Goal: Task Accomplishment & Management: Use online tool/utility

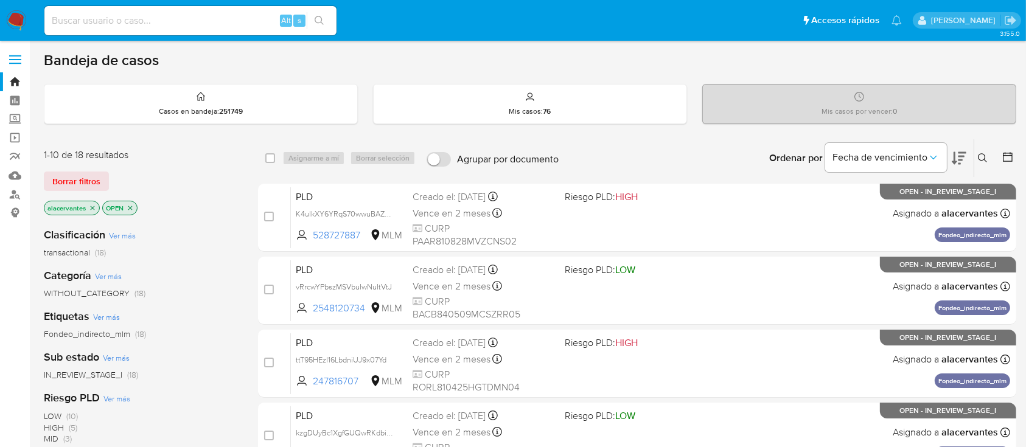
click at [239, 23] on input at bounding box center [190, 21] width 292 height 16
paste input "Oi1e86AsFgWVPJ6vyRnJYfzC"
type input "Oi1e86AsFgWVPJ6vyRnJYfzC"
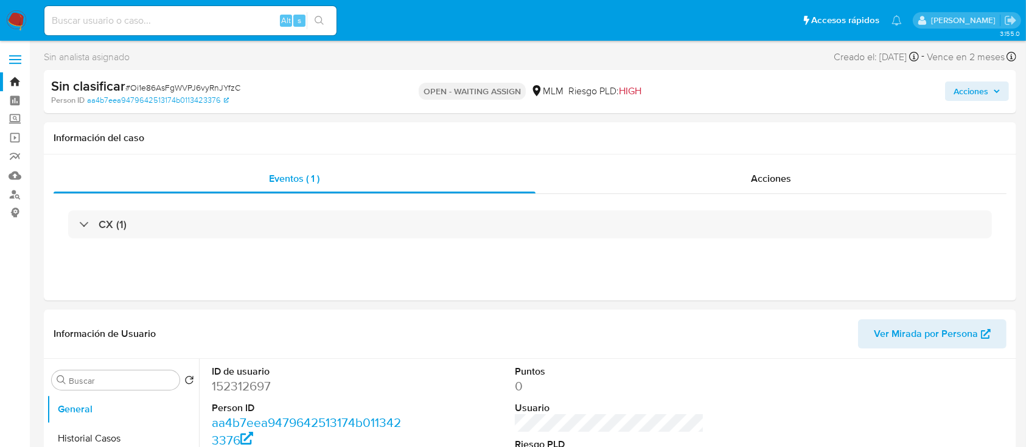
select select "10"
click at [982, 90] on span "Acciones" at bounding box center [971, 91] width 35 height 19
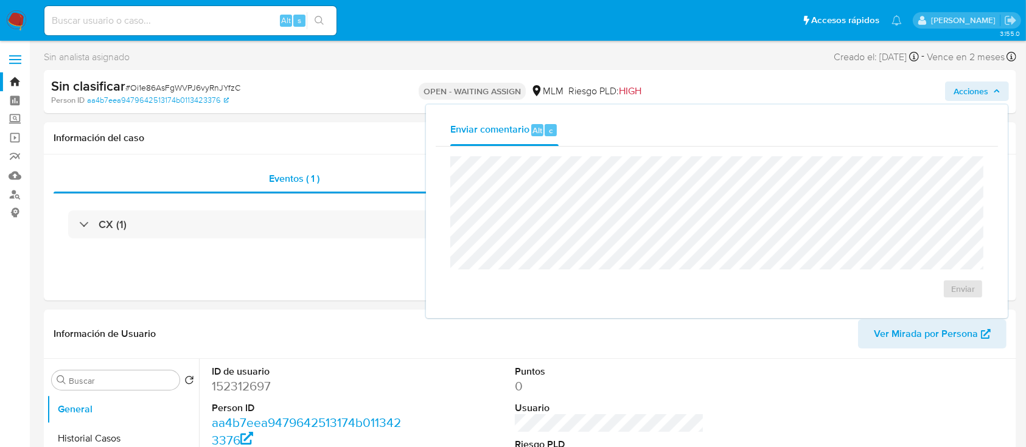
click at [982, 90] on span "Acciones" at bounding box center [971, 91] width 35 height 19
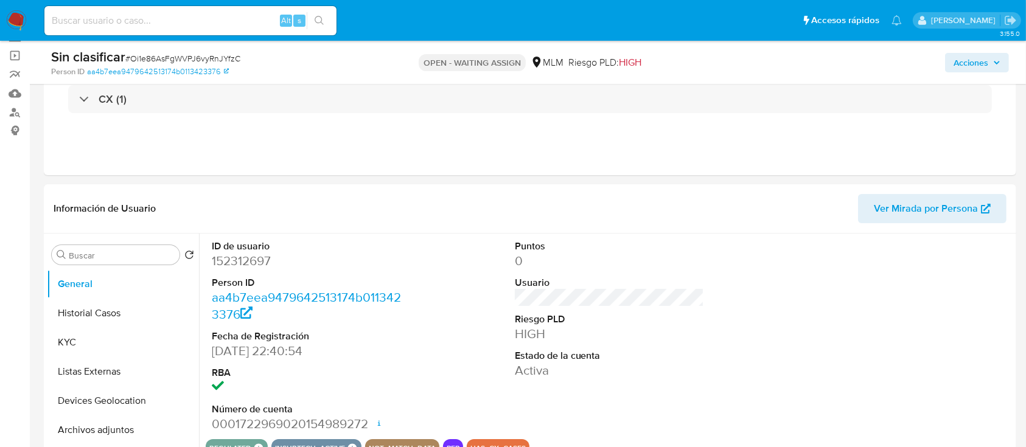
scroll to position [93, 0]
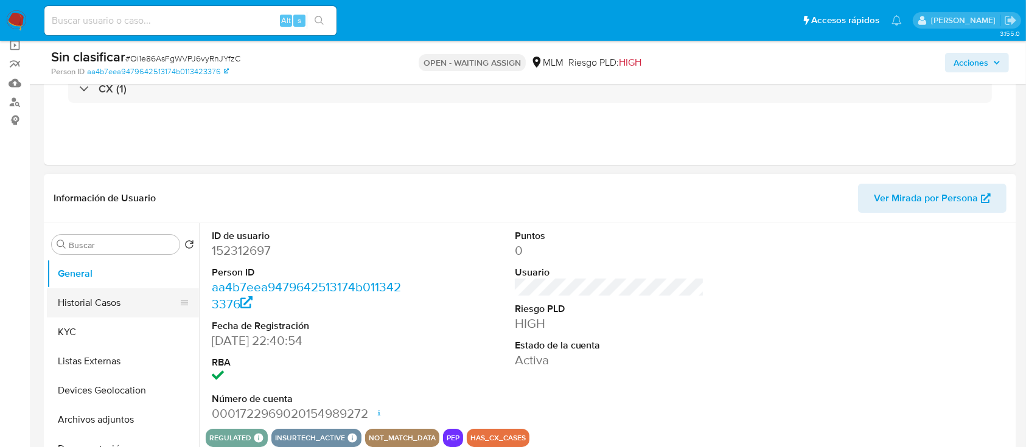
click at [124, 301] on button "Historial Casos" at bounding box center [118, 303] width 142 height 29
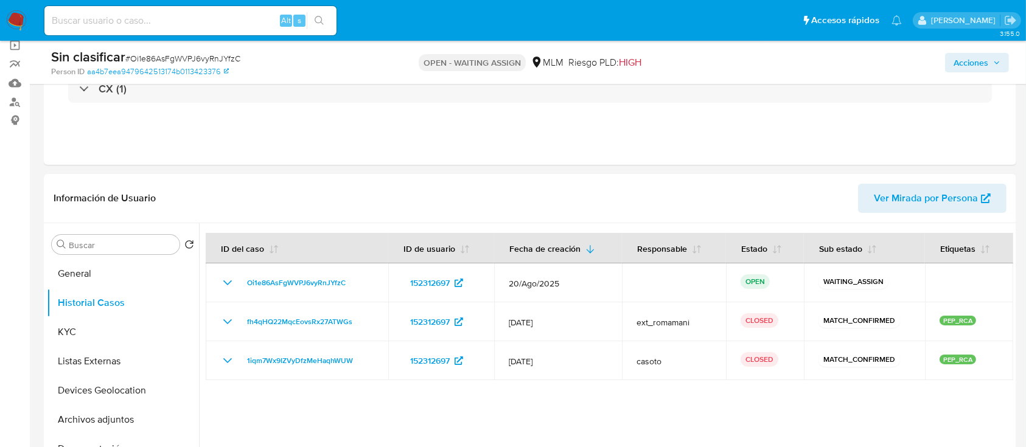
click at [200, 22] on input at bounding box center [190, 21] width 292 height 16
paste input "ybc6xBjjvAfzuvb52M4dvQza"
type input "ybc6xBjjvAfzuvb52M4dvQza"
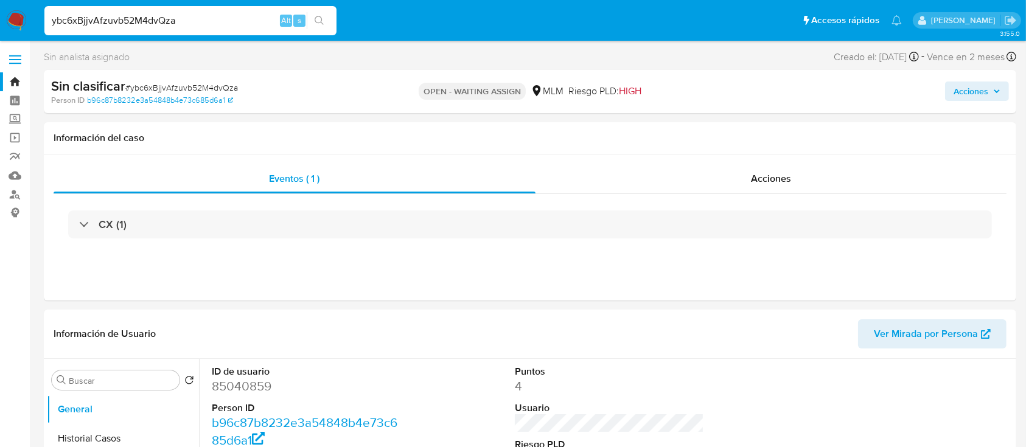
select select "10"
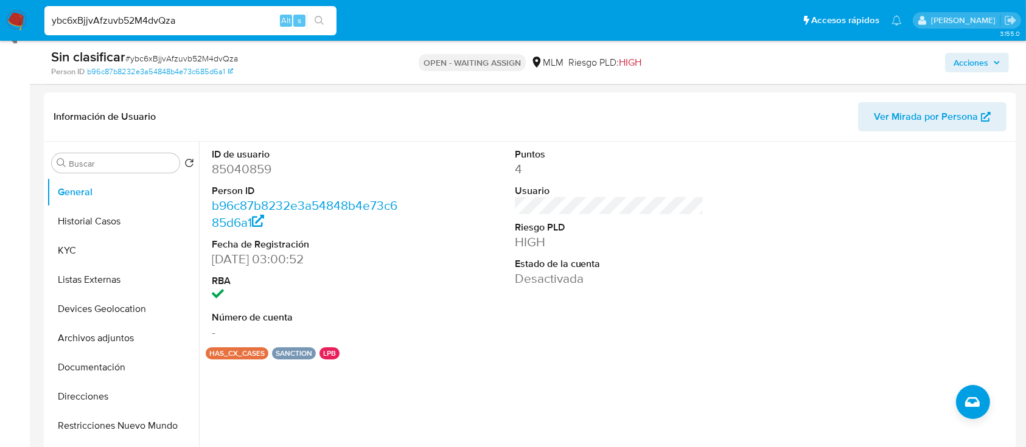
scroll to position [184, 0]
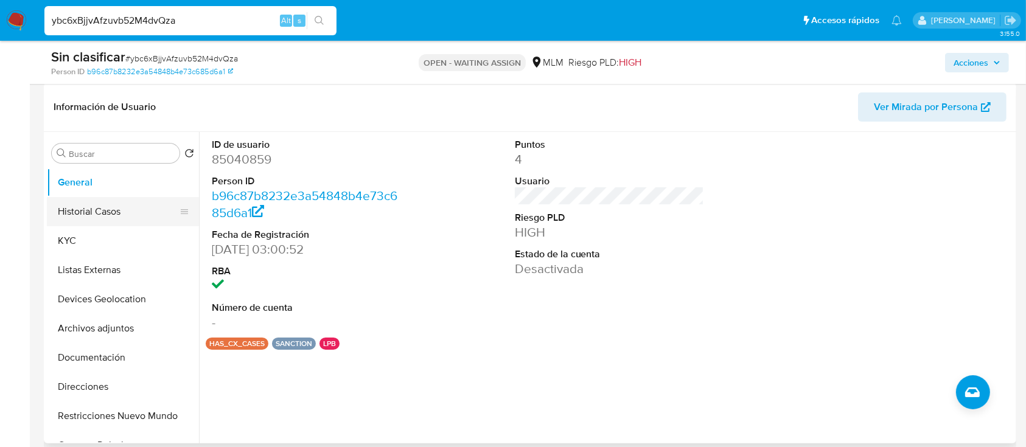
click at [85, 212] on button "Historial Casos" at bounding box center [118, 211] width 142 height 29
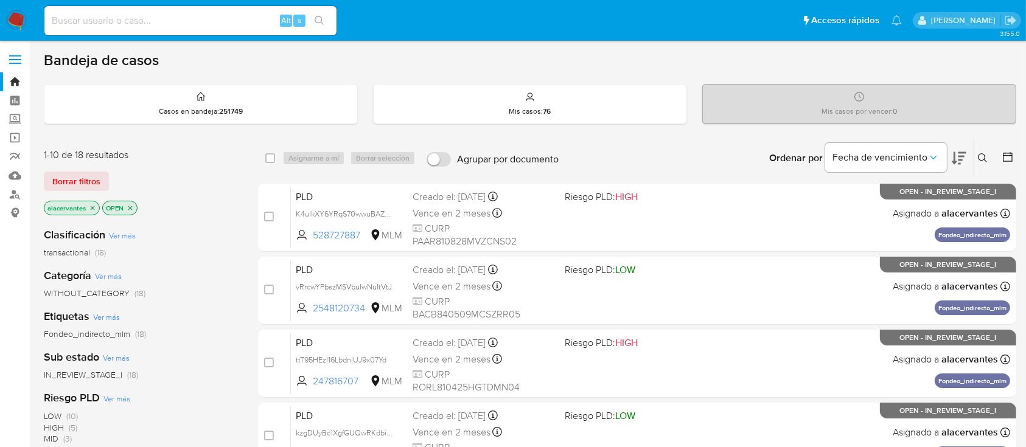
click at [89, 208] on icon "close-filter" at bounding box center [92, 208] width 7 height 7
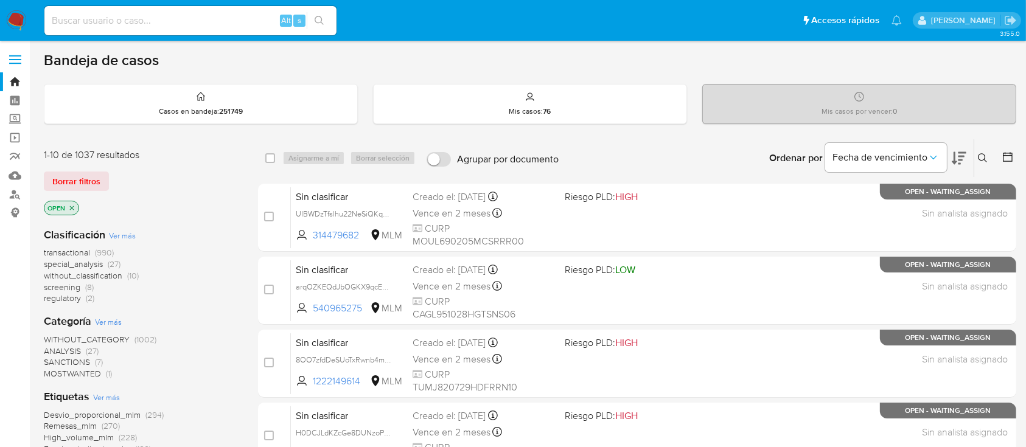
click at [983, 153] on icon at bounding box center [982, 157] width 9 height 9
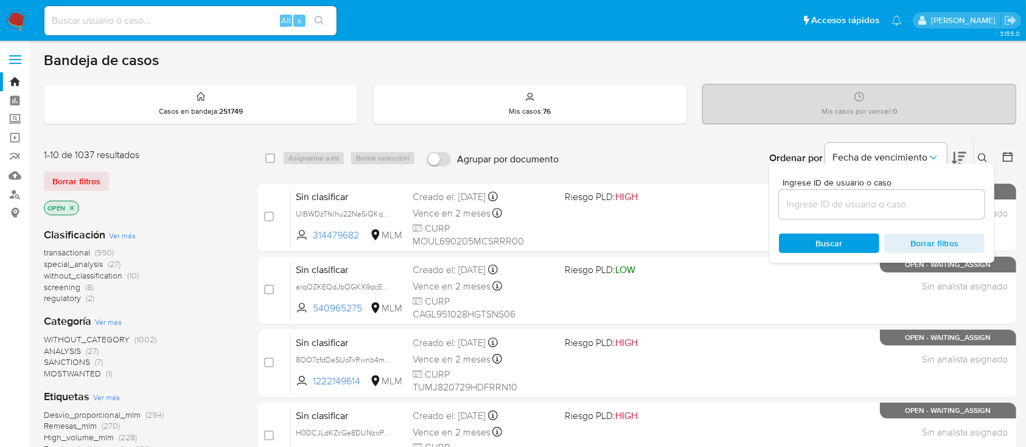
click at [847, 199] on input at bounding box center [882, 205] width 206 height 16
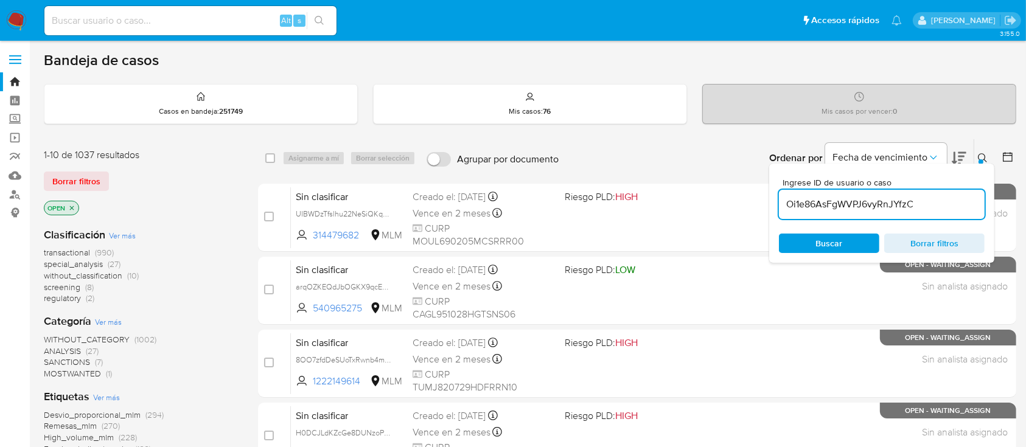
type input "Oi1e86AsFgWVPJ6vyRnJYfzC"
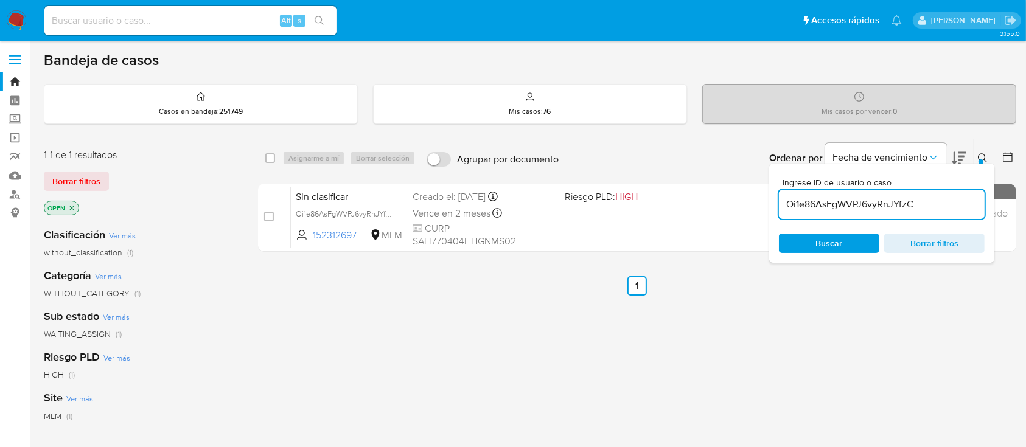
click at [981, 160] on div at bounding box center [981, 162] width 5 height 5
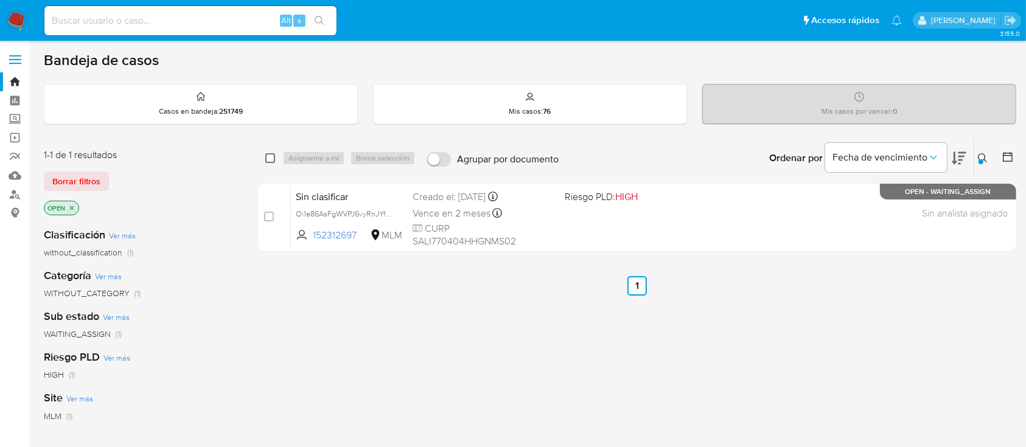
click at [271, 159] on input "checkbox" at bounding box center [270, 158] width 10 height 10
checkbox input "true"
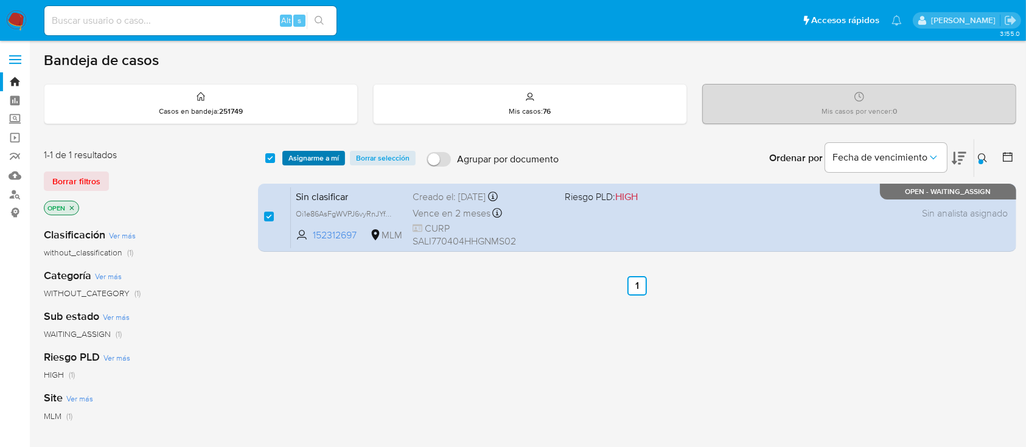
click at [295, 161] on span "Asignarme a mí" at bounding box center [314, 158] width 51 height 12
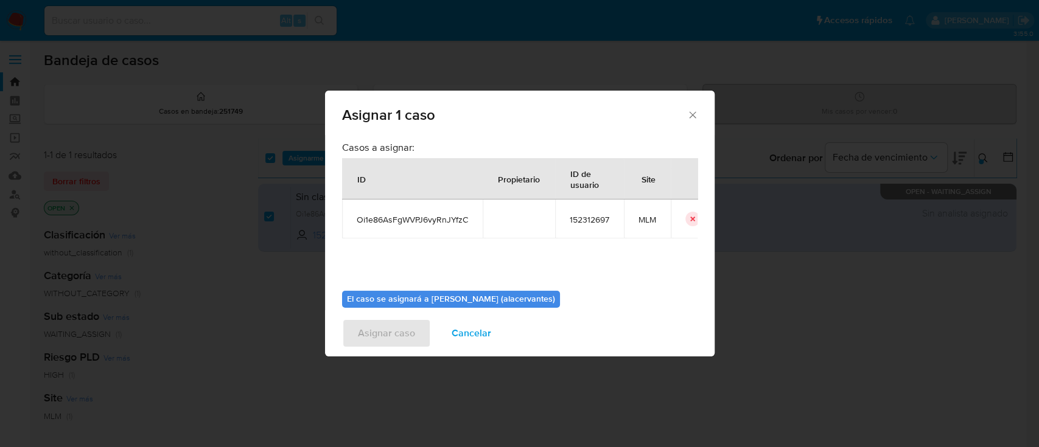
scroll to position [56, 0]
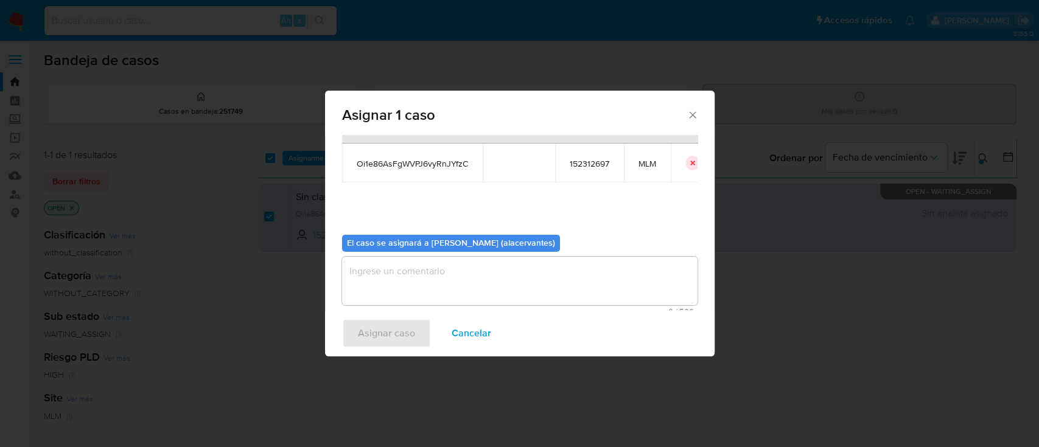
click at [659, 272] on textarea "assign-modal" at bounding box center [520, 281] width 356 height 49
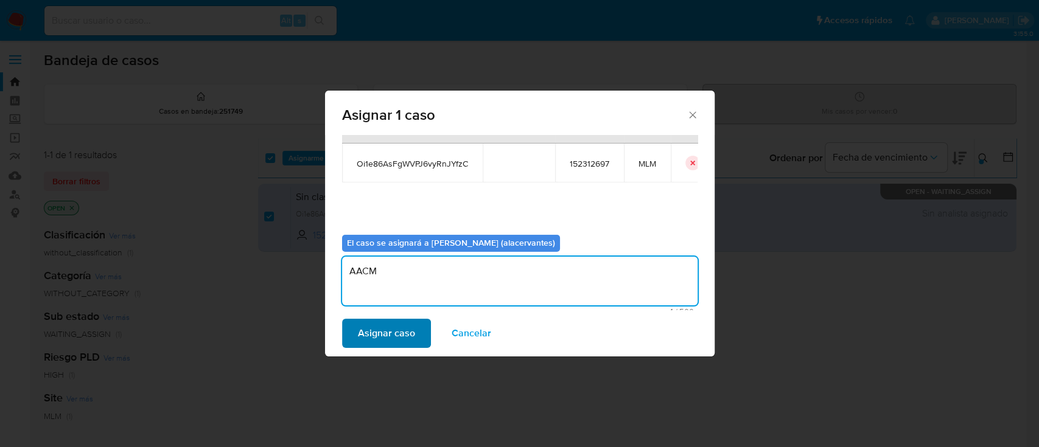
type textarea "AACM"
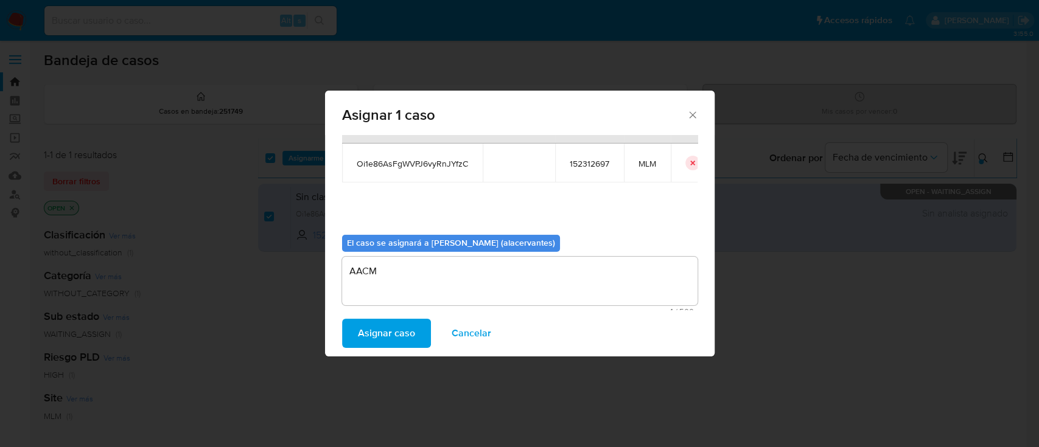
click at [386, 324] on span "Asignar caso" at bounding box center [386, 333] width 57 height 27
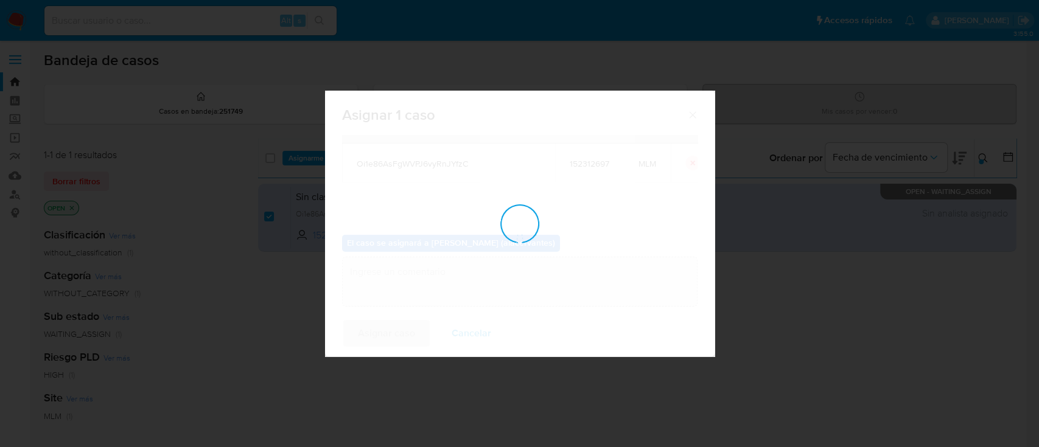
checkbox input "false"
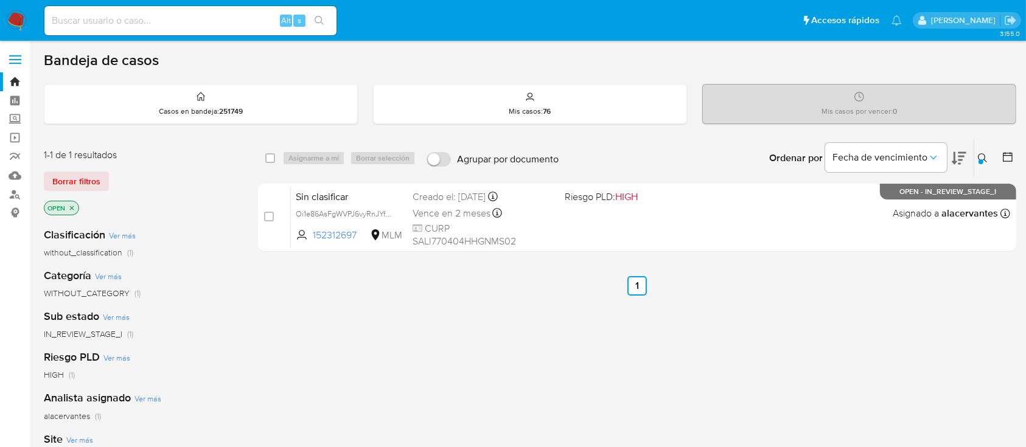
click at [989, 159] on button at bounding box center [985, 158] width 20 height 15
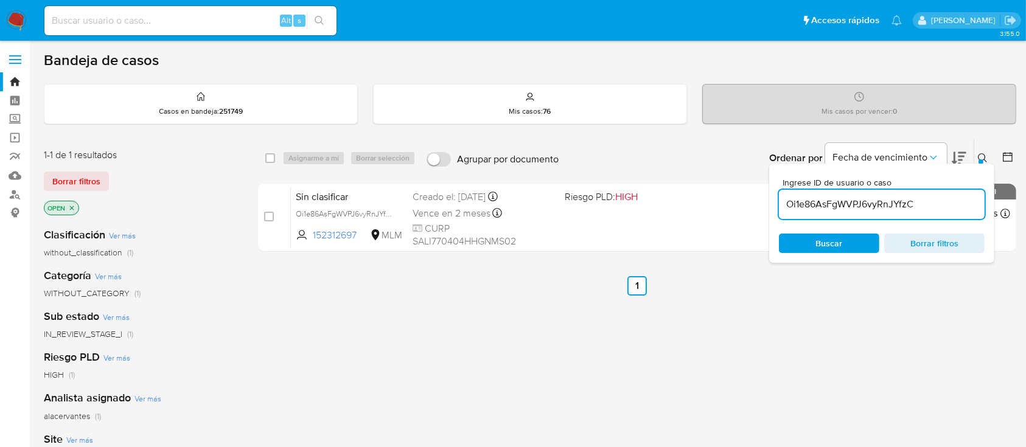
click at [880, 202] on input "Oi1e86AsFgWVPJ6vyRnJYfzC" at bounding box center [882, 205] width 206 height 16
type input "ybc6xBjjvAfzuvb52M4dvQza"
click at [270, 157] on input "checkbox" at bounding box center [270, 158] width 10 height 10
checkbox input "true"
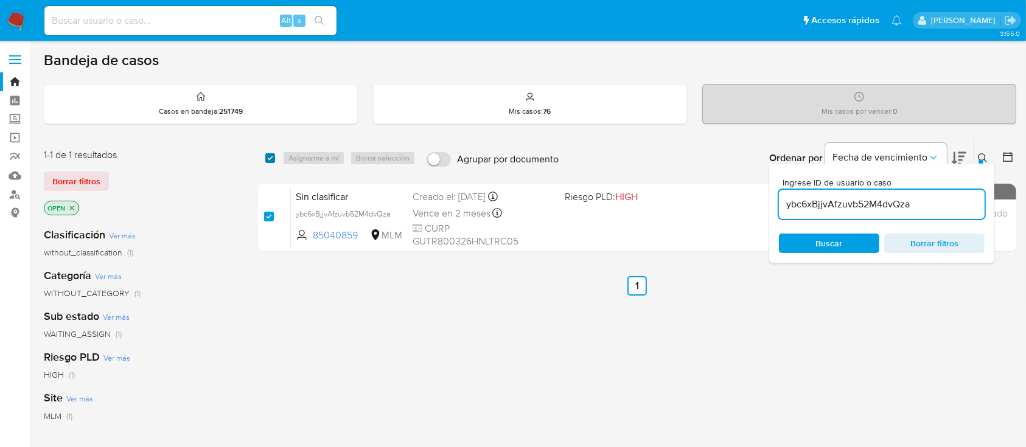
checkbox input "true"
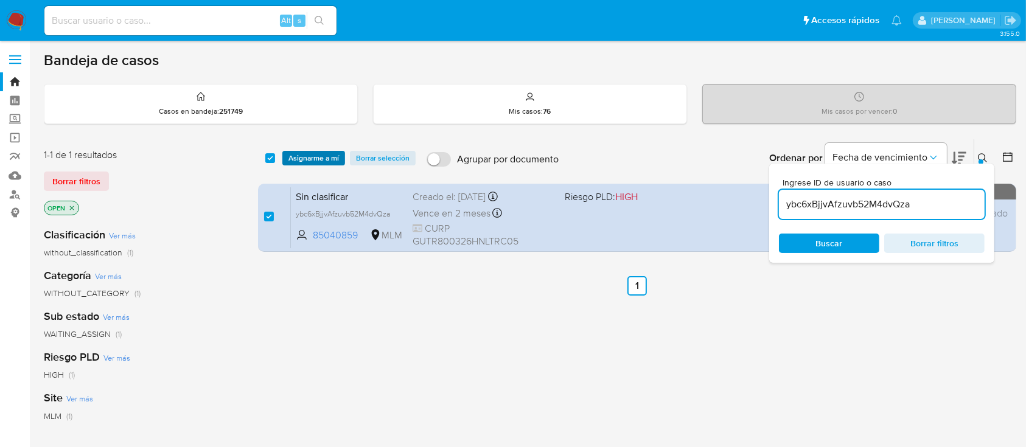
click at [311, 161] on span "Asignarme a mí" at bounding box center [314, 158] width 51 height 12
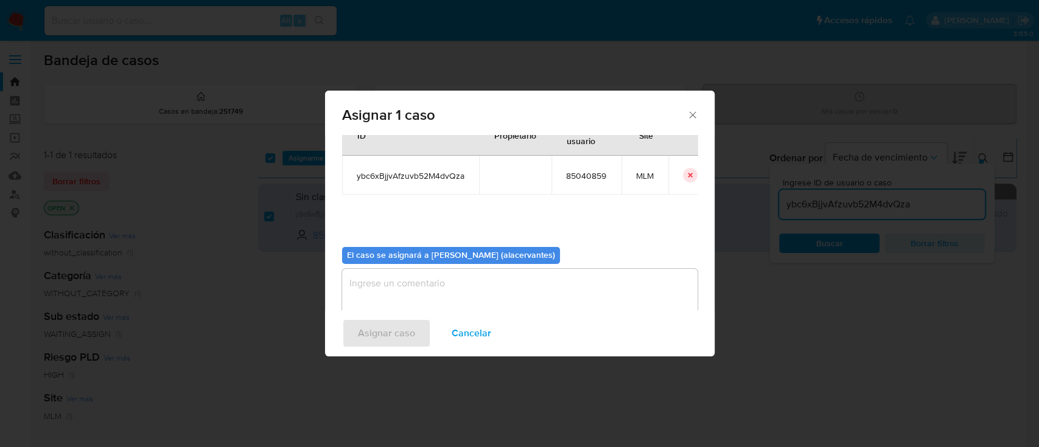
scroll to position [62, 0]
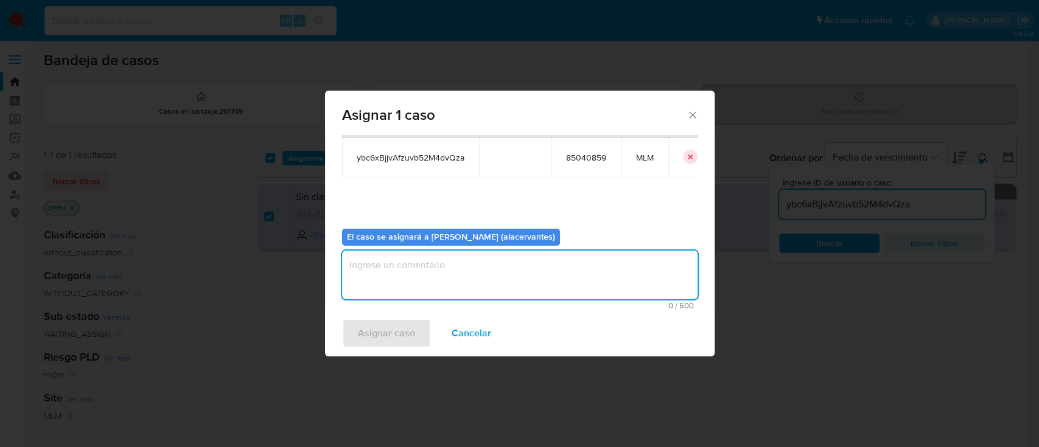
click at [612, 269] on textarea "assign-modal" at bounding box center [520, 275] width 356 height 49
type textarea "AACM"
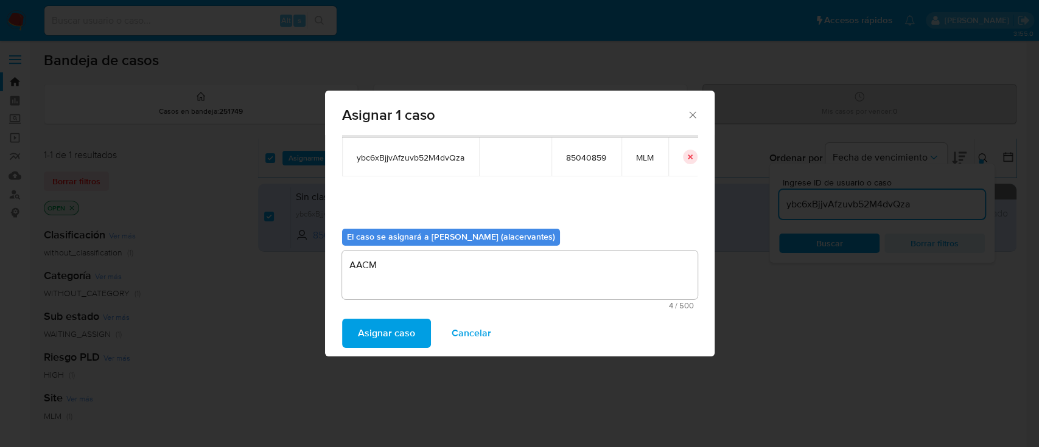
click at [394, 339] on span "Asignar caso" at bounding box center [386, 333] width 57 height 27
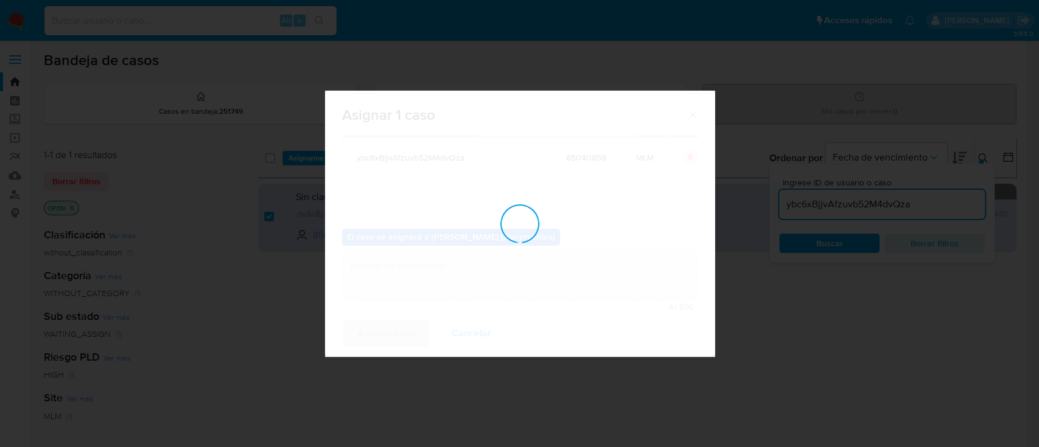
checkbox input "false"
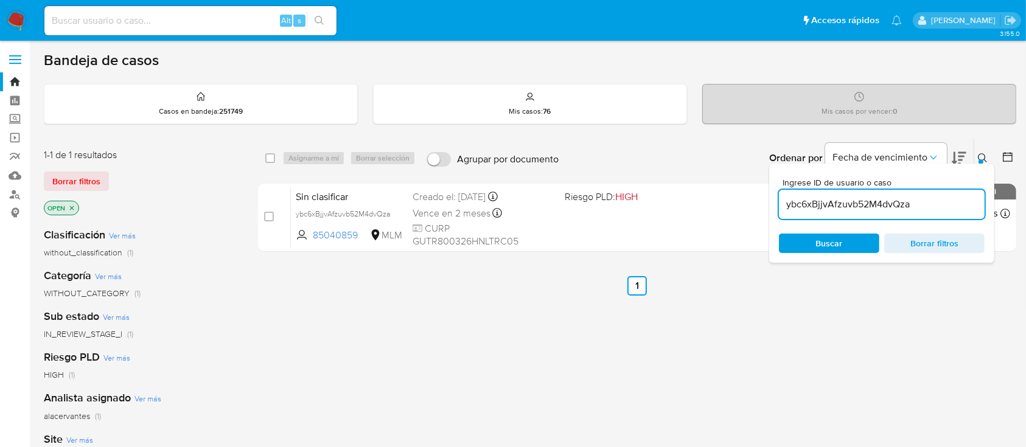
click at [867, 202] on input "ybc6xBjjvAfzuvb52M4dvQza" at bounding box center [882, 205] width 206 height 16
paste input "4YItMrWTbxlg24nOPIJpcnyf"
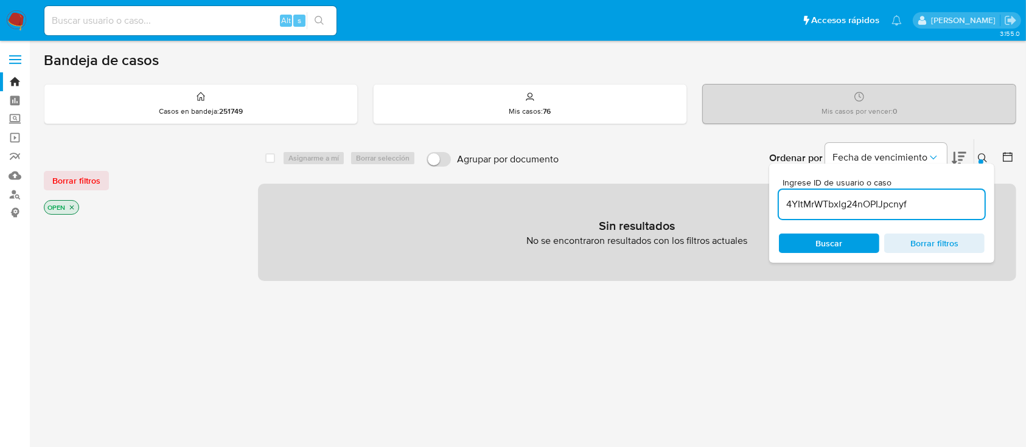
click at [958, 202] on input "4YItMrWTbxlg24nOPIJpcnyf" at bounding box center [882, 205] width 206 height 16
type input "4YItMrWTbxlg24nOPIJpcnyf"
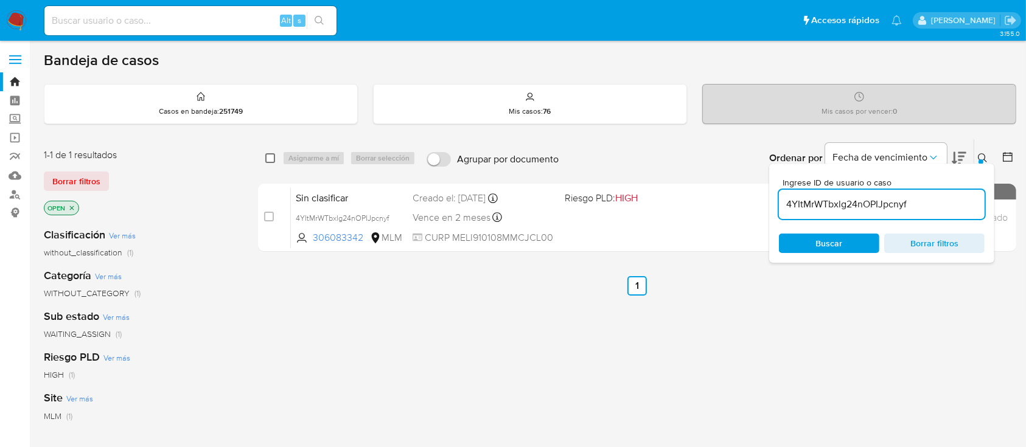
click at [272, 158] on input "checkbox" at bounding box center [270, 158] width 10 height 10
checkbox input "true"
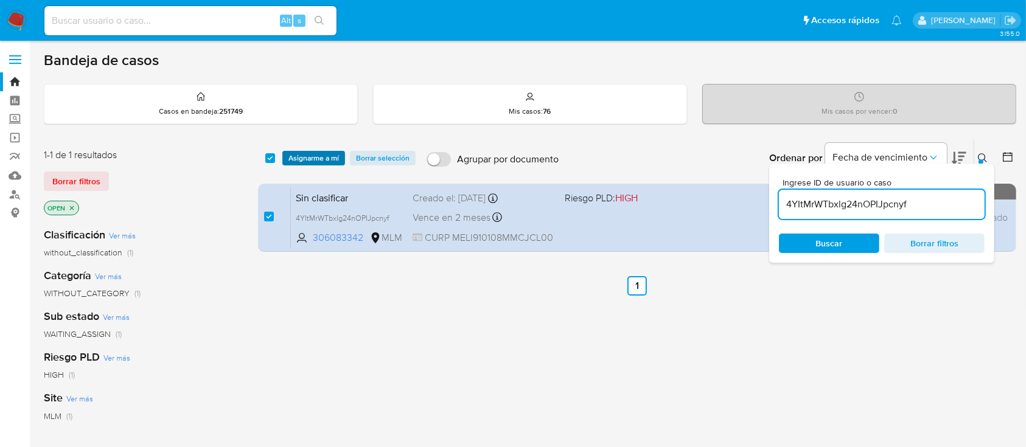
click at [321, 160] on span "Asignarme a mí" at bounding box center [314, 158] width 51 height 12
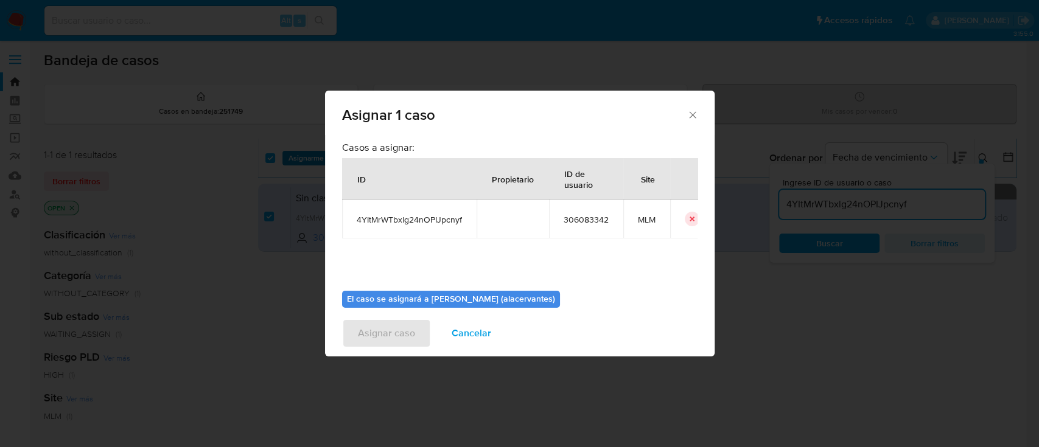
click at [654, 195] on div "Asignar 1 caso Casos a asignar: ID Propietario ID de usuario Site 4YItMrWTbxlg2…" at bounding box center [519, 223] width 1039 height 447
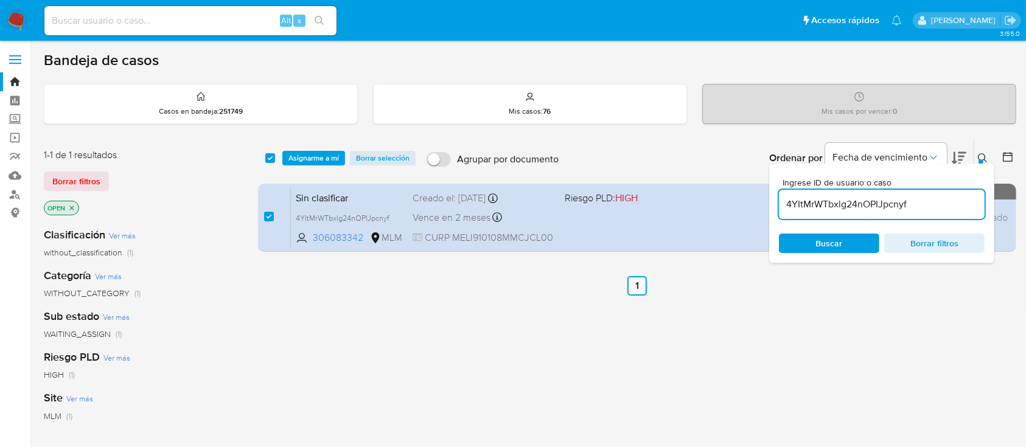
click at [316, 160] on span "Asignarme a mí" at bounding box center [314, 158] width 51 height 12
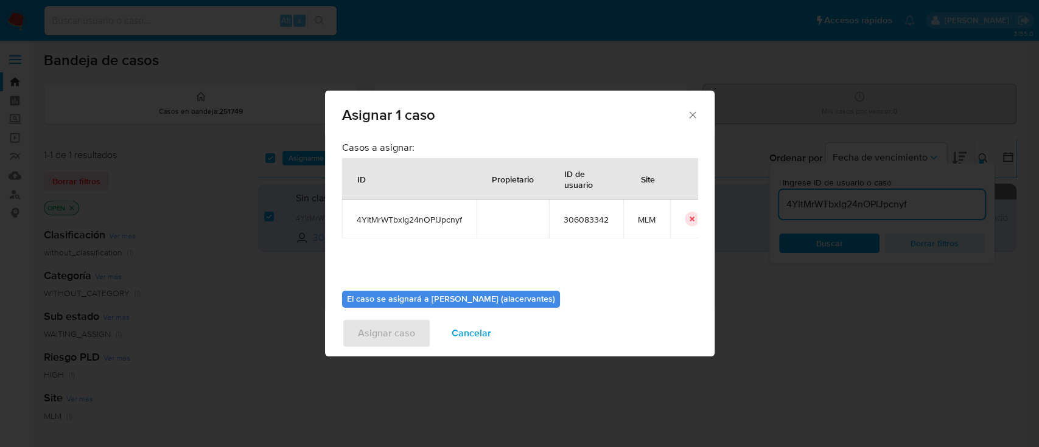
scroll to position [62, 0]
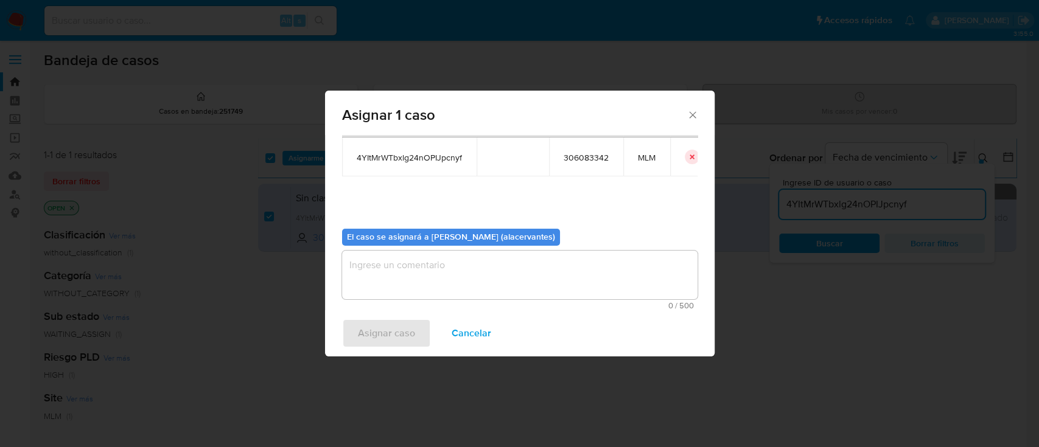
click at [612, 279] on textarea "assign-modal" at bounding box center [520, 275] width 356 height 49
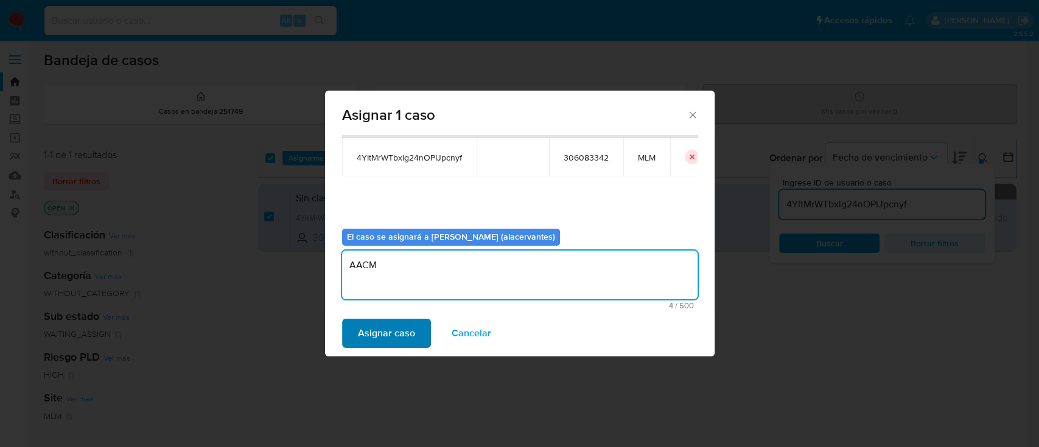
type textarea "AACM"
click at [390, 324] on span "Asignar caso" at bounding box center [386, 333] width 57 height 27
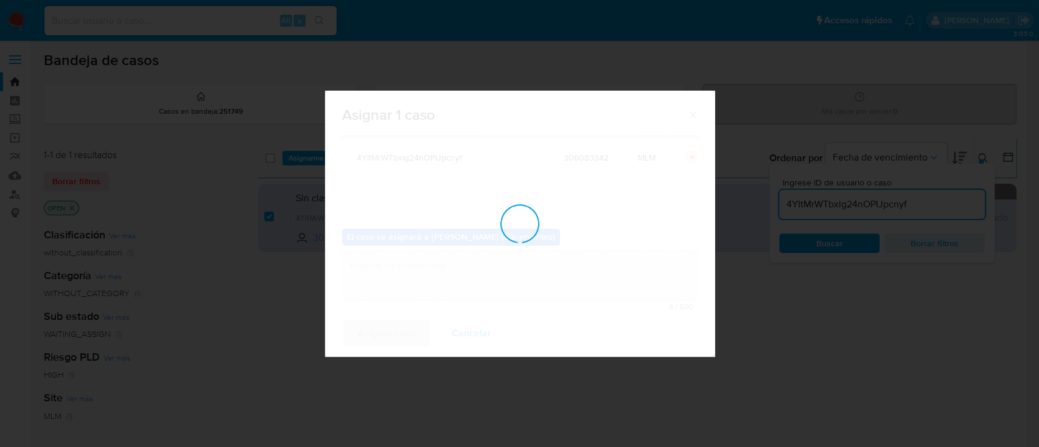
checkbox input "false"
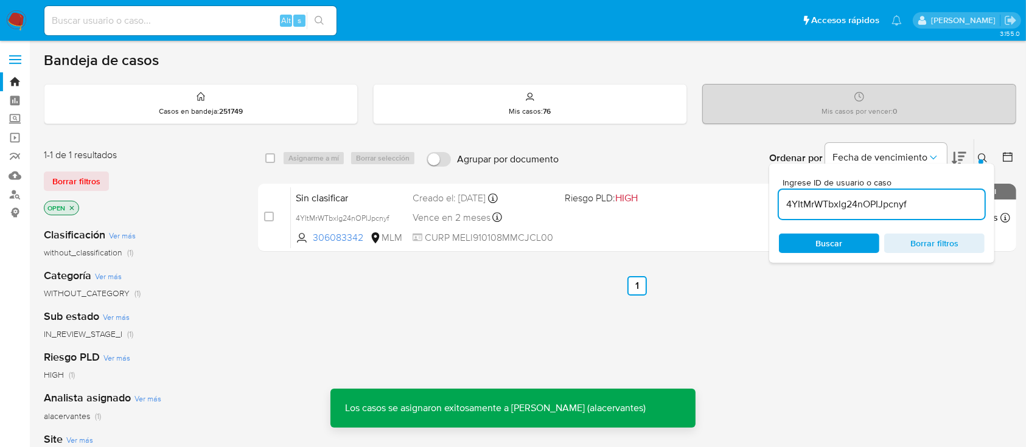
click at [909, 208] on input "4YItMrWTbxlg24nOPIJpcnyf" at bounding box center [882, 205] width 206 height 16
paste input "YCxytFC70Y18Wg5TMlmG9nWD"
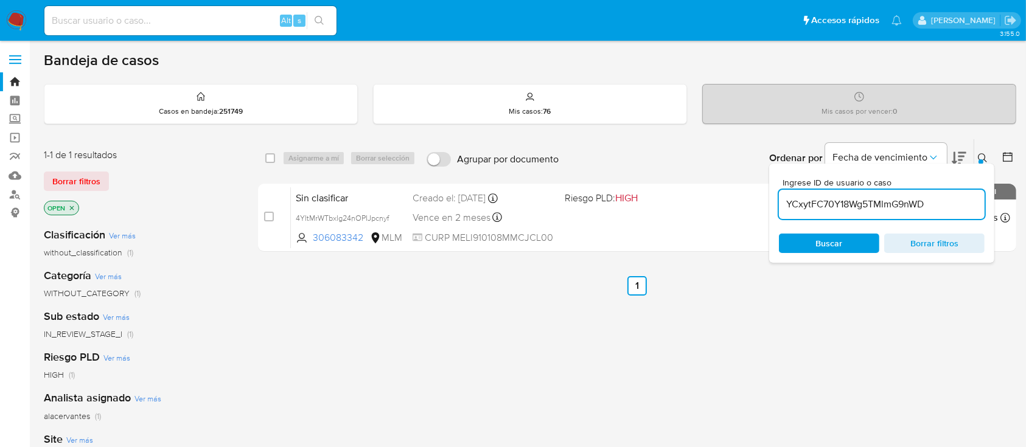
type input "YCxytFC70Y18Wg5TMlmG9nWD"
click at [827, 245] on span "Buscar" at bounding box center [829, 243] width 27 height 19
click at [275, 156] on input "checkbox" at bounding box center [270, 158] width 10 height 10
checkbox input "true"
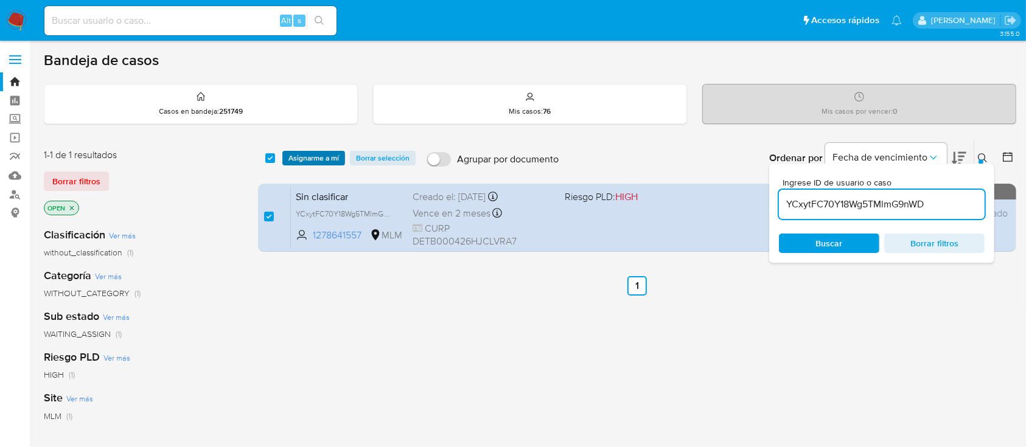
click at [325, 163] on span "Asignarme a mí" at bounding box center [314, 158] width 51 height 12
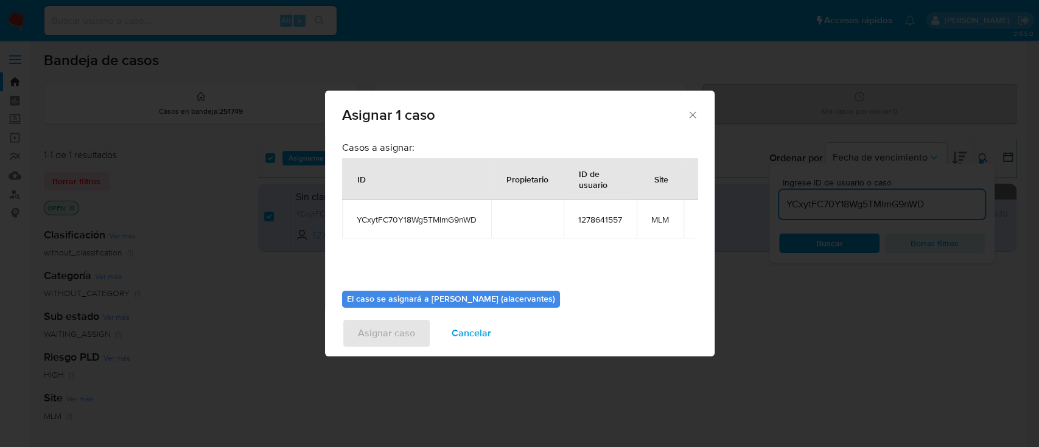
scroll to position [53, 0]
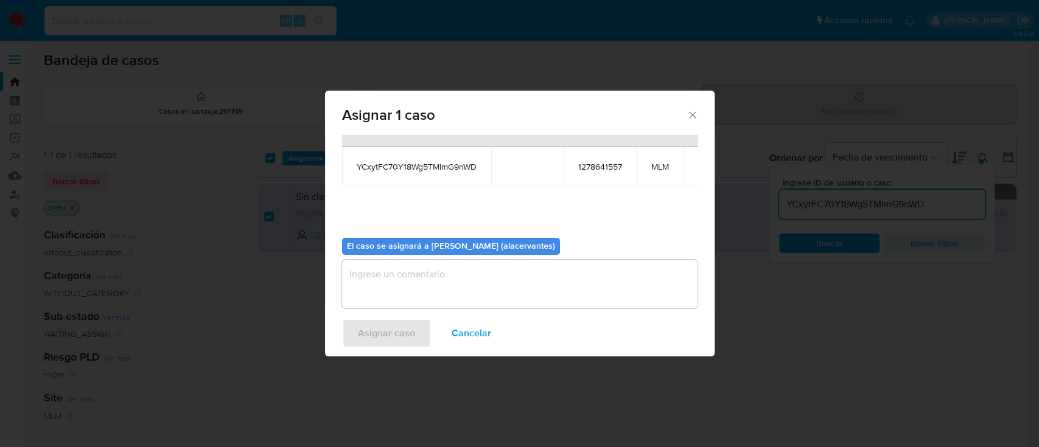
click at [608, 262] on textarea "assign-modal" at bounding box center [520, 284] width 356 height 49
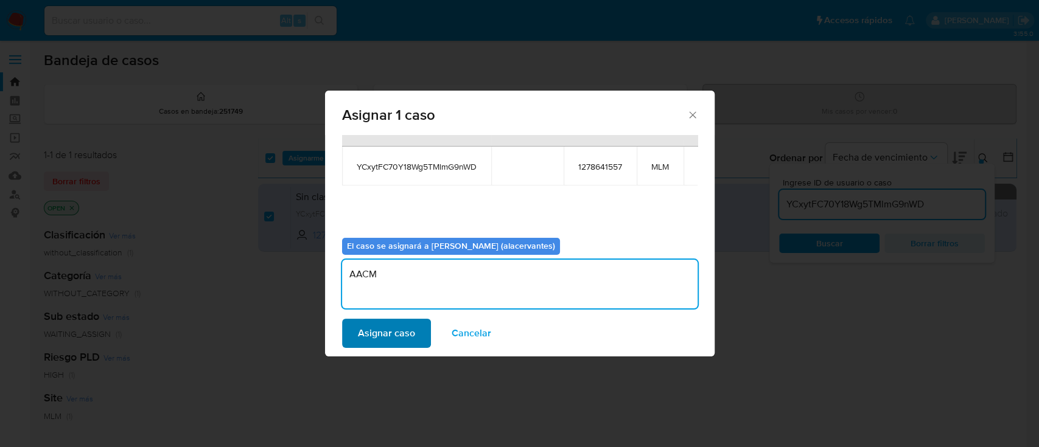
type textarea "AACM"
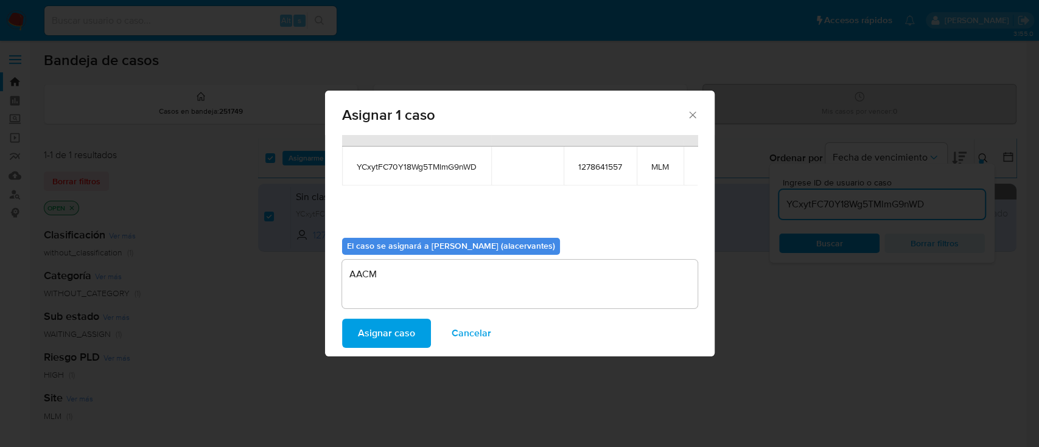
click at [390, 334] on span "Asignar caso" at bounding box center [386, 333] width 57 height 27
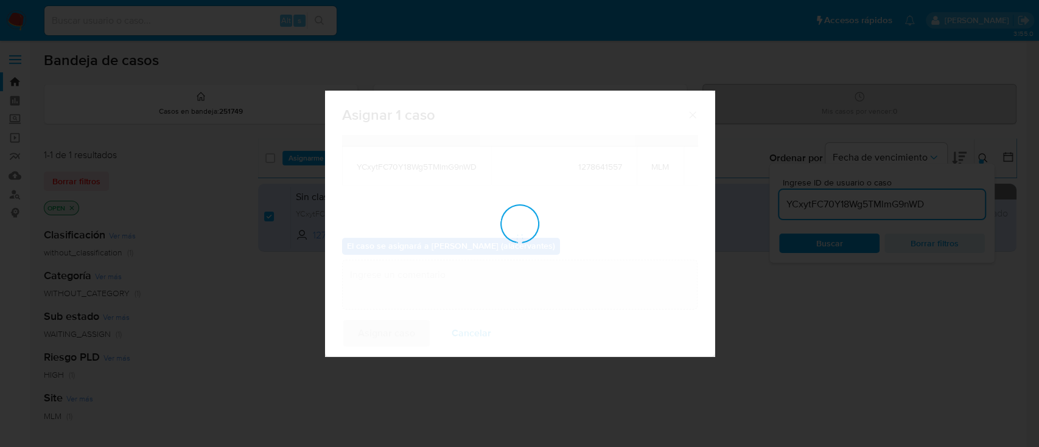
checkbox input "false"
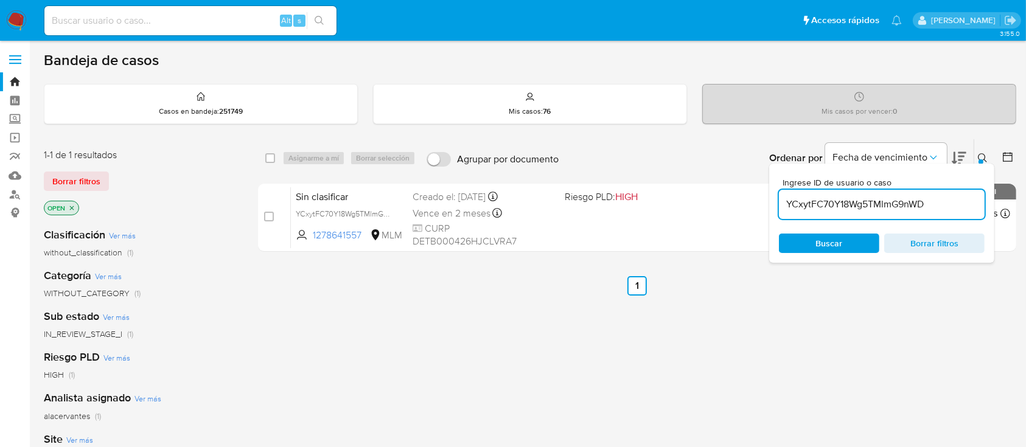
click at [860, 204] on input "YCxytFC70Y18Wg5TMlmG9nWD" at bounding box center [882, 205] width 206 height 16
paste input "arqOZKEQdJbOGKX9qcEXkEQR"
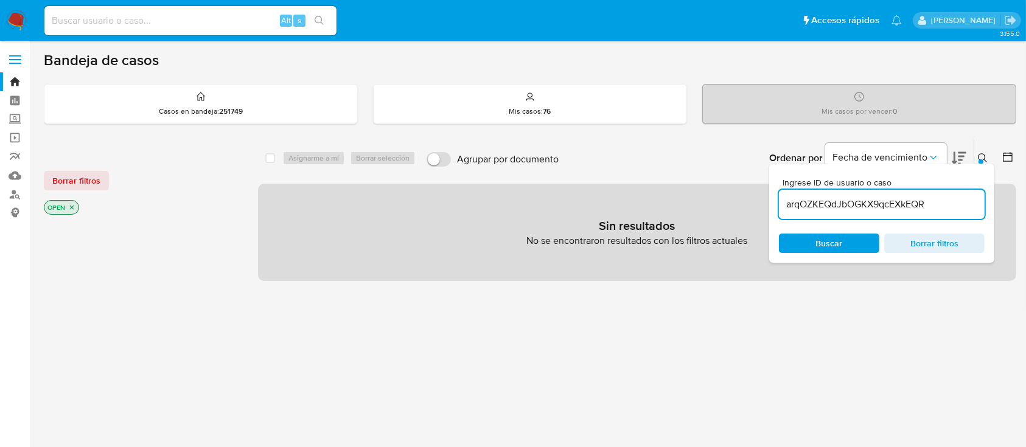
click at [971, 198] on input "arqOZKEQdJbOGKX9qcEXkEQR" at bounding box center [882, 205] width 206 height 16
type input "arqOZKEQdJbOGKX9qcEXkEQR"
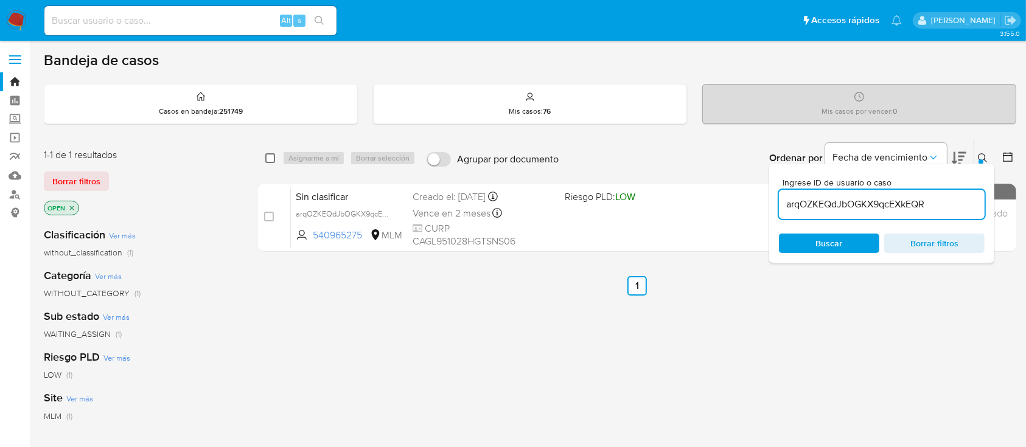
click at [268, 155] on input "checkbox" at bounding box center [270, 158] width 10 height 10
checkbox input "true"
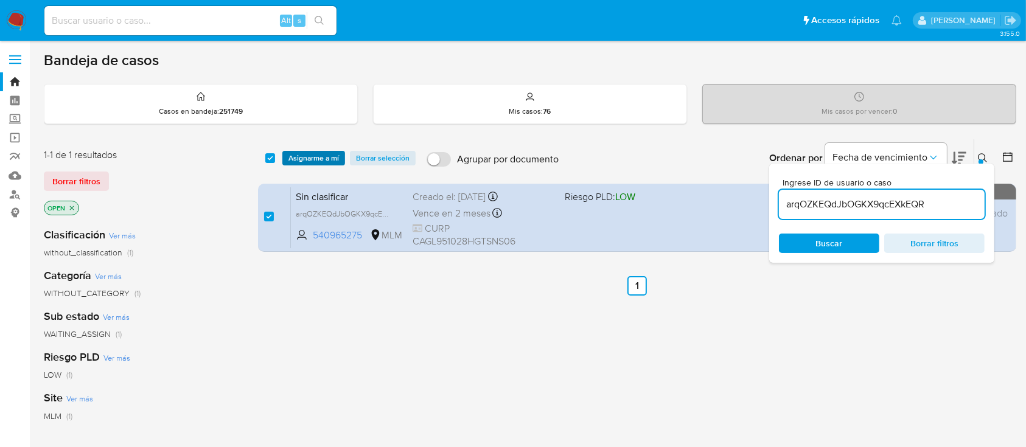
click at [323, 159] on span "Asignarme a mí" at bounding box center [314, 158] width 51 height 12
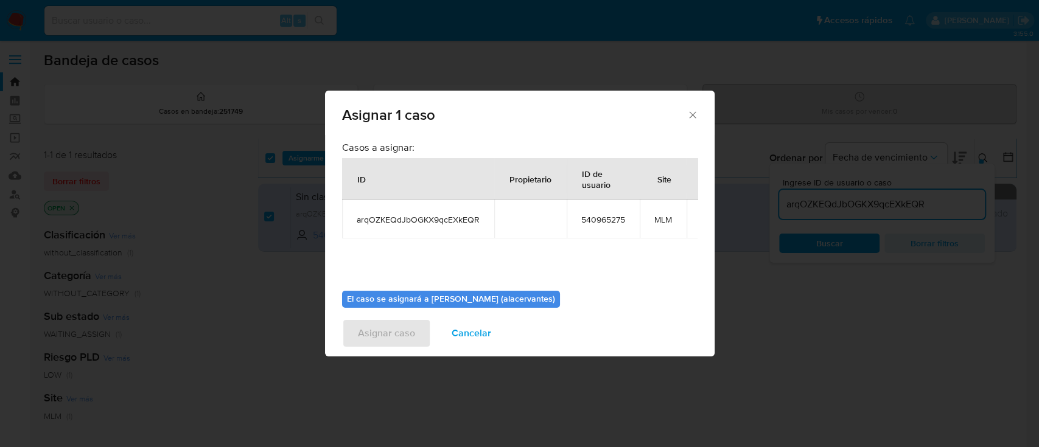
scroll to position [74, 0]
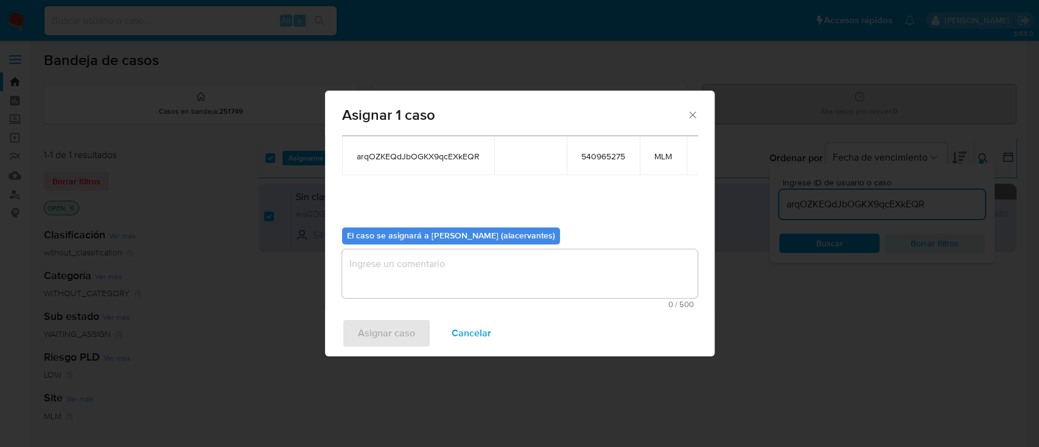
click at [594, 272] on textarea "assign-modal" at bounding box center [520, 274] width 356 height 49
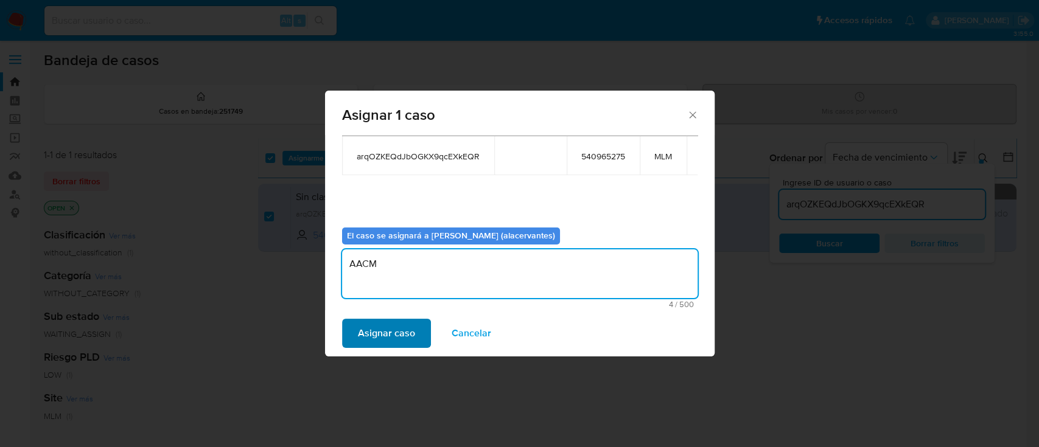
type textarea "AACM"
click at [379, 331] on span "Asignar caso" at bounding box center [386, 333] width 57 height 27
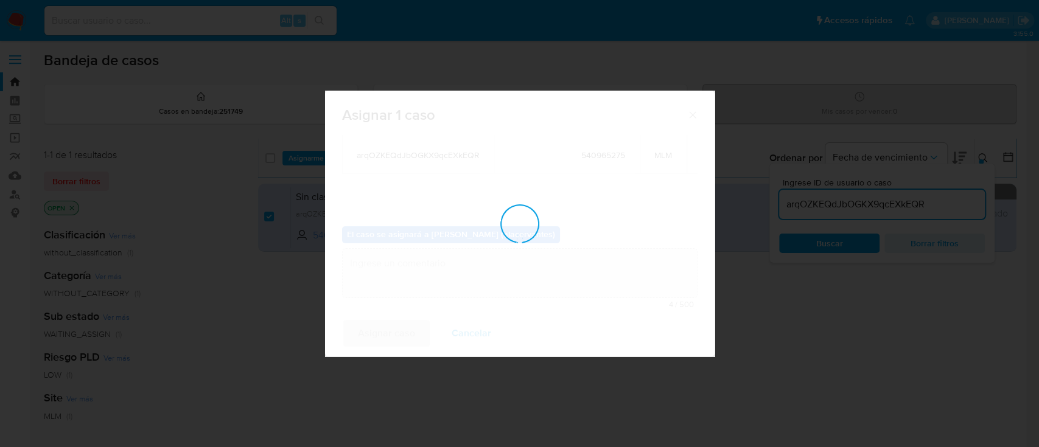
checkbox input "false"
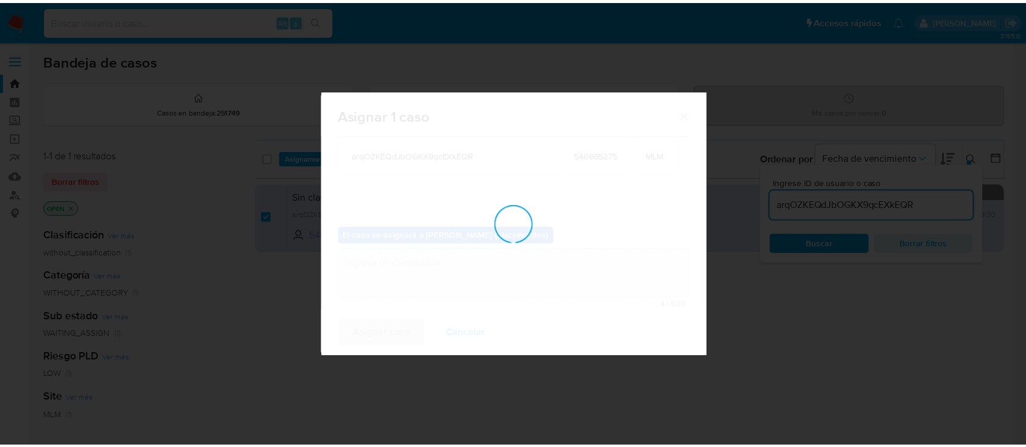
scroll to position [73, 0]
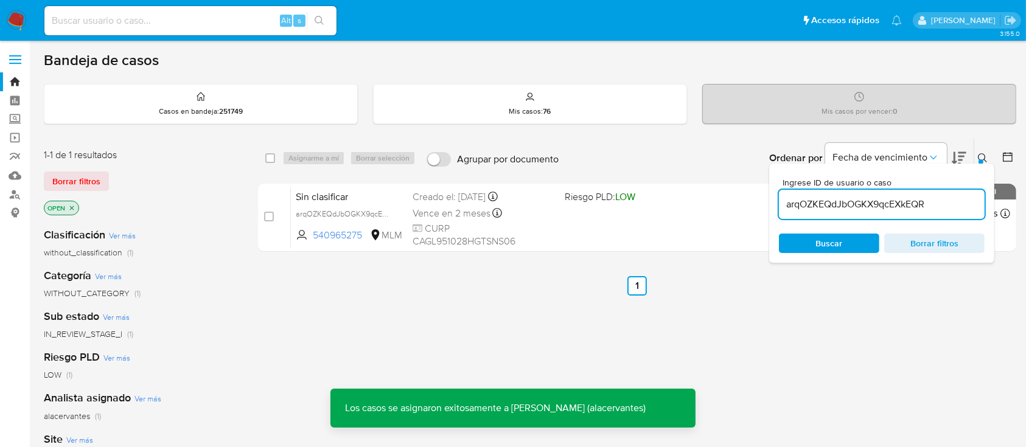
click at [18, 20] on img at bounding box center [16, 20] width 21 height 21
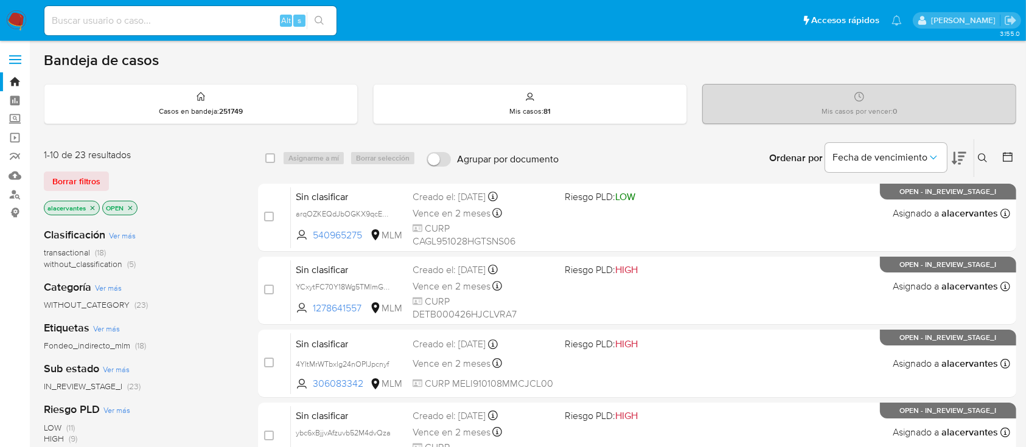
click at [134, 260] on span "(5)" at bounding box center [131, 264] width 9 height 12
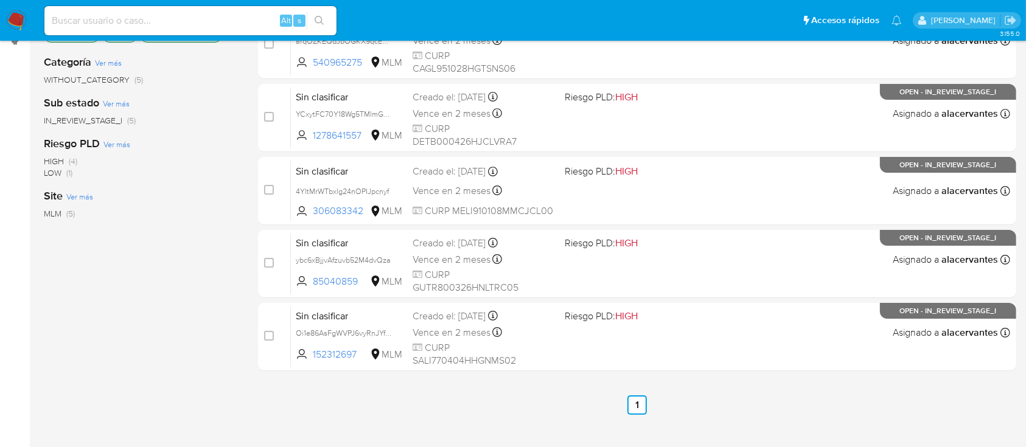
scroll to position [202, 0]
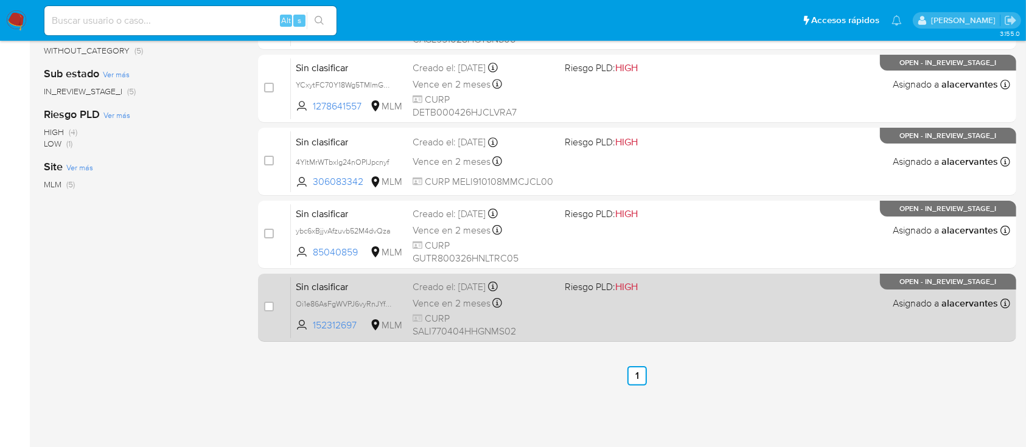
click at [732, 319] on div "Sin clasificar Oi1e86AsFgWVPJ6vyRnJYfzC 152312697 MLM Riesgo PLD: HIGH Creado e…" at bounding box center [651, 307] width 720 height 61
click at [678, 278] on span "Riesgo PLD: HIGH" at bounding box center [636, 286] width 142 height 16
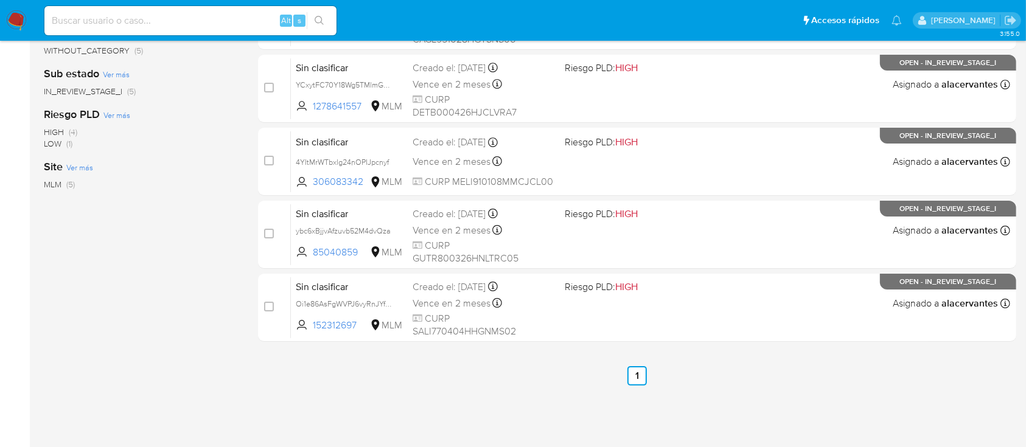
click at [19, 25] on img at bounding box center [16, 20] width 21 height 21
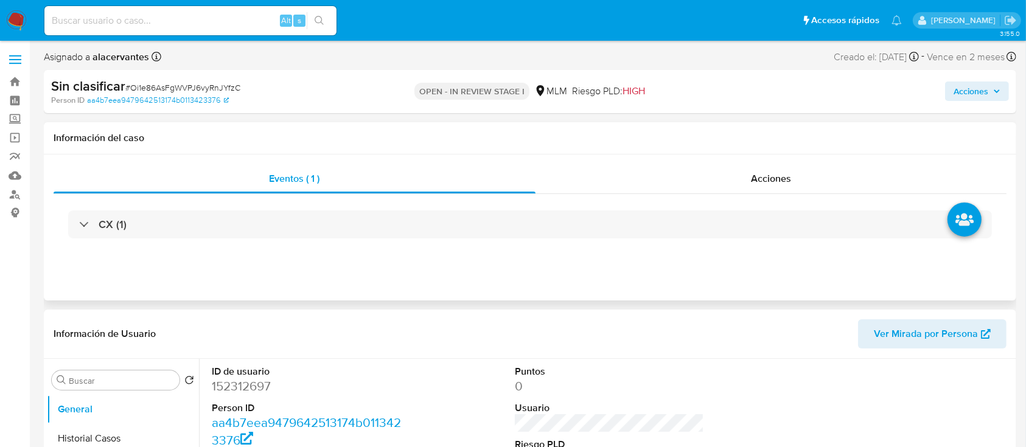
click at [444, 244] on div "CX (1)" at bounding box center [530, 224] width 953 height 61
select select "10"
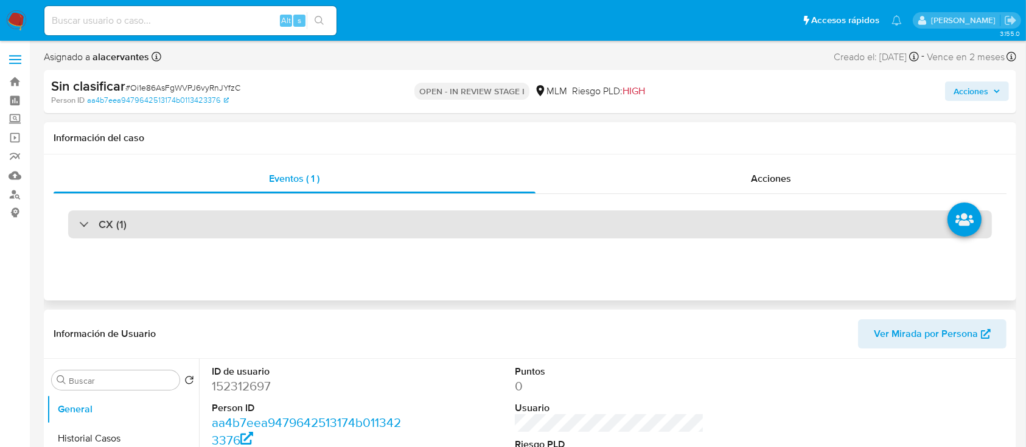
click at [393, 233] on div "CX (1)" at bounding box center [530, 225] width 924 height 28
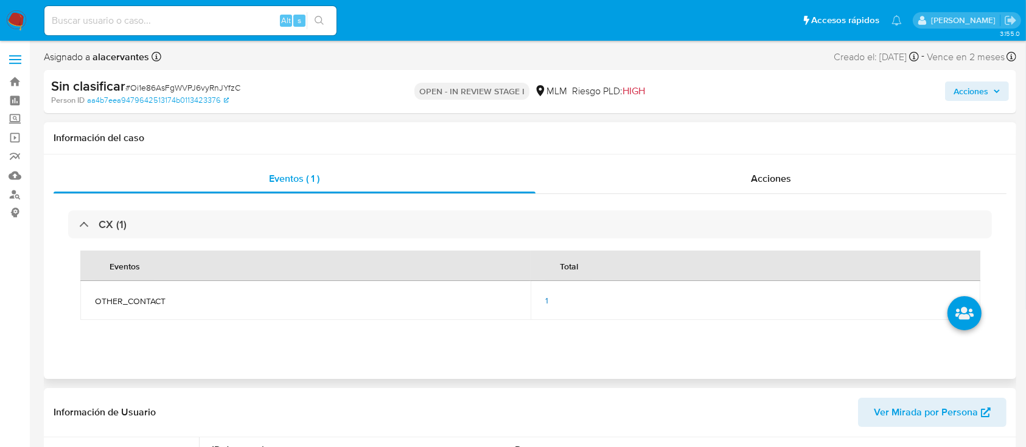
click at [549, 305] on div "1" at bounding box center [756, 300] width 421 height 11
click at [549, 301] on div "1" at bounding box center [756, 300] width 421 height 11
click at [546, 301] on span "1" at bounding box center [547, 301] width 3 height 12
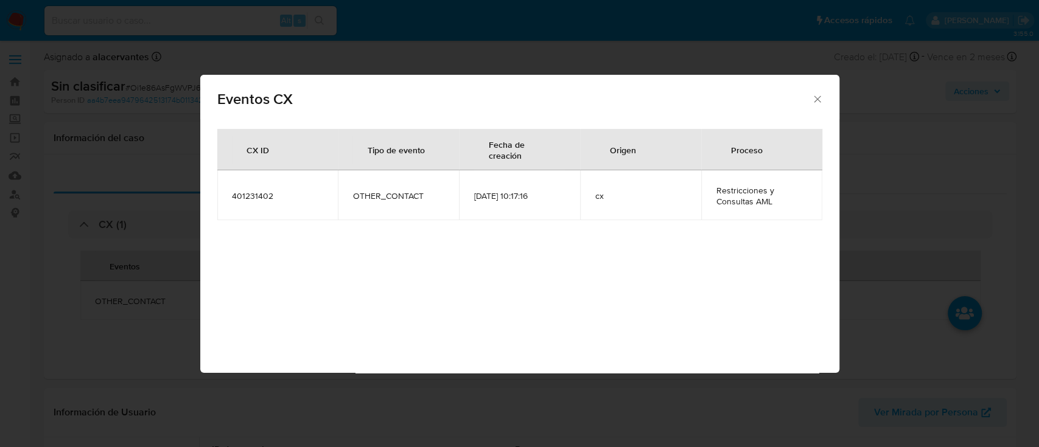
click at [133, 273] on div "Eventos CX CX ID Tipo de evento Fecha de creación Origen Proceso 401231402 OTHE…" at bounding box center [519, 223] width 1039 height 447
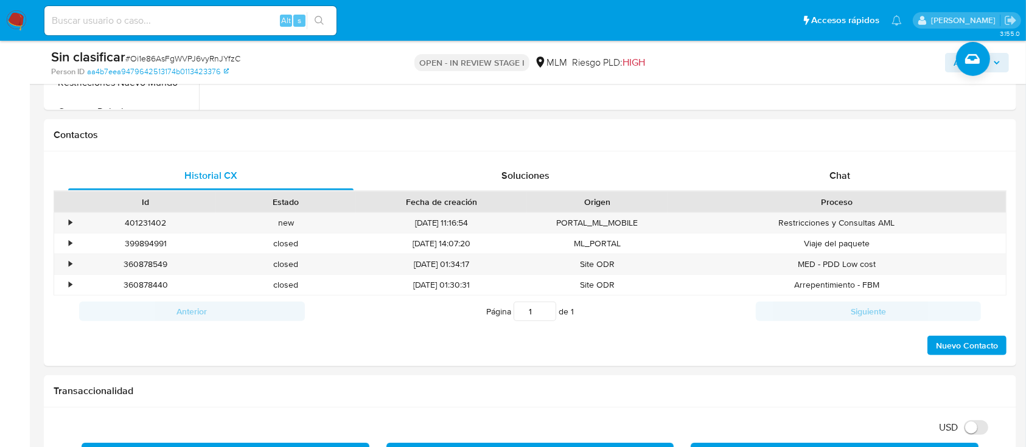
scroll to position [586, 0]
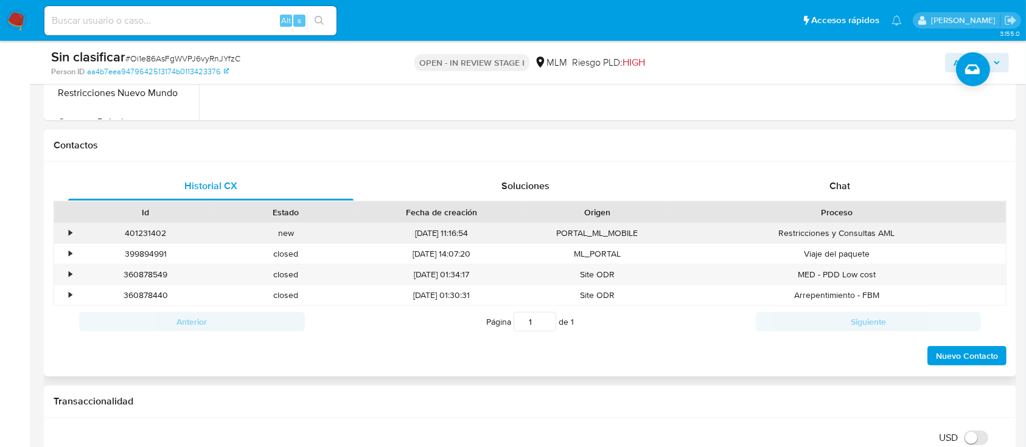
click at [71, 235] on div "•" at bounding box center [70, 234] width 3 height 12
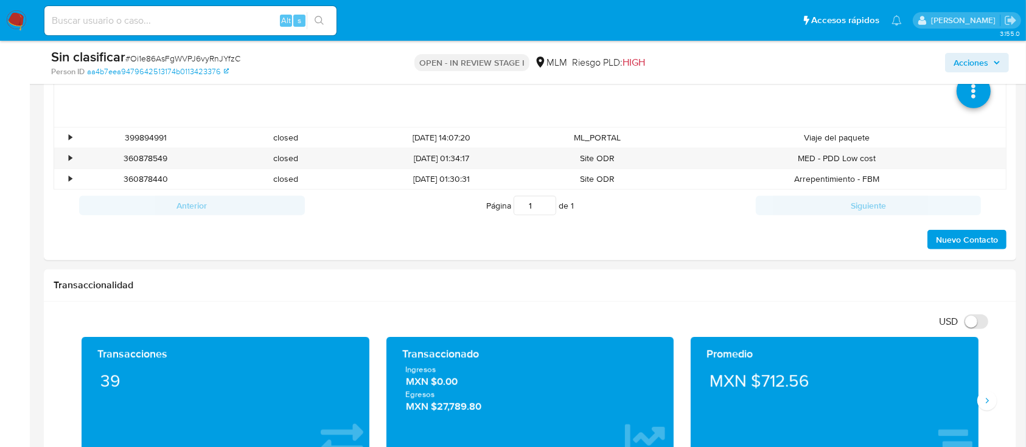
scroll to position [972, 0]
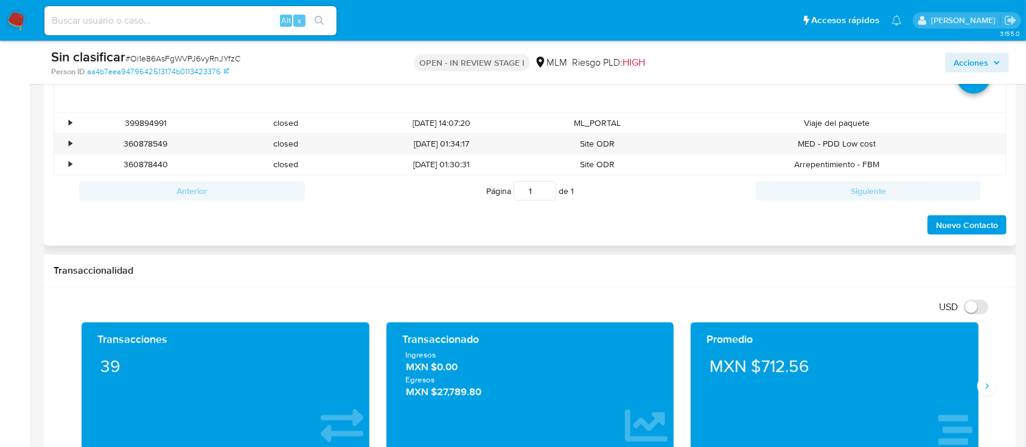
click at [976, 89] on icon at bounding box center [974, 77] width 34 height 34
click at [957, 91] on icon at bounding box center [974, 77] width 34 height 34
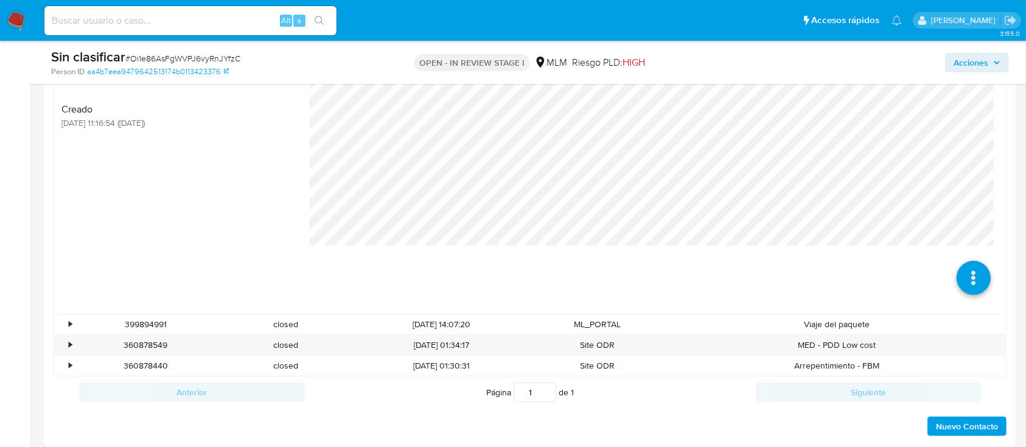
scroll to position [767, 0]
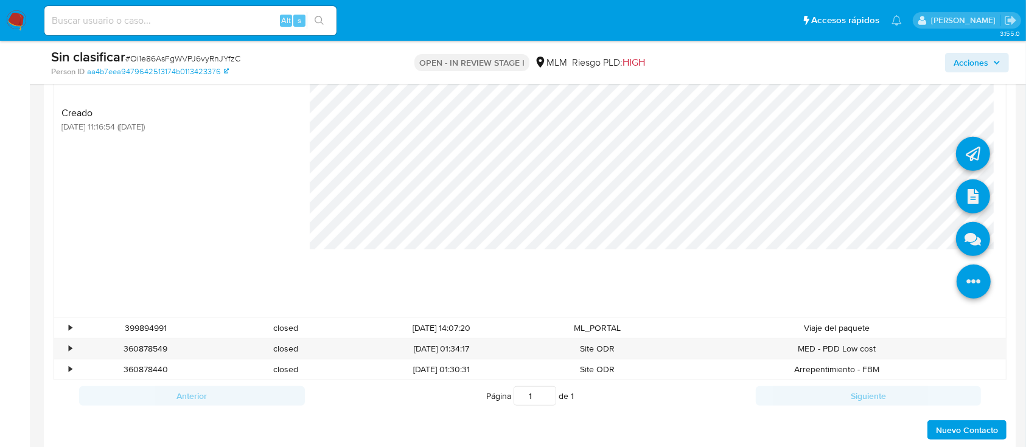
click at [973, 279] on icon at bounding box center [974, 282] width 34 height 34
click at [960, 246] on icon at bounding box center [973, 239] width 34 height 34
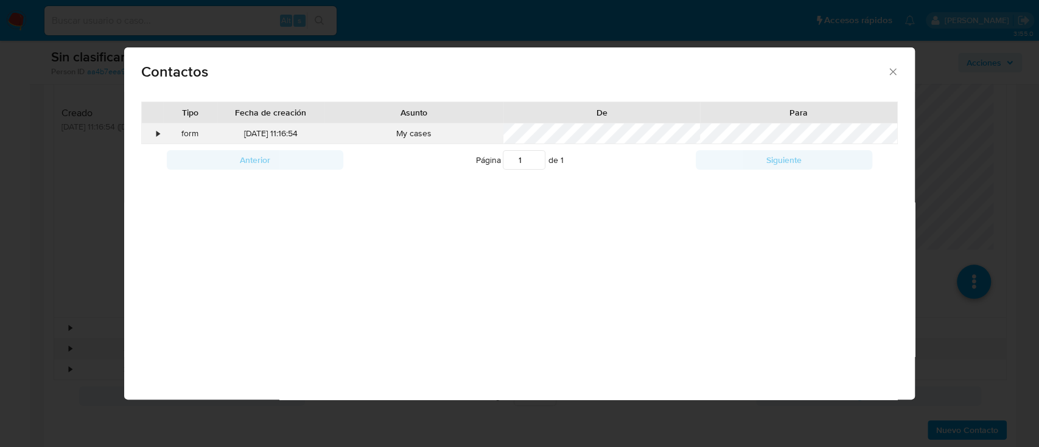
click at [160, 136] on div "•" at bounding box center [157, 134] width 3 height 12
click at [887, 75] on icon "close" at bounding box center [893, 72] width 12 height 12
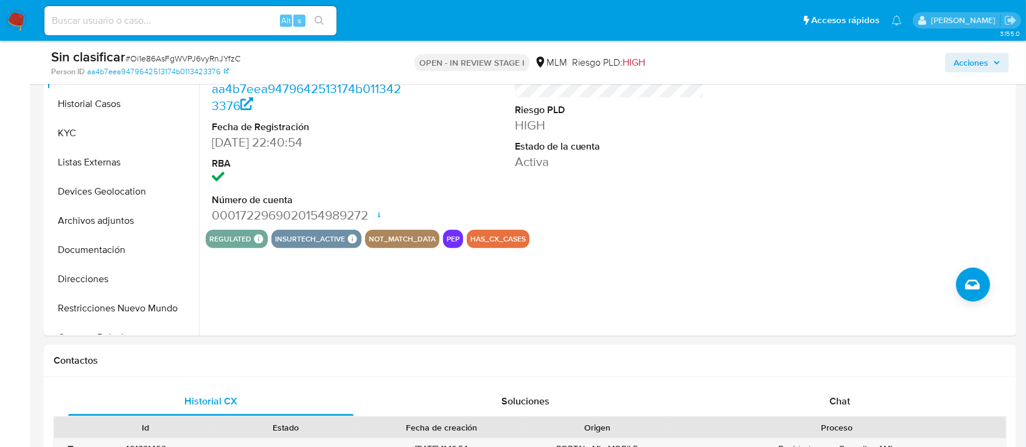
scroll to position [345, 0]
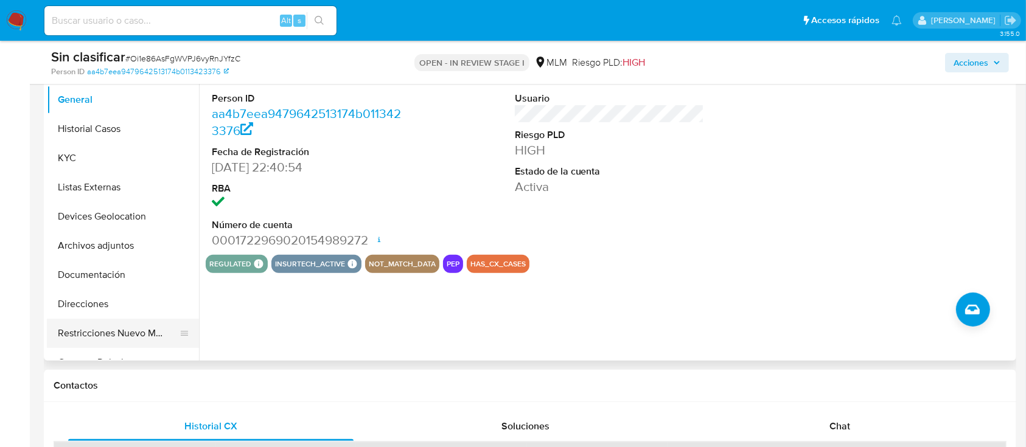
click at [143, 326] on button "Restricciones Nuevo Mundo" at bounding box center [118, 333] width 142 height 29
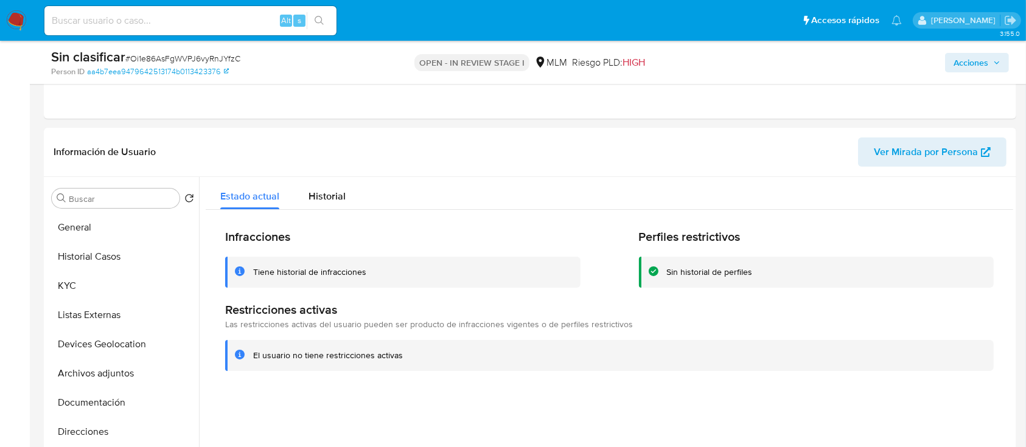
scroll to position [228, 0]
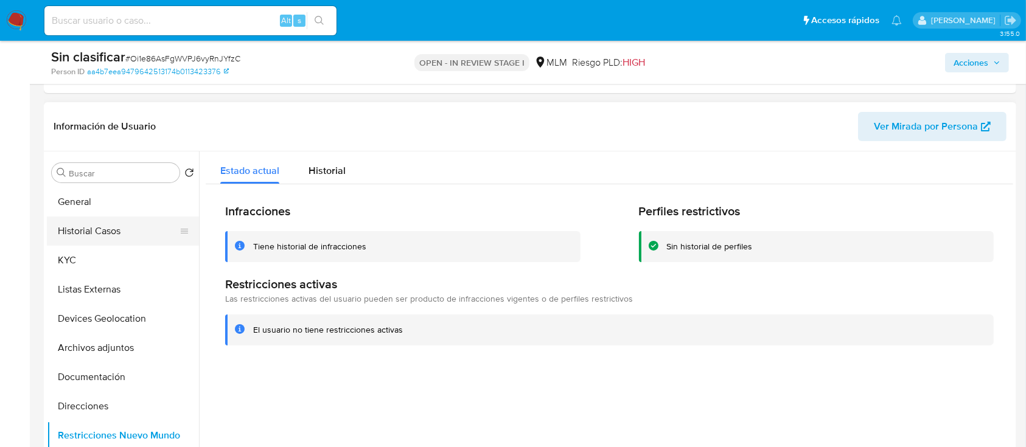
click at [89, 227] on button "Historial Casos" at bounding box center [118, 231] width 142 height 29
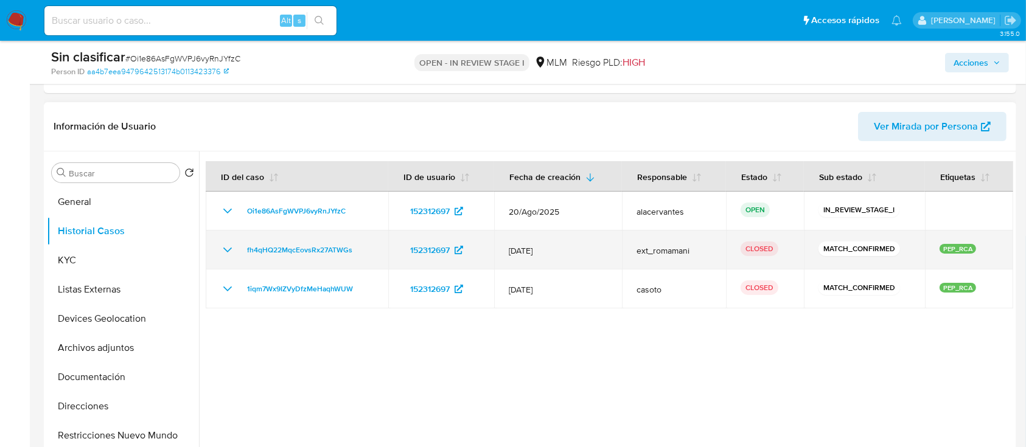
click at [224, 250] on icon "Mostrar/Ocultar" at bounding box center [227, 250] width 15 height 15
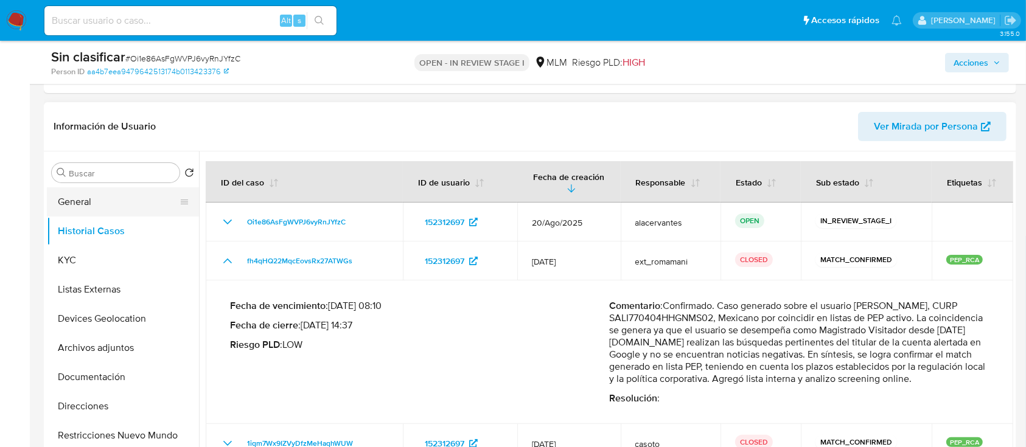
click at [132, 208] on button "General" at bounding box center [118, 202] width 142 height 29
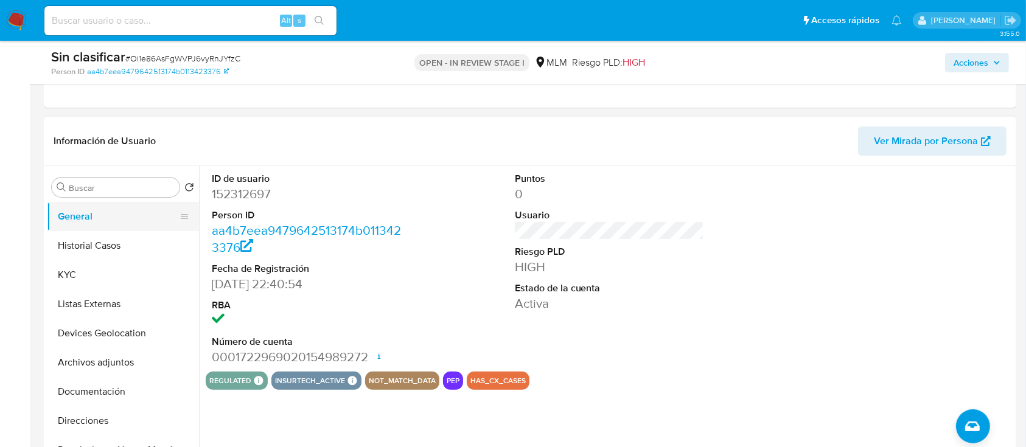
click at [124, 225] on button "General" at bounding box center [118, 216] width 142 height 29
click at [112, 241] on button "Historial Casos" at bounding box center [118, 245] width 142 height 29
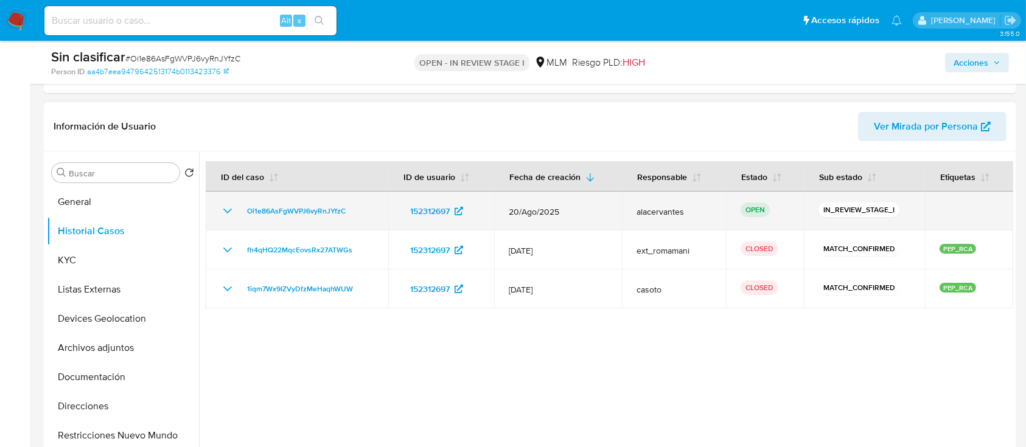
click at [222, 214] on icon "Mostrar/Ocultar" at bounding box center [227, 211] width 15 height 15
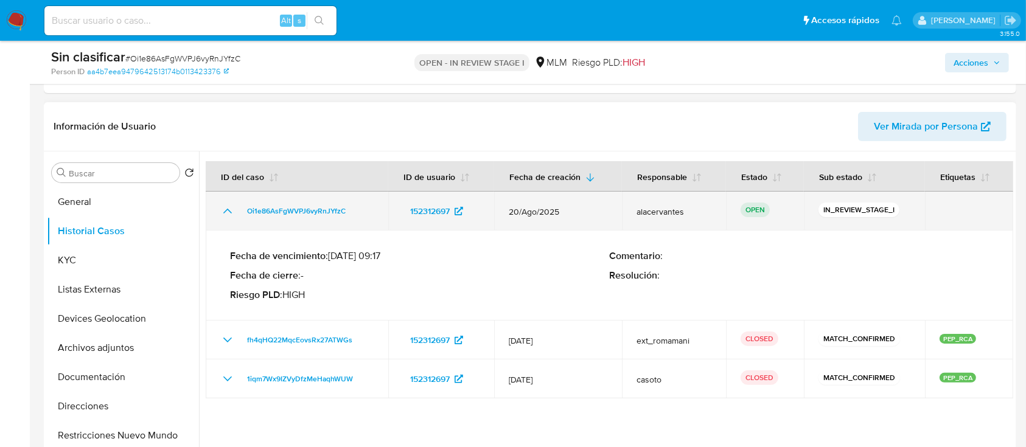
click at [223, 213] on icon "Mostrar/Ocultar" at bounding box center [227, 211] width 15 height 15
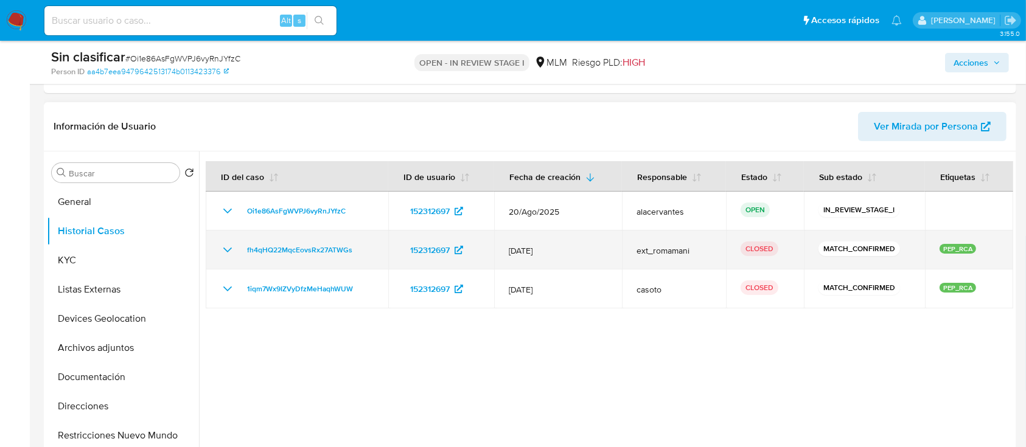
click at [233, 253] on icon "Mostrar/Ocultar" at bounding box center [227, 250] width 15 height 15
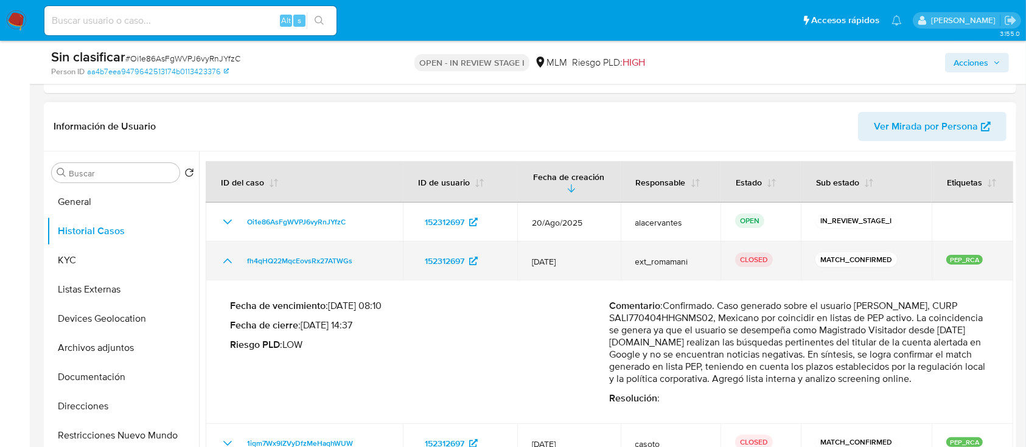
click at [233, 253] on td "fh4qHQ22MqcEovsRx27ATWGs" at bounding box center [304, 261] width 197 height 39
click at [231, 257] on icon "Mostrar/Ocultar" at bounding box center [227, 261] width 15 height 15
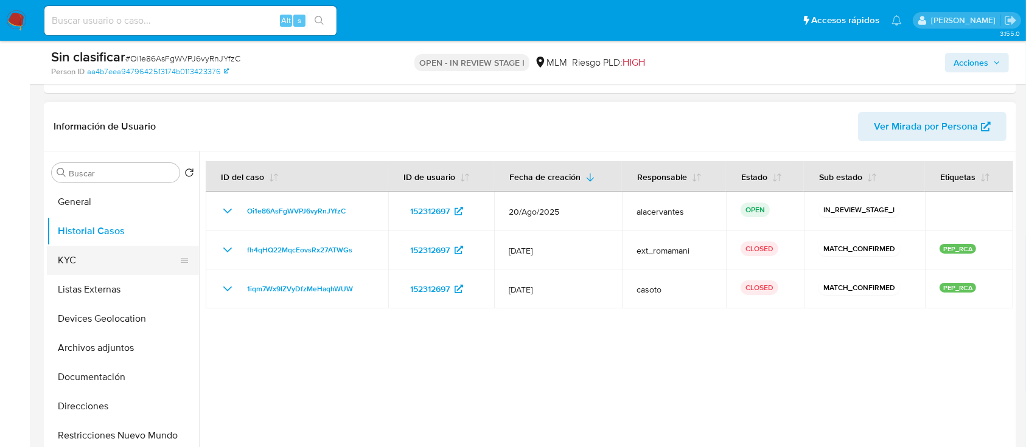
click at [135, 256] on button "KYC" at bounding box center [118, 260] width 142 height 29
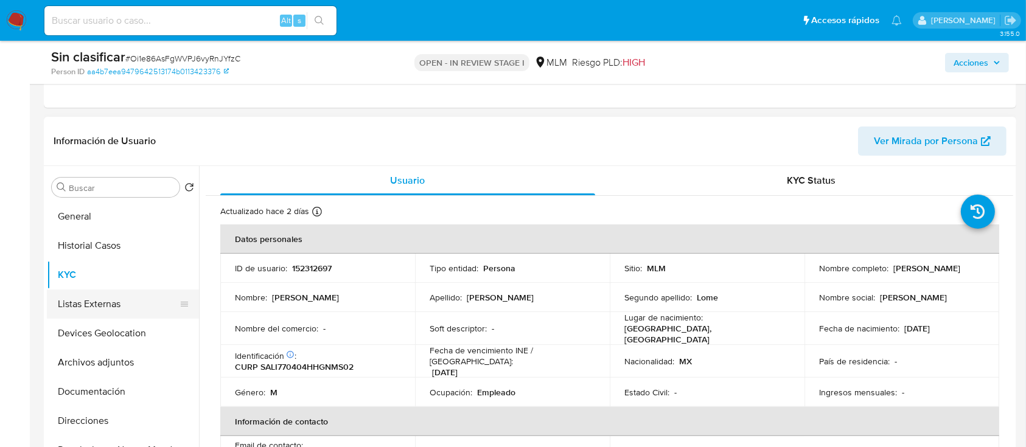
click at [122, 293] on button "Listas Externas" at bounding box center [118, 304] width 142 height 29
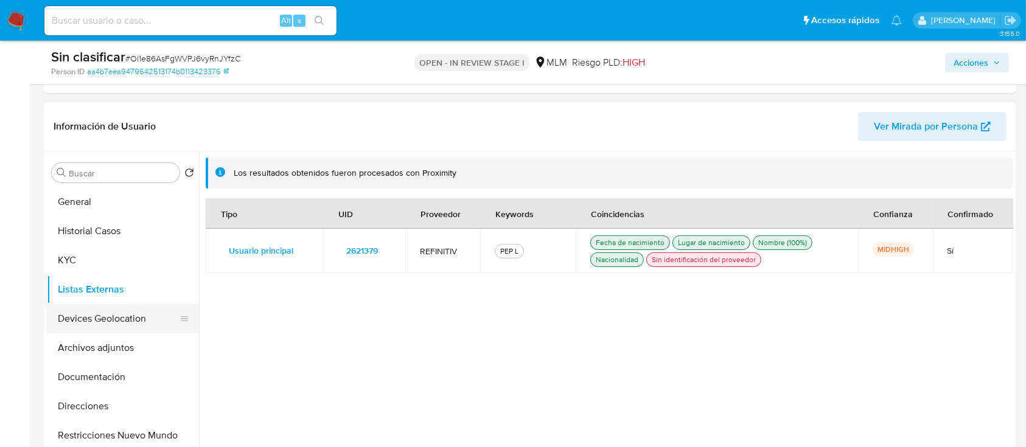
click at [112, 314] on button "Devices Geolocation" at bounding box center [118, 318] width 142 height 29
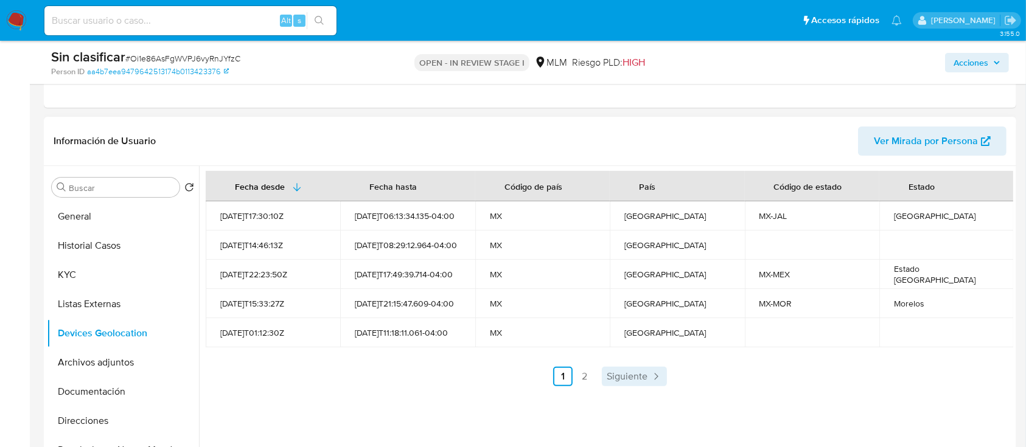
click at [620, 372] on span "Siguiente" at bounding box center [627, 377] width 41 height 10
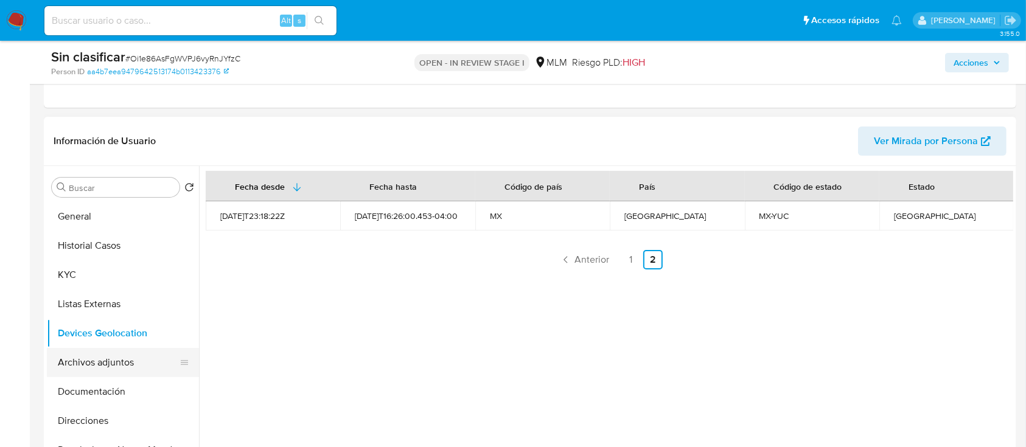
click at [102, 360] on button "Archivos adjuntos" at bounding box center [118, 362] width 142 height 29
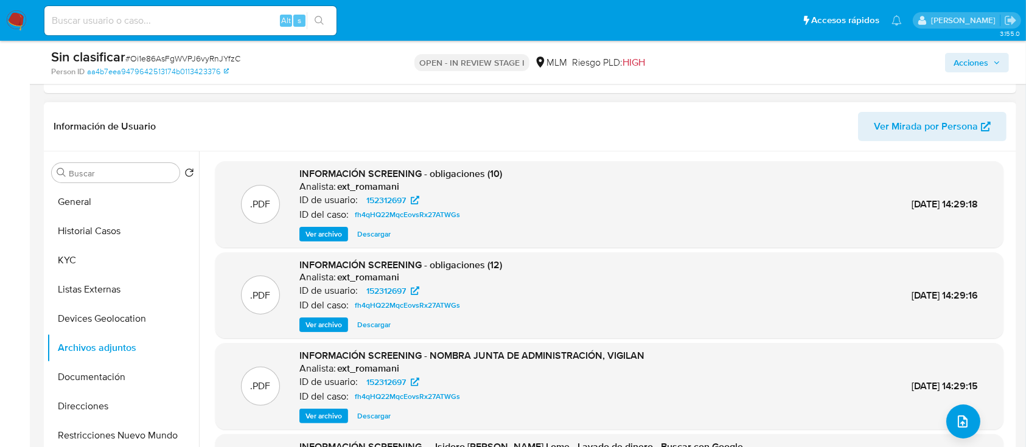
click at [326, 235] on span "Ver archivo" at bounding box center [324, 234] width 37 height 12
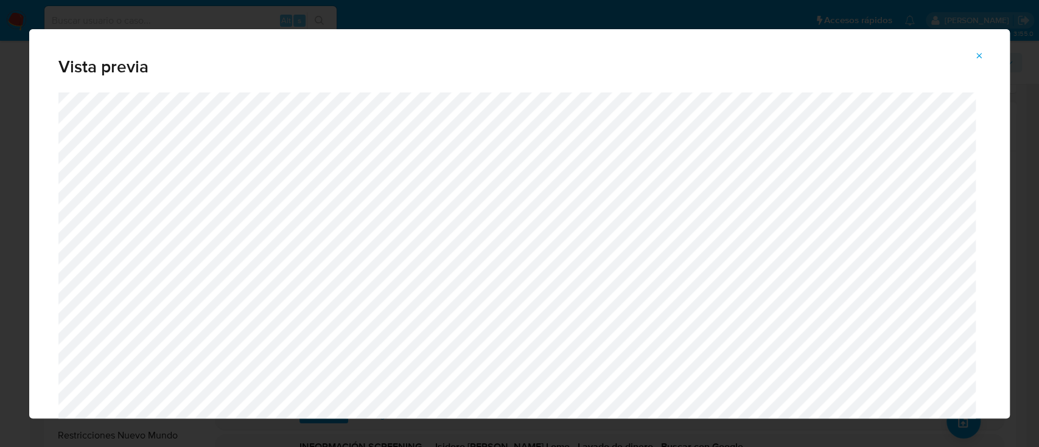
click at [983, 53] on icon "Attachment preview" at bounding box center [980, 56] width 10 height 10
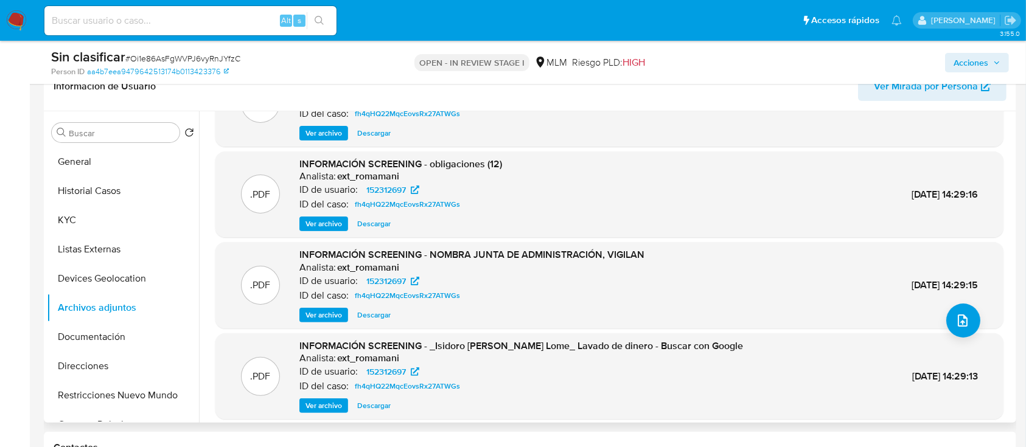
scroll to position [68, 0]
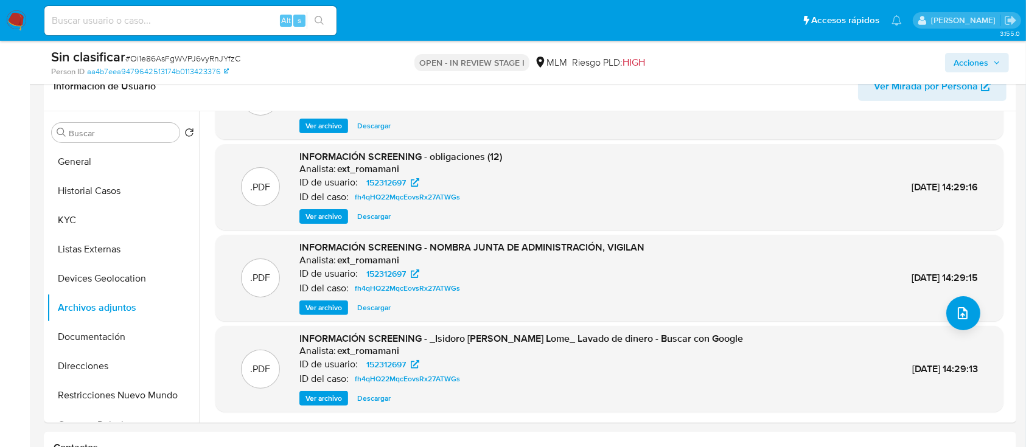
click at [330, 398] on span "Ver archivo" at bounding box center [324, 399] width 37 height 12
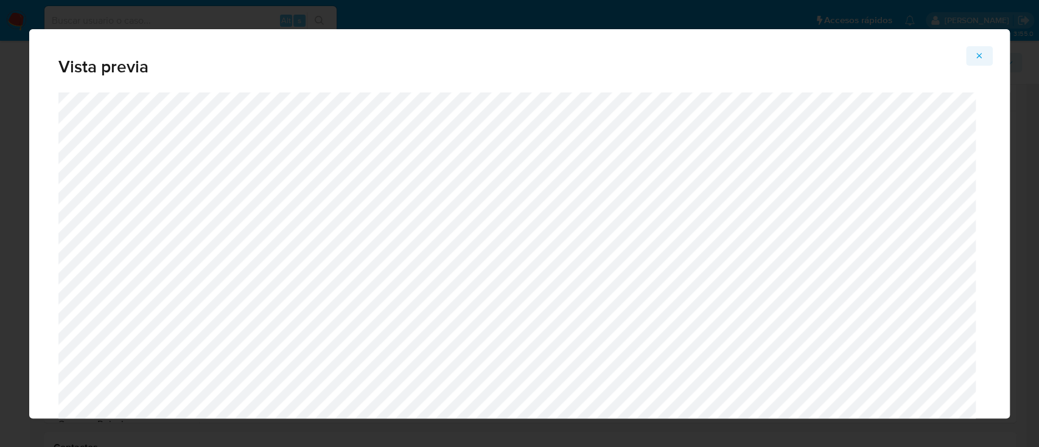
click at [979, 61] on span "Attachment preview" at bounding box center [980, 55] width 10 height 17
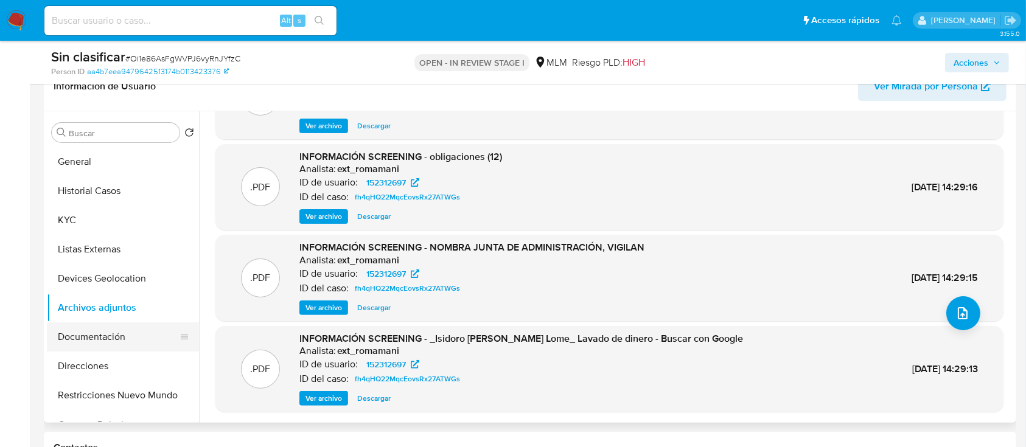
click at [133, 331] on button "Documentación" at bounding box center [118, 337] width 142 height 29
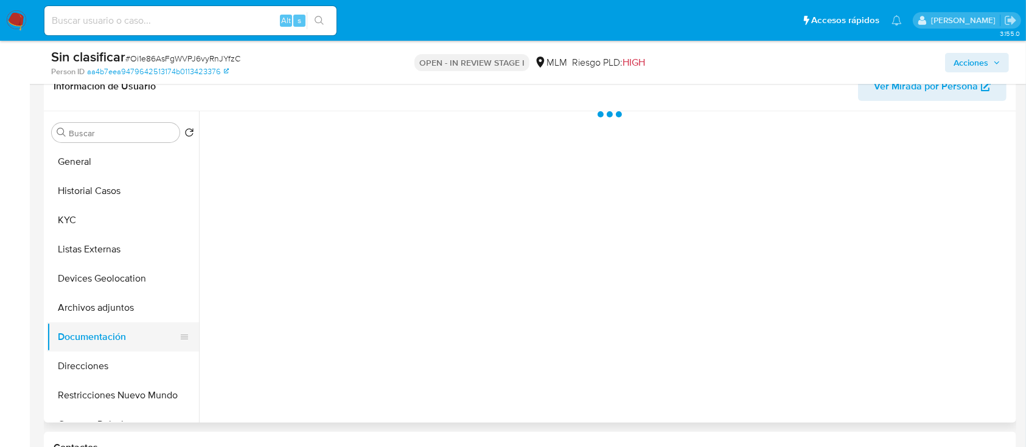
scroll to position [0, 0]
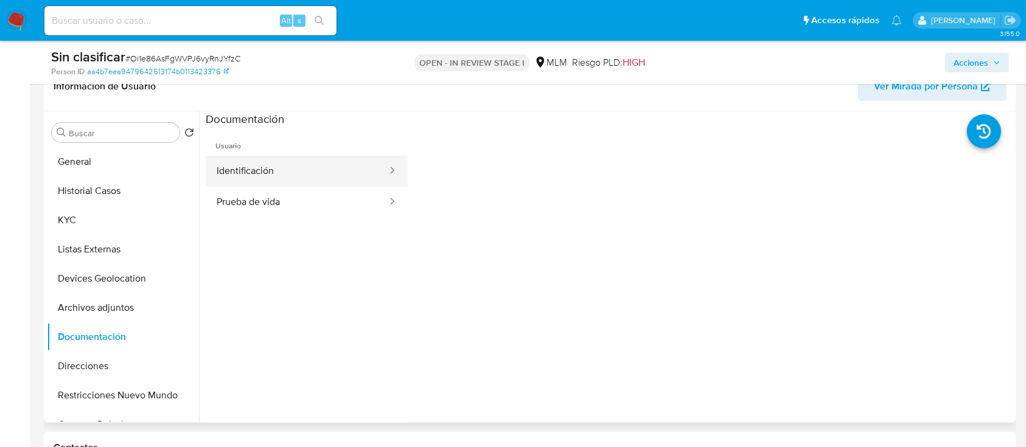
click at [275, 177] on button "Identificación" at bounding box center [297, 171] width 183 height 31
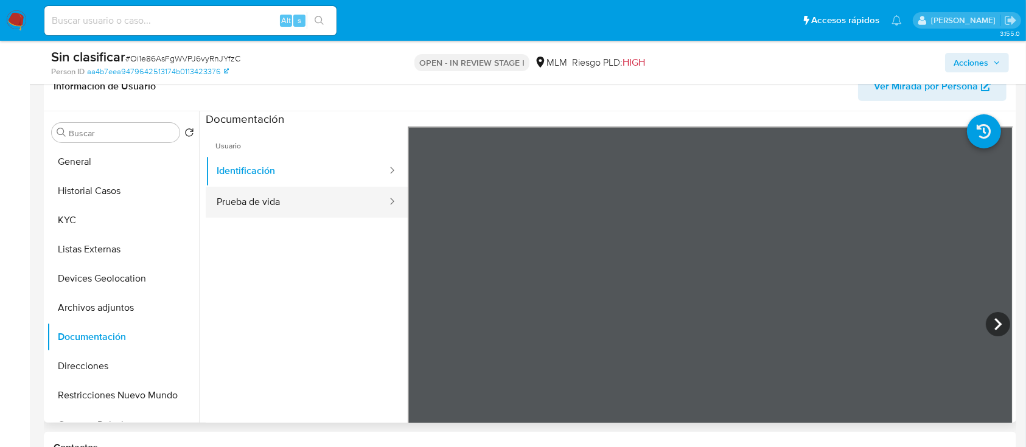
click at [304, 203] on button "Prueba de vida" at bounding box center [297, 202] width 183 height 31
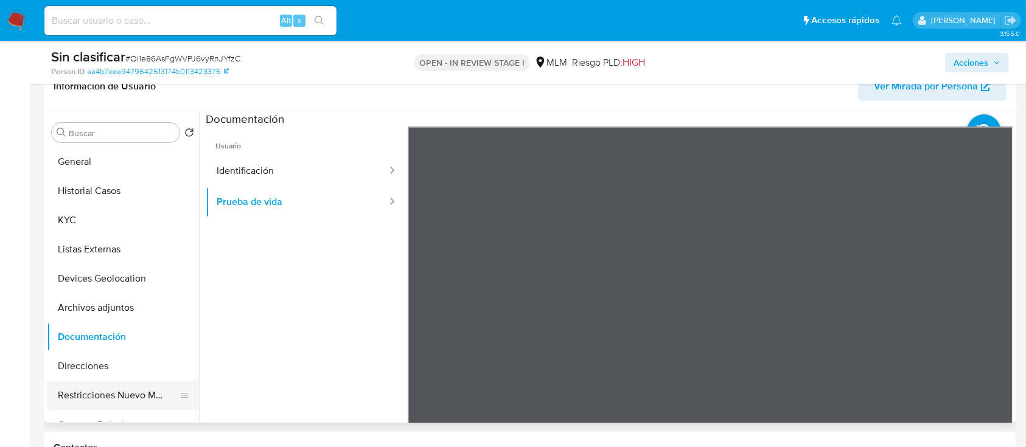
click at [86, 386] on button "Restricciones Nuevo Mundo" at bounding box center [118, 395] width 142 height 29
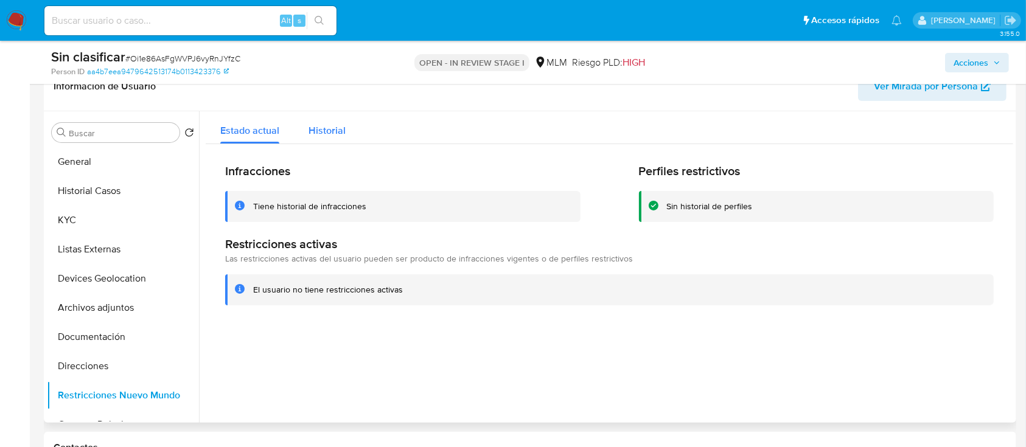
click at [329, 128] on span "Historial" at bounding box center [327, 131] width 37 height 14
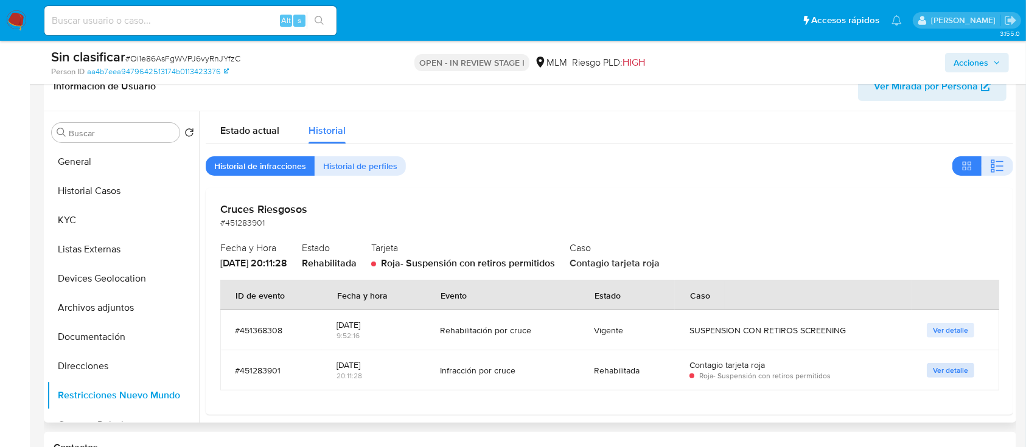
click at [946, 373] on span "Ver detalle" at bounding box center [950, 371] width 35 height 12
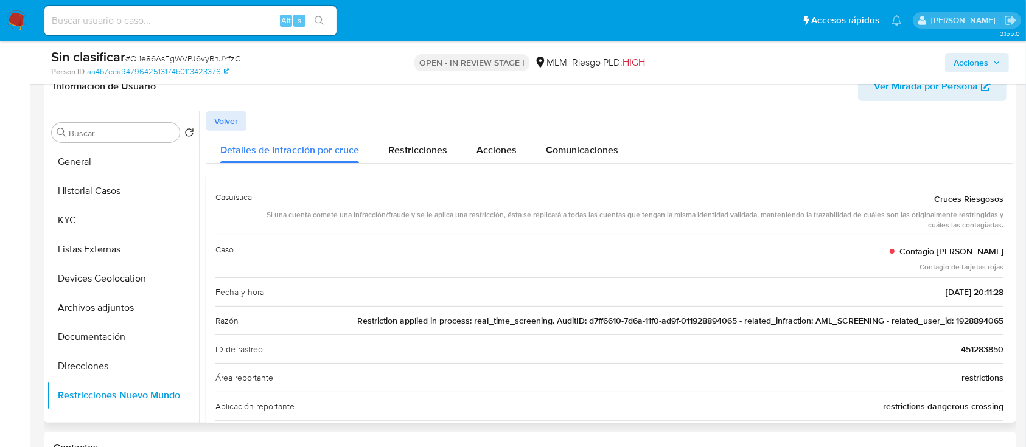
drag, startPoint x: 1016, startPoint y: 127, endPoint x: 1013, endPoint y: 135, distance: 8.3
click at [1013, 135] on div "Buscar Volver al orden por defecto General Historial Casos KYC Listas Externas …" at bounding box center [530, 267] width 973 height 312
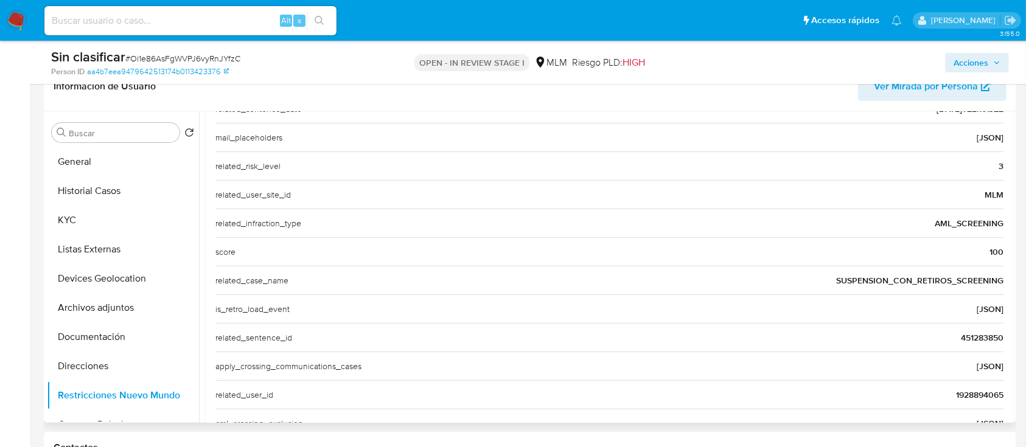
scroll to position [426, 0]
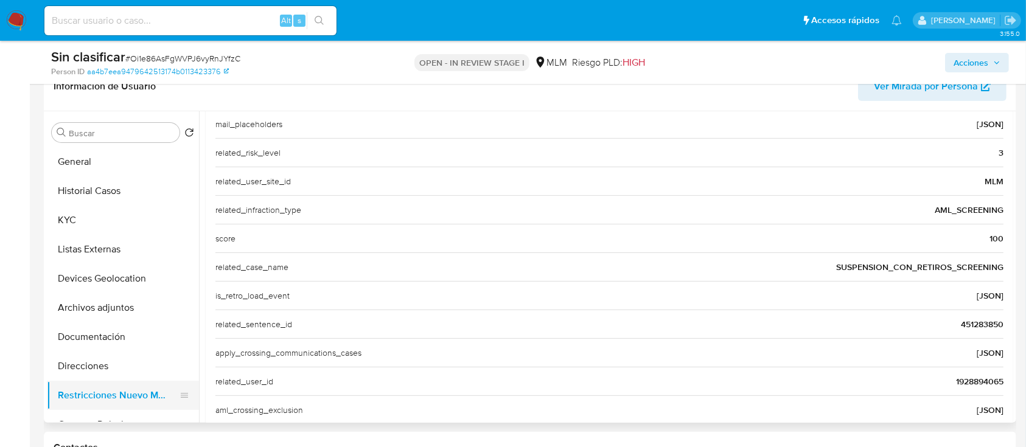
click at [103, 390] on button "Restricciones Nuevo Mundo" at bounding box center [118, 395] width 142 height 29
click at [82, 364] on button "Direcciones" at bounding box center [118, 366] width 142 height 29
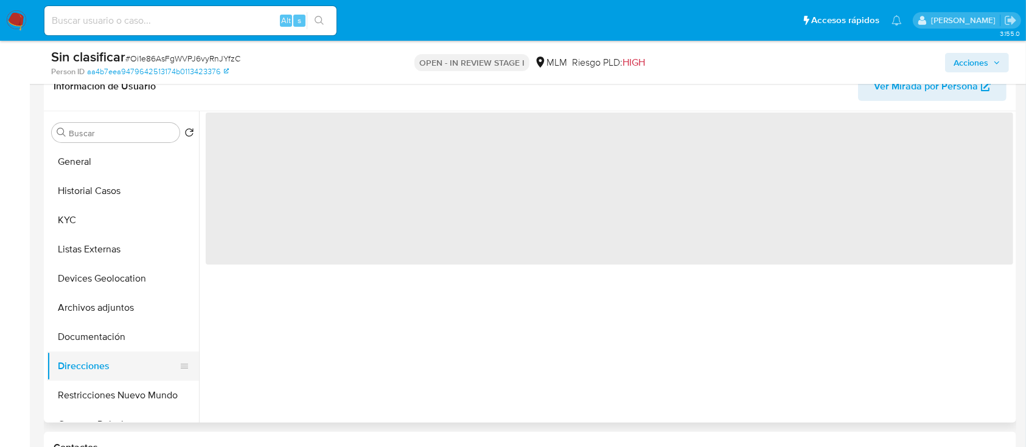
scroll to position [0, 0]
click at [85, 384] on button "Restricciones Nuevo Mundo" at bounding box center [118, 395] width 142 height 29
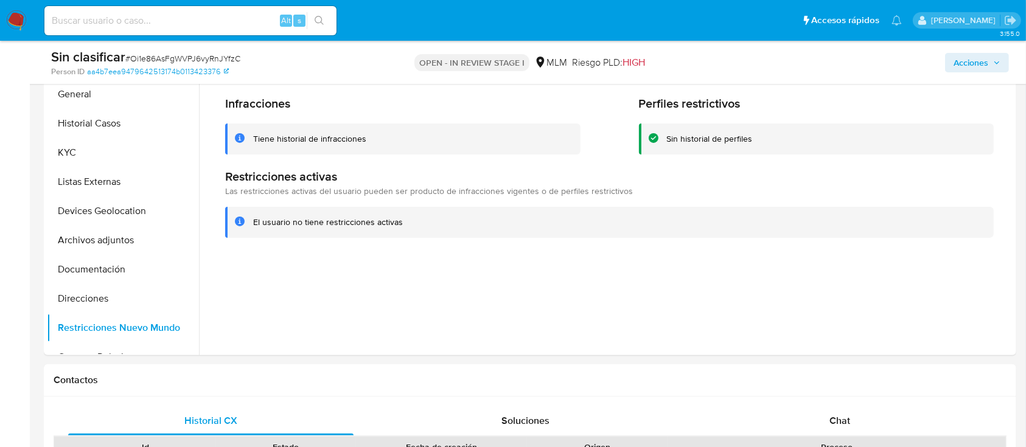
scroll to position [156, 0]
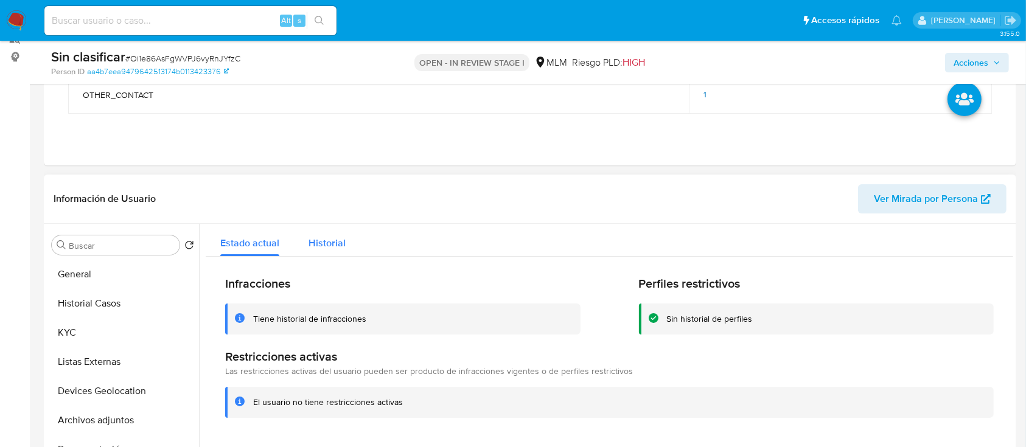
click at [318, 232] on div "Historial" at bounding box center [327, 240] width 37 height 32
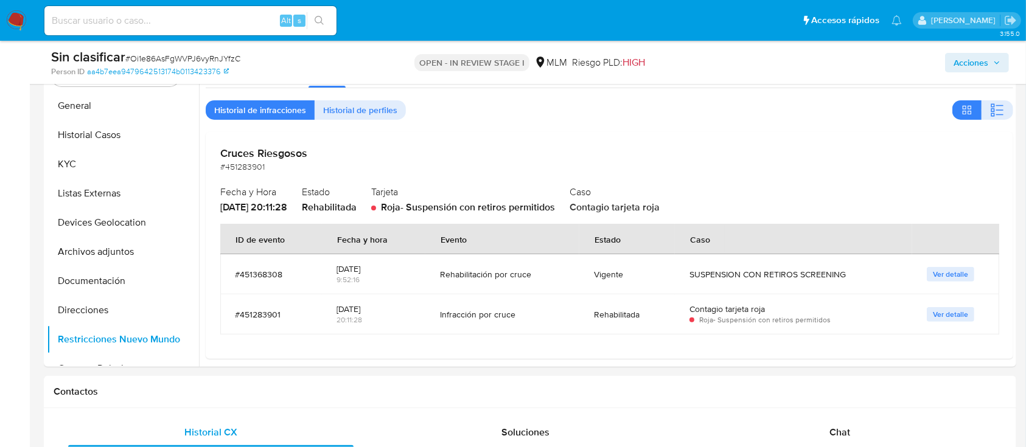
scroll to position [334, 0]
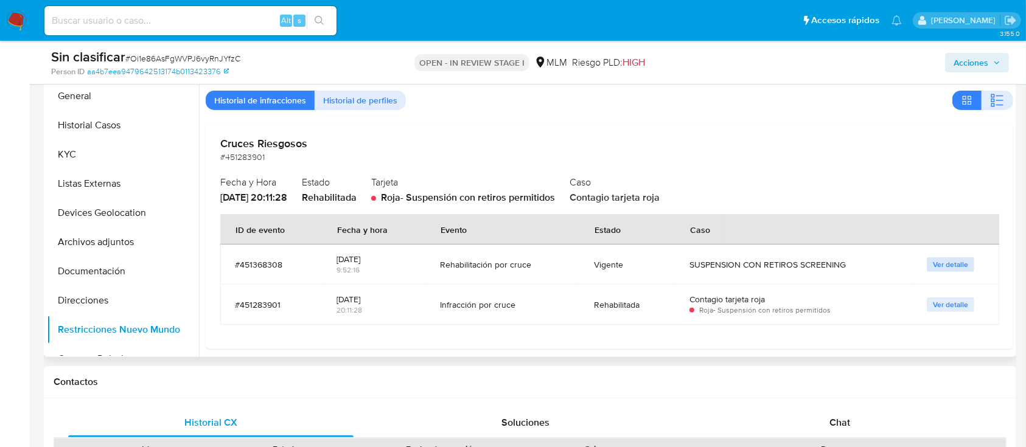
click at [939, 262] on span "Ver detalle" at bounding box center [950, 265] width 35 height 12
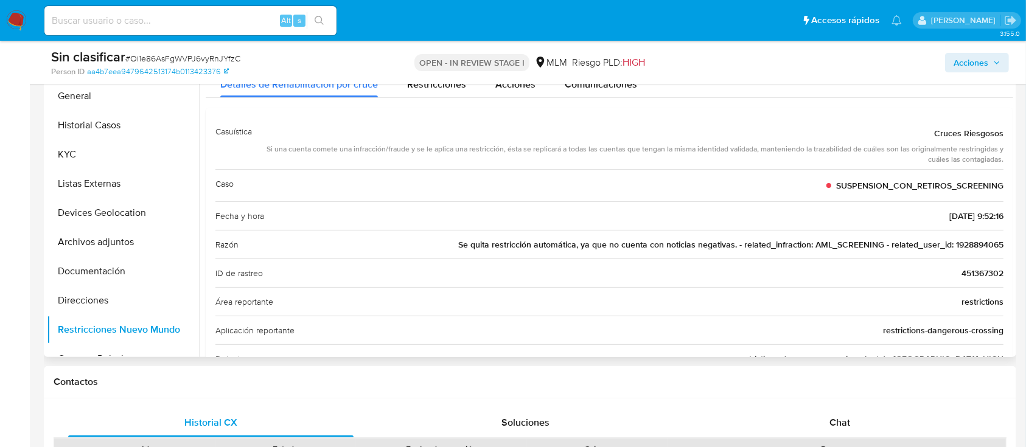
drag, startPoint x: 1008, startPoint y: 175, endPoint x: 1008, endPoint y: 138, distance: 37.7
click at [1008, 138] on div "Casuística Cruces Riesgosos Si una cuenta comete una infracción/fraude y se le …" at bounding box center [610, 417] width 808 height 619
click at [1005, 112] on div "Casuística Cruces Riesgosos Si una cuenta comete una infracción/fraude y se le …" at bounding box center [610, 417] width 808 height 619
drag, startPoint x: 1017, startPoint y: 152, endPoint x: 1009, endPoint y: 161, distance: 12.1
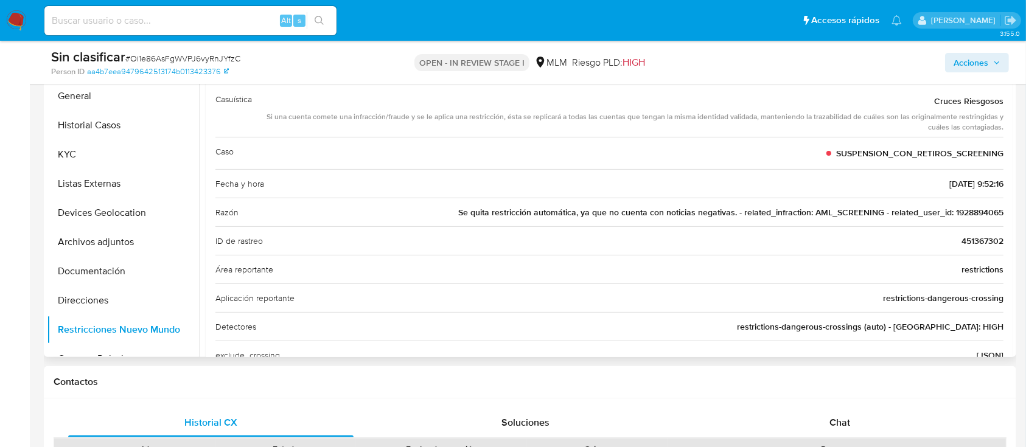
scroll to position [0, 0]
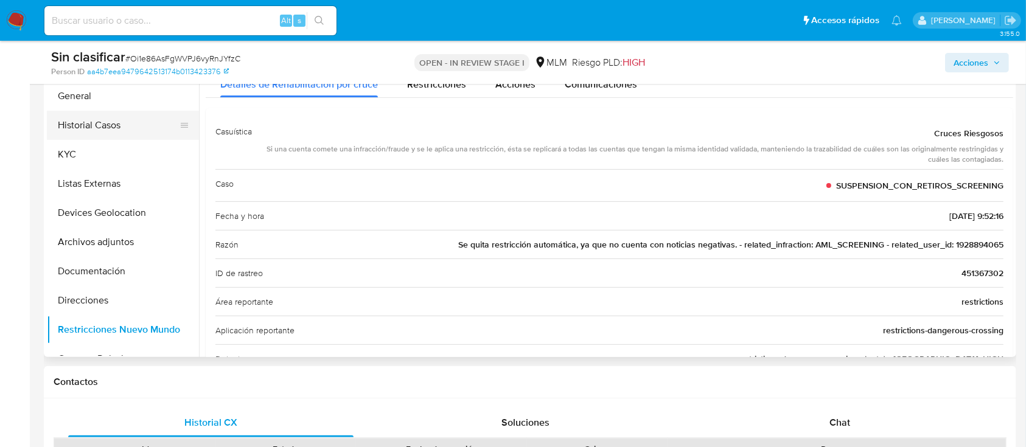
click at [125, 121] on button "Historial Casos" at bounding box center [118, 125] width 142 height 29
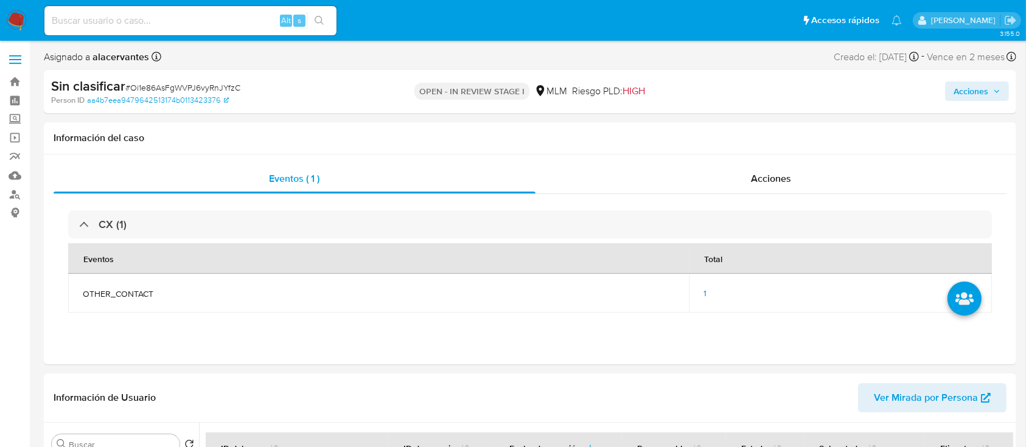
scroll to position [19, 0]
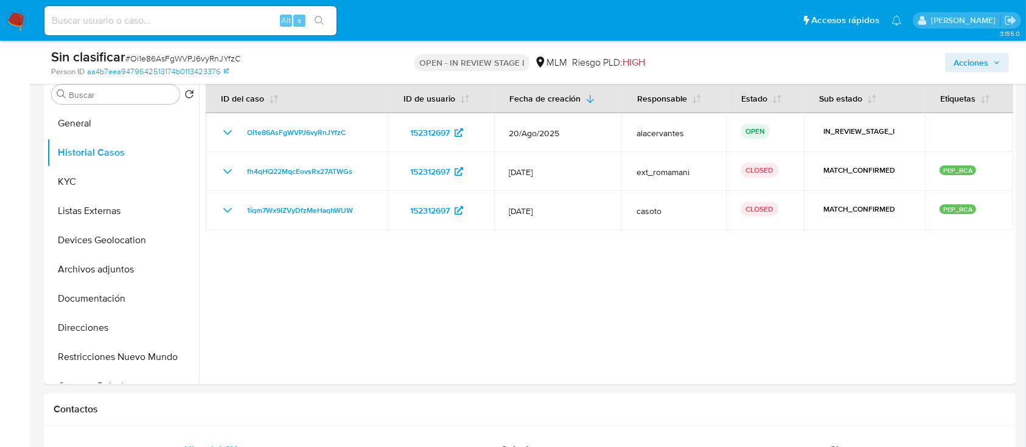
scroll to position [310, 0]
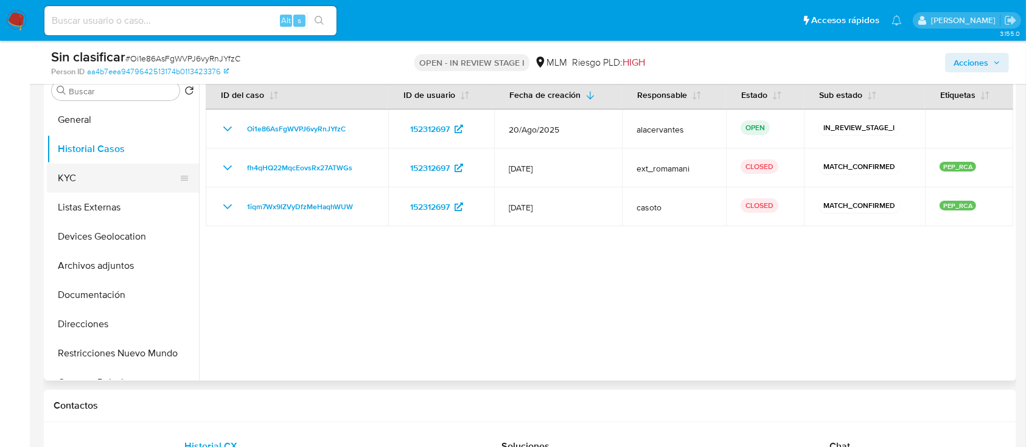
click at [74, 174] on button "KYC" at bounding box center [118, 178] width 142 height 29
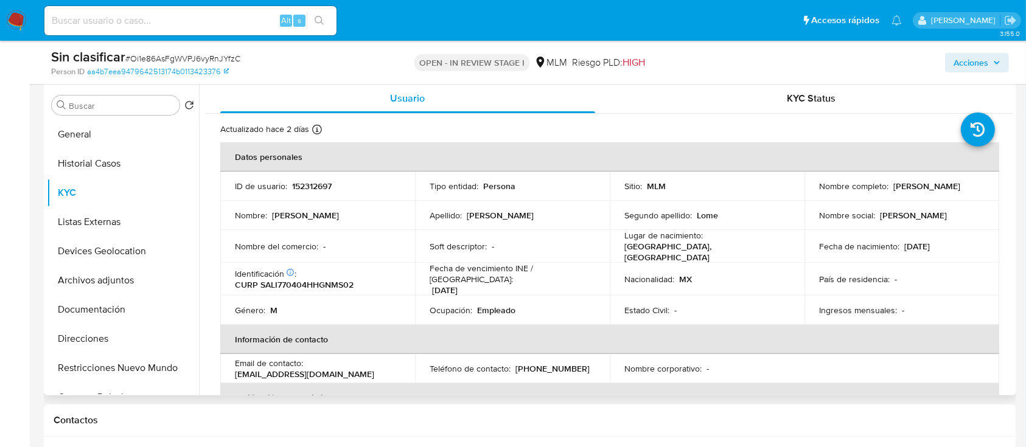
click at [326, 184] on p "152312697" at bounding box center [312, 186] width 40 height 11
copy p "152312697"
click at [91, 217] on button "Listas Externas" at bounding box center [118, 222] width 142 height 29
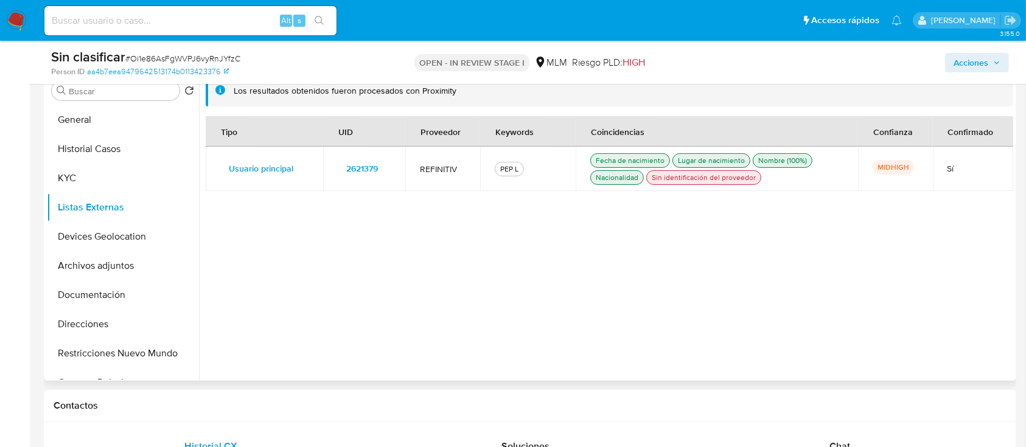
click at [542, 294] on div "Tipo UID Proveedor Keywords Coincidencias Confianza Confirmado Usuario principa…" at bounding box center [610, 245] width 808 height 258
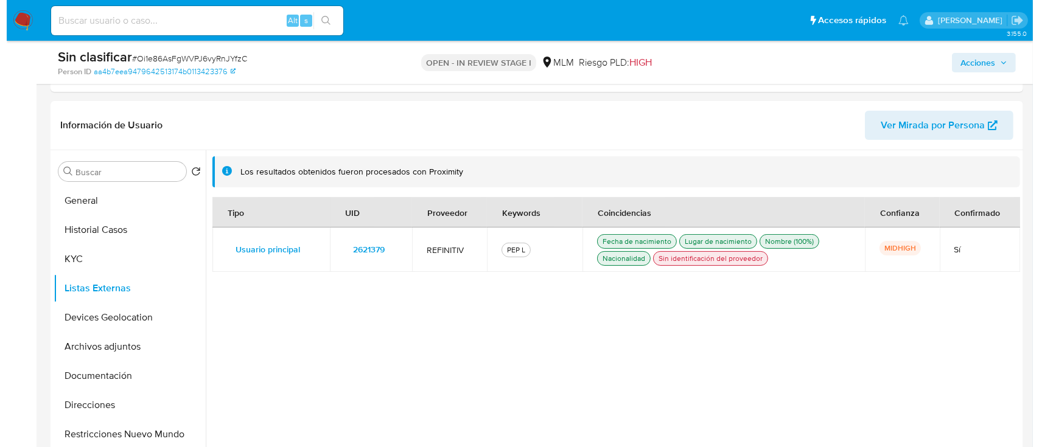
scroll to position [236, 0]
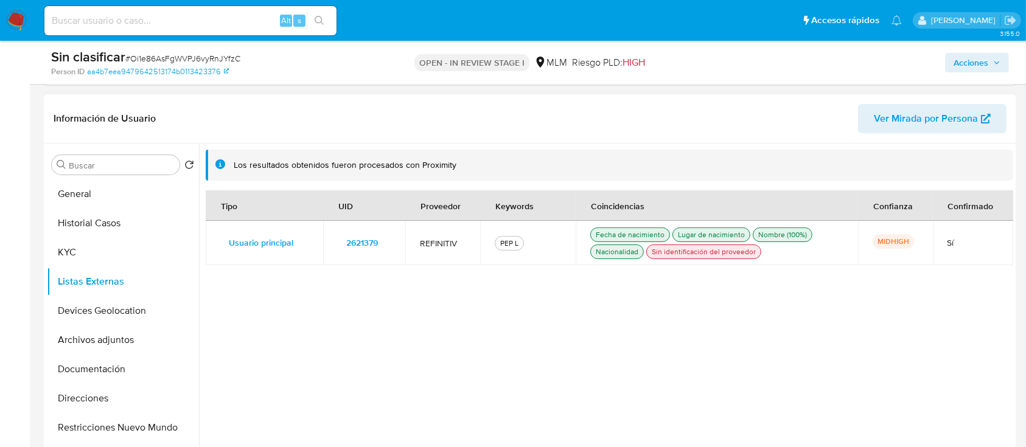
click at [249, 236] on span "Usuario principal" at bounding box center [261, 242] width 65 height 17
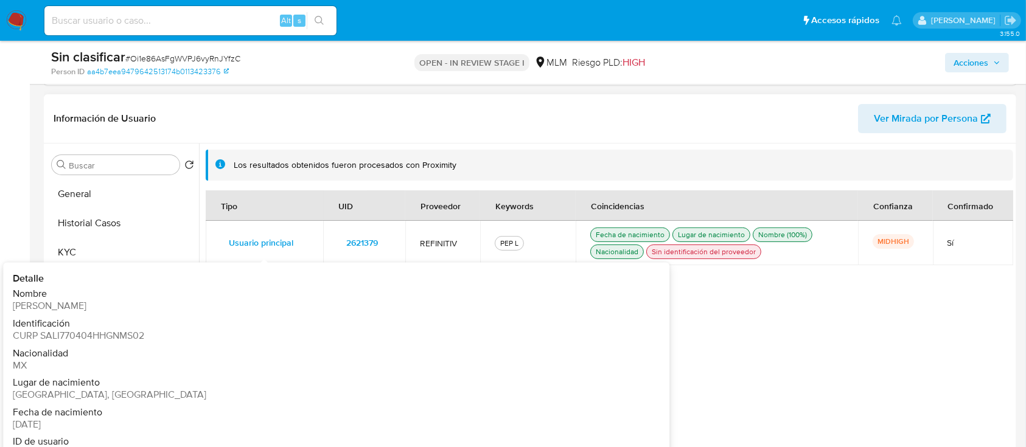
click at [251, 239] on span "Usuario principal" at bounding box center [261, 242] width 65 height 17
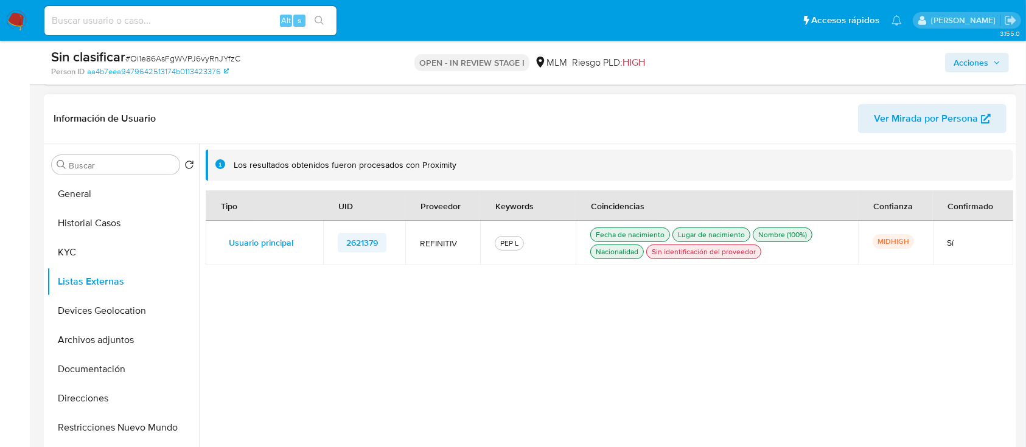
click at [351, 240] on span "2621379" at bounding box center [362, 242] width 32 height 17
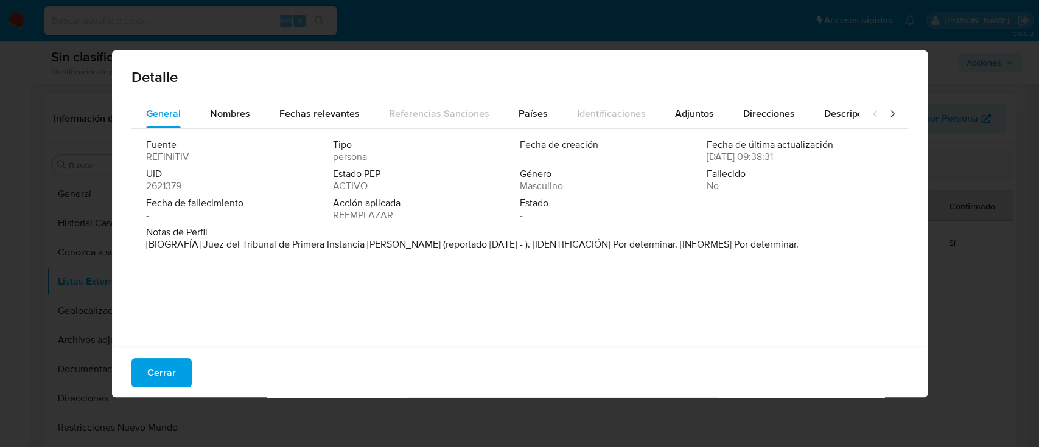
click at [843, 206] on div "Fuente REFINITIV Tipo persona Fecha de creación - Fecha de última actualización…" at bounding box center [520, 183] width 748 height 88
click at [214, 116] on span "Nombres" at bounding box center [230, 114] width 40 height 14
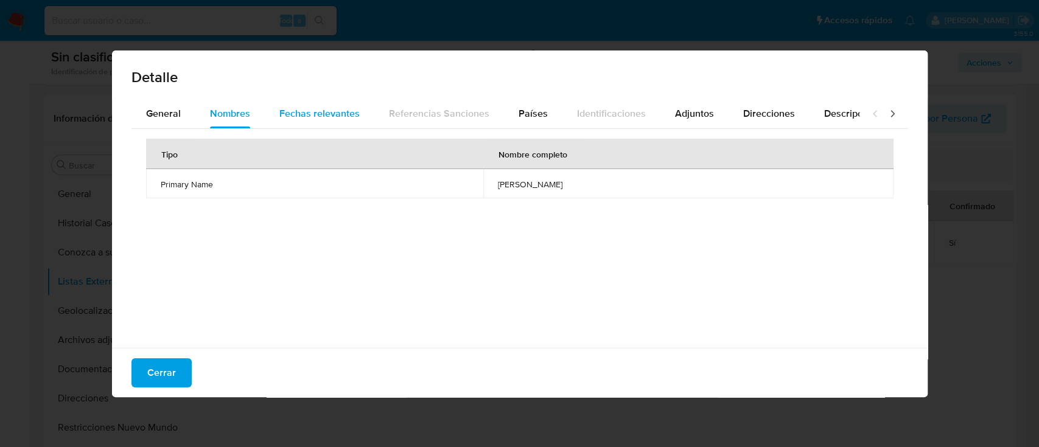
click at [321, 115] on span "Fechas relevantes" at bounding box center [319, 114] width 80 height 14
click at [512, 111] on button "Países" at bounding box center [533, 113] width 58 height 29
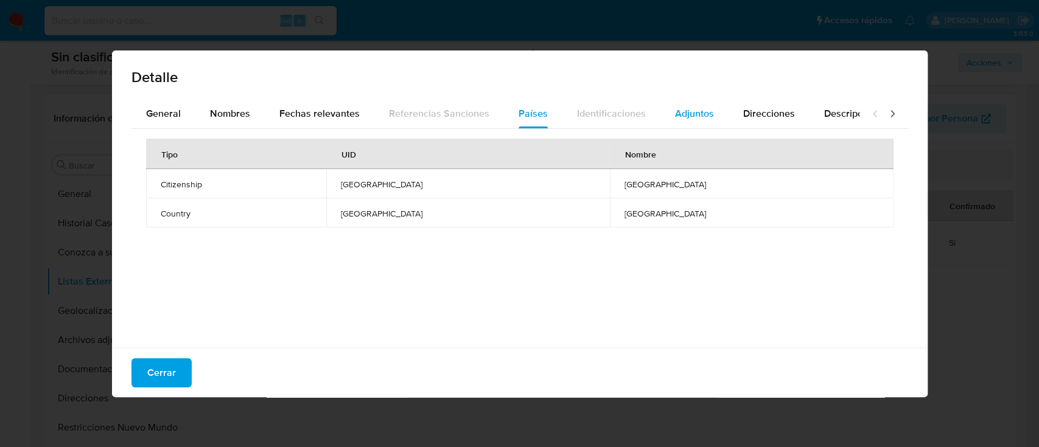
click at [676, 119] on span "Adjuntos" at bounding box center [694, 114] width 39 height 14
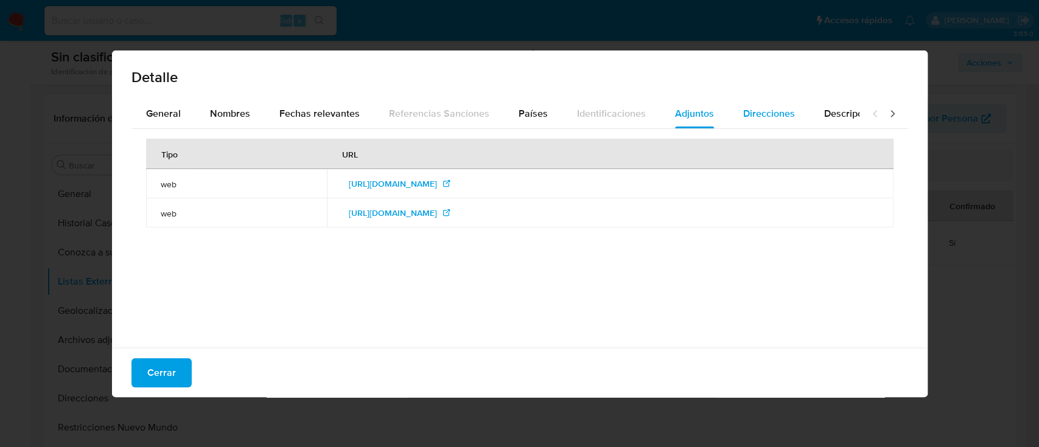
click at [765, 118] on font "Direcciones" at bounding box center [769, 114] width 52 height 14
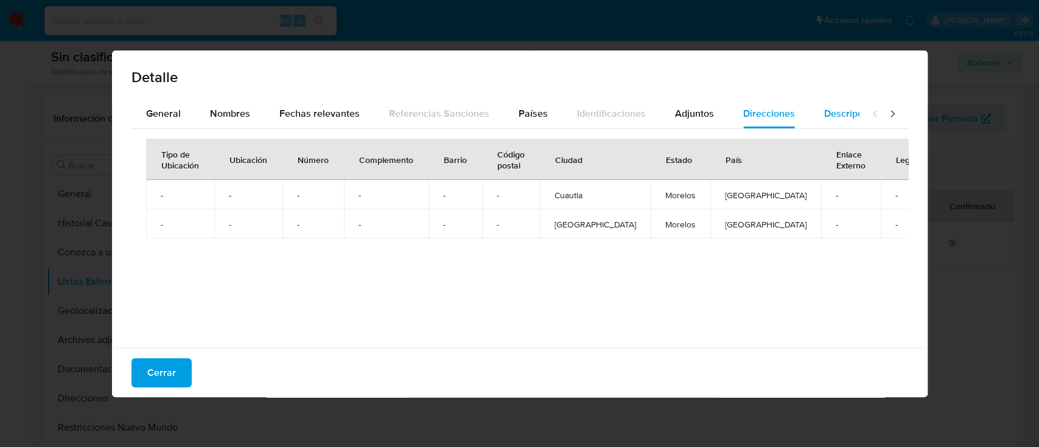
click at [824, 124] on div "Descripciones" at bounding box center [855, 113] width 62 height 29
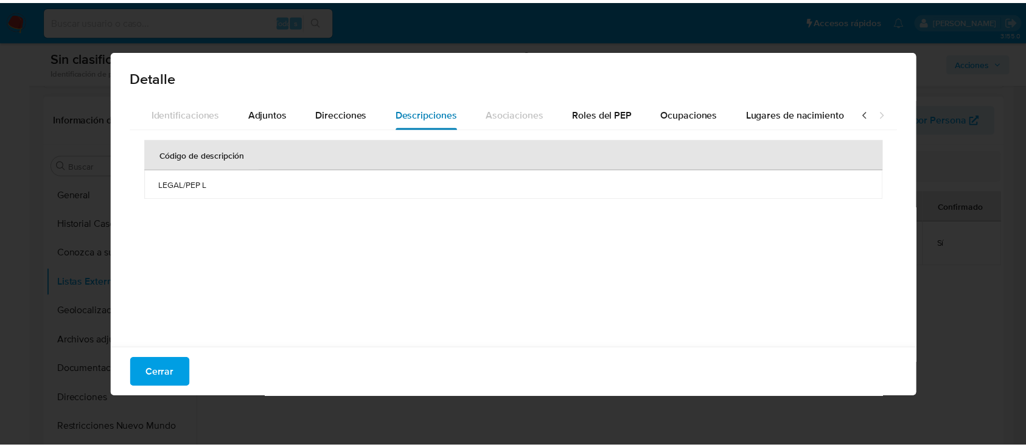
scroll to position [0, 436]
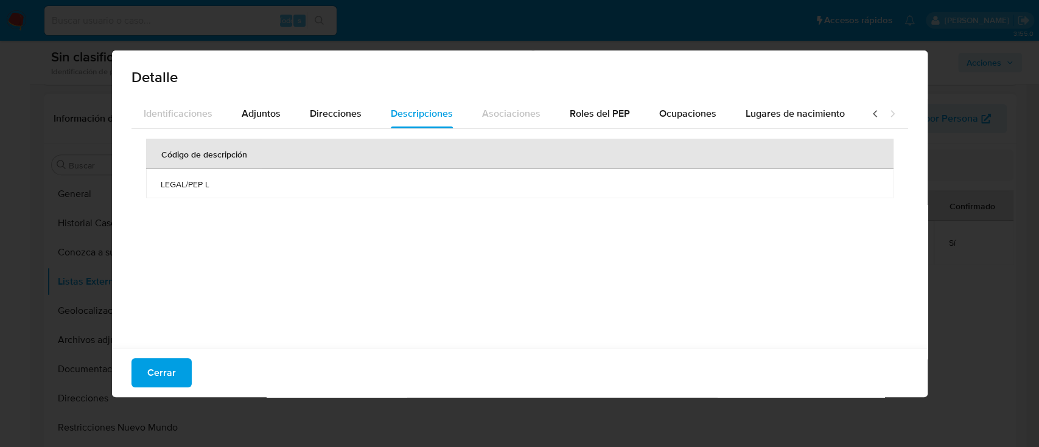
click at [604, 129] on div "Código de descripción LEGAL/PEP L" at bounding box center [520, 235] width 777 height 213
click at [591, 116] on font "Roles del PEP" at bounding box center [600, 114] width 60 height 14
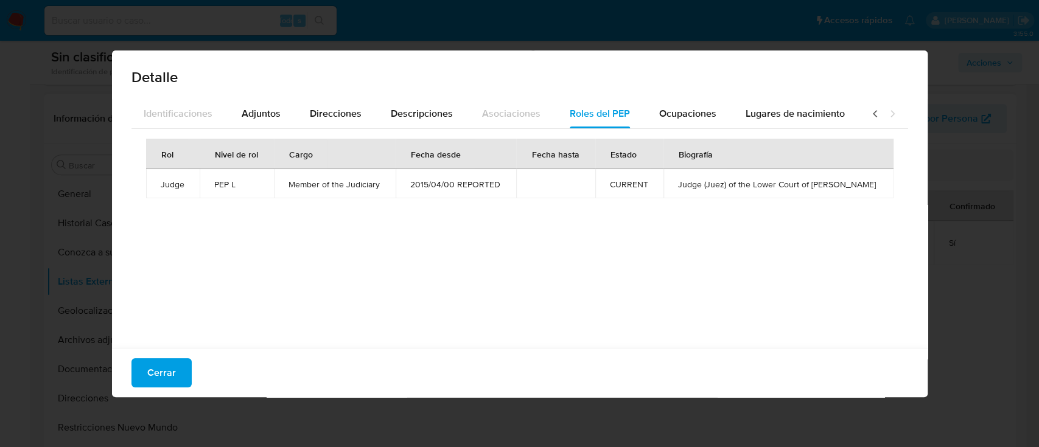
drag, startPoint x: 684, startPoint y: 113, endPoint x: 684, endPoint y: 128, distance: 15.2
click at [684, 128] on div "General Nombres Fechas relevantes Referencias Sanciones Países Identificaciones…" at bounding box center [520, 220] width 777 height 243
click at [686, 122] on div "Ocupaciones" at bounding box center [687, 113] width 57 height 29
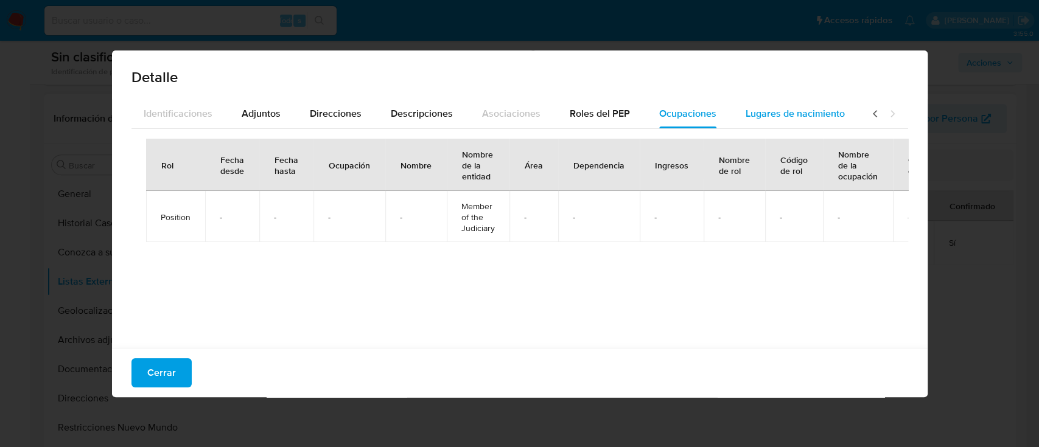
click at [751, 118] on span "Lugares de nacimiento" at bounding box center [795, 114] width 99 height 14
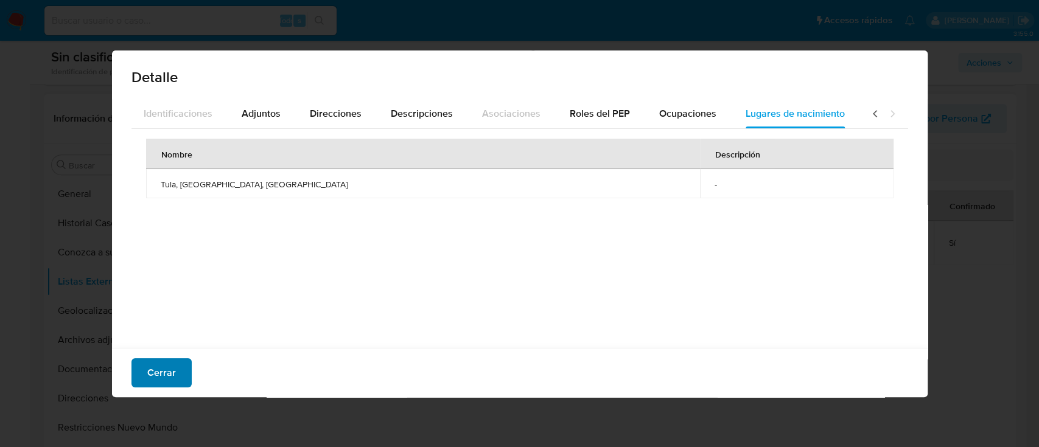
click at [172, 369] on span "Cerrar" at bounding box center [161, 373] width 29 height 27
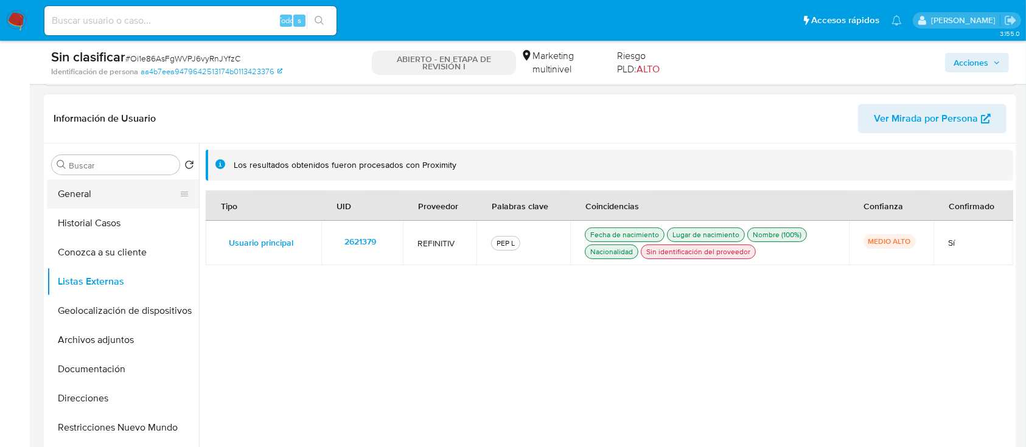
click at [97, 186] on button "General" at bounding box center [118, 194] width 142 height 29
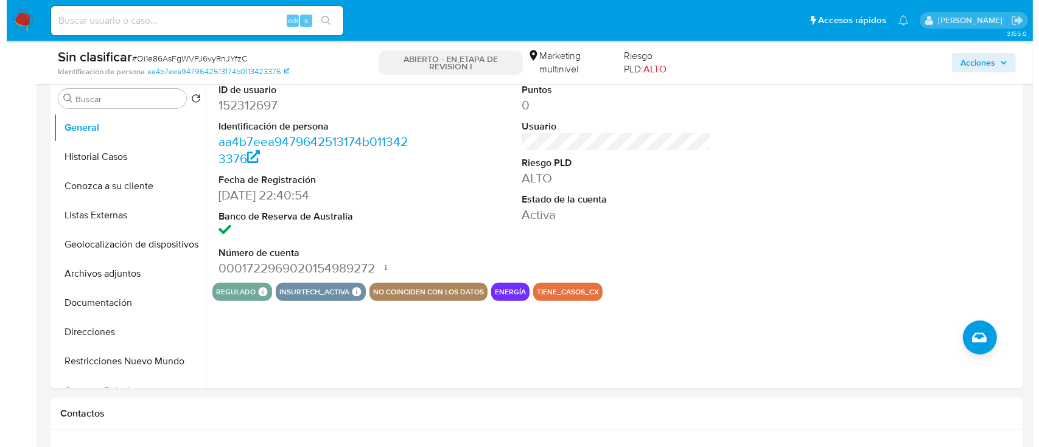
scroll to position [331, 0]
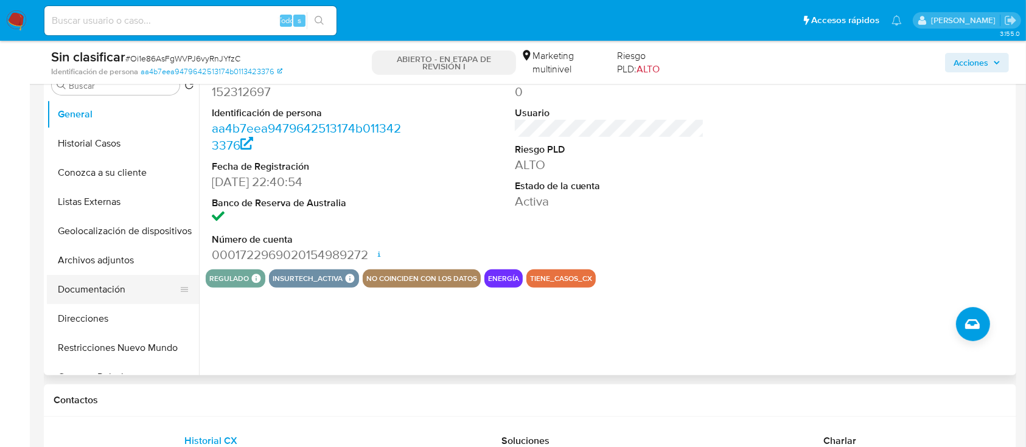
click at [129, 289] on button "Documentación" at bounding box center [118, 289] width 142 height 29
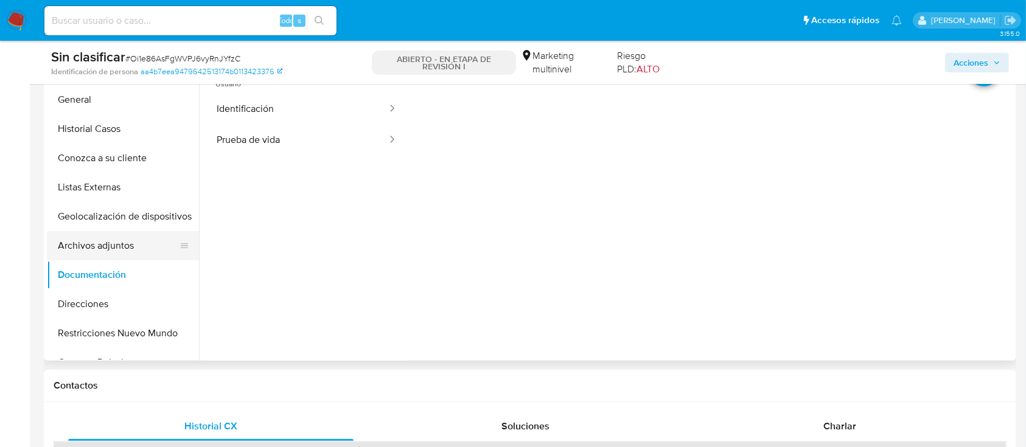
click at [93, 254] on button "Archivos adjuntos" at bounding box center [118, 245] width 142 height 29
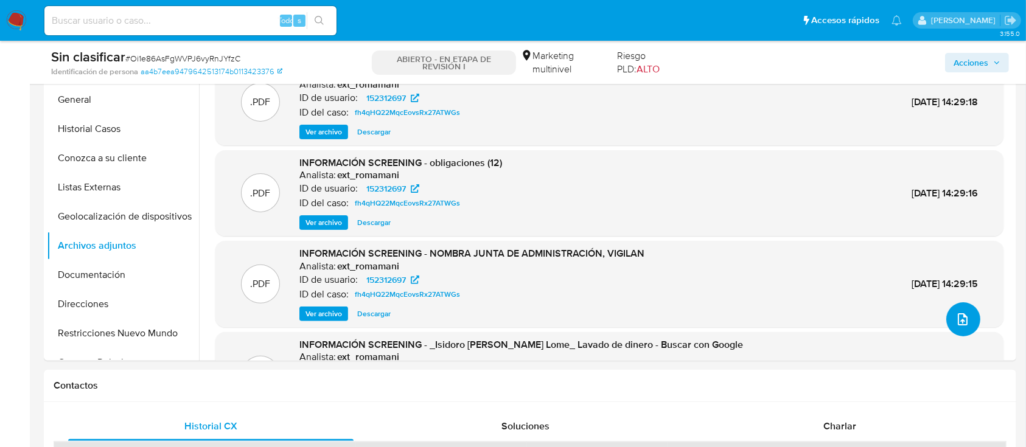
click at [949, 321] on button "subir archivo" at bounding box center [964, 320] width 34 height 34
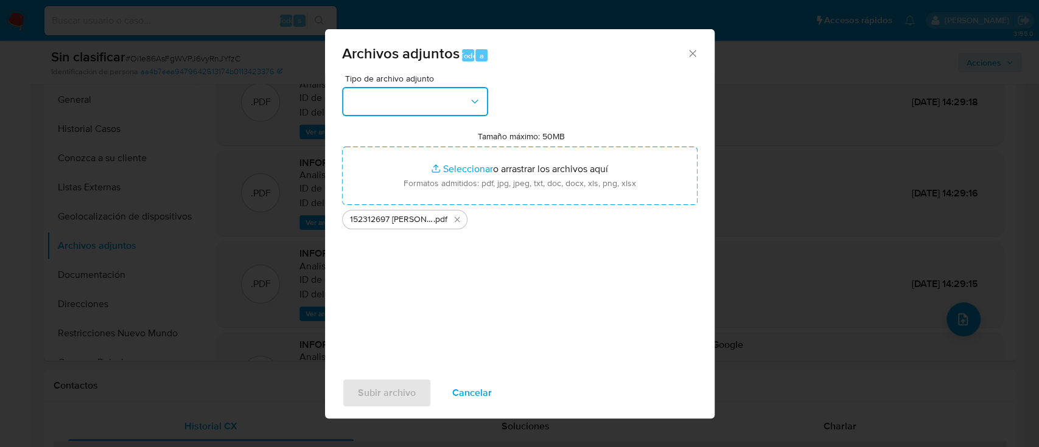
click at [474, 99] on icon "button" at bounding box center [475, 102] width 12 height 12
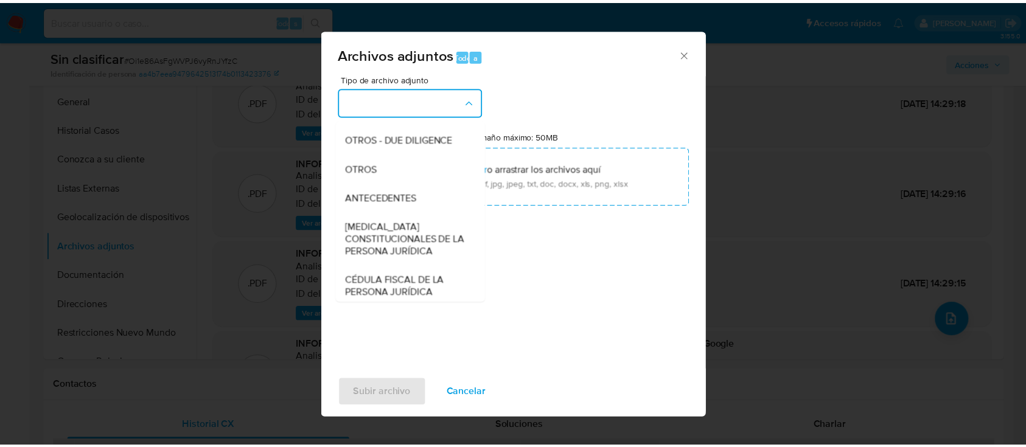
scroll to position [182, 0]
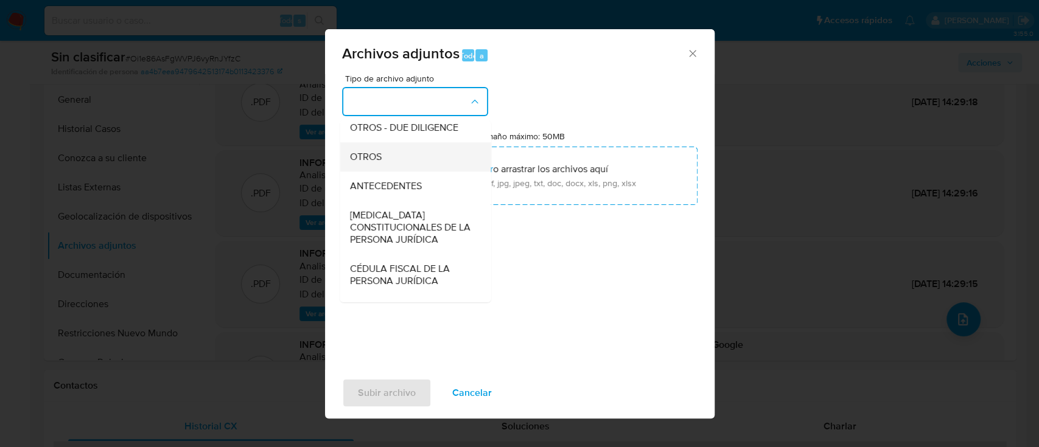
click at [427, 172] on div "OTROS" at bounding box center [411, 156] width 124 height 29
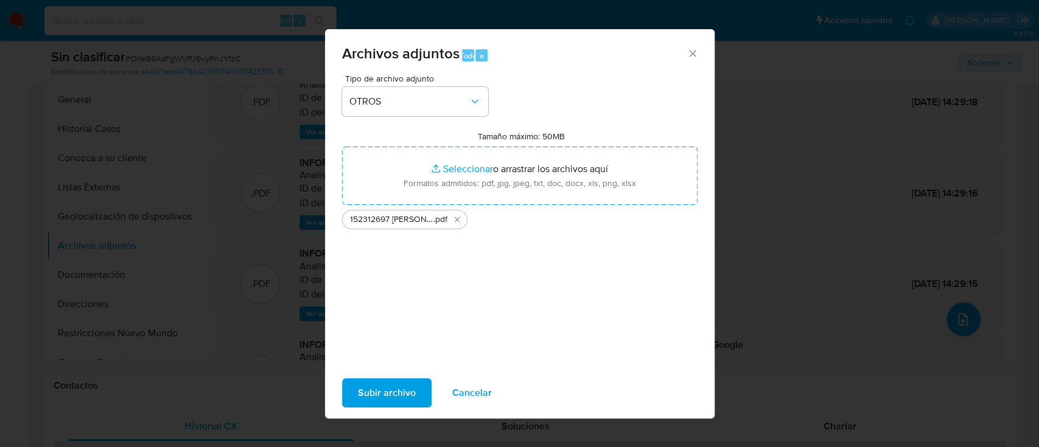
click at [399, 397] on span "Subir archivo" at bounding box center [387, 393] width 58 height 27
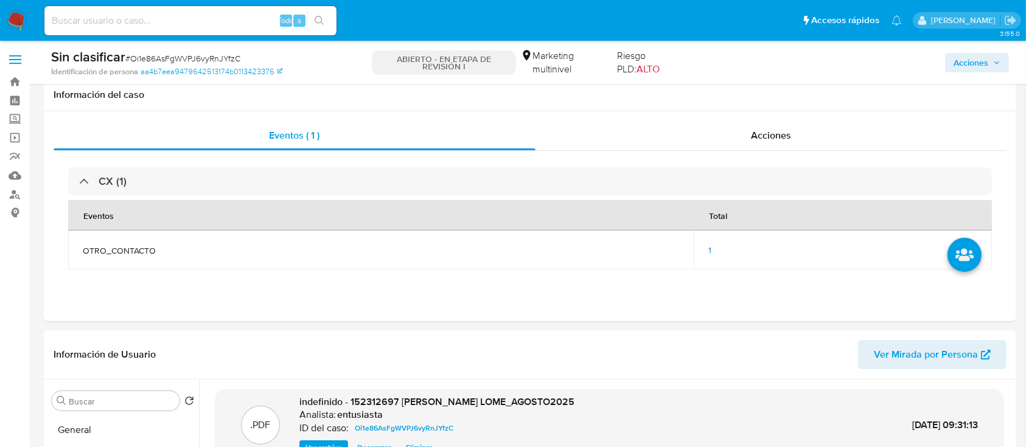
scroll to position [146, 0]
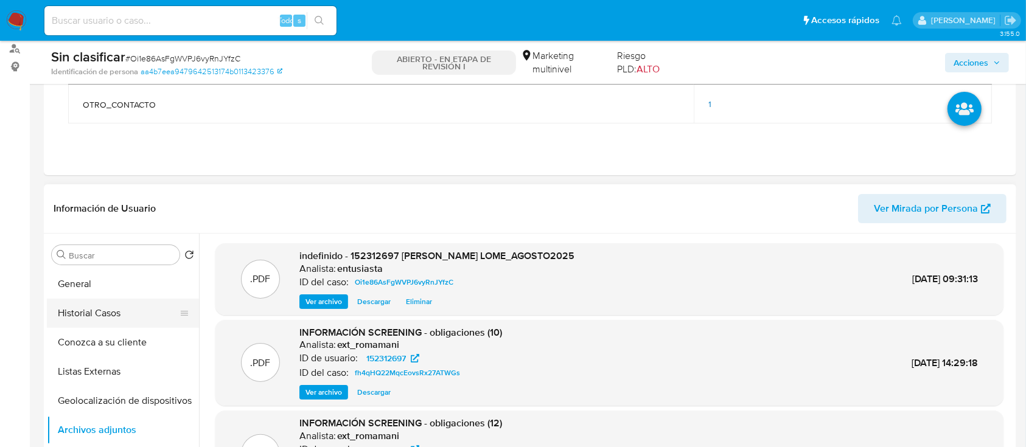
click at [88, 318] on button "Historial Casos" at bounding box center [118, 313] width 142 height 29
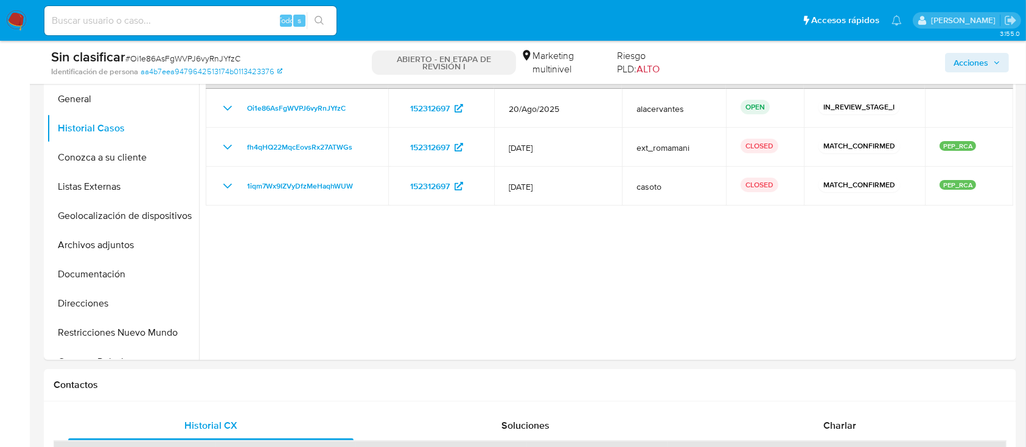
scroll to position [354, 0]
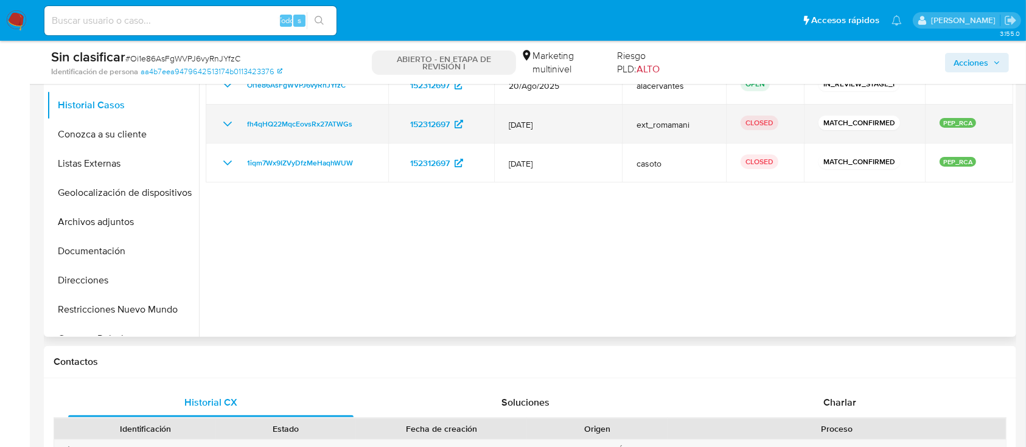
click at [226, 129] on icon "Mostrar/Ocultar" at bounding box center [227, 124] width 15 height 15
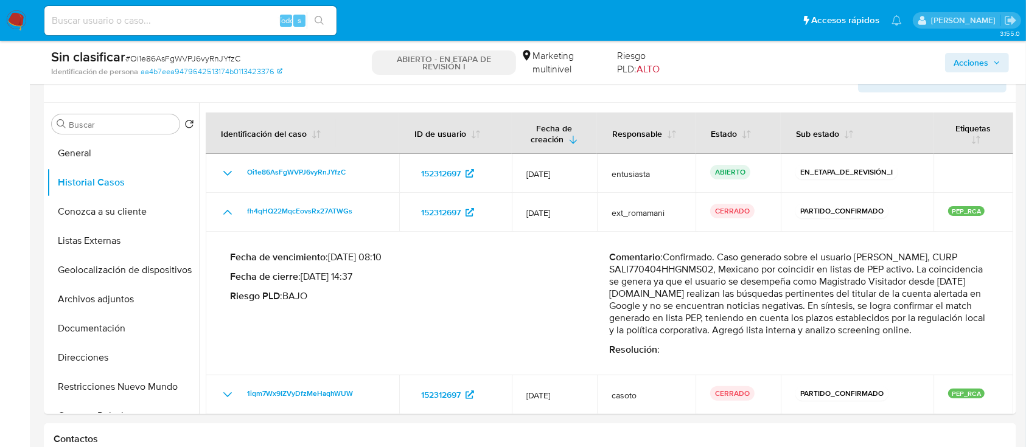
scroll to position [254, 0]
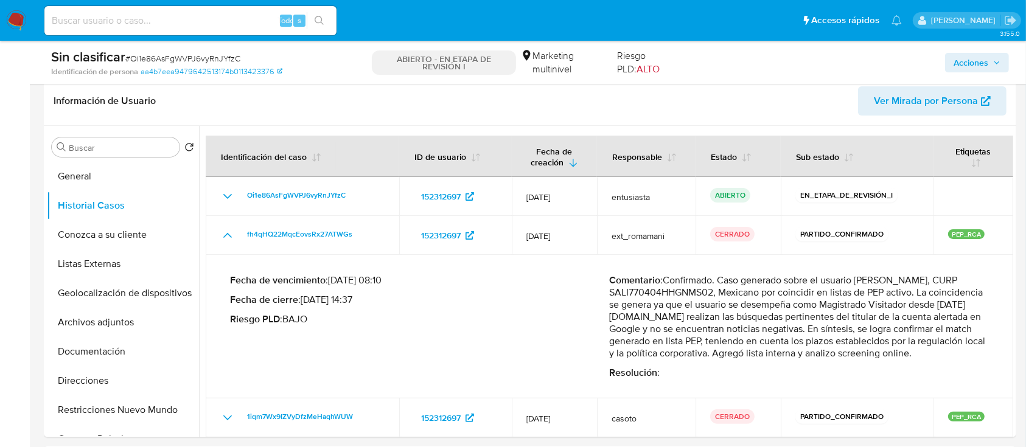
click at [986, 71] on span "Acciones" at bounding box center [971, 62] width 35 height 19
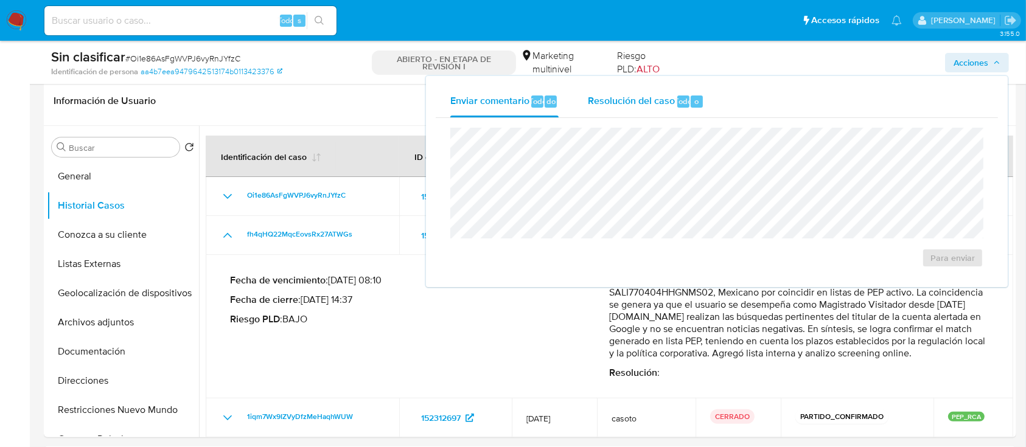
click at [645, 100] on span "Resolución del caso" at bounding box center [631, 101] width 87 height 14
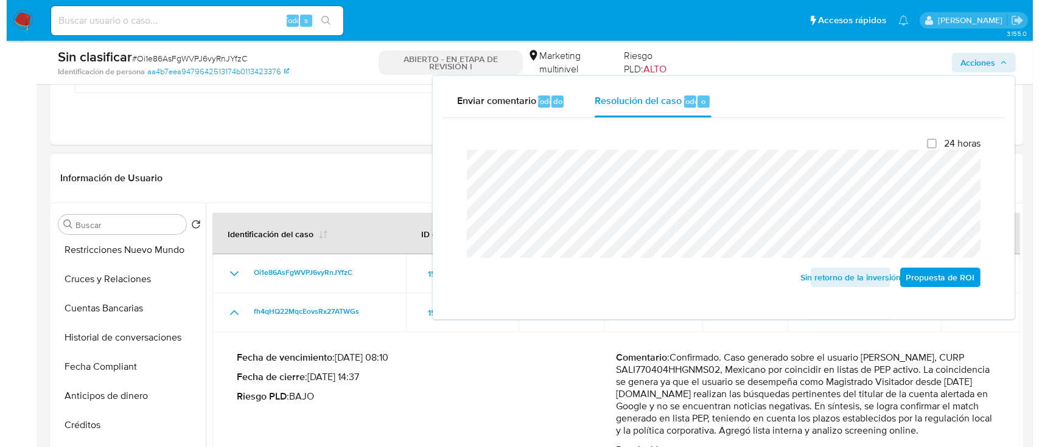
scroll to position [252, 0]
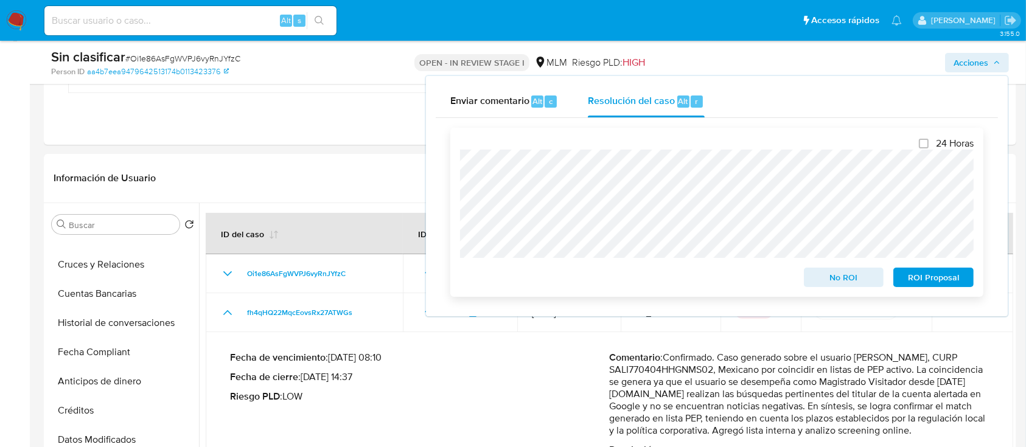
click at [837, 274] on span "No ROI" at bounding box center [844, 277] width 63 height 17
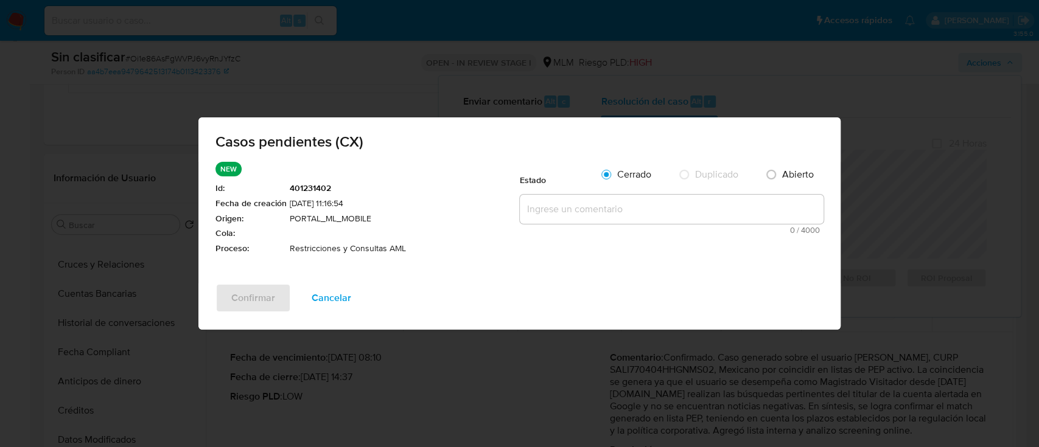
click at [703, 222] on textarea at bounding box center [672, 209] width 304 height 29
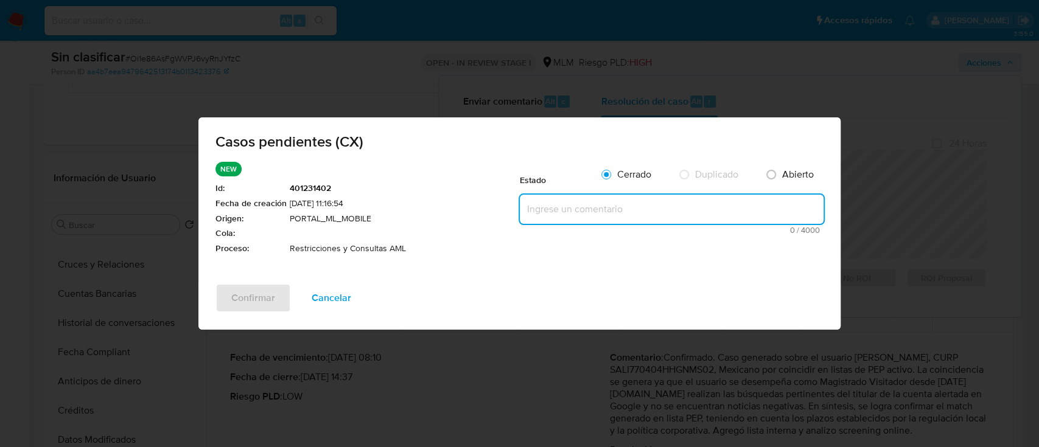
paste textarea "Se realiza validación de caso generado por CX el cliente no cuenta con alertami…"
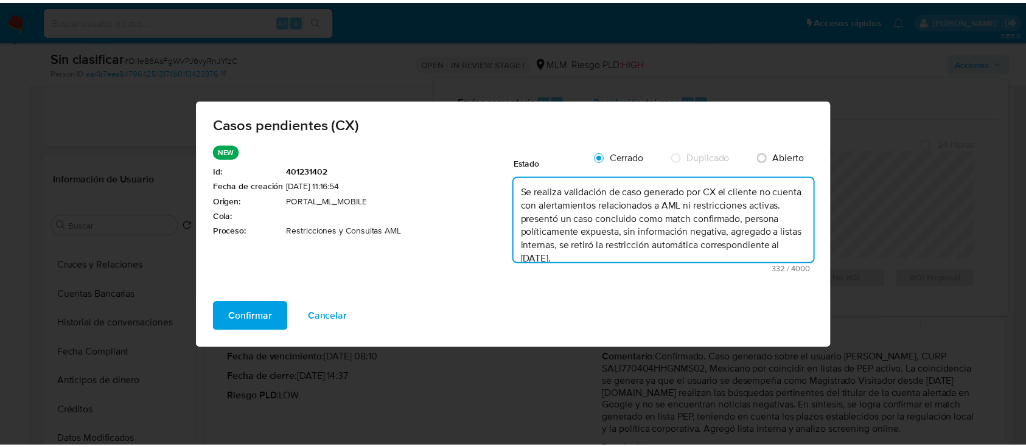
scroll to position [16, 0]
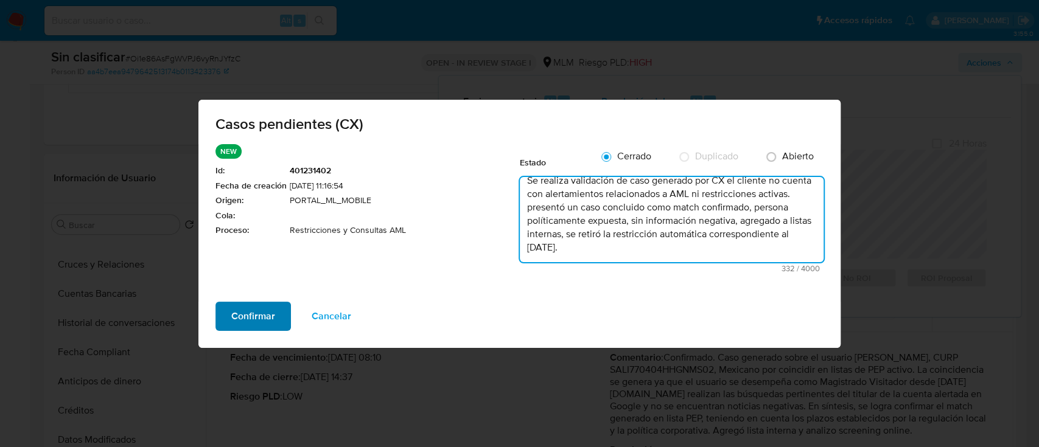
type textarea "Se realiza validación de caso generado por CX el cliente no cuenta con alertami…"
click at [257, 304] on span "Confirmar" at bounding box center [253, 316] width 44 height 27
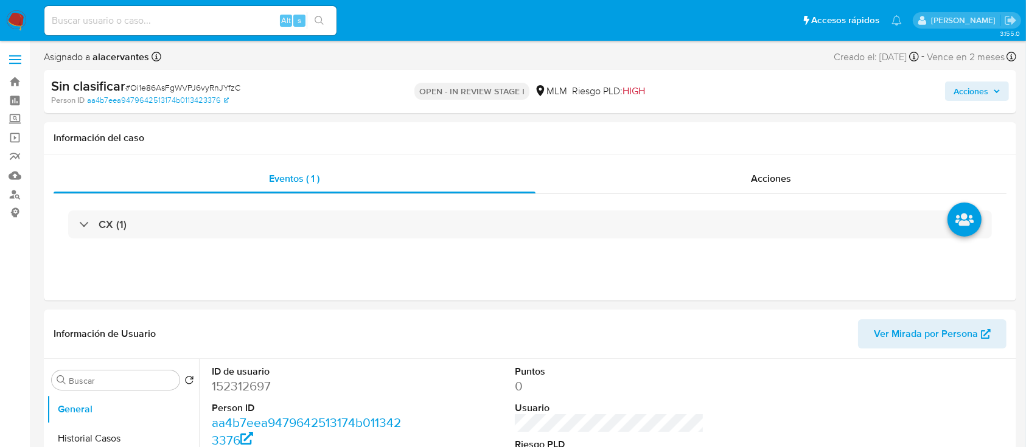
select select "10"
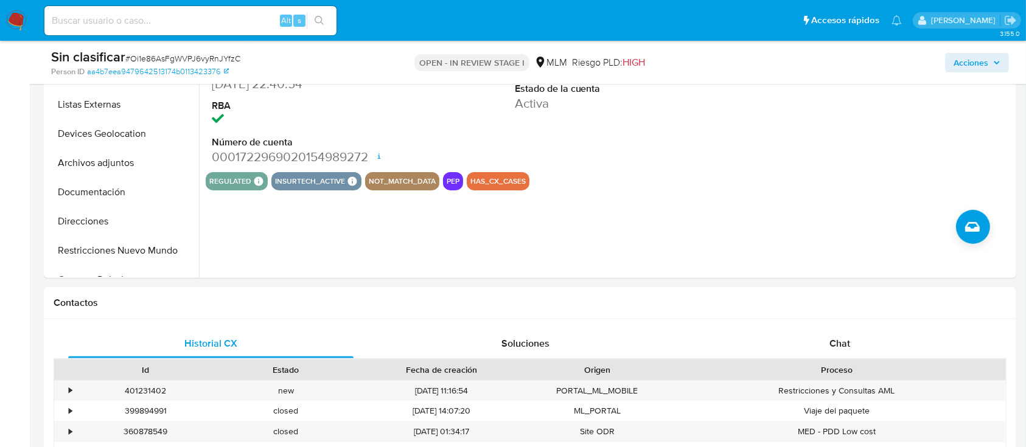
scroll to position [356, 0]
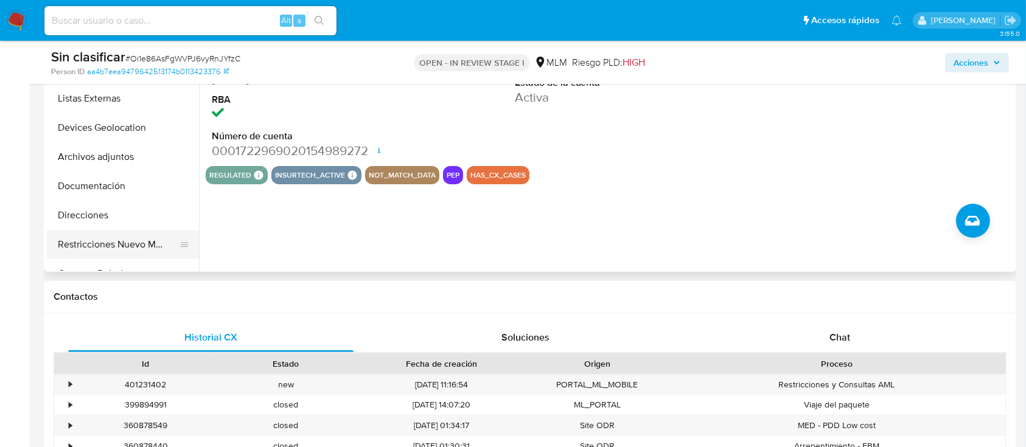
click at [162, 241] on button "Restricciones Nuevo Mundo" at bounding box center [118, 244] width 142 height 29
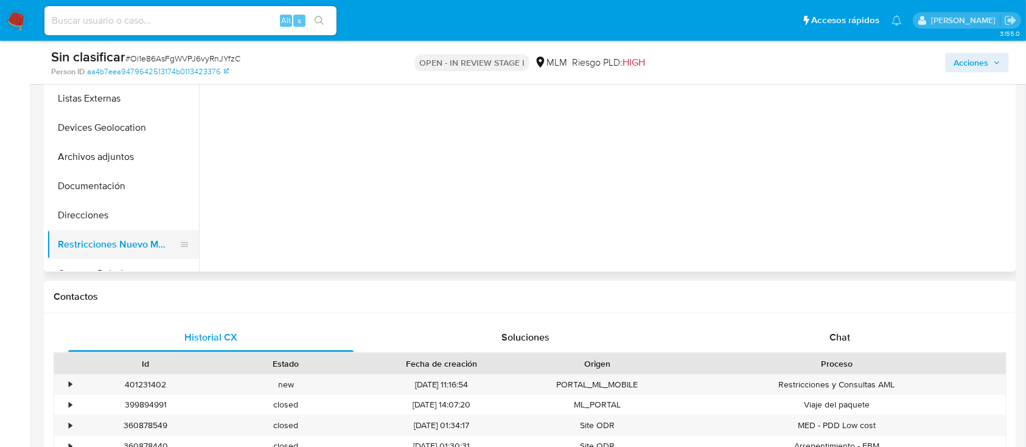
click at [80, 243] on button "Restricciones Nuevo Mundo" at bounding box center [118, 244] width 142 height 29
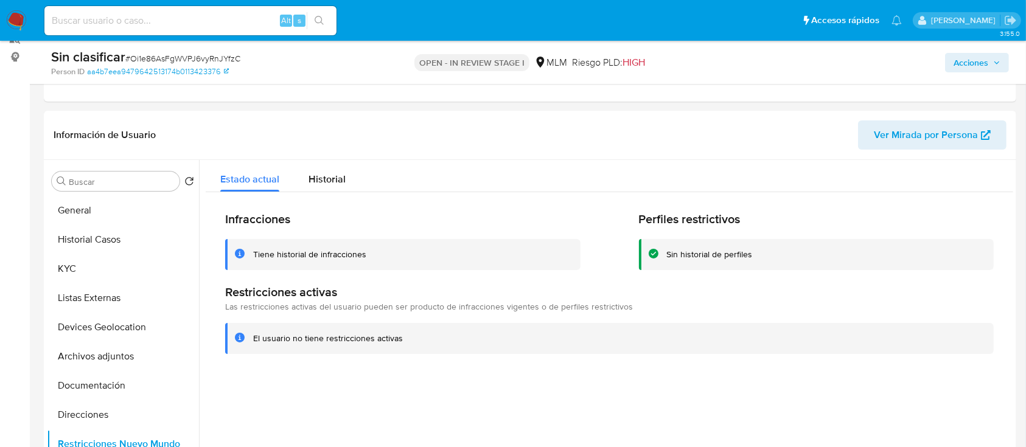
scroll to position [163, 0]
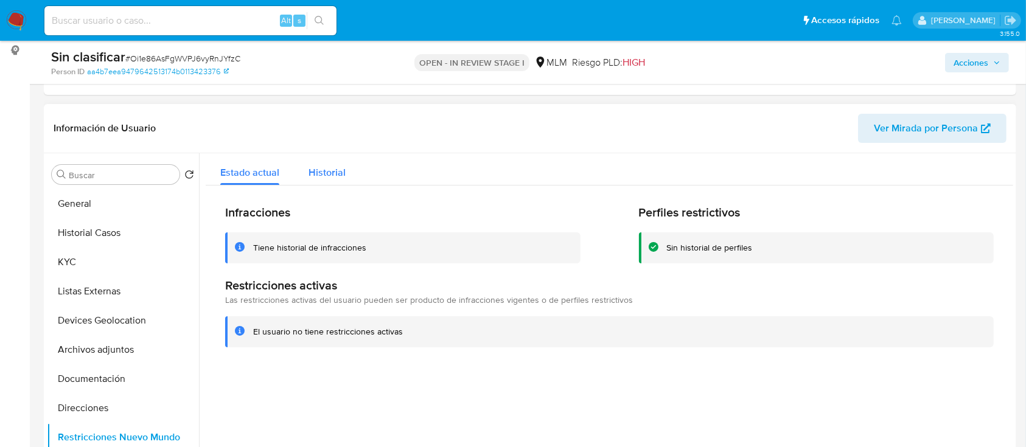
click at [309, 175] on span "Historial" at bounding box center [327, 173] width 37 height 14
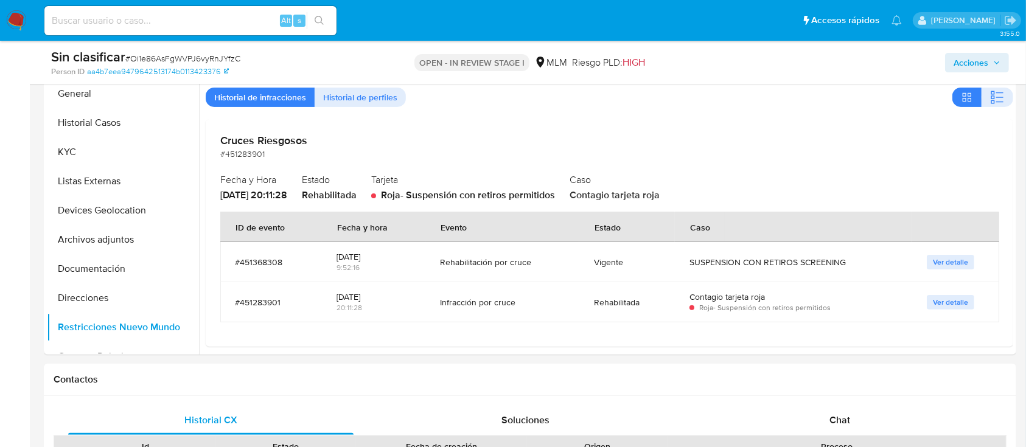
scroll to position [270, 0]
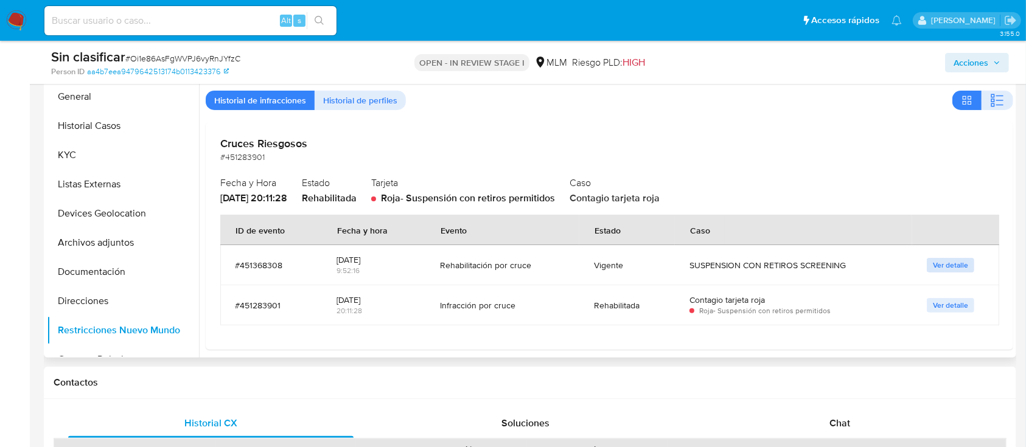
click at [958, 261] on span "Ver detalle" at bounding box center [950, 265] width 35 height 12
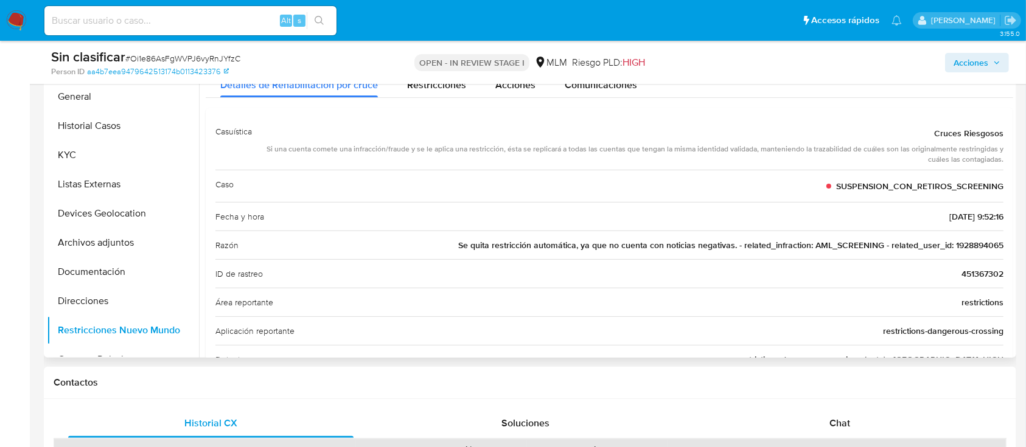
click at [1007, 146] on div "Casuística Cruces Riesgosos Si una cuenta comete una infracción/fraude y se le …" at bounding box center [610, 417] width 808 height 619
drag, startPoint x: 1007, startPoint y: 145, endPoint x: 1006, endPoint y: 153, distance: 8.5
click at [1006, 153] on div "Casuística Cruces Riesgosos Si una cuenta comete una infracción/fraude y se le …" at bounding box center [610, 417] width 808 height 619
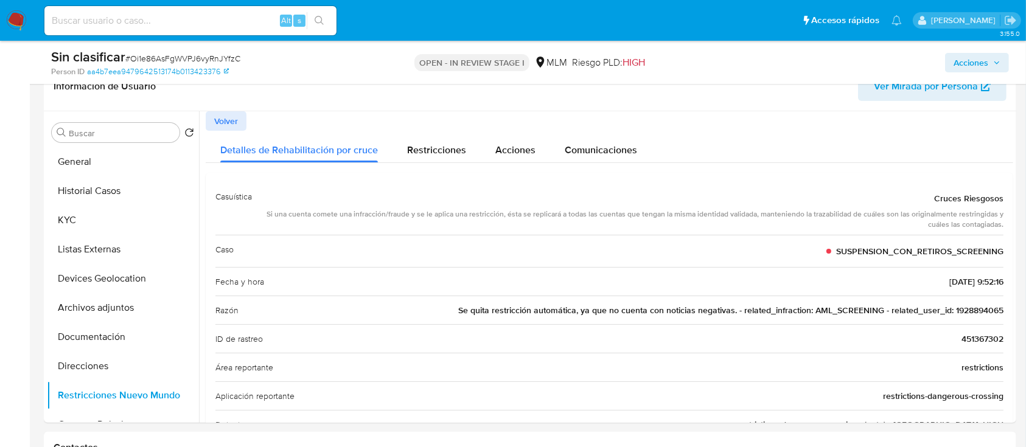
scroll to position [223, 0]
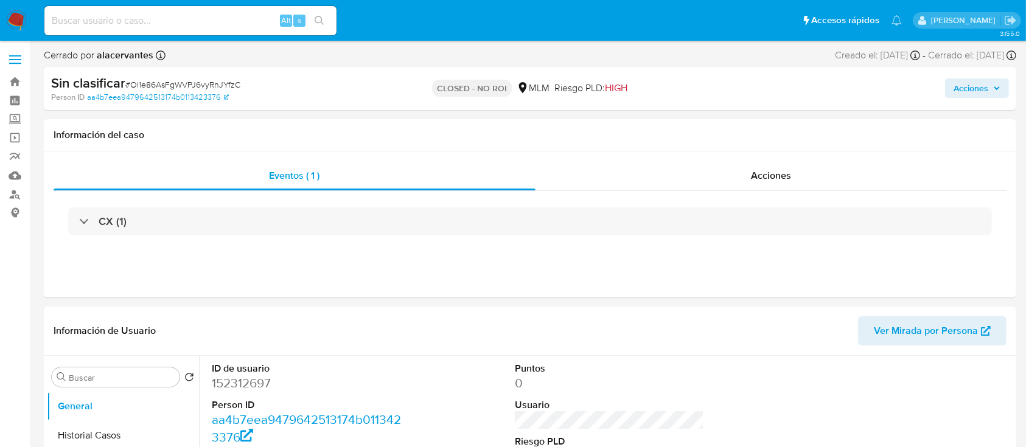
select select "10"
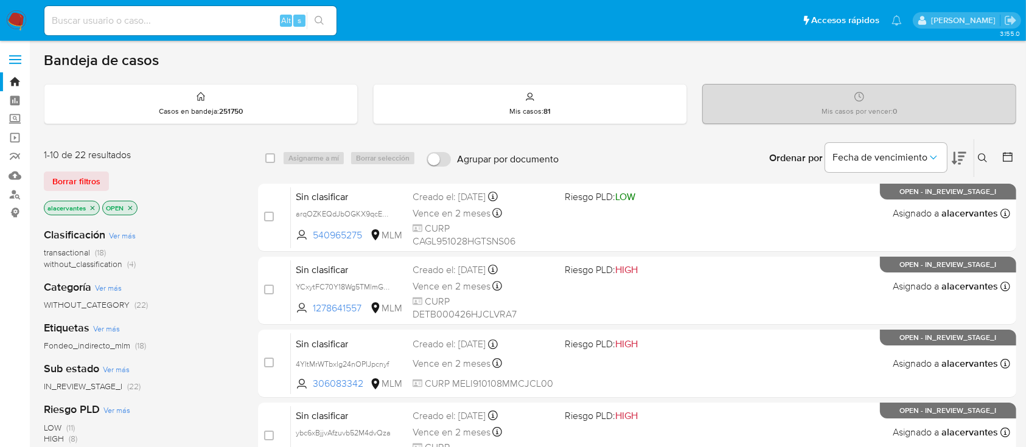
click at [135, 262] on span "(4)" at bounding box center [131, 264] width 9 height 12
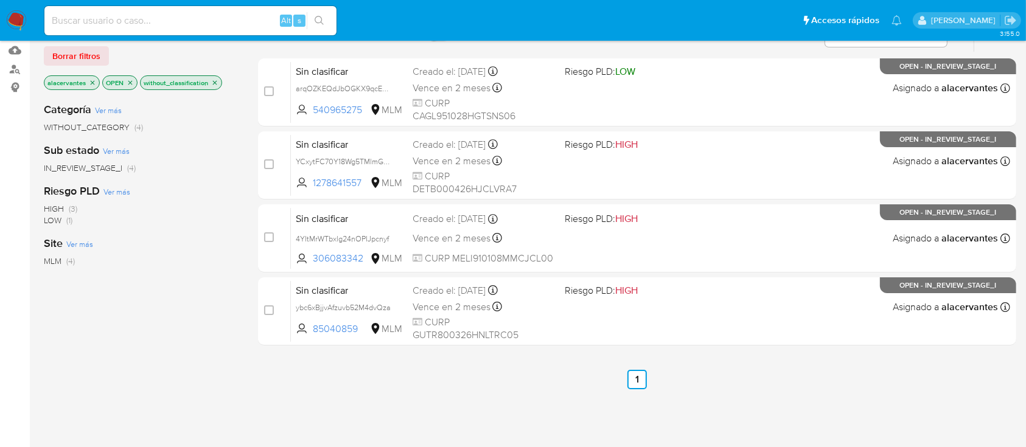
scroll to position [127, 0]
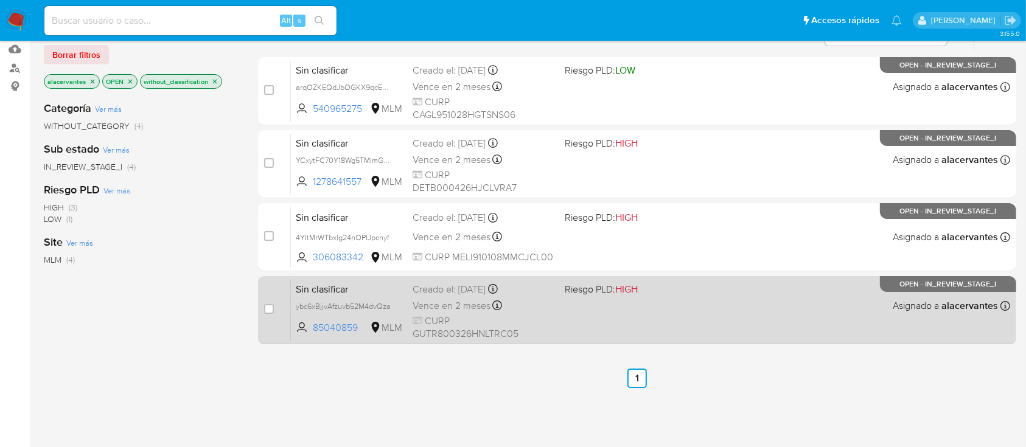
click at [665, 323] on div "Sin clasificar ybc6xBjjvAfzuvb52M4dvQza 85040859 MLM Riesgo PLD: HIGH Creado el…" at bounding box center [651, 309] width 720 height 61
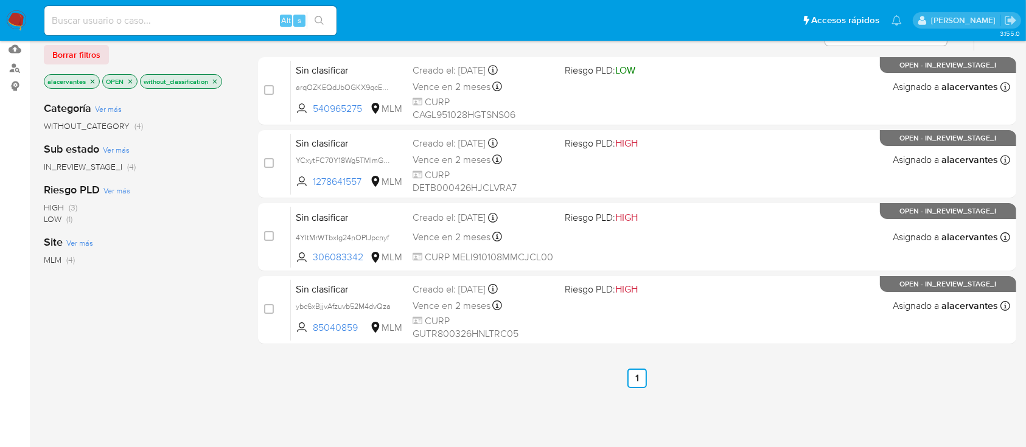
click at [18, 24] on img at bounding box center [16, 20] width 21 height 21
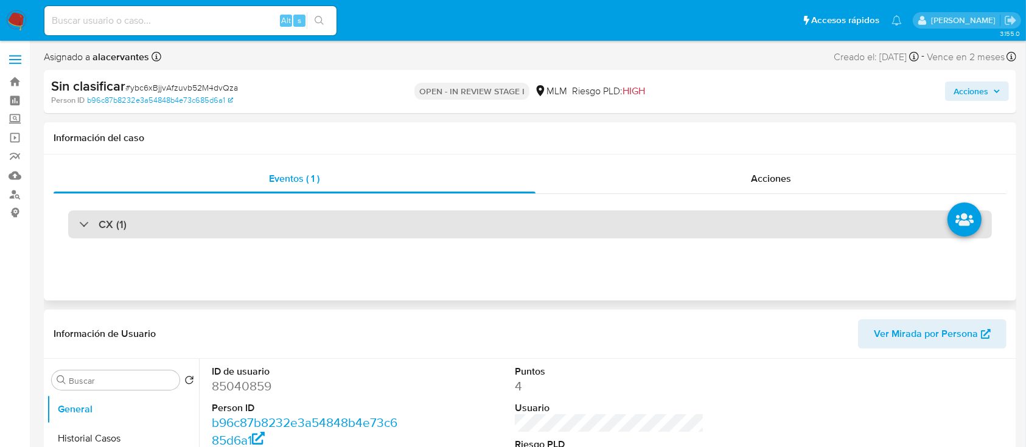
select select "10"
click at [88, 223] on div "CX (1)" at bounding box center [102, 224] width 47 height 13
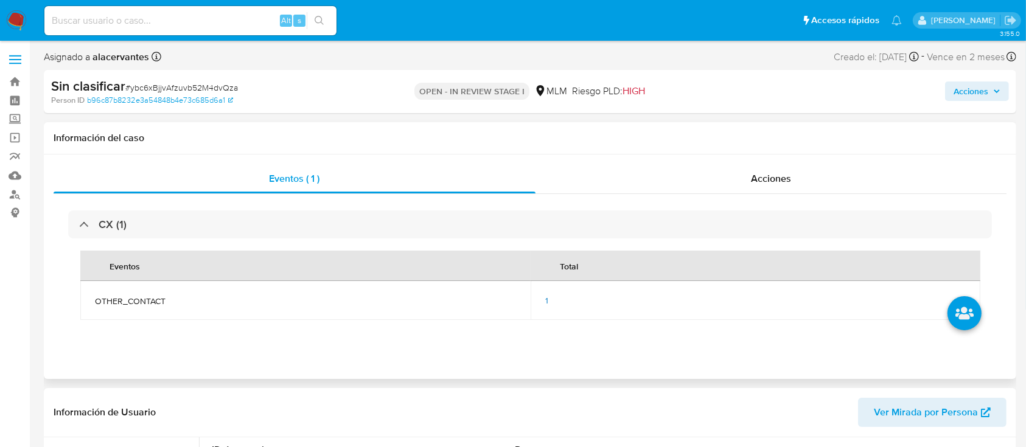
click at [550, 300] on div "1" at bounding box center [756, 300] width 421 height 11
click at [544, 303] on td "1" at bounding box center [756, 300] width 451 height 39
click at [546, 300] on span "1" at bounding box center [547, 301] width 3 height 12
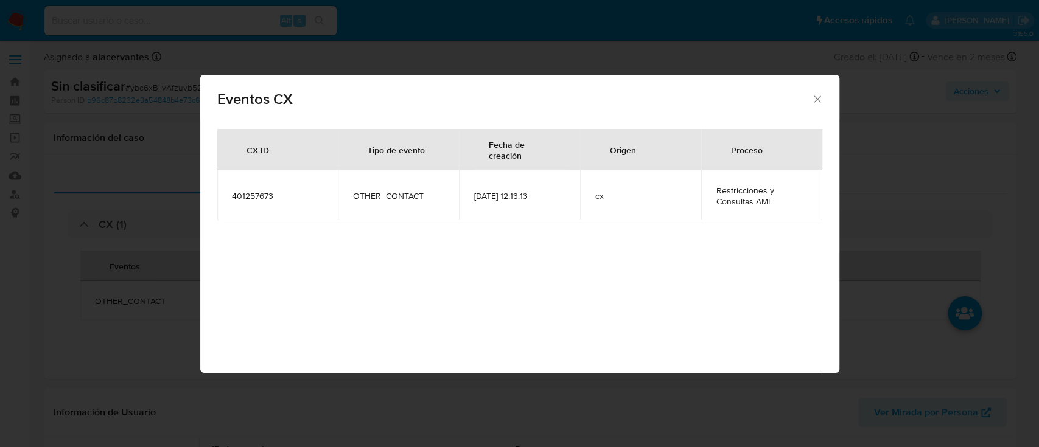
click at [815, 89] on div "Eventos CX" at bounding box center [519, 97] width 639 height 44
click at [817, 102] on icon "Cerrar" at bounding box center [818, 99] width 12 height 12
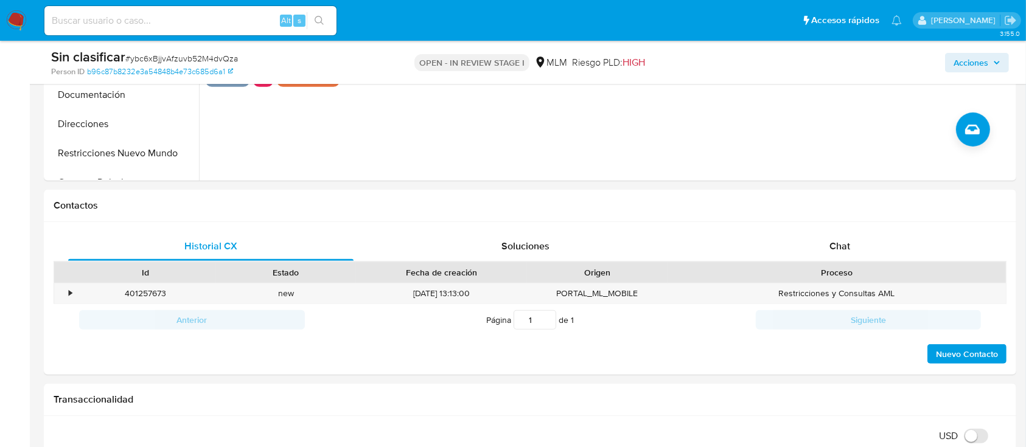
scroll to position [531, 0]
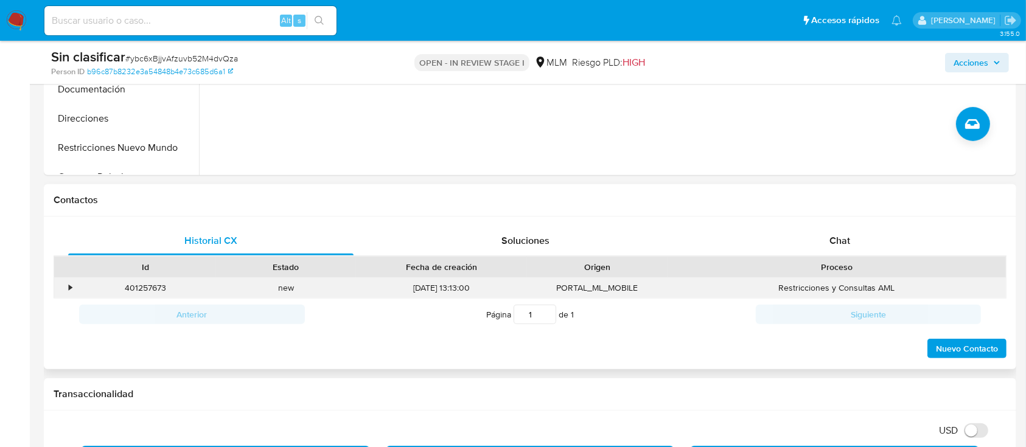
click at [69, 290] on div "•" at bounding box center [70, 288] width 3 height 12
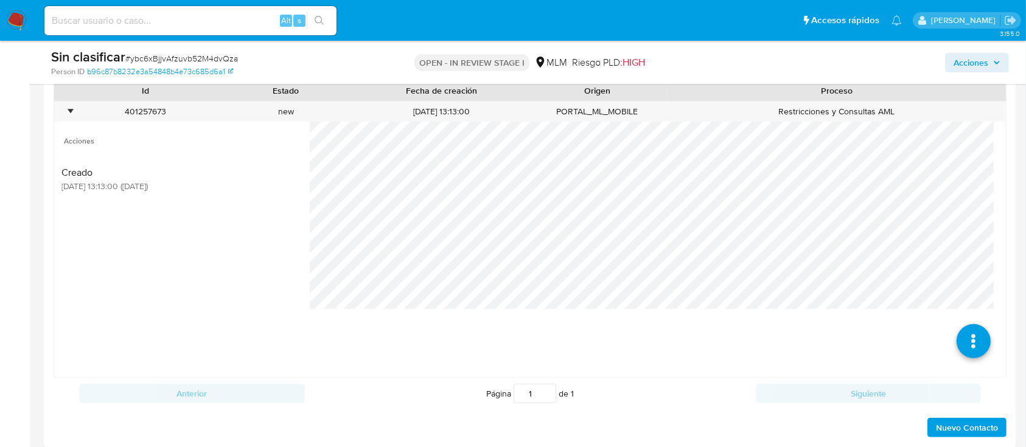
scroll to position [738, 0]
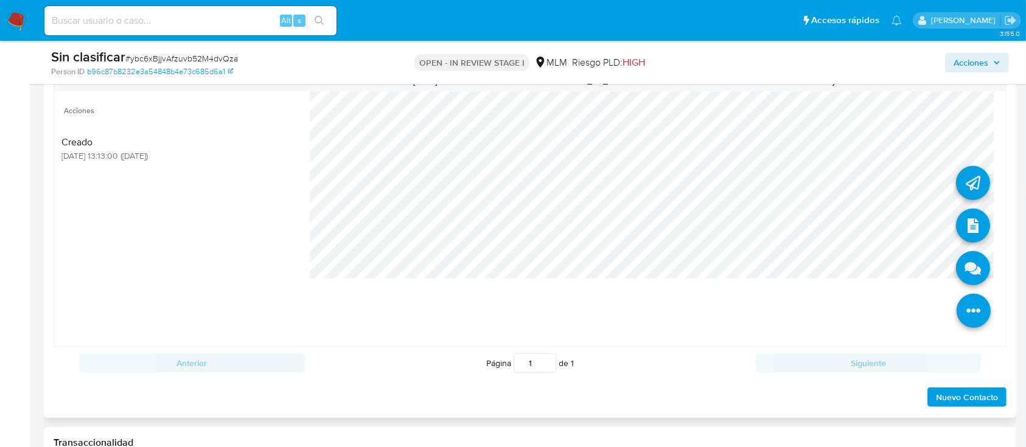
click at [970, 309] on icon at bounding box center [974, 311] width 34 height 34
click at [956, 234] on icon at bounding box center [973, 226] width 34 height 34
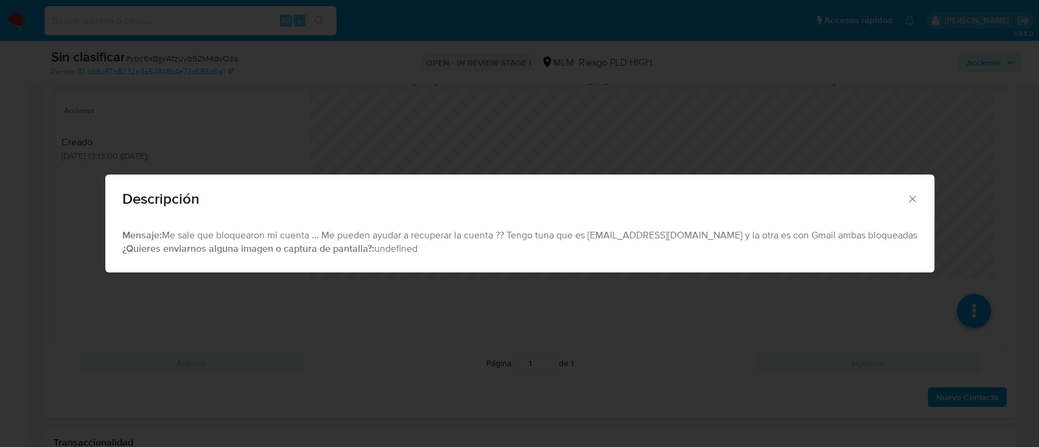
click at [909, 198] on icon "Cerrar" at bounding box center [912, 198] width 7 height 7
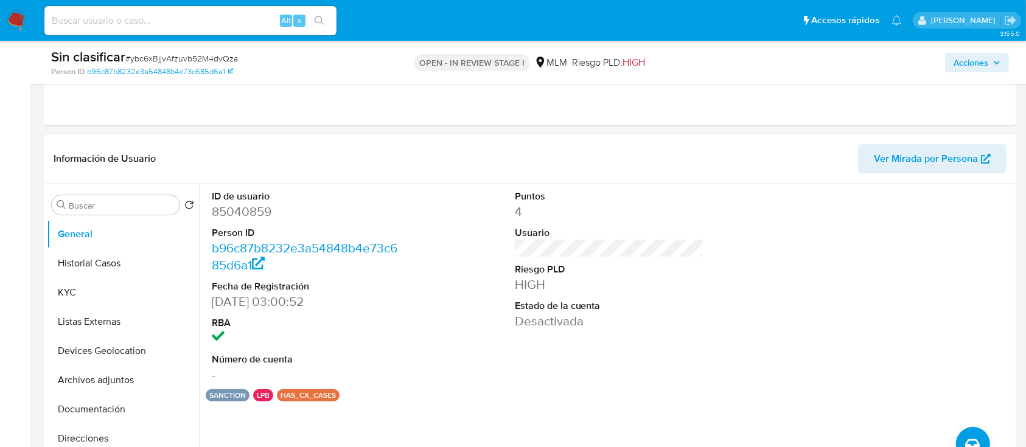
scroll to position [275, 0]
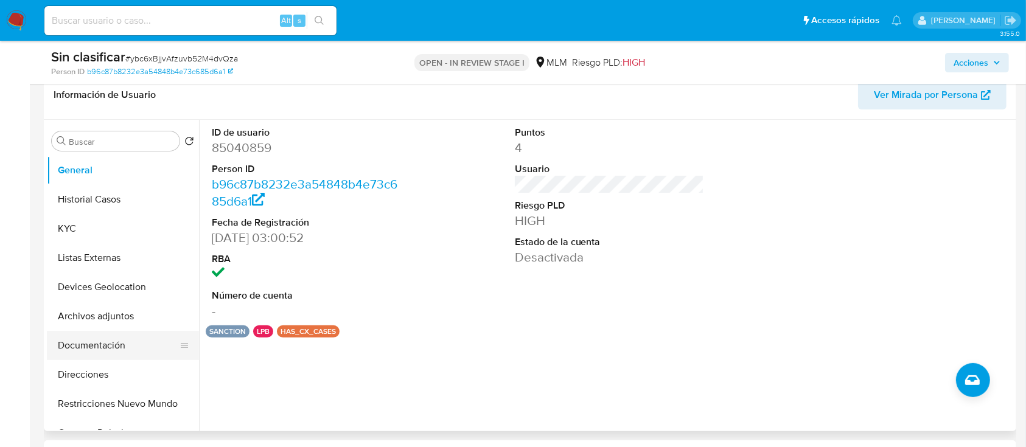
click at [84, 335] on button "Documentación" at bounding box center [118, 345] width 142 height 29
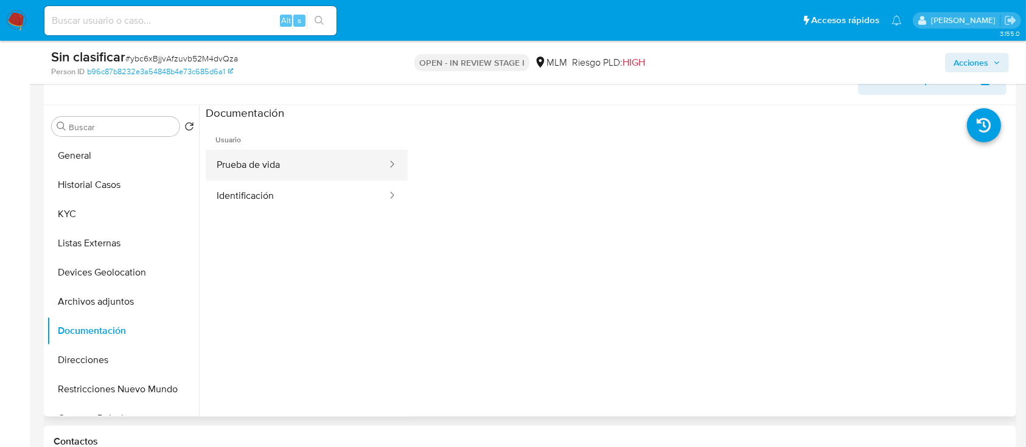
click at [290, 170] on button "Prueba de vida" at bounding box center [297, 165] width 183 height 31
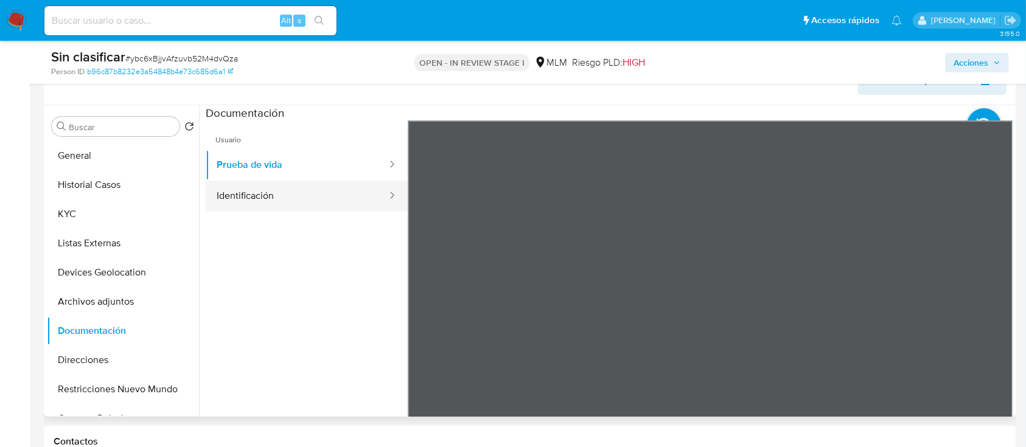
click at [272, 188] on button "Identificación" at bounding box center [297, 196] width 183 height 31
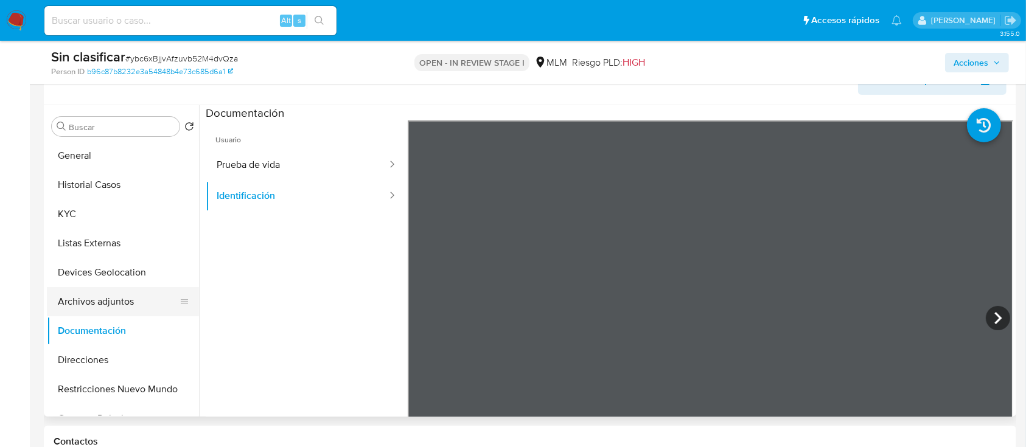
click at [93, 306] on button "Archivos adjuntos" at bounding box center [118, 301] width 142 height 29
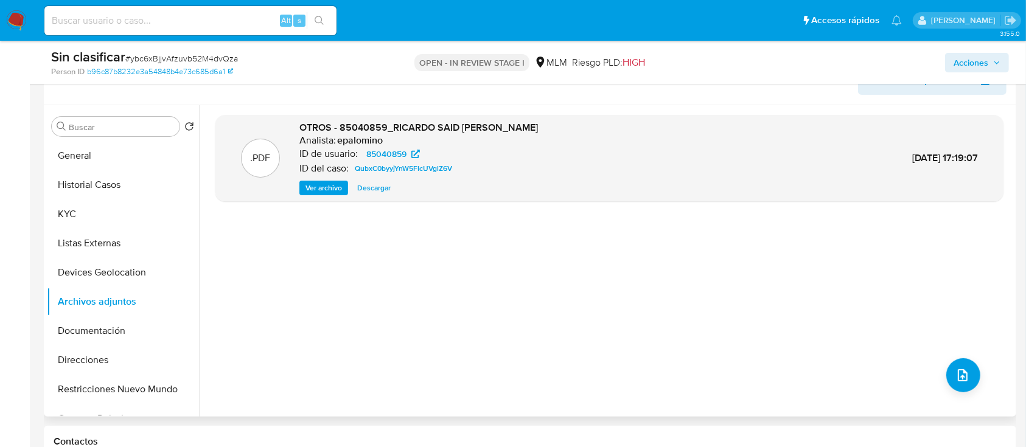
drag, startPoint x: 132, startPoint y: 267, endPoint x: 313, endPoint y: 301, distance: 184.6
click at [313, 301] on div "Buscar Volver al orden por defecto General Historial Casos KYC Listas Externas …" at bounding box center [530, 261] width 967 height 312
click at [311, 192] on span "Ver archivo" at bounding box center [324, 188] width 37 height 12
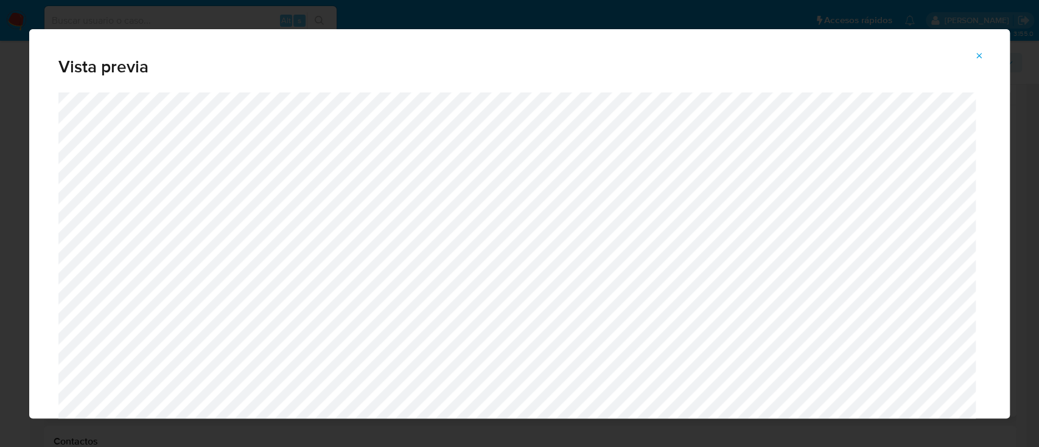
click at [978, 51] on icon "Attachment preview" at bounding box center [980, 56] width 10 height 10
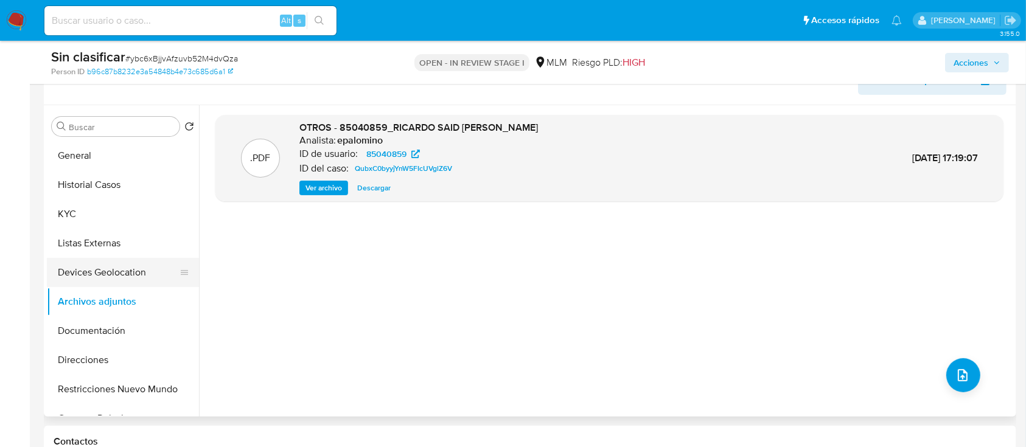
click at [91, 277] on button "Devices Geolocation" at bounding box center [118, 272] width 142 height 29
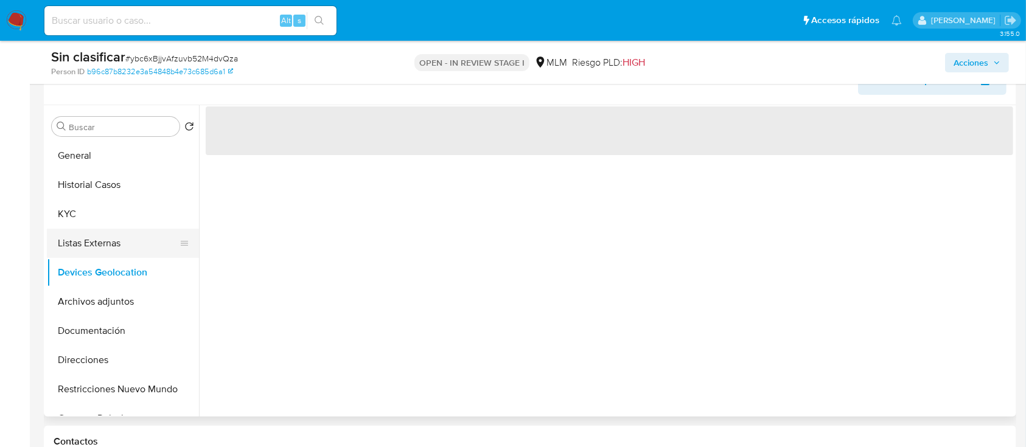
click at [75, 232] on button "Listas Externas" at bounding box center [118, 243] width 142 height 29
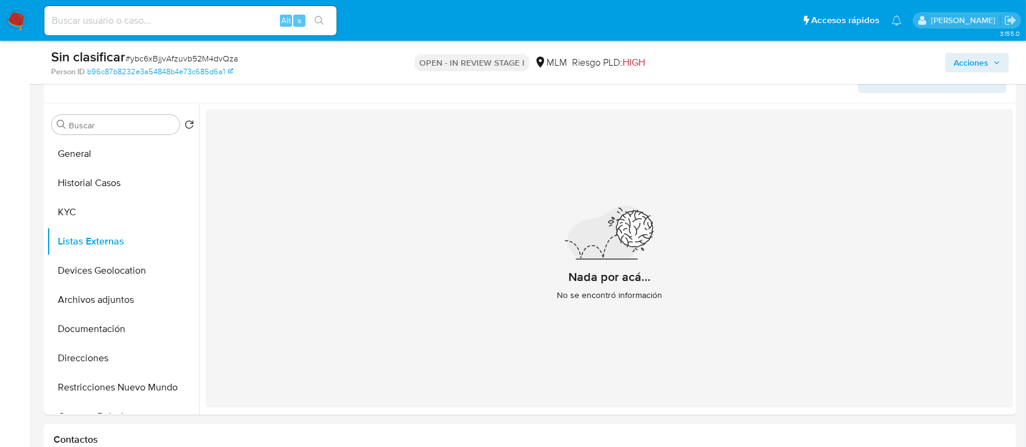
scroll to position [282, 0]
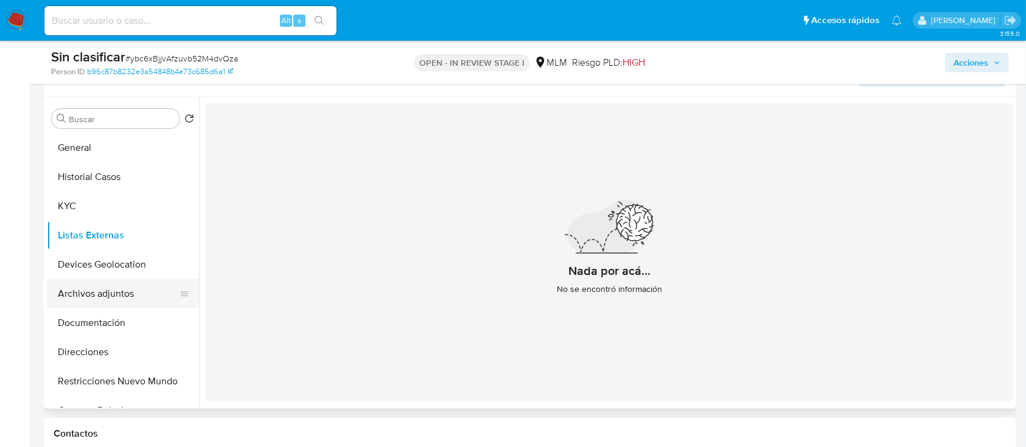
click at [106, 291] on button "Archivos adjuntos" at bounding box center [118, 293] width 142 height 29
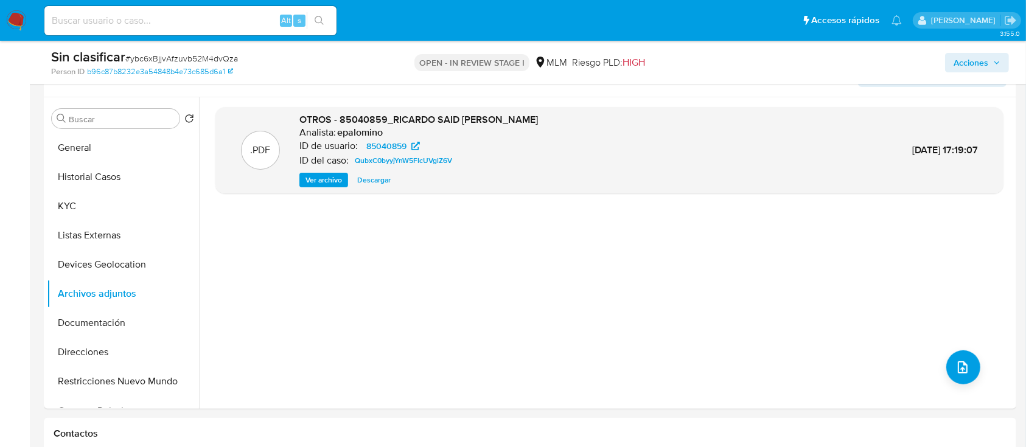
click at [328, 175] on span "Ver archivo" at bounding box center [324, 180] width 37 height 12
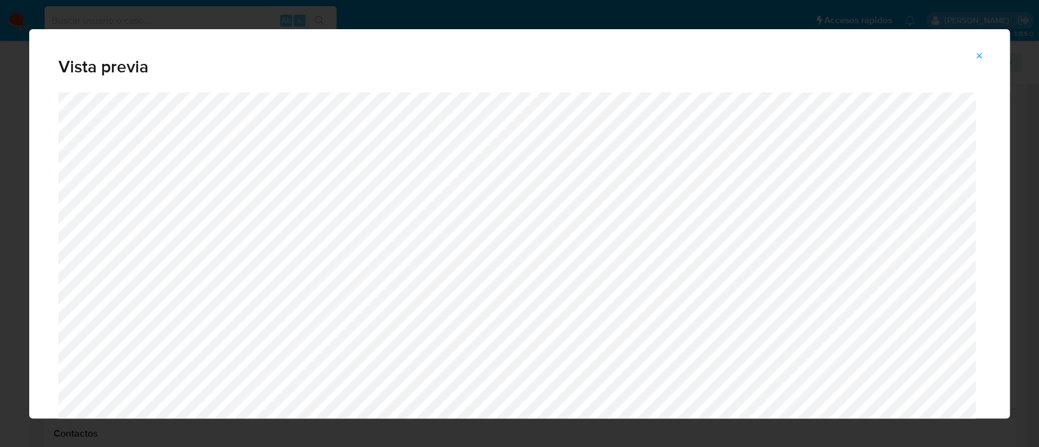
click at [983, 55] on icon "Attachment preview" at bounding box center [980, 56] width 10 height 10
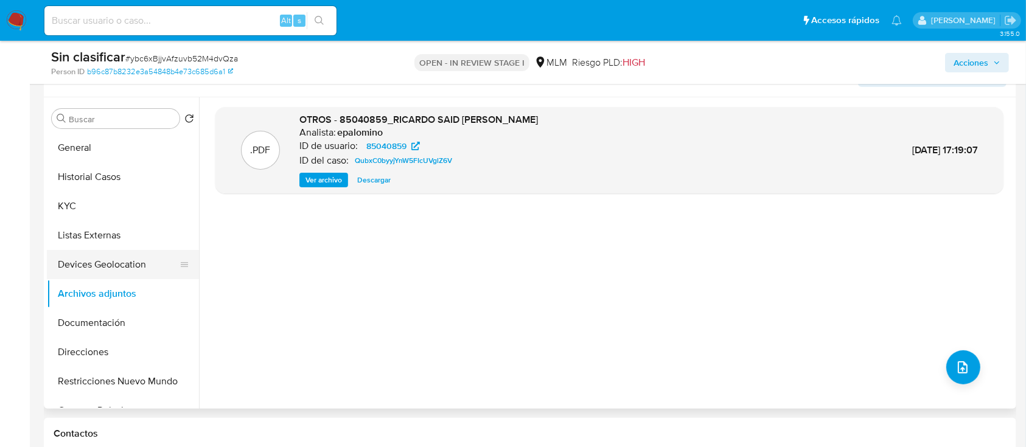
click at [100, 264] on button "Devices Geolocation" at bounding box center [118, 264] width 142 height 29
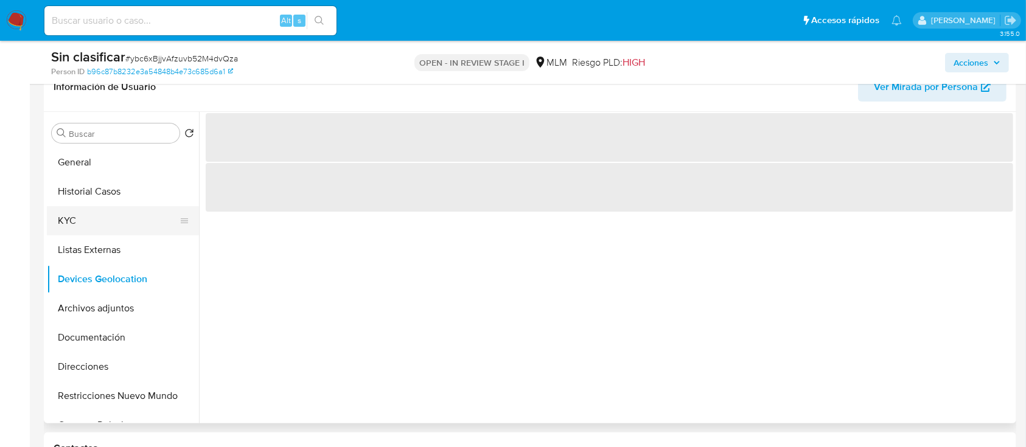
click at [99, 218] on button "KYC" at bounding box center [118, 220] width 142 height 29
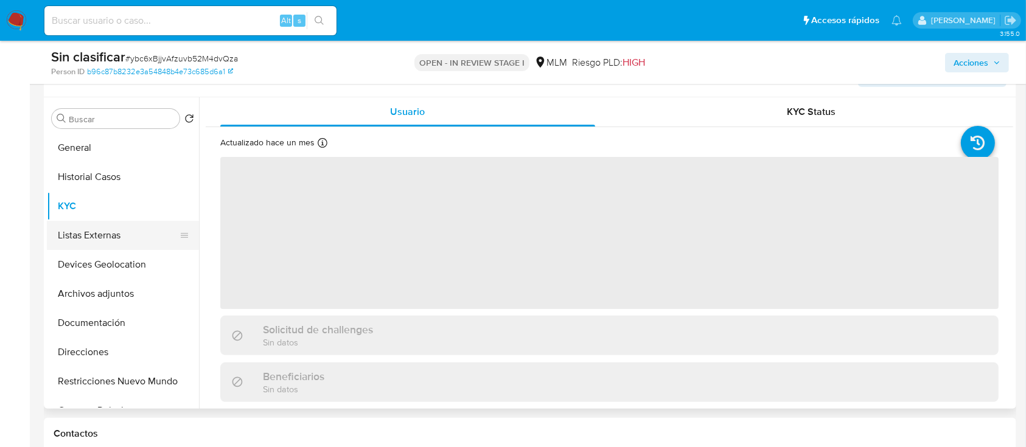
click at [93, 243] on button "Listas Externas" at bounding box center [118, 235] width 142 height 29
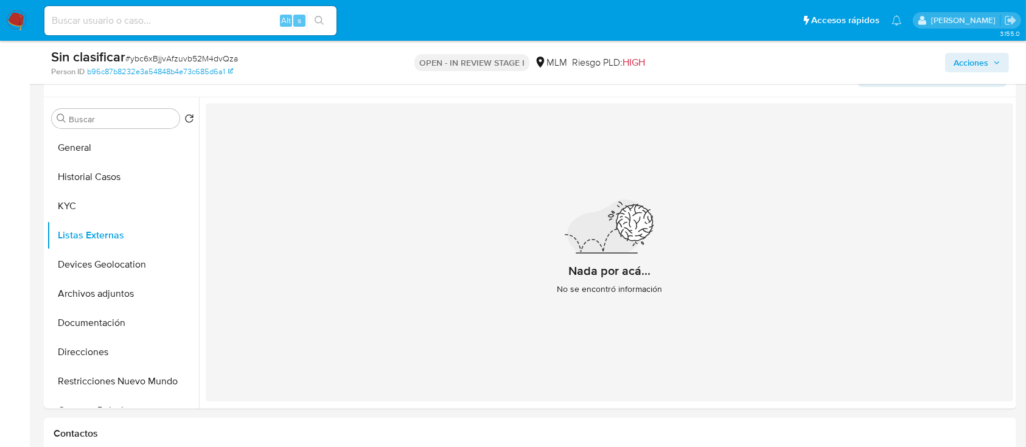
drag, startPoint x: 199, startPoint y: 183, endPoint x: 197, endPoint y: 241, distance: 57.9
click at [197, 241] on div "Buscar Volver al orden por defecto General Historial Casos KYC Listas Externas …" at bounding box center [530, 253] width 967 height 312
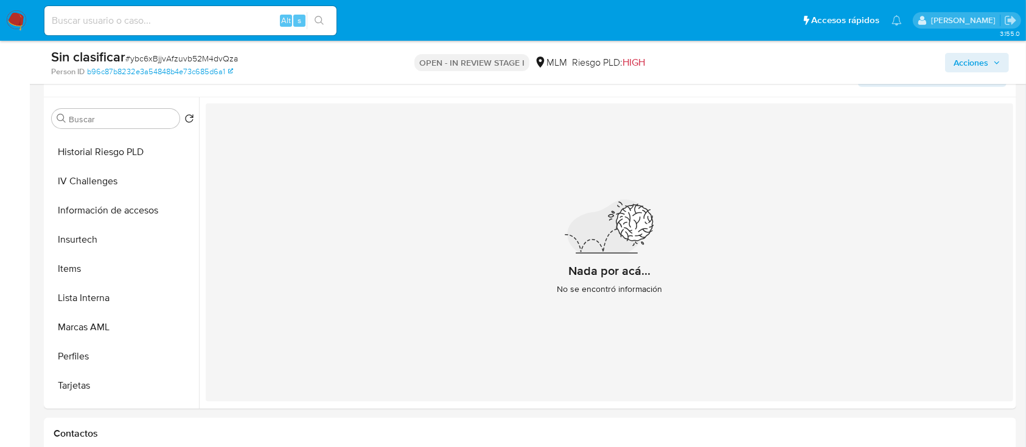
scroll to position [497, 0]
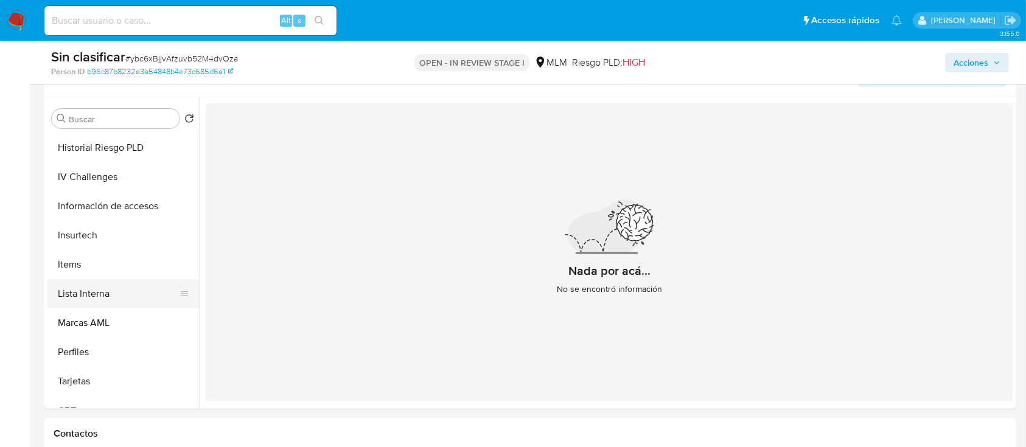
click at [97, 305] on button "Lista Interna" at bounding box center [118, 293] width 142 height 29
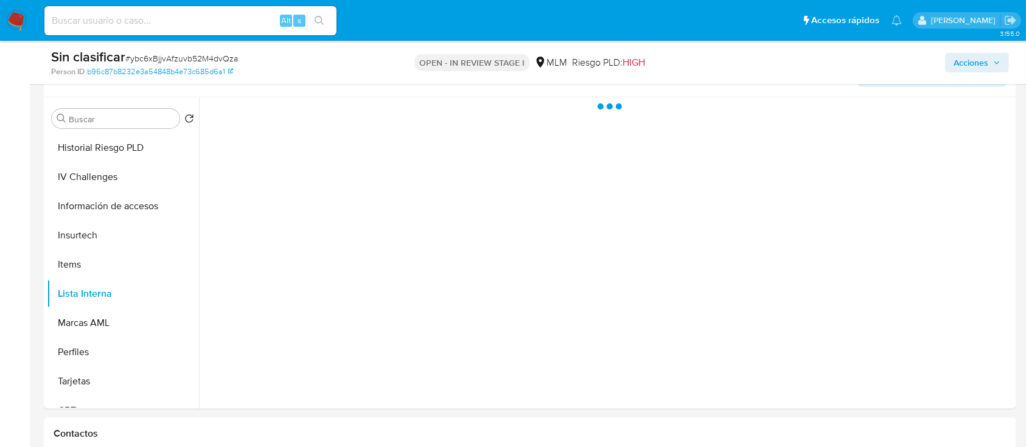
click at [275, 303] on div at bounding box center [606, 253] width 815 height 312
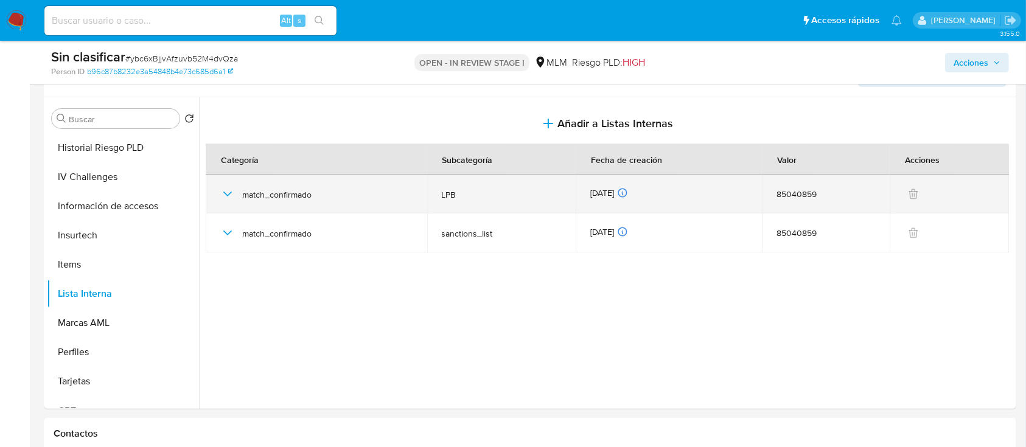
click at [225, 198] on icon "button" at bounding box center [227, 194] width 15 height 15
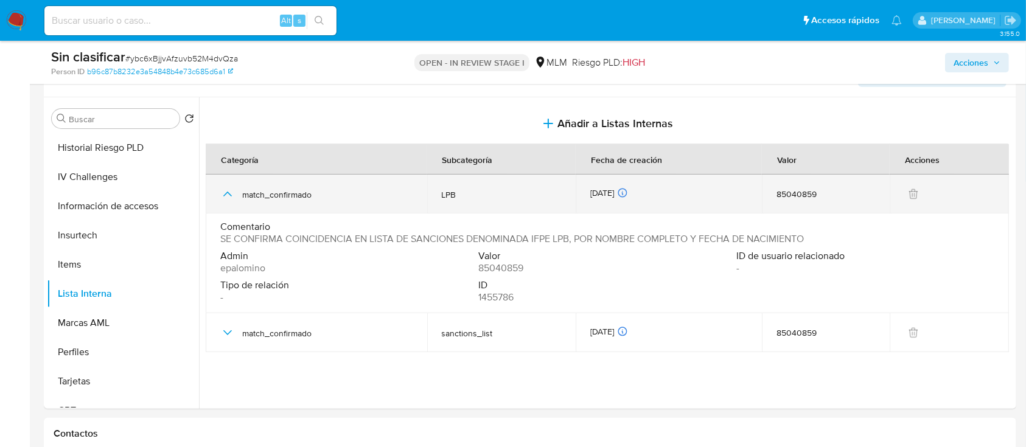
click at [225, 198] on icon "button" at bounding box center [227, 194] width 15 height 15
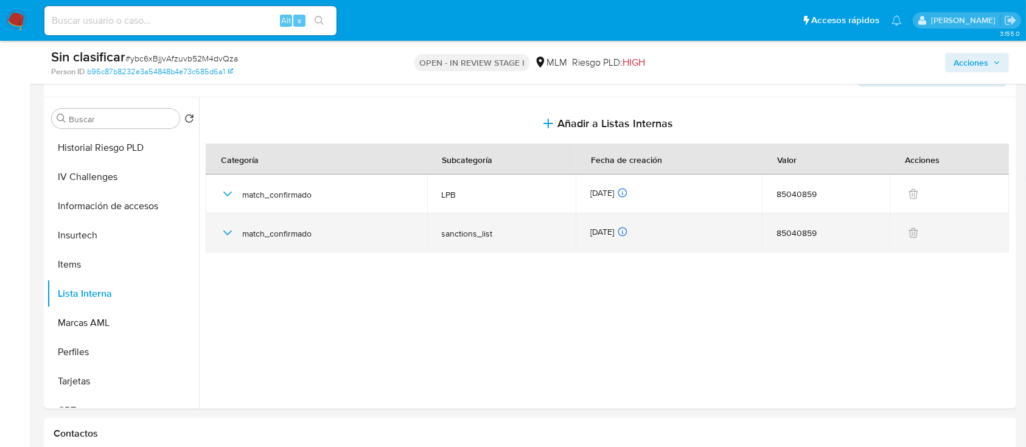
click at [229, 237] on icon "button" at bounding box center [227, 233] width 15 height 15
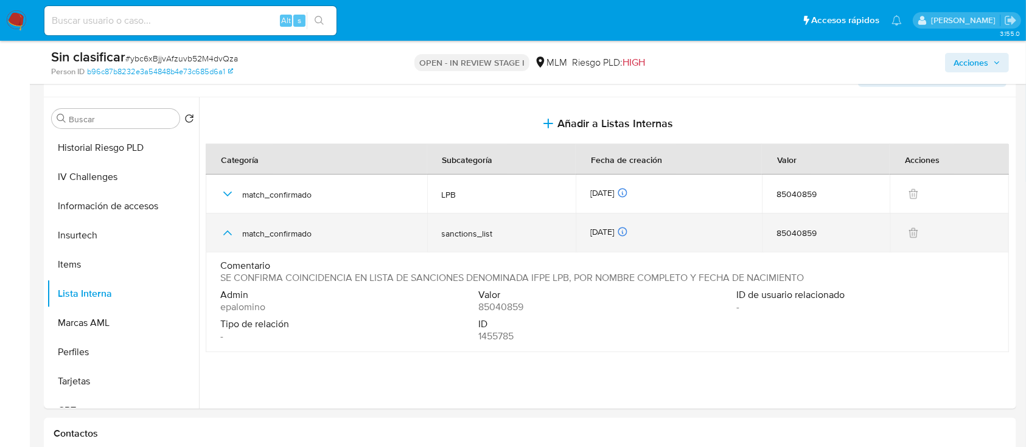
click at [229, 237] on icon "button" at bounding box center [227, 233] width 15 height 15
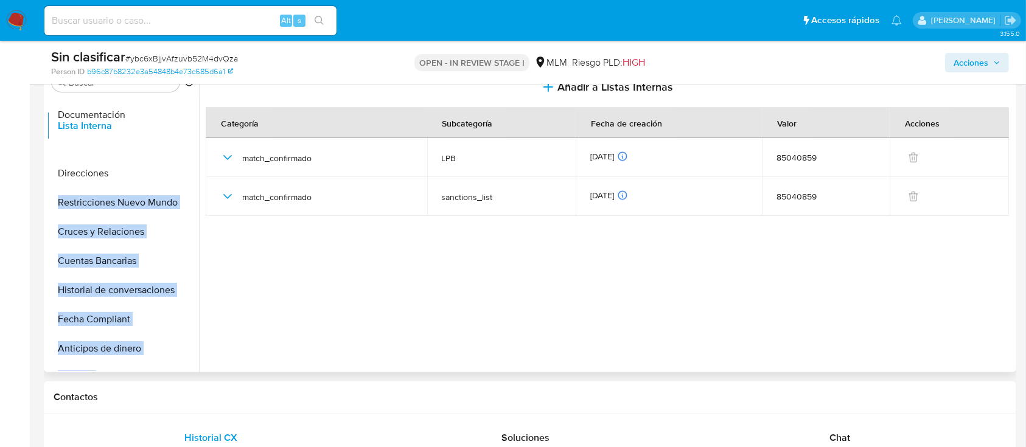
scroll to position [160, 0]
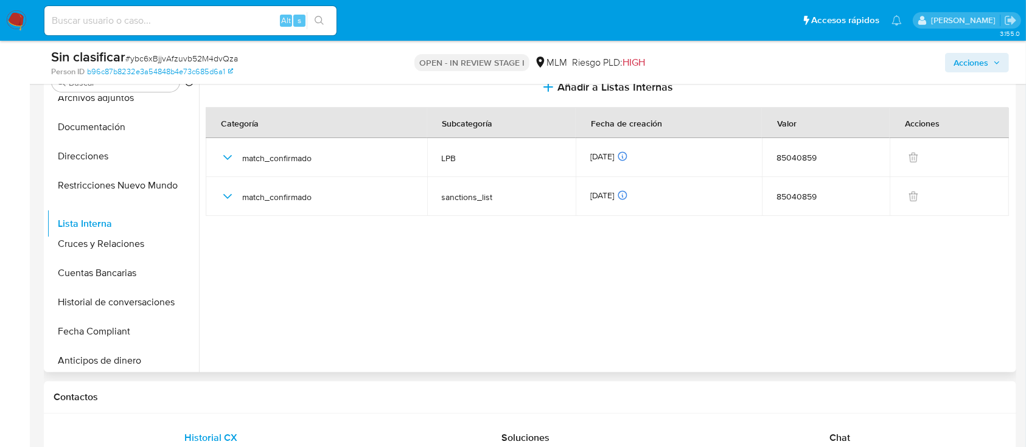
drag, startPoint x: 183, startPoint y: 296, endPoint x: 206, endPoint y: 226, distance: 73.9
click at [206, 226] on div "Buscar Volver al orden por defecto General Historial Casos KYC Listas Externas …" at bounding box center [530, 217] width 967 height 312
drag, startPoint x: 188, startPoint y: 305, endPoint x: 183, endPoint y: 254, distance: 51.4
click at [183, 254] on ul "General Historial Casos KYC Listas Externas Devices Geolocation Archivos adjunt…" at bounding box center [123, 234] width 152 height 275
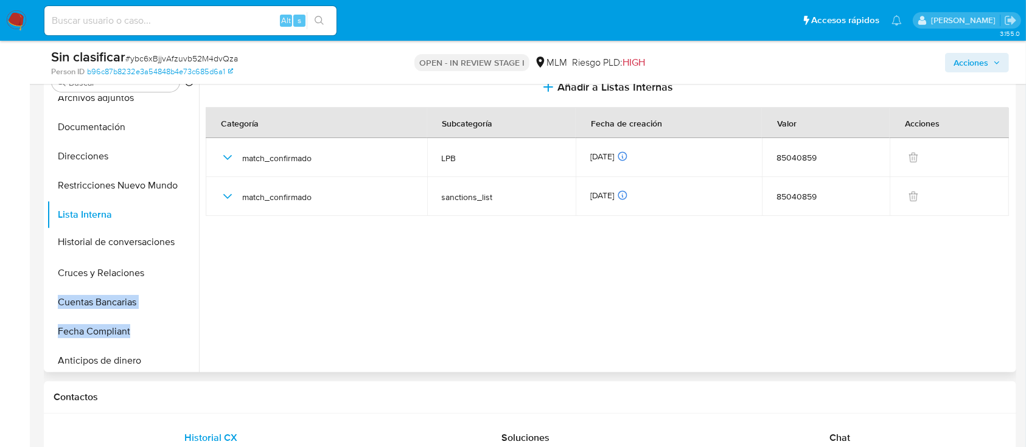
drag, startPoint x: 185, startPoint y: 305, endPoint x: 175, endPoint y: 243, distance: 62.9
click at [175, 243] on ul "General Historial Casos KYC Listas Externas Devices Geolocation Archivos adjunt…" at bounding box center [123, 234] width 152 height 275
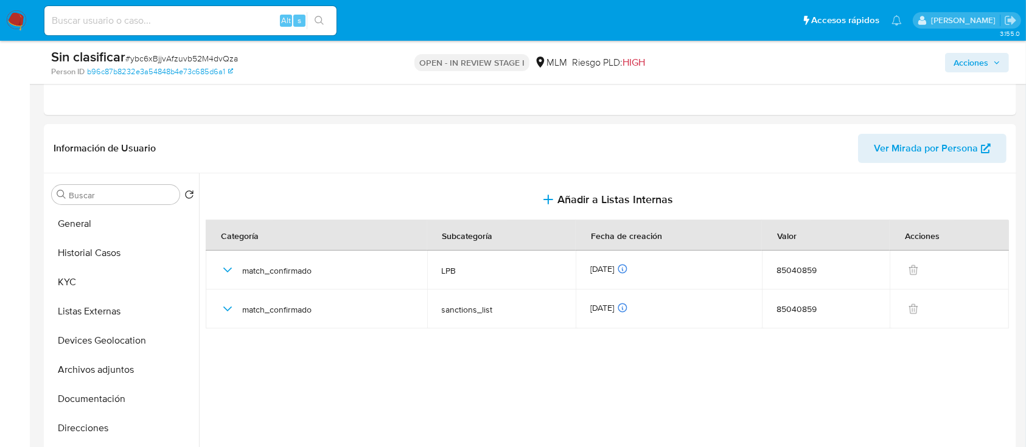
scroll to position [224, 0]
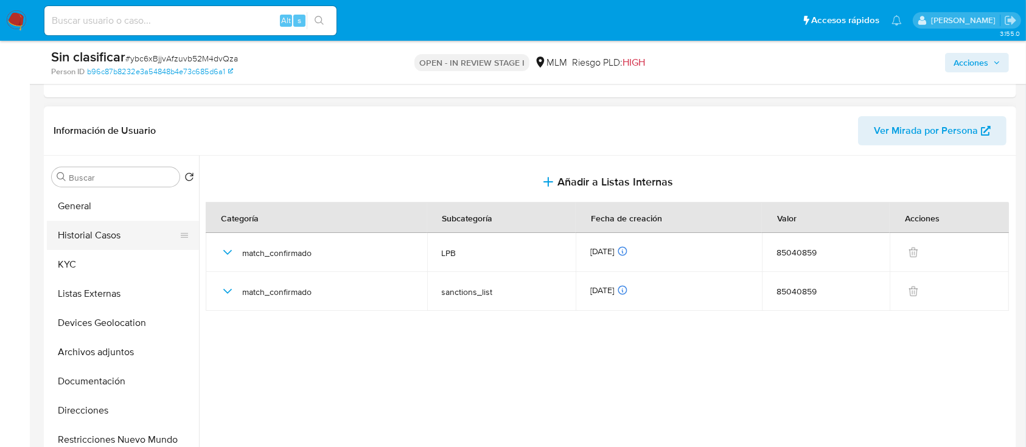
click at [110, 231] on button "Historial Casos" at bounding box center [118, 235] width 142 height 29
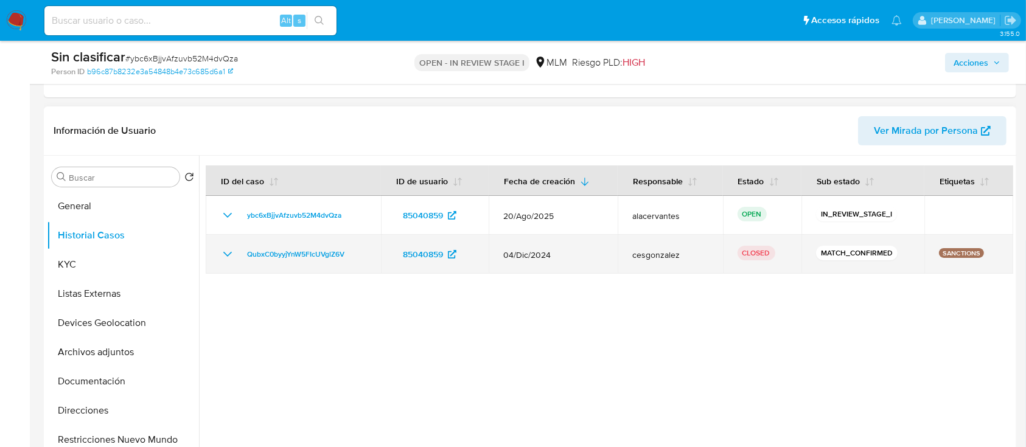
click at [229, 253] on icon "Mostrar/Ocultar" at bounding box center [227, 254] width 9 height 5
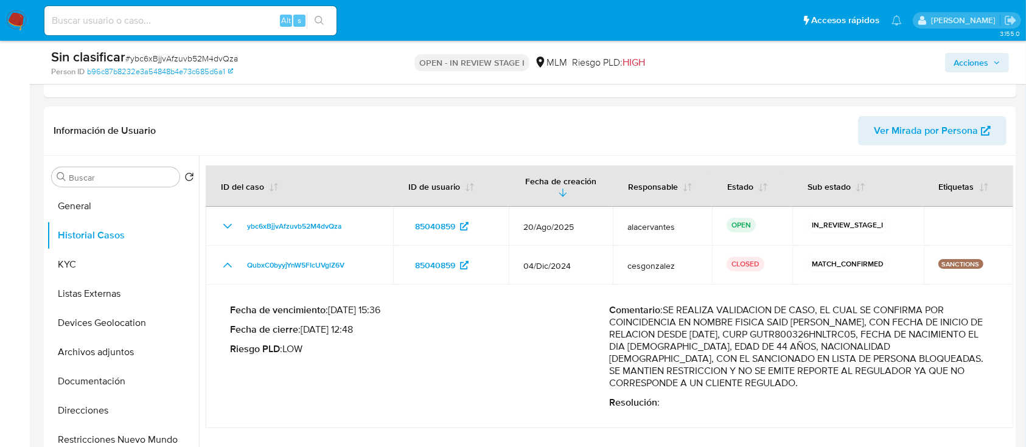
click at [981, 56] on span "Acciones" at bounding box center [971, 62] width 35 height 19
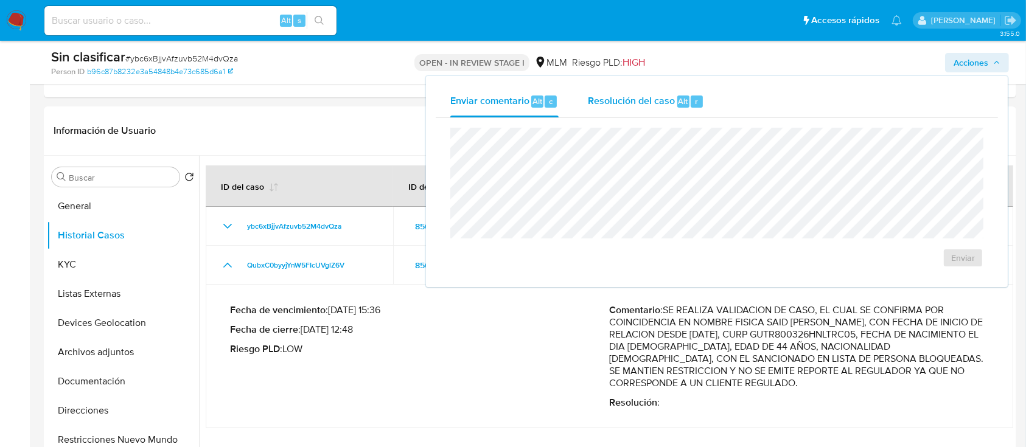
click at [682, 103] on span "Alt" at bounding box center [684, 102] width 10 height 12
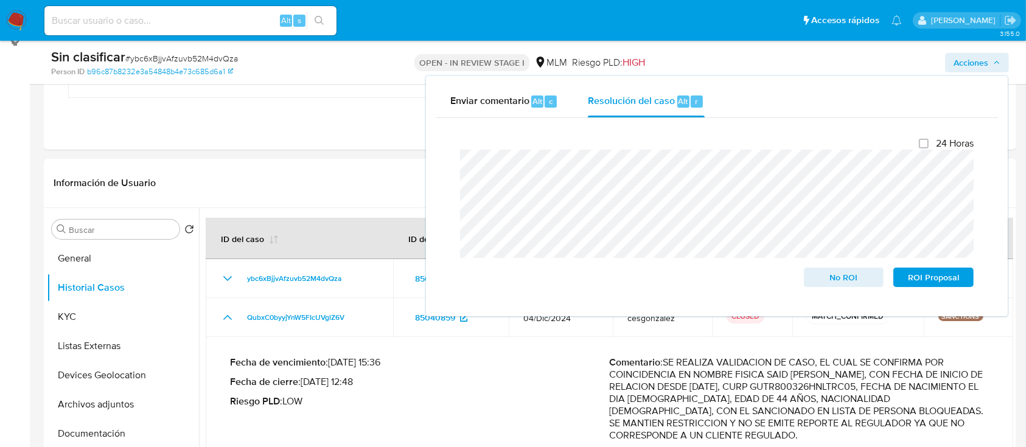
scroll to position [181, 0]
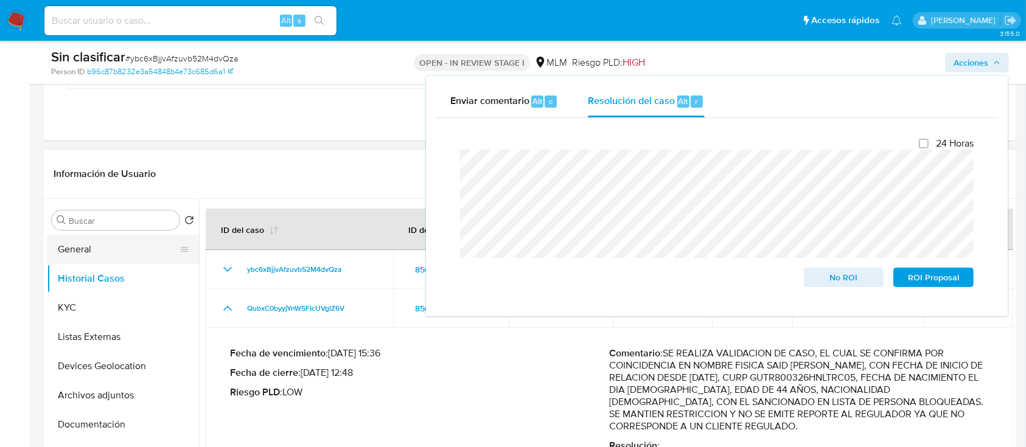
click at [119, 254] on button "General" at bounding box center [118, 249] width 142 height 29
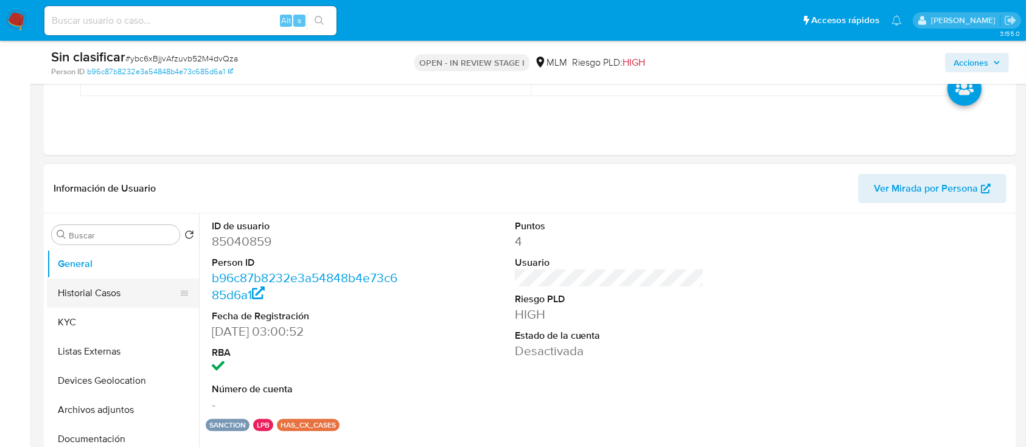
click at [96, 296] on button "Historial Casos" at bounding box center [118, 293] width 142 height 29
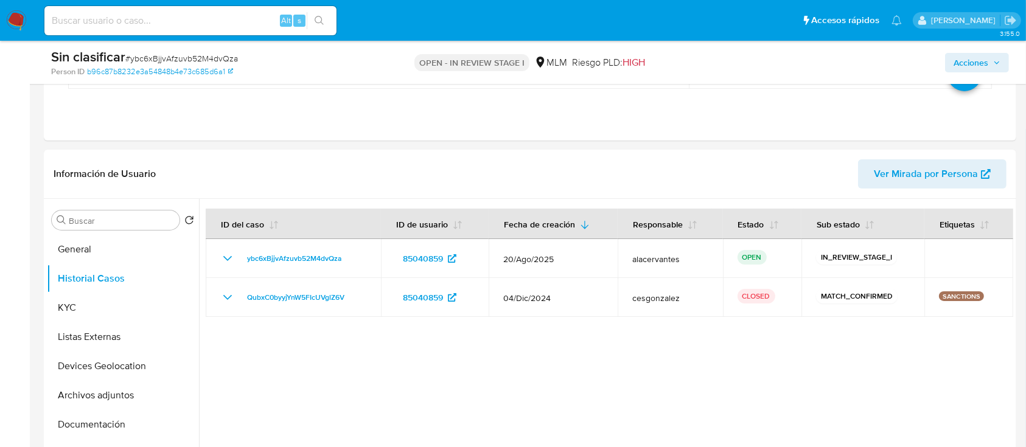
click at [974, 60] on span "Acciones" at bounding box center [971, 62] width 35 height 19
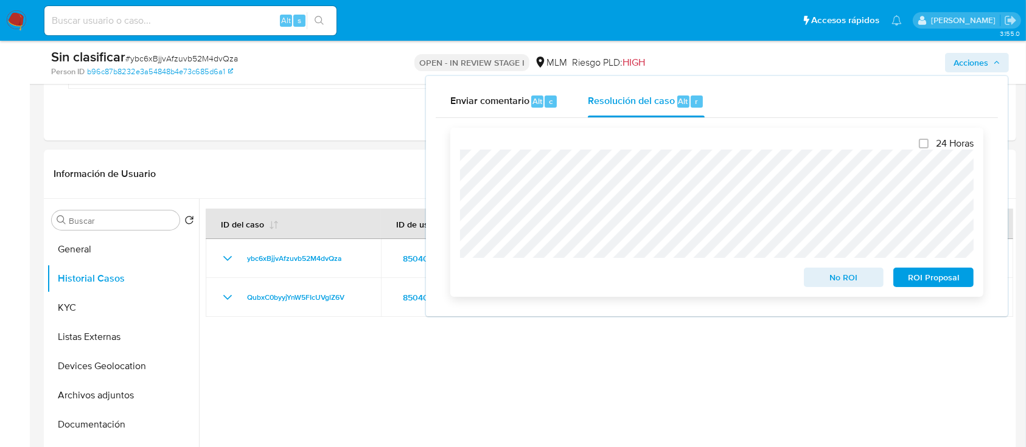
click at [847, 281] on span "No ROI" at bounding box center [844, 277] width 63 height 17
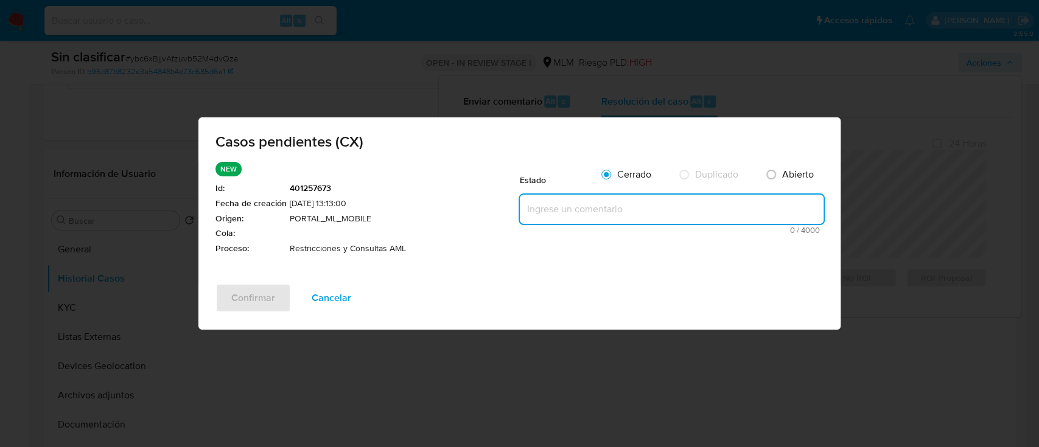
click at [705, 202] on textarea at bounding box center [672, 209] width 304 height 29
paste textarea "Se realiza validación de caso generado por CX. Se confirma coincidencia por nom…"
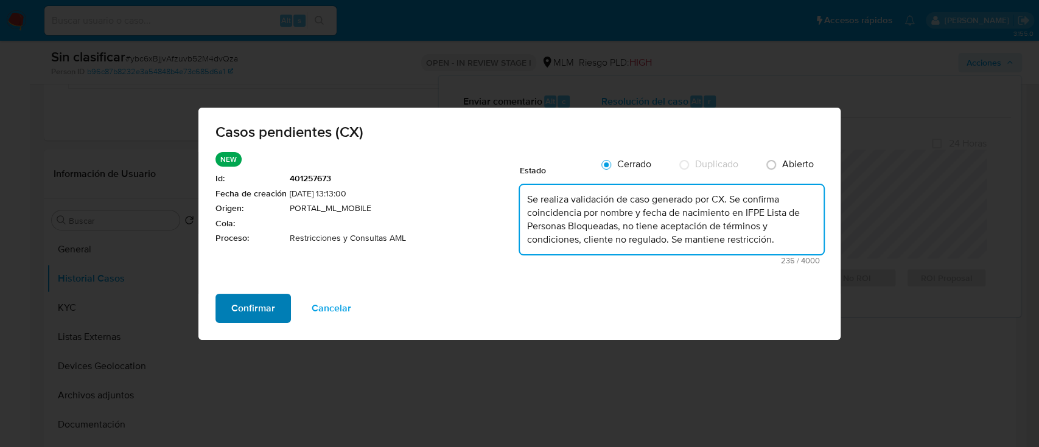
type textarea "Se realiza validación de caso generado por CX. Se confirma coincidencia por nom…"
click at [258, 300] on span "Confirmar" at bounding box center [253, 308] width 44 height 27
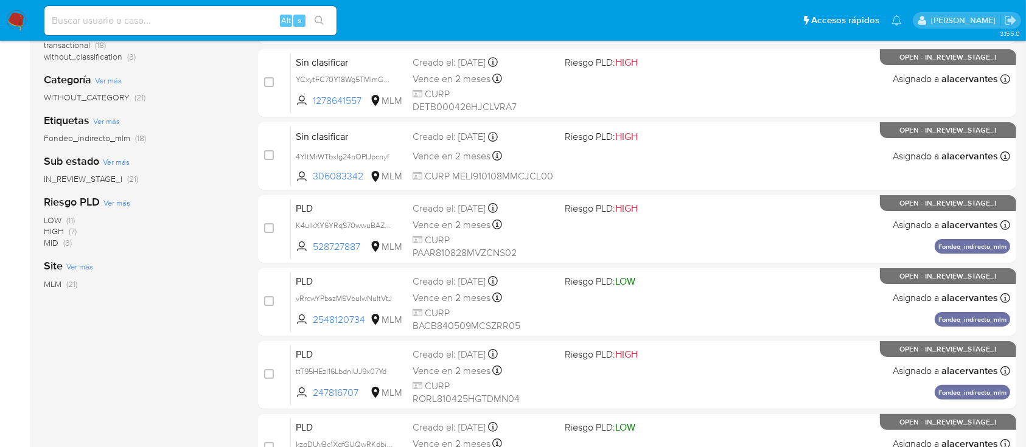
scroll to position [60, 0]
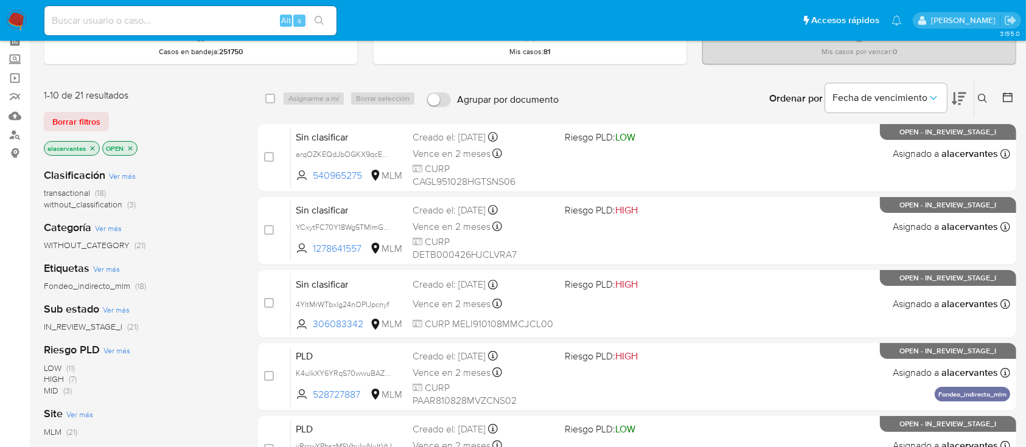
click at [121, 212] on div "Clasificación Ver más transactional (18) without_classification (3) Categoría V…" at bounding box center [141, 365] width 195 height 414
click at [121, 205] on span "without_classification" at bounding box center [83, 204] width 79 height 12
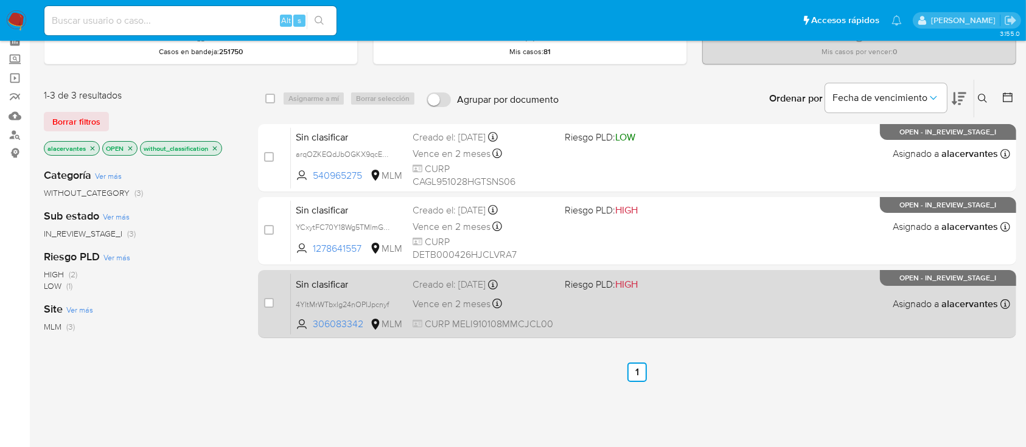
click at [705, 292] on div "Sin clasificar 4YItMrWTbxlg24nOPIJpcnyf 306083342 MLM Riesgo PLD: HIGH Creado e…" at bounding box center [651, 303] width 720 height 61
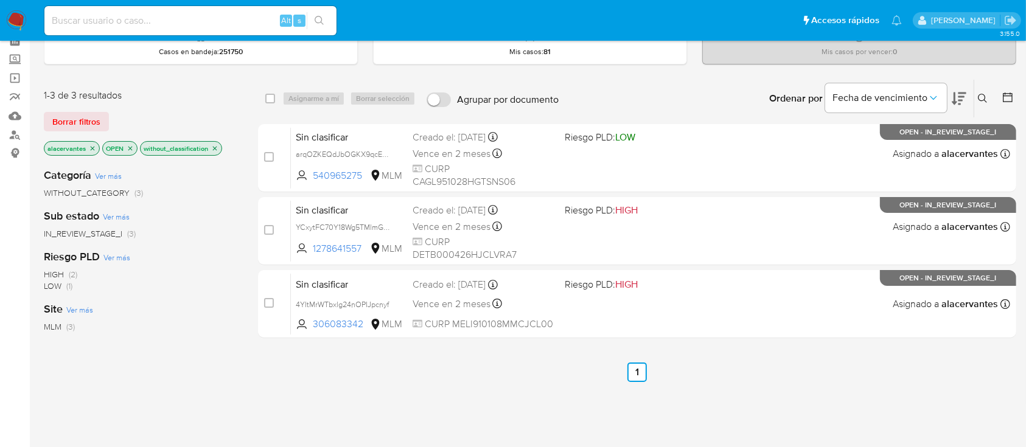
click at [113, 192] on span "WITHOUT_CATEGORY" at bounding box center [87, 193] width 86 height 12
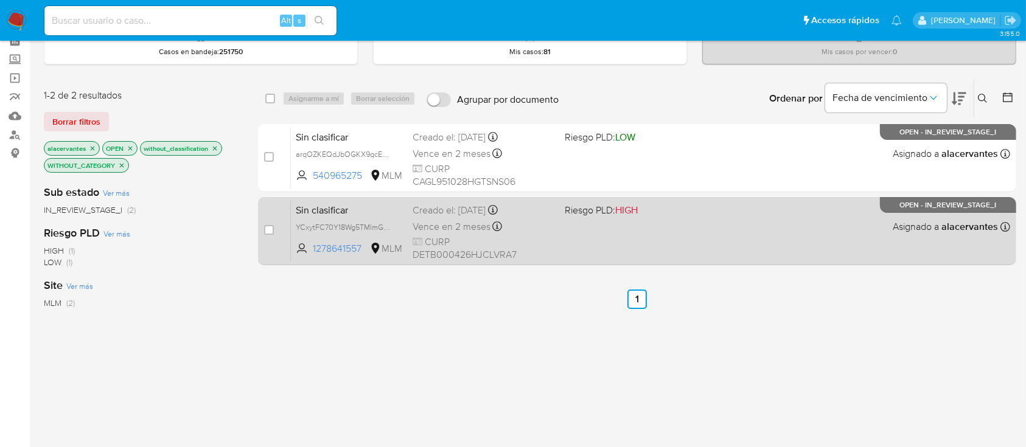
click at [628, 226] on div "Sin clasificar YCxytFC70Y18Wg5TMlmG9nWD 1278641557 MLM Riesgo PLD: HIGH Creado …" at bounding box center [651, 230] width 720 height 61
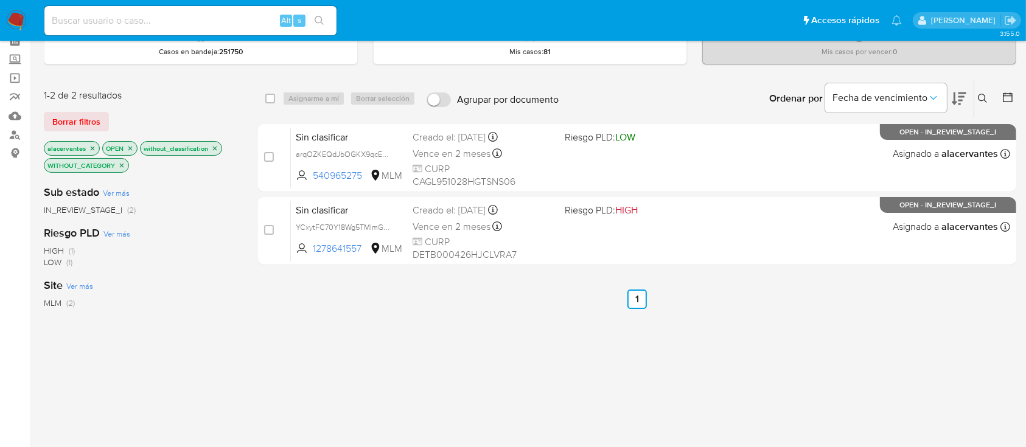
click at [123, 163] on icon "close-filter" at bounding box center [121, 165] width 7 height 7
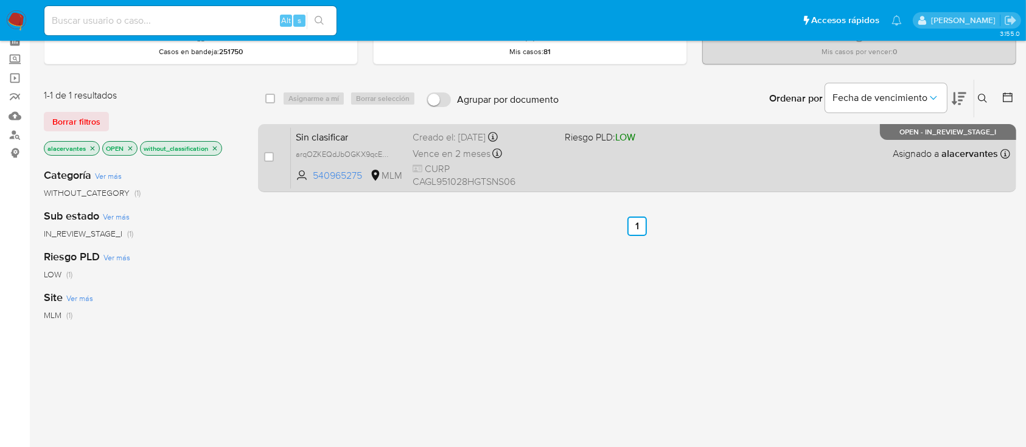
click at [687, 163] on div "Sin clasificar arqOZKEQdJbOGKX9qcEXkEQR 540965275 MLM Riesgo PLD: LOW Creado el…" at bounding box center [651, 157] width 720 height 61
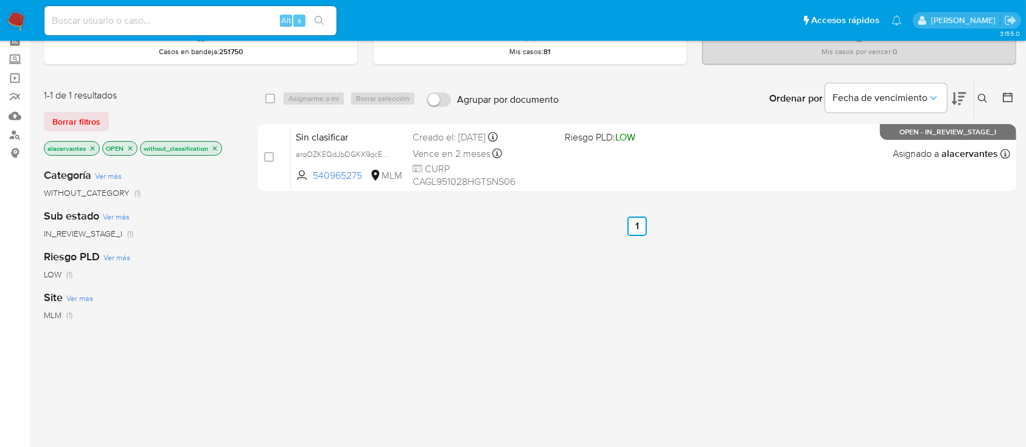
click at [20, 27] on img at bounding box center [16, 20] width 21 height 21
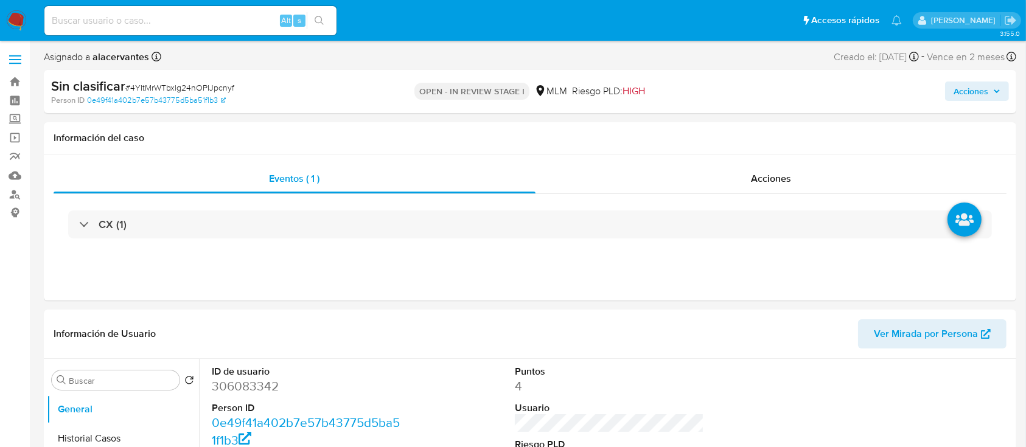
select select "10"
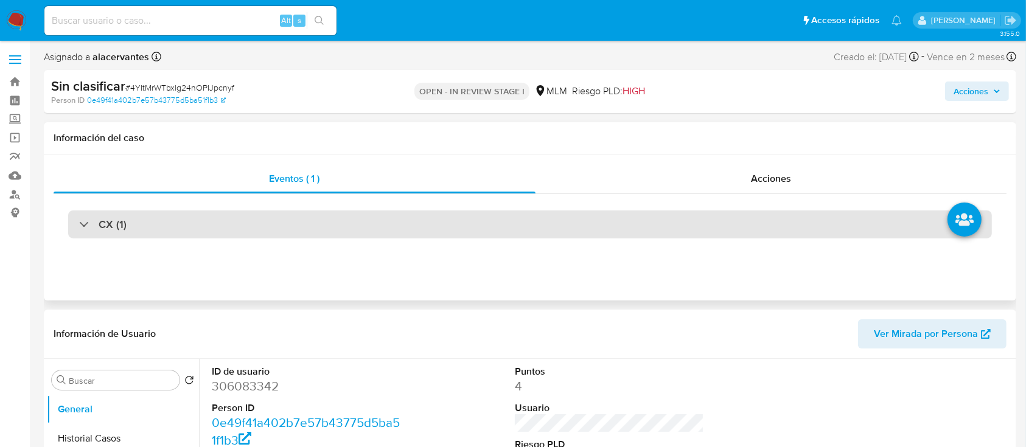
click at [214, 221] on div "CX (1)" at bounding box center [530, 225] width 924 height 28
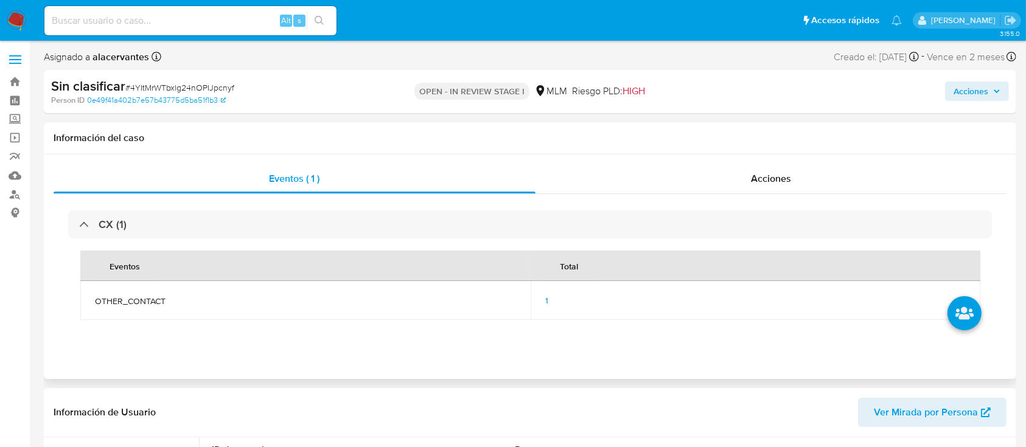
click at [550, 303] on div "1" at bounding box center [756, 300] width 421 height 11
click at [549, 298] on div "1" at bounding box center [756, 300] width 421 height 11
click at [546, 300] on span "1" at bounding box center [547, 301] width 3 height 12
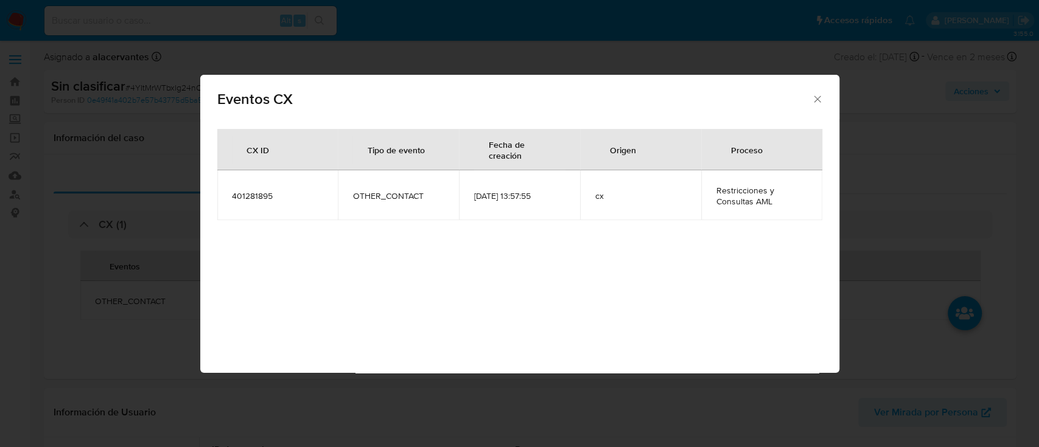
click at [819, 100] on icon "Cerrar" at bounding box center [818, 99] width 12 height 12
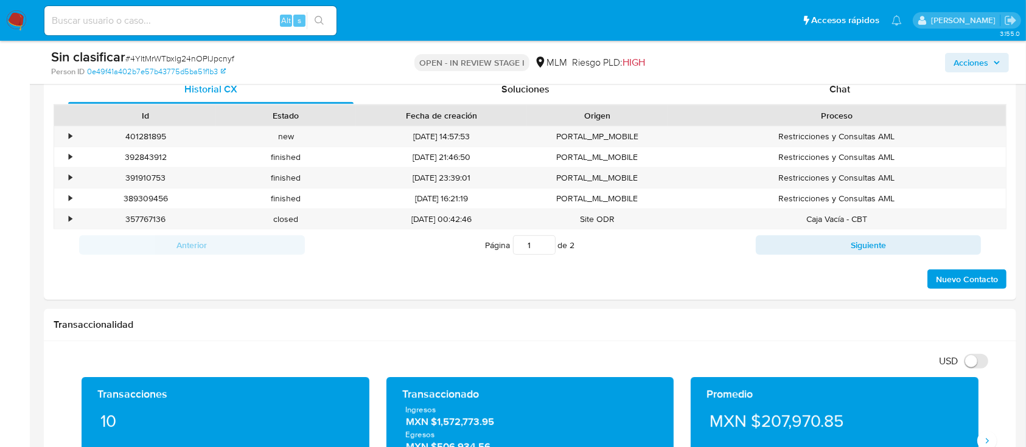
scroll to position [706, 0]
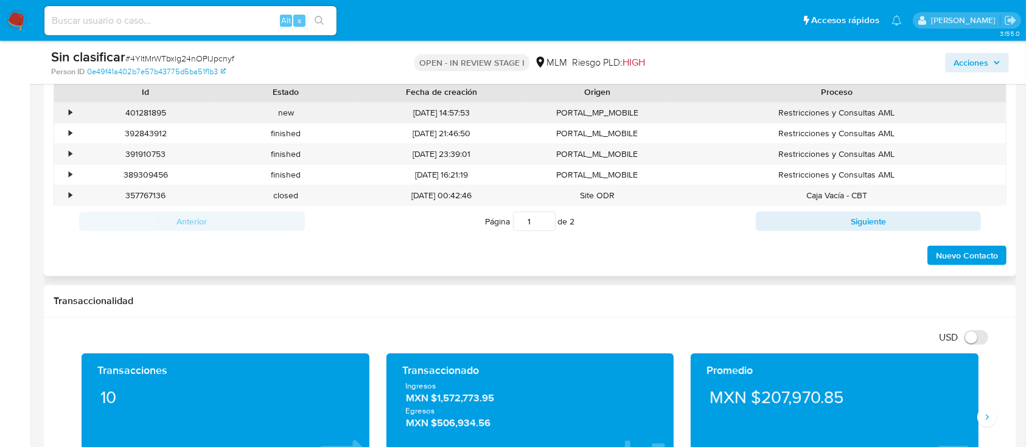
click at [73, 113] on div "•" at bounding box center [64, 113] width 21 height 20
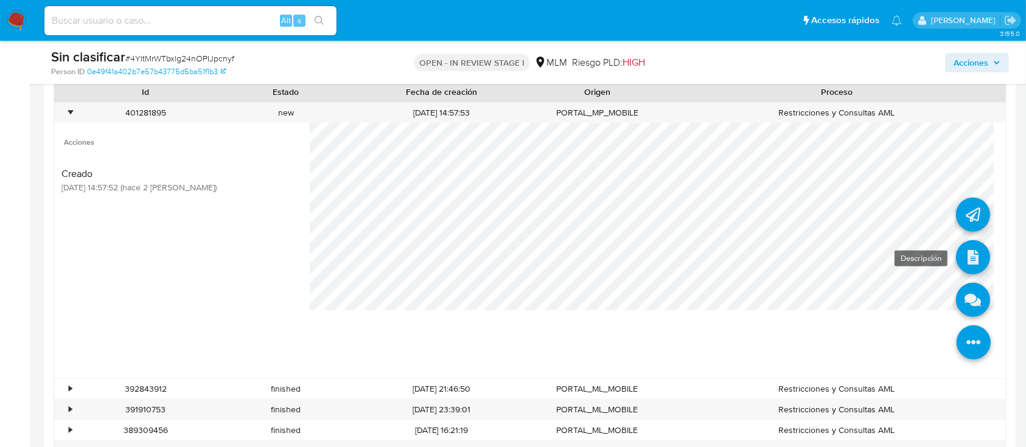
click at [961, 265] on icon at bounding box center [973, 257] width 34 height 34
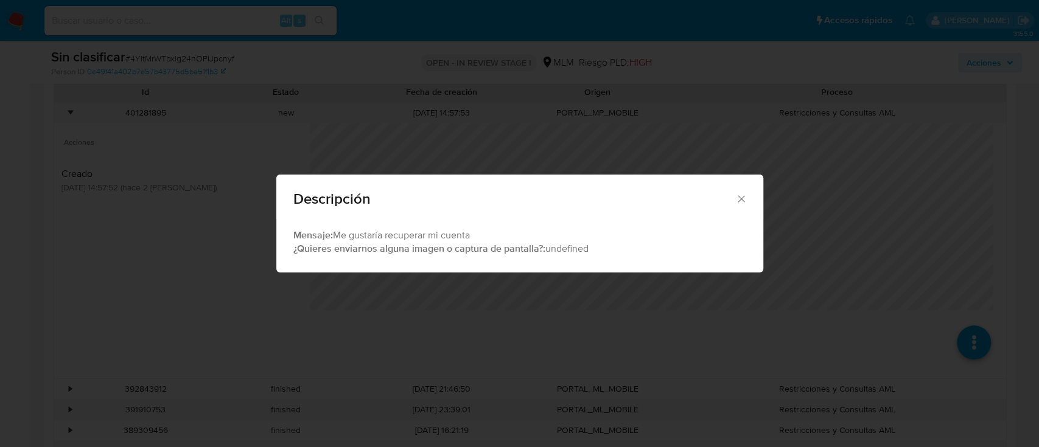
click at [745, 197] on icon "Cerrar" at bounding box center [741, 199] width 12 height 12
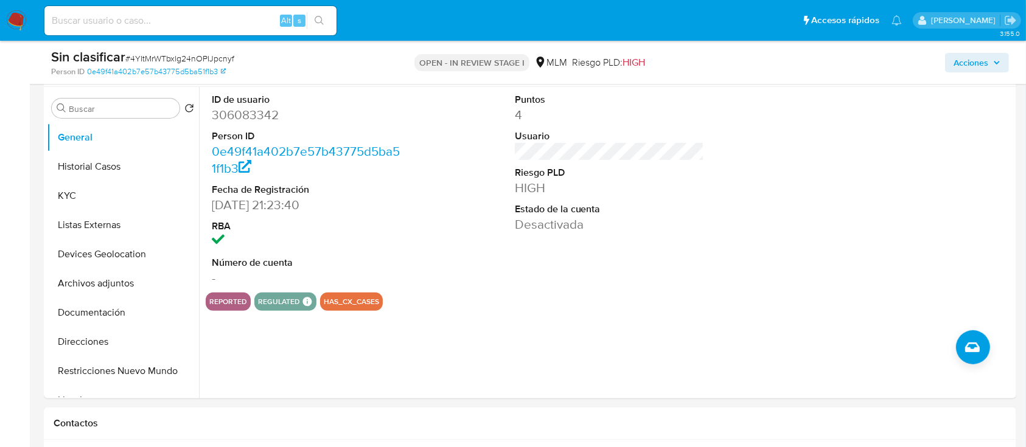
scroll to position [256, 0]
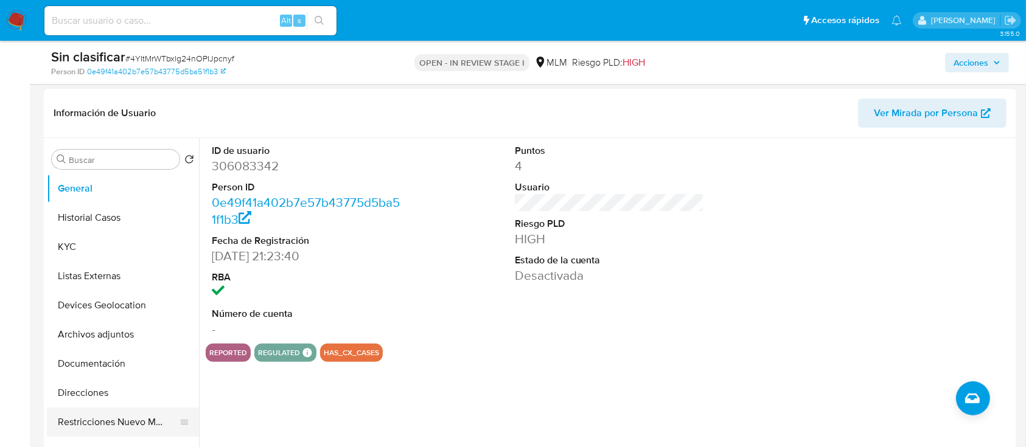
click at [127, 423] on button "Restricciones Nuevo Mundo" at bounding box center [118, 422] width 142 height 29
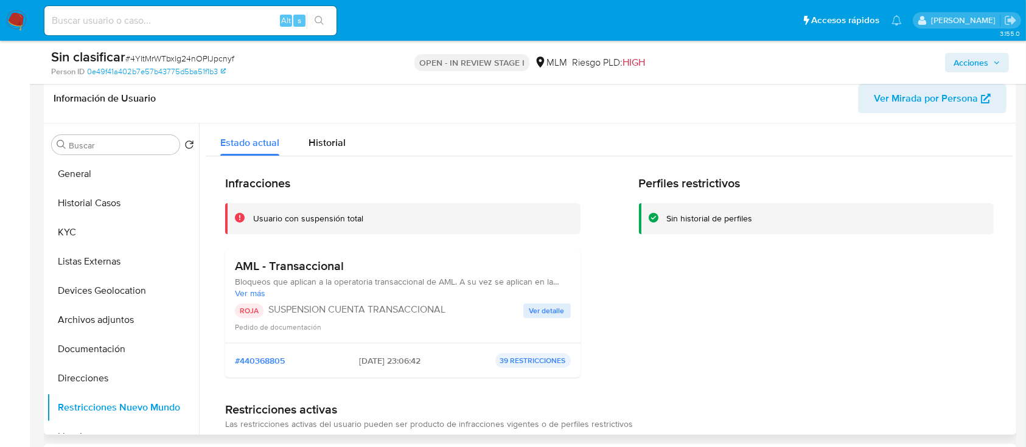
click at [517, 306] on p "SUSPENSION CUENTA TRANSACCIONAL" at bounding box center [395, 310] width 255 height 12
click at [547, 314] on span "Ver detalle" at bounding box center [547, 311] width 35 height 12
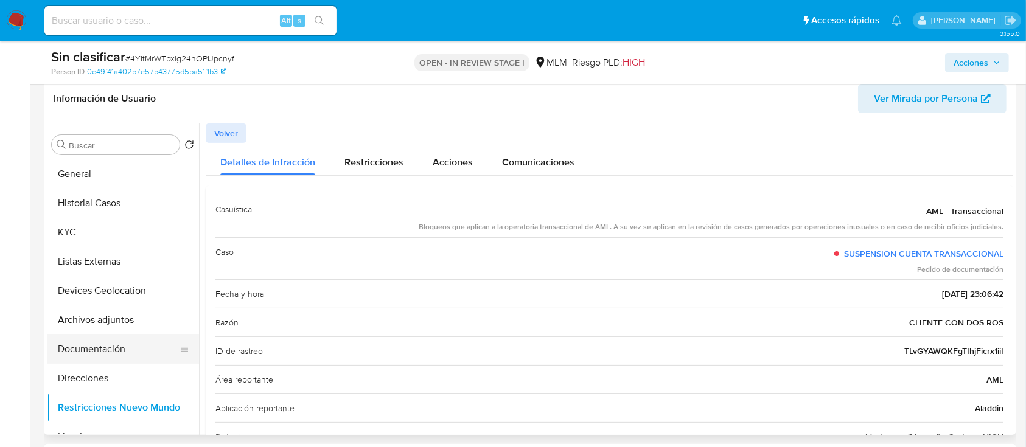
click at [99, 348] on button "Documentación" at bounding box center [118, 349] width 142 height 29
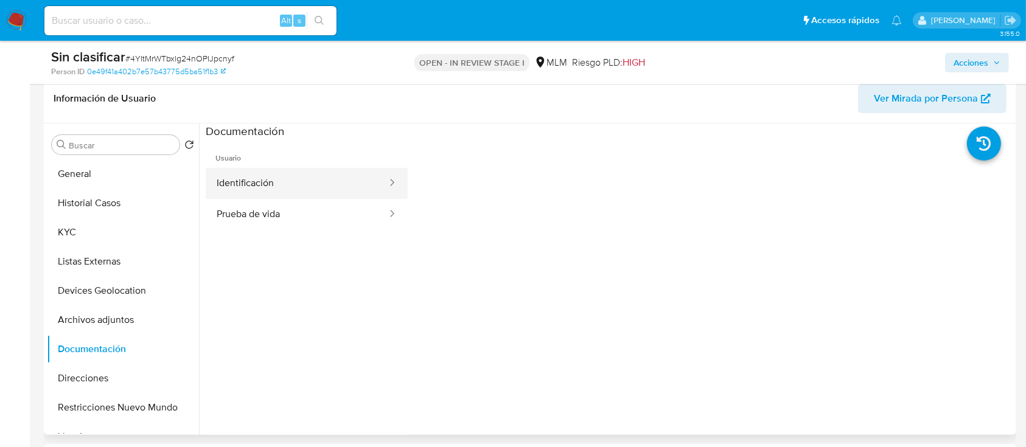
click at [263, 188] on button "Identificación" at bounding box center [297, 183] width 183 height 31
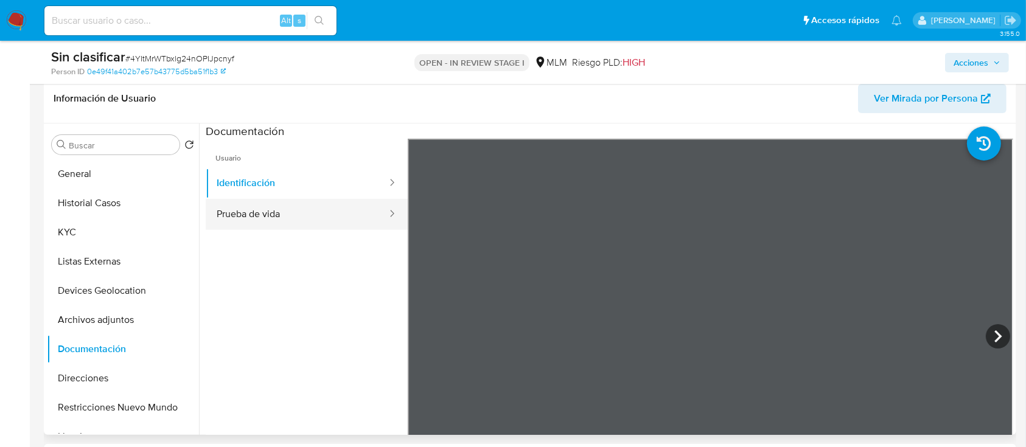
click at [344, 222] on button "Prueba de vida" at bounding box center [297, 214] width 183 height 31
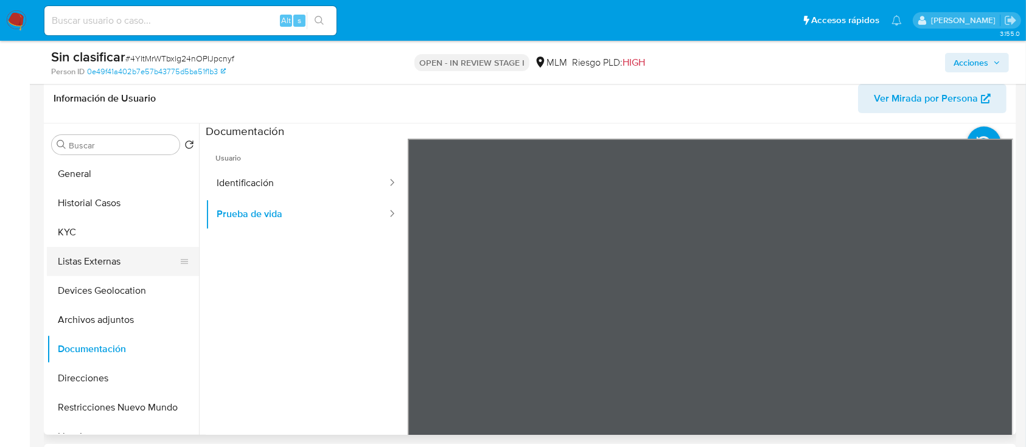
click at [83, 256] on button "Listas Externas" at bounding box center [118, 261] width 142 height 29
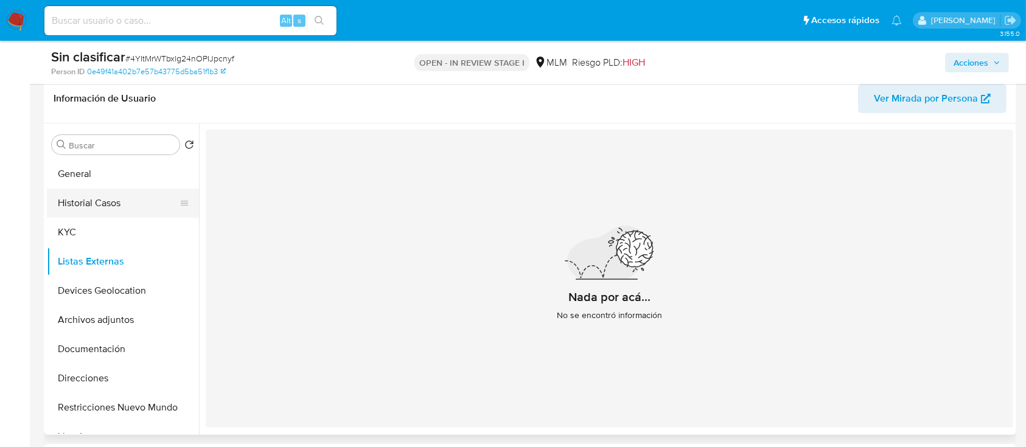
click at [123, 198] on button "Historial Casos" at bounding box center [118, 203] width 142 height 29
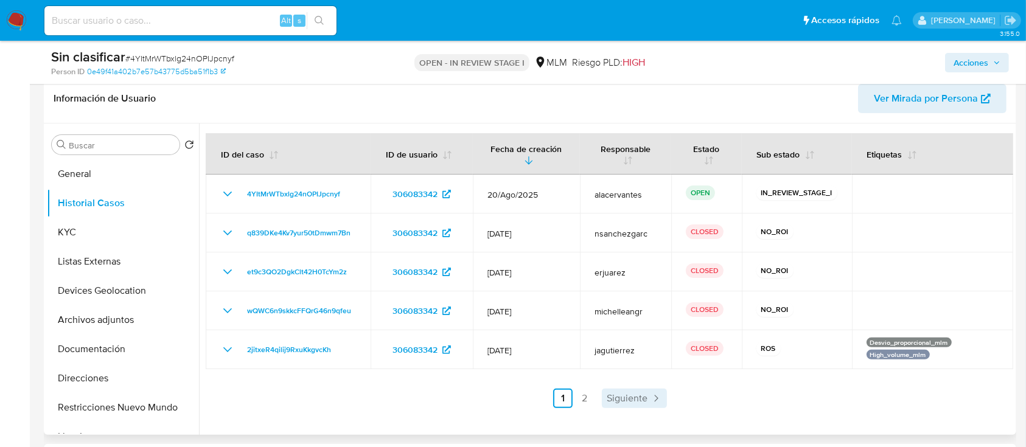
click at [626, 394] on span "Siguiente" at bounding box center [627, 399] width 41 height 10
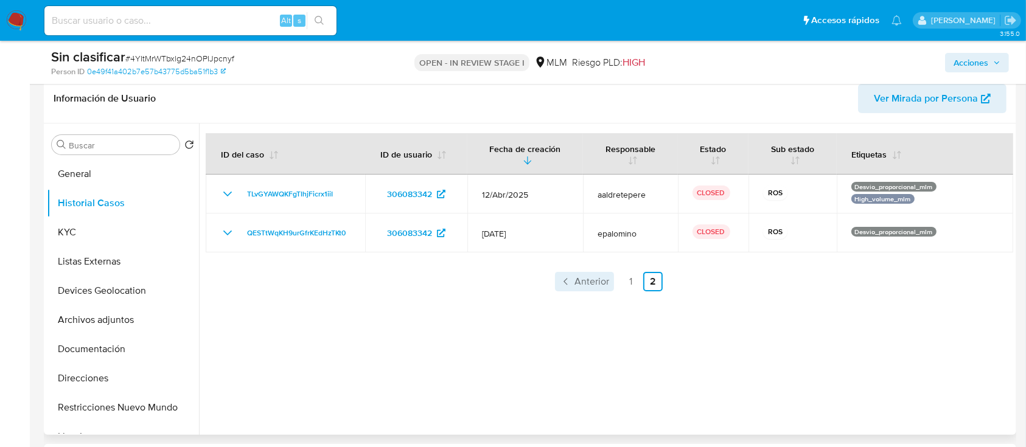
click at [600, 287] on span "Anterior" at bounding box center [592, 282] width 35 height 10
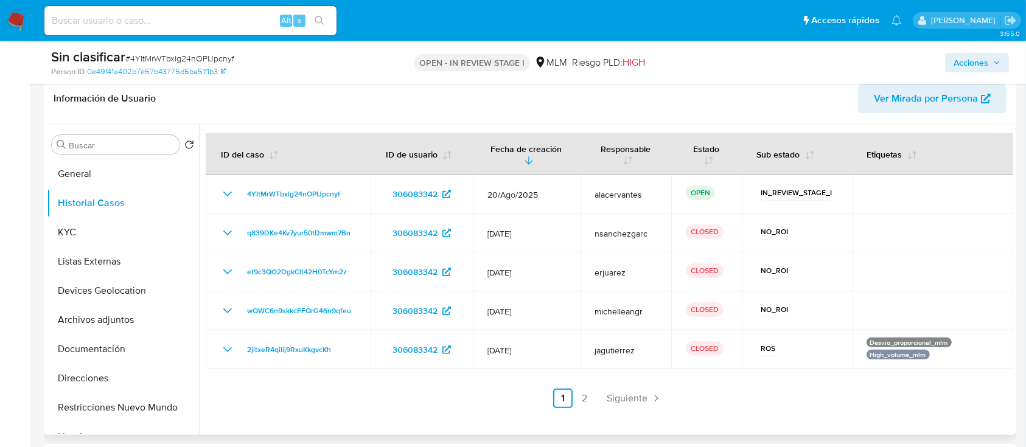
click at [965, 69] on span "Acciones" at bounding box center [971, 62] width 35 height 19
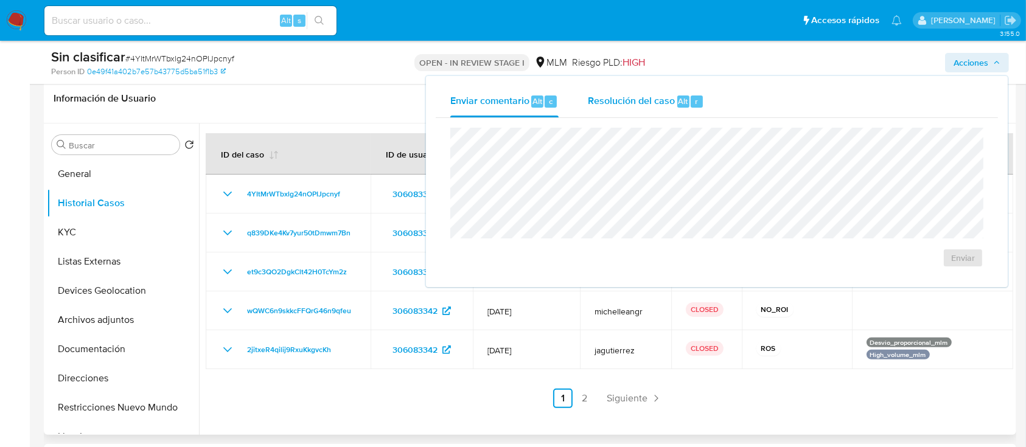
click at [680, 107] on span "Alt" at bounding box center [684, 102] width 10 height 12
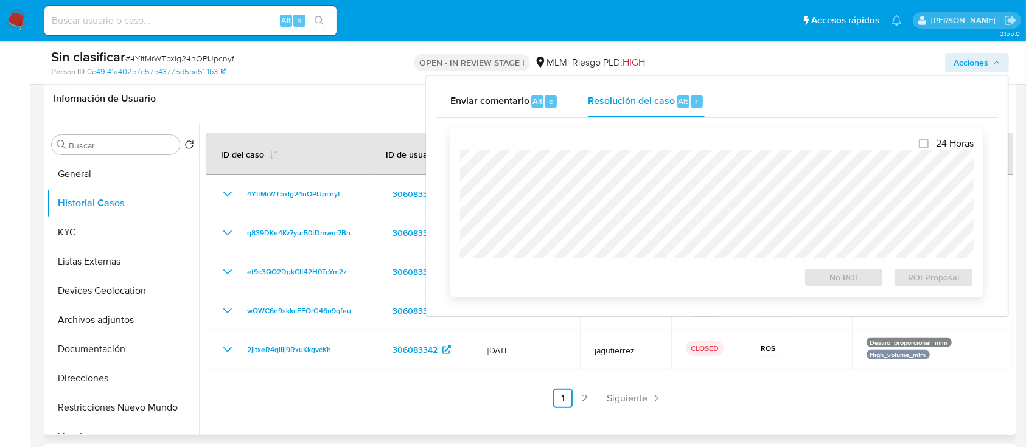
click at [662, 138] on div "24 Horas No ROI ROI Proposal" at bounding box center [717, 213] width 514 height 150
click at [835, 276] on span "No ROI" at bounding box center [844, 277] width 63 height 17
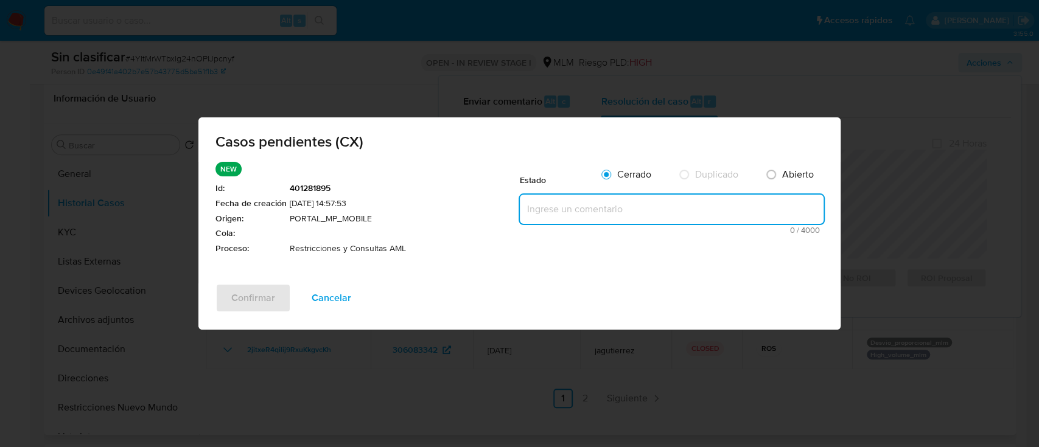
click at [603, 209] on textarea at bounding box center [672, 209] width 304 height 29
paste textarea "Se realiza la validación del caso CX, se identifica que el cliente cuenta con r…"
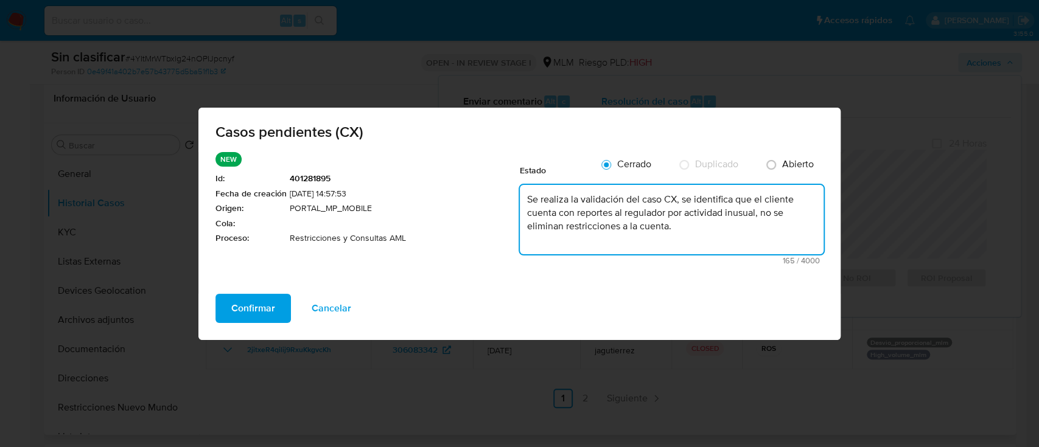
click at [626, 233] on textarea "Se realiza la validación del caso CX, se identifica que el cliente cuenta con r…" at bounding box center [672, 219] width 304 height 69
click at [626, 225] on textarea "Se realiza la validación del caso CX, se identifica que el cliente cuenta con r…" at bounding box center [672, 219] width 304 height 69
type textarea "Se realiza la validación del caso CX, se identifica que el cliente cuenta con r…"
click at [237, 302] on span "Confirmar" at bounding box center [253, 308] width 44 height 27
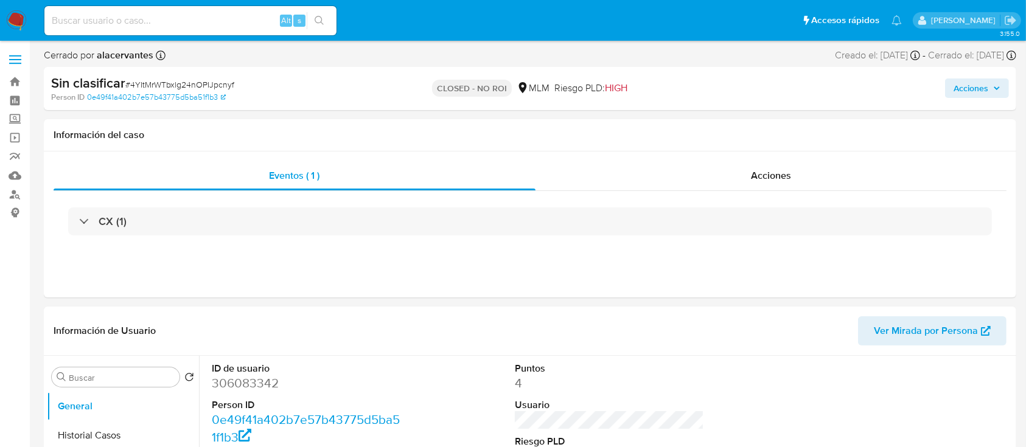
select select "10"
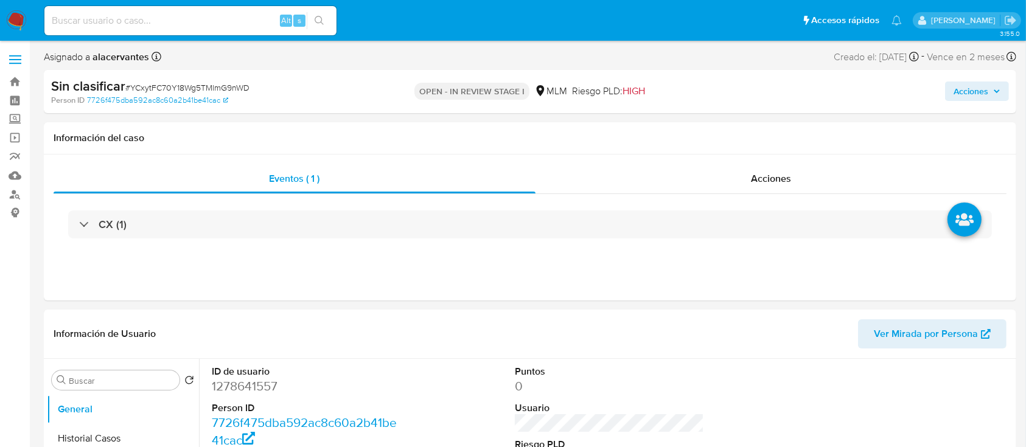
select select "10"
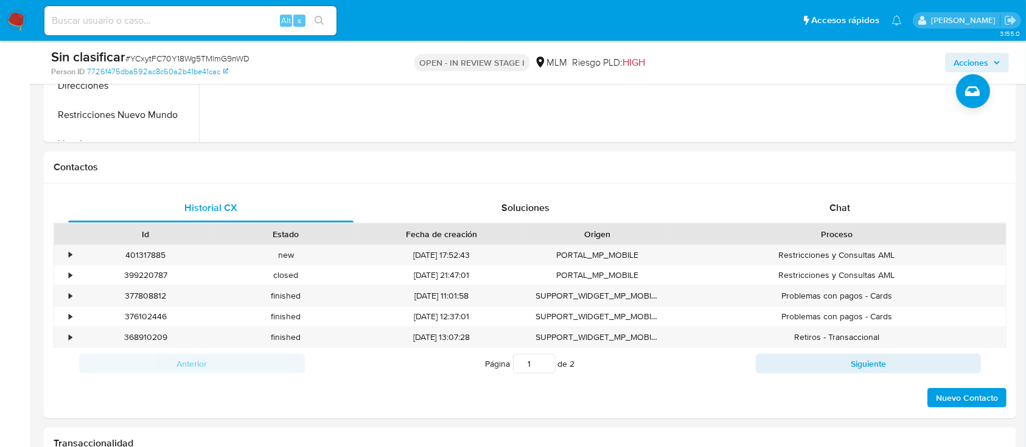
scroll to position [479, 0]
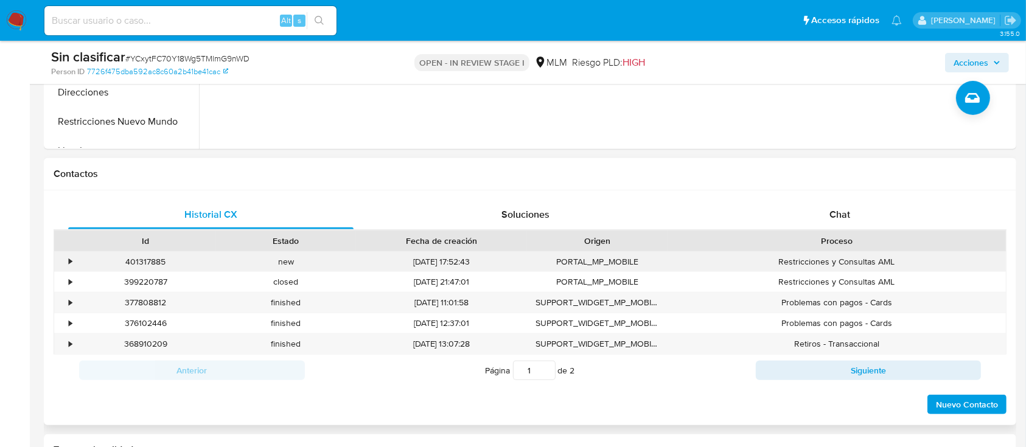
click at [72, 259] on div "•" at bounding box center [70, 262] width 3 height 12
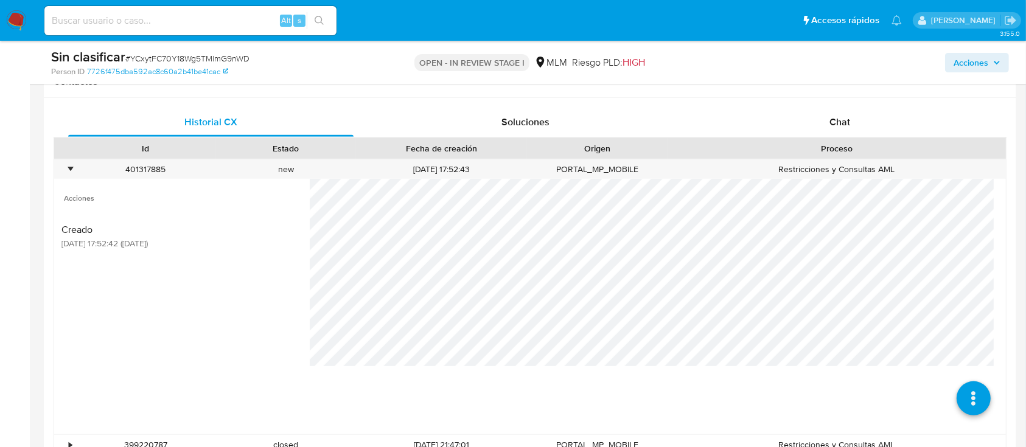
scroll to position [593, 0]
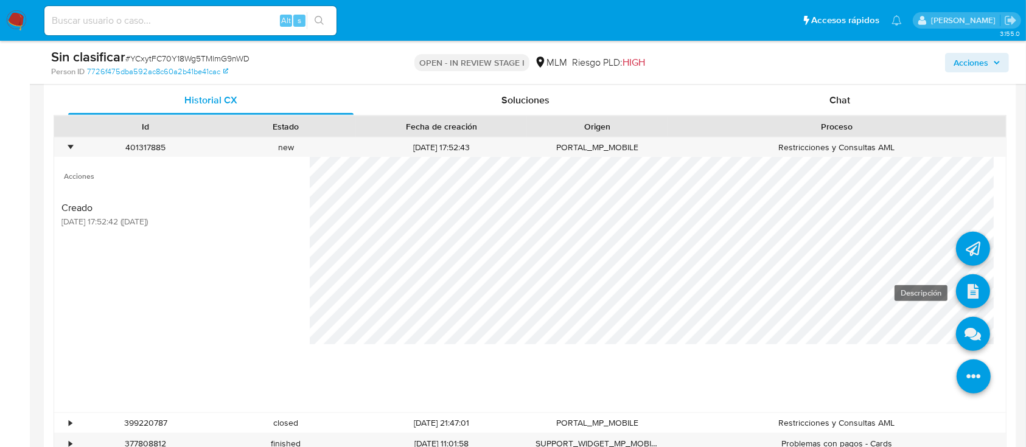
click at [956, 297] on icon at bounding box center [973, 292] width 34 height 34
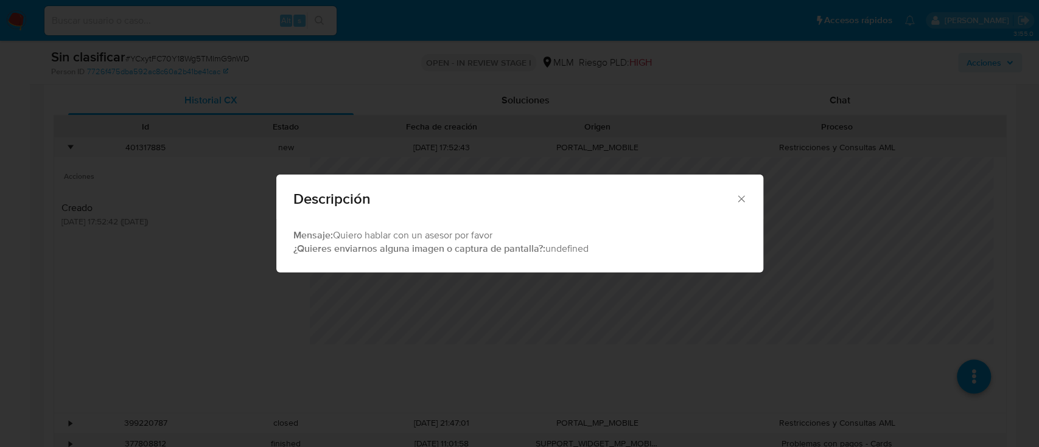
click at [740, 195] on icon "Cerrar" at bounding box center [741, 199] width 12 height 12
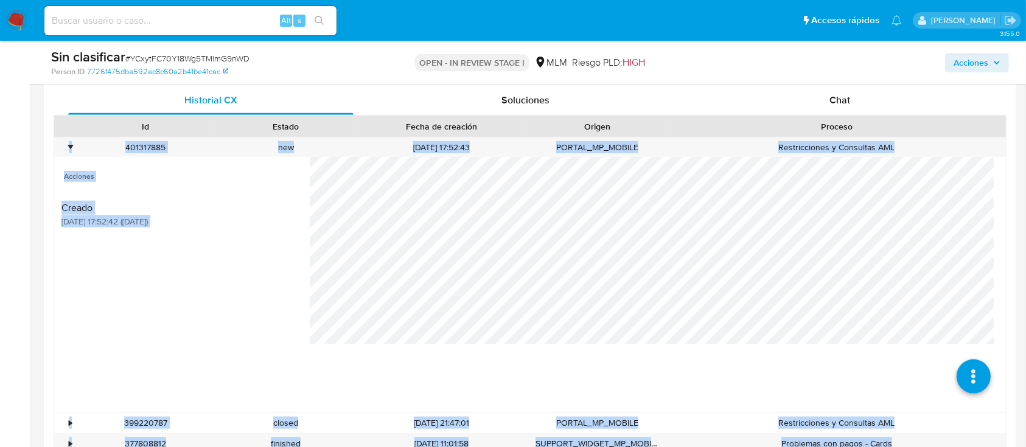
drag, startPoint x: 1023, startPoint y: 125, endPoint x: 1029, endPoint y: 107, distance: 19.1
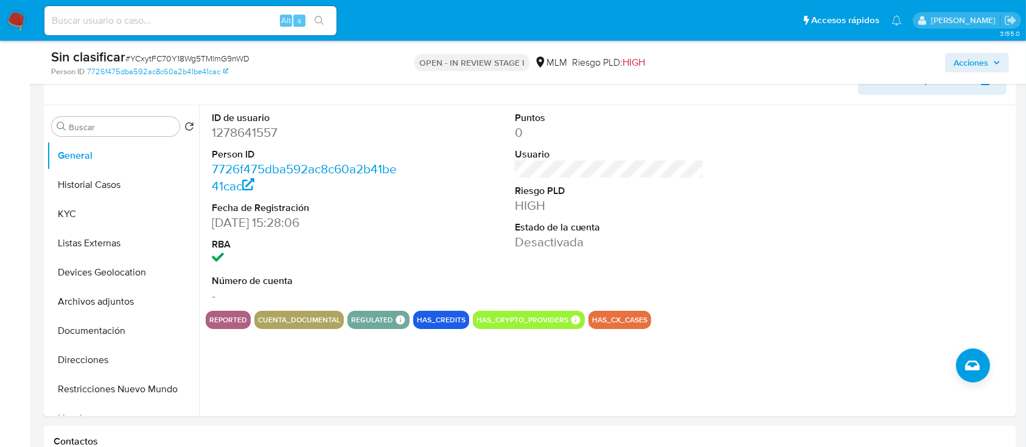
scroll to position [222, 0]
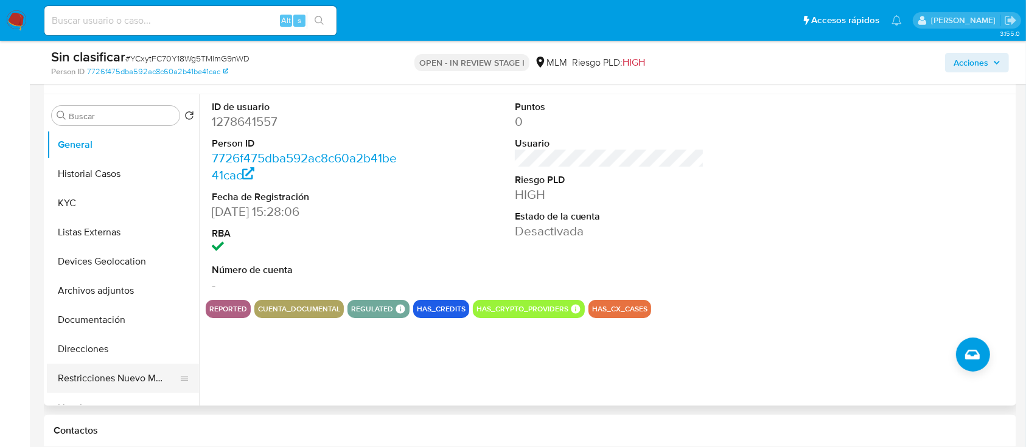
click at [84, 377] on button "Restricciones Nuevo Mundo" at bounding box center [118, 378] width 142 height 29
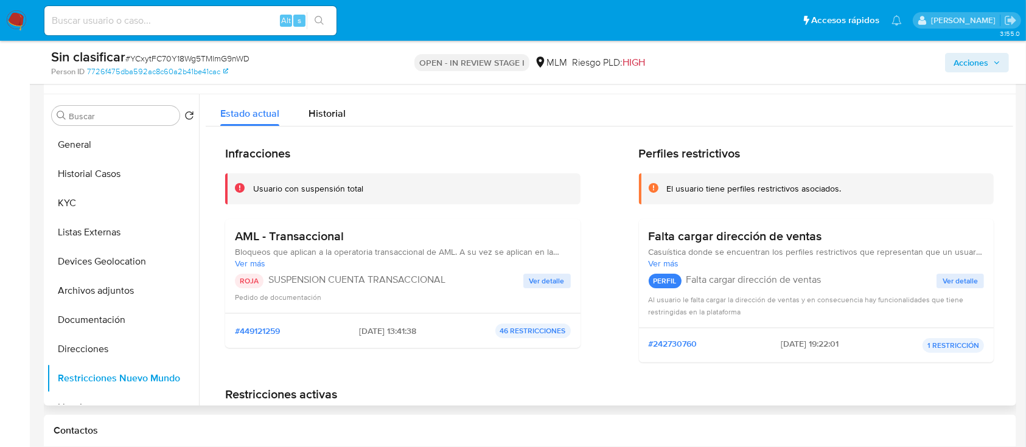
click at [550, 270] on div "AML - Transaccional Bloqueos que aplican a la operatoria transaccional de AML. …" at bounding box center [403, 266] width 336 height 74
click at [537, 280] on span "Ver detalle" at bounding box center [547, 281] width 35 height 12
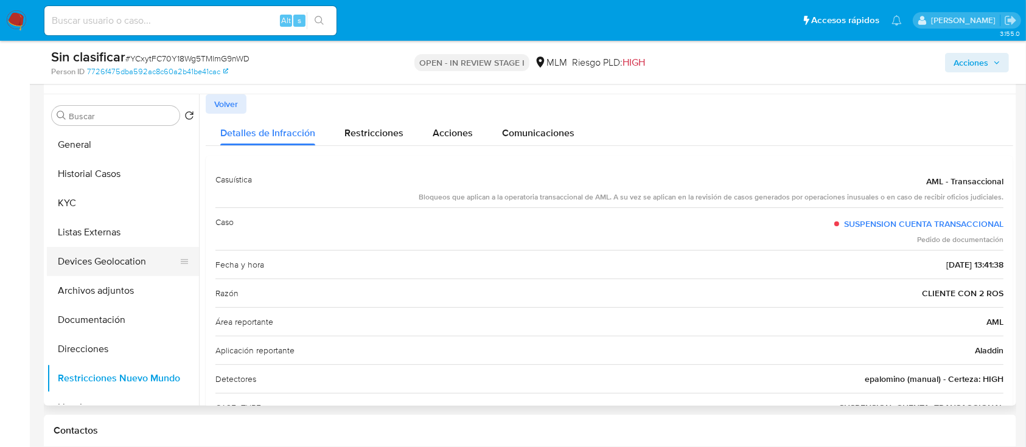
click at [105, 258] on button "Devices Geolocation" at bounding box center [118, 261] width 142 height 29
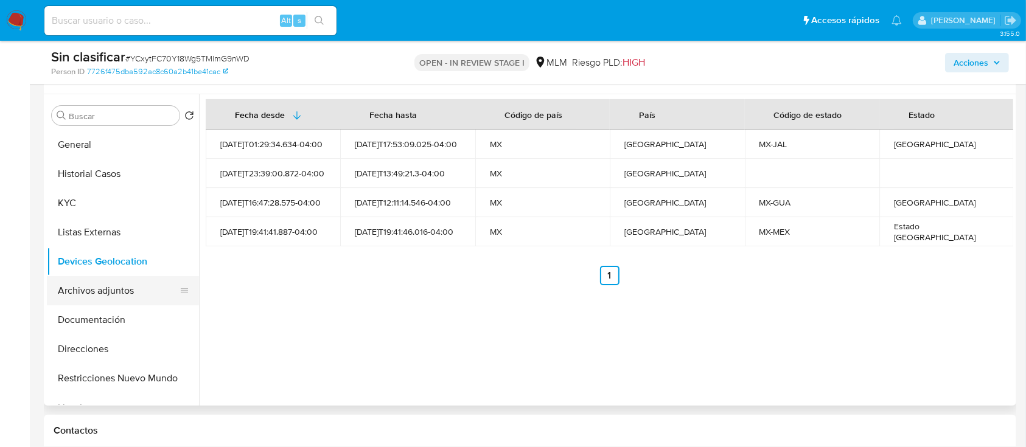
click at [90, 291] on button "Archivos adjuntos" at bounding box center [118, 290] width 142 height 29
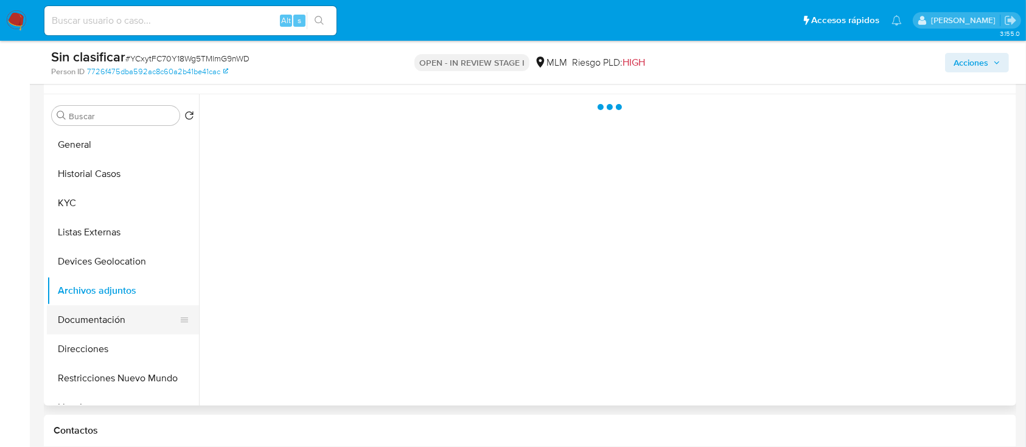
click at [88, 306] on button "Documentación" at bounding box center [118, 320] width 142 height 29
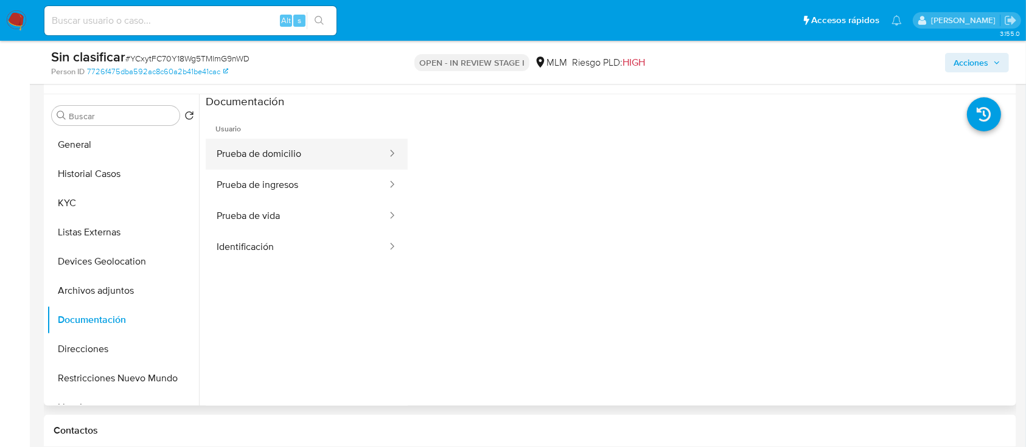
click at [307, 161] on button "Prueba de domicilio" at bounding box center [297, 154] width 183 height 31
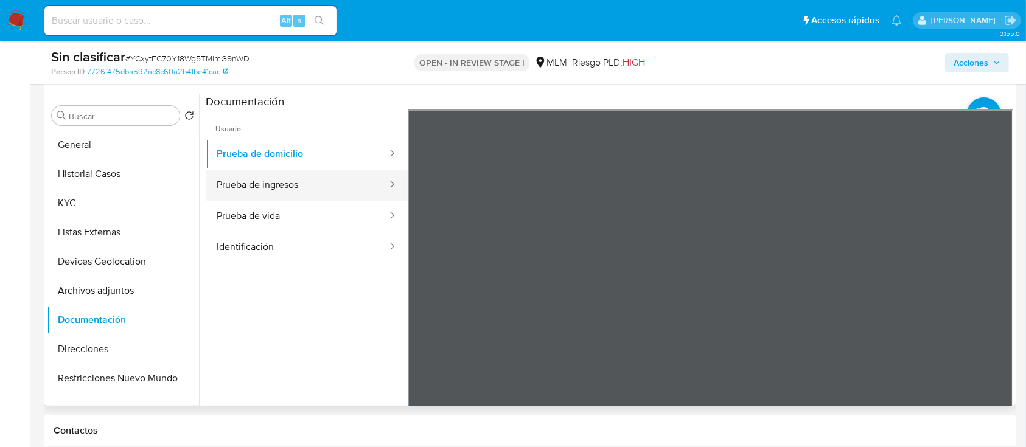
click at [287, 180] on button "Prueba de ingresos" at bounding box center [297, 185] width 183 height 31
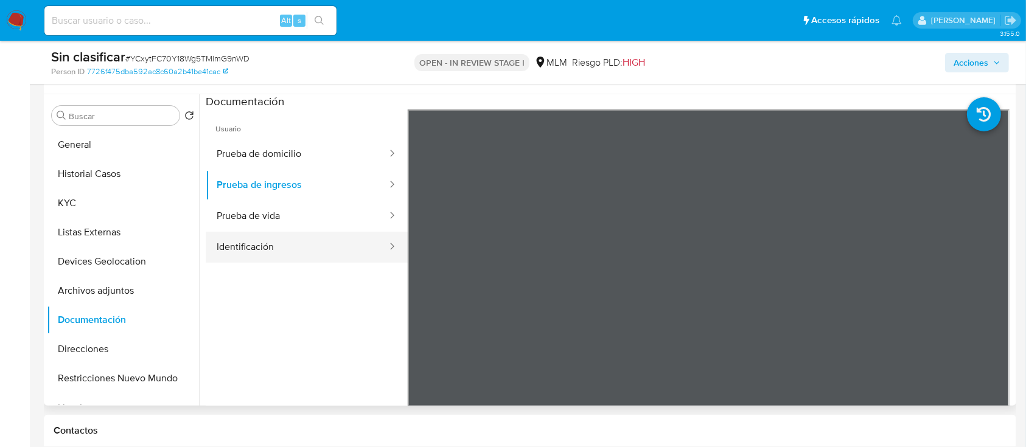
click at [270, 232] on button "Identificación" at bounding box center [297, 247] width 183 height 31
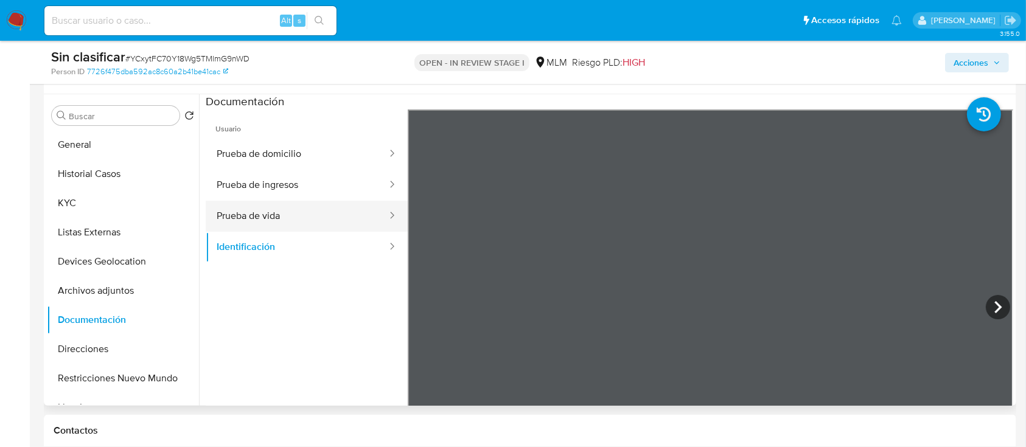
click at [273, 224] on button "Prueba de vida" at bounding box center [297, 216] width 183 height 31
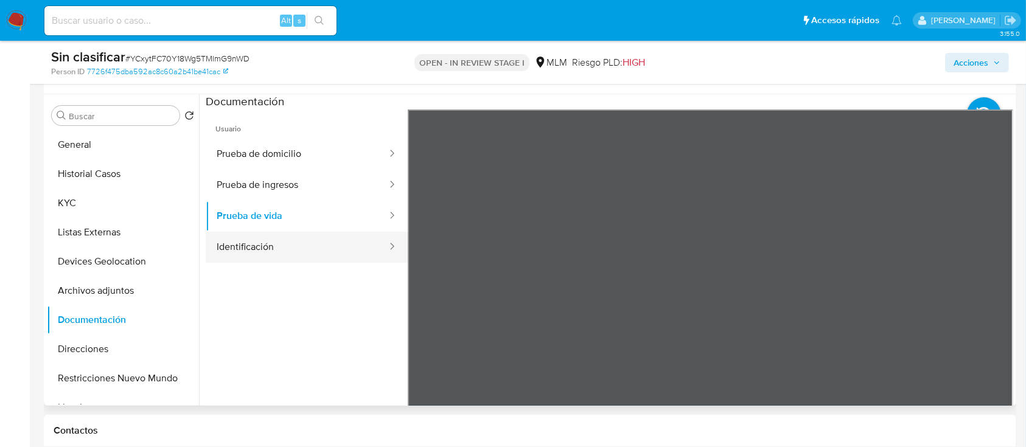
click at [298, 248] on button "Identificación" at bounding box center [297, 247] width 183 height 31
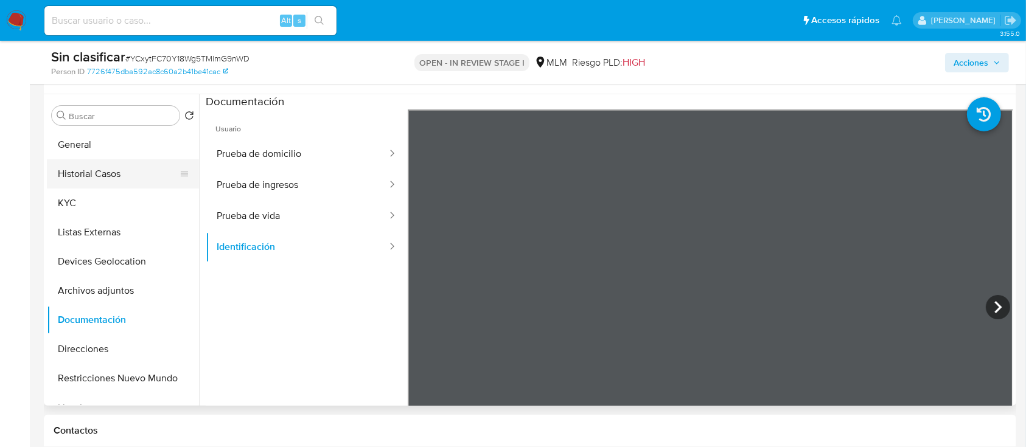
click at [125, 175] on button "Historial Casos" at bounding box center [118, 174] width 142 height 29
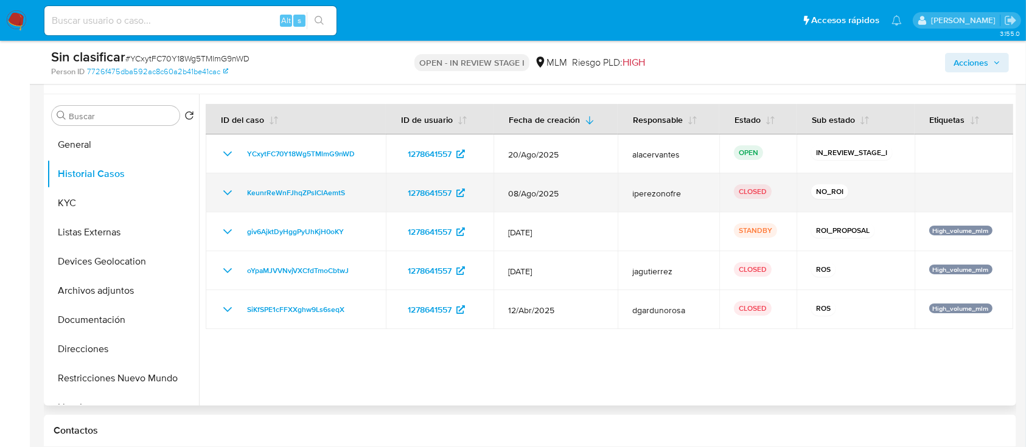
click at [229, 191] on icon "Mostrar/Ocultar" at bounding box center [227, 193] width 15 height 15
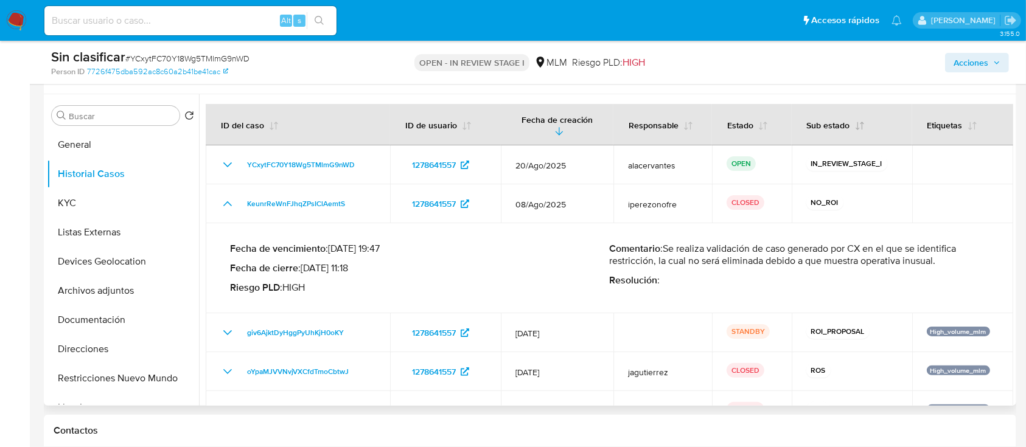
drag, startPoint x: 668, startPoint y: 135, endPoint x: 880, endPoint y: 114, distance: 212.8
click at [880, 114] on tr "ID del caso ID de usuario Fecha de creación Responsable Estado Sub estado Etiqu…" at bounding box center [610, 124] width 808 height 41
click at [989, 71] on span "Acciones" at bounding box center [971, 62] width 35 height 19
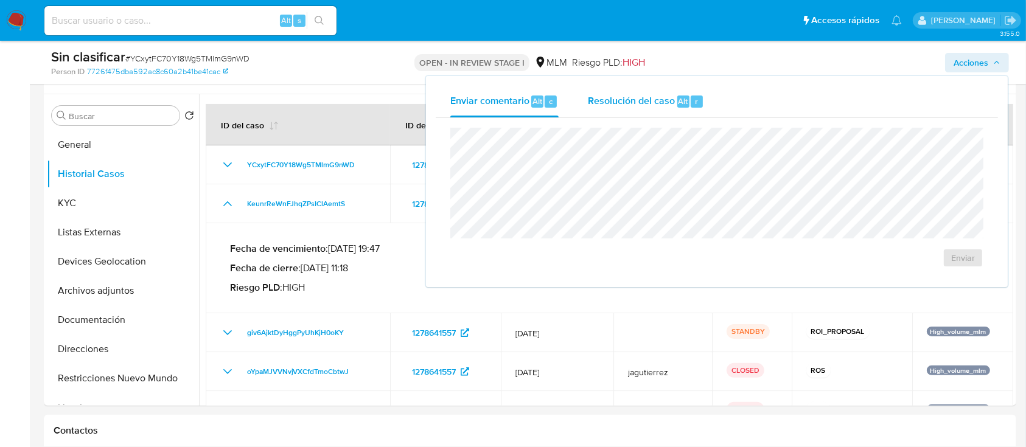
click at [667, 108] on span "Resolución del caso" at bounding box center [631, 101] width 87 height 14
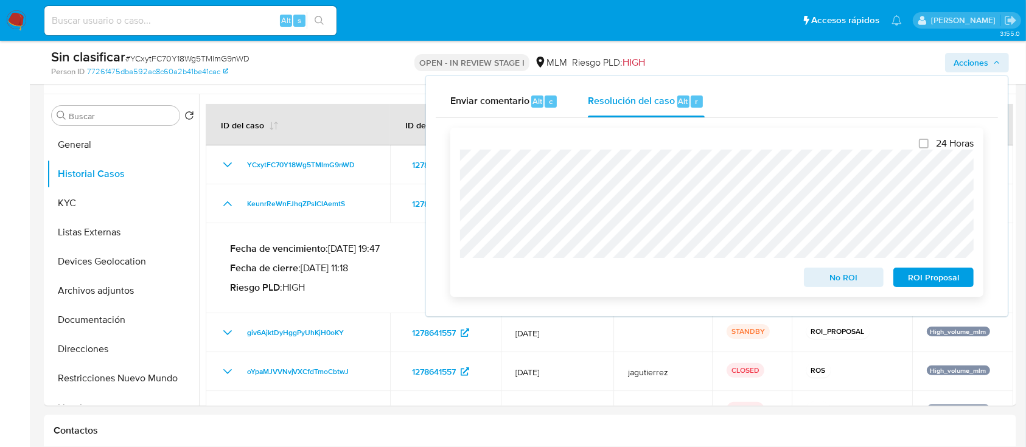
click at [832, 279] on span "No ROI" at bounding box center [844, 277] width 63 height 17
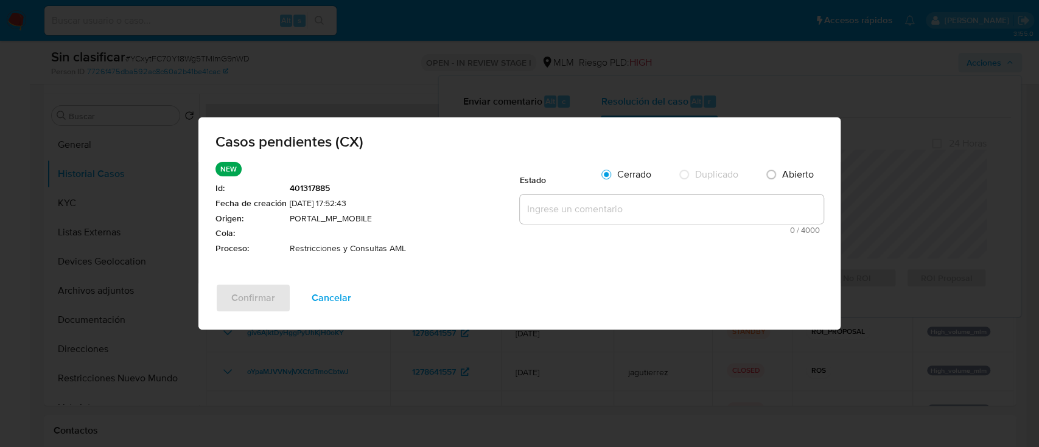
click at [692, 204] on textarea at bounding box center [672, 209] width 304 height 29
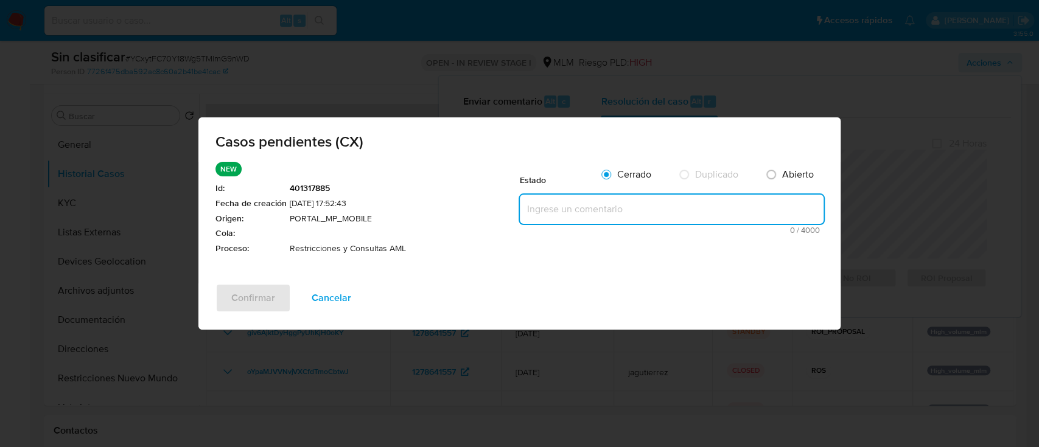
paste textarea "Se realiza la validación del caso CX, se identifica que el cliente cuenta con r…"
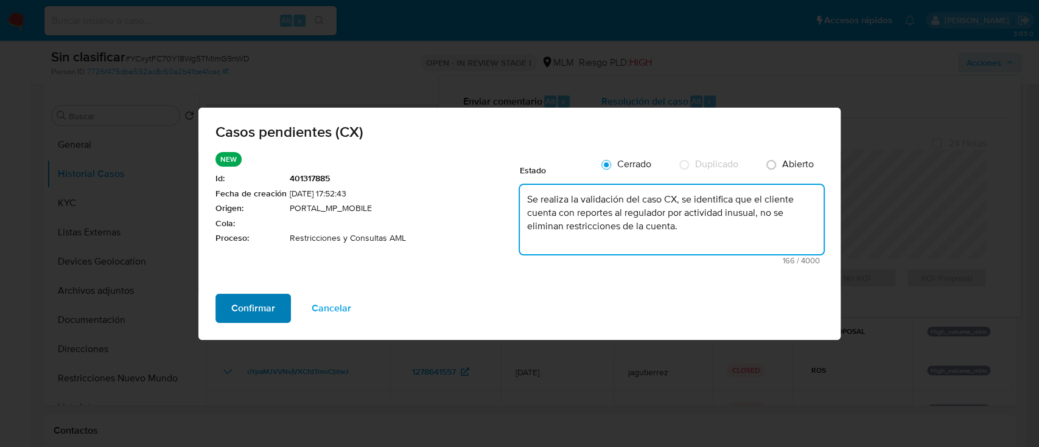
type textarea "Se realiza la validación del caso CX, se identifica que el cliente cuenta con r…"
click at [229, 302] on button "Confirmar" at bounding box center [253, 308] width 75 height 29
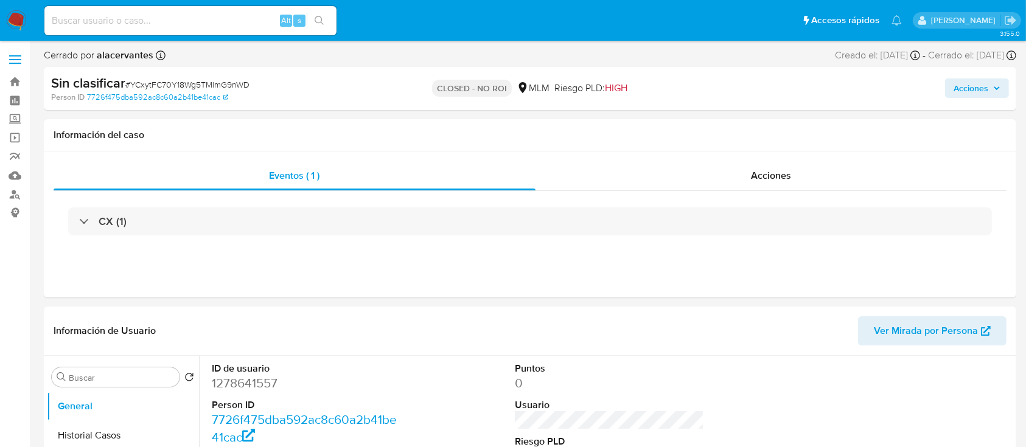
select select "10"
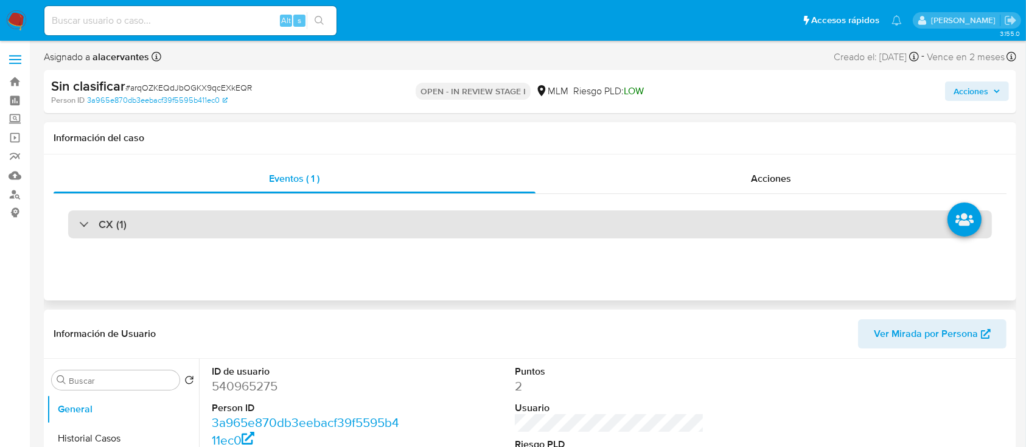
select select "10"
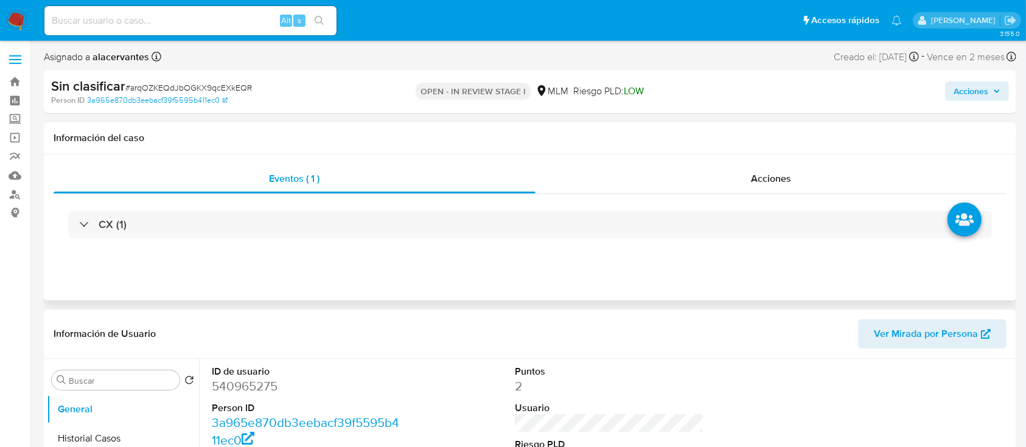
click at [606, 239] on div "CX (1)" at bounding box center [530, 224] width 953 height 61
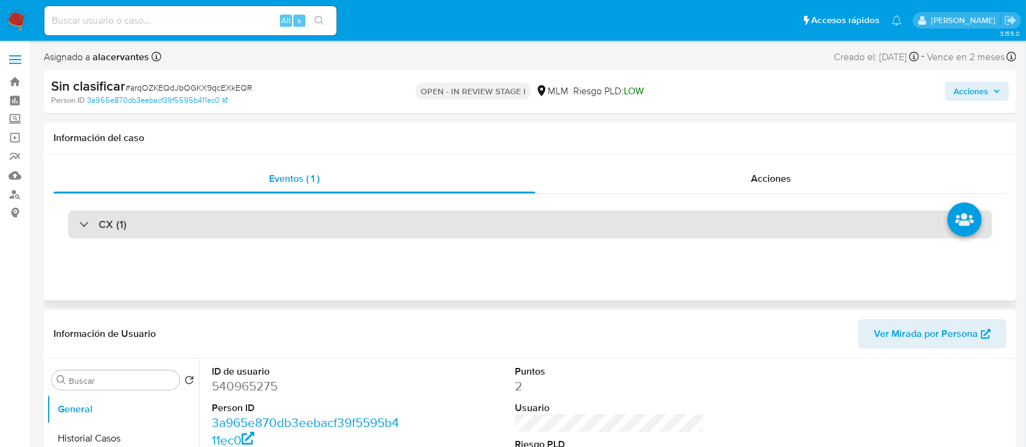
click at [611, 230] on div "CX (1)" at bounding box center [530, 225] width 924 height 28
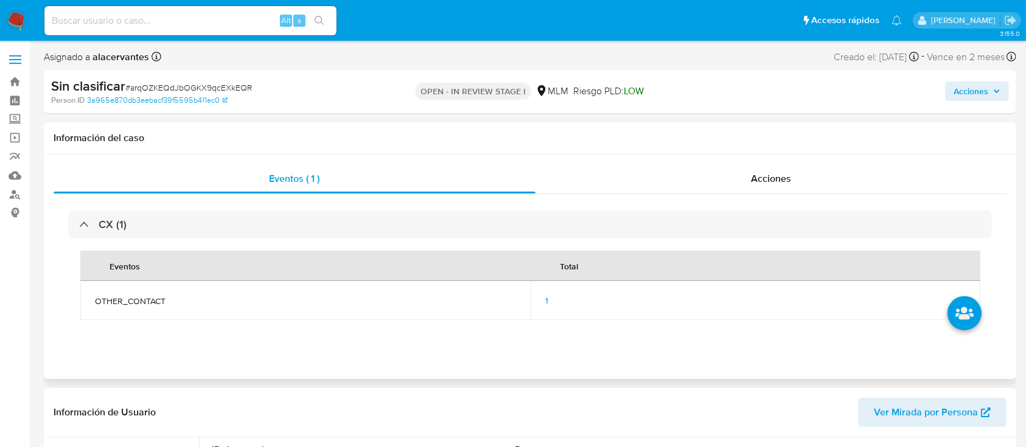
click at [549, 301] on div "1" at bounding box center [756, 300] width 421 height 11
click at [544, 301] on td "1" at bounding box center [756, 300] width 451 height 39
click at [546, 300] on span "1" at bounding box center [547, 301] width 3 height 12
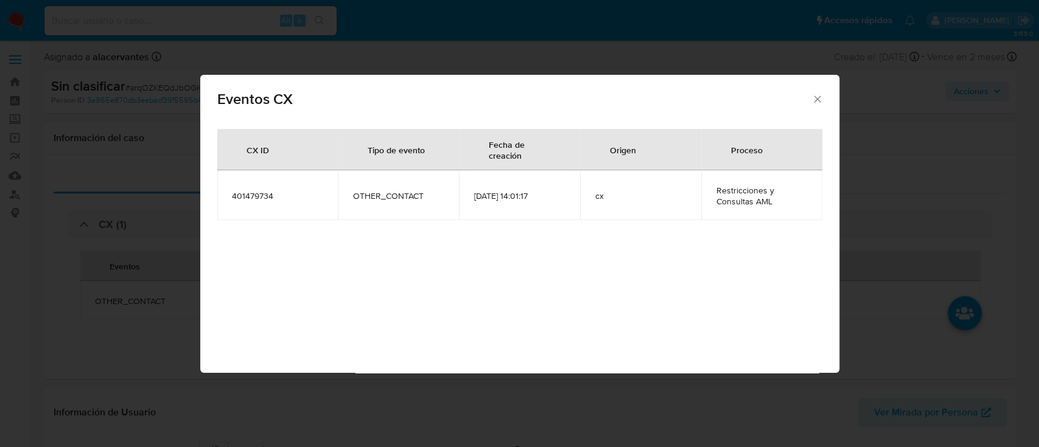
click at [819, 95] on icon "Cerrar" at bounding box center [818, 99] width 12 height 12
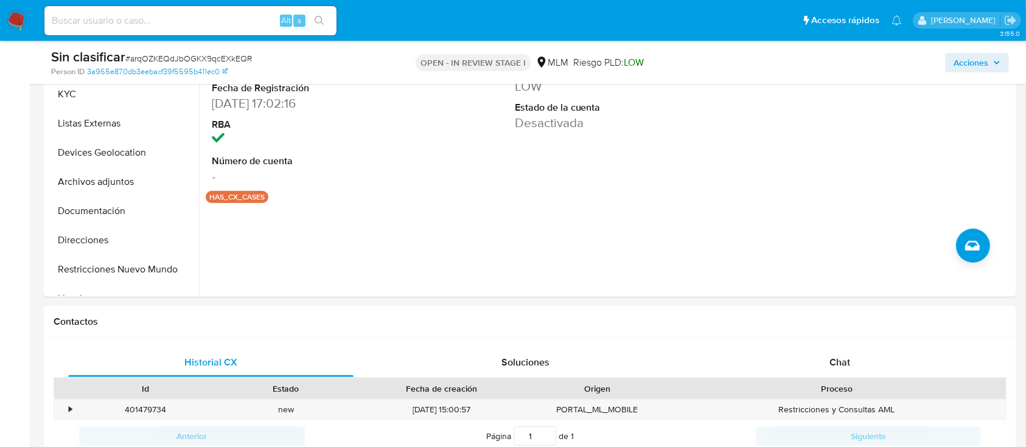
scroll to position [306, 0]
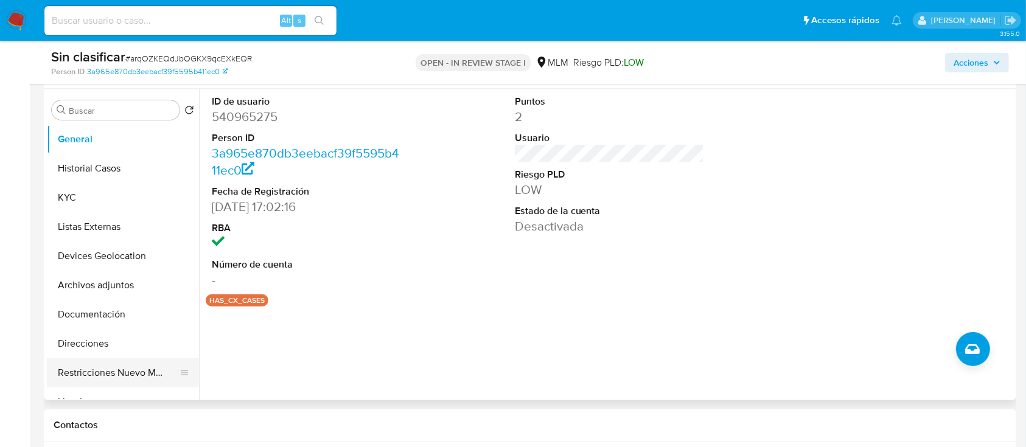
click at [125, 364] on button "Restricciones Nuevo Mundo" at bounding box center [118, 373] width 142 height 29
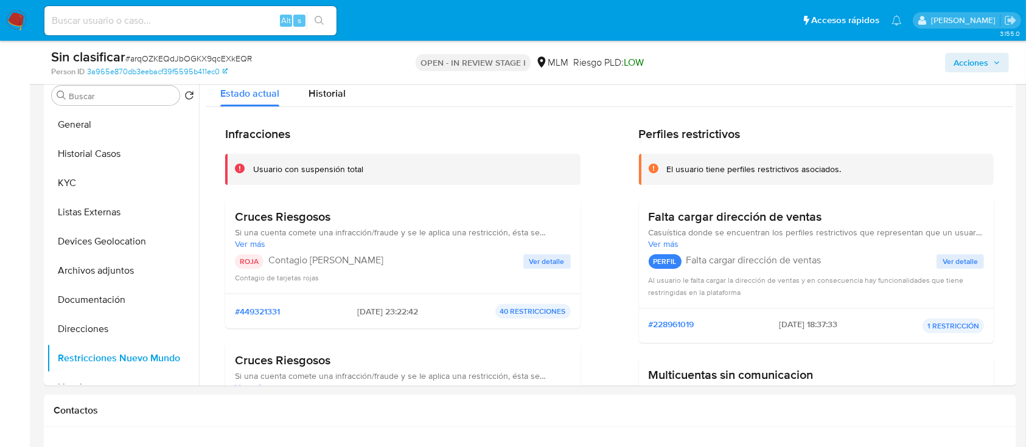
drag, startPoint x: 1025, startPoint y: 100, endPoint x: 1025, endPoint y: 92, distance: 7.9
drag, startPoint x: 1025, startPoint y: 92, endPoint x: 1035, endPoint y: 94, distance: 9.9
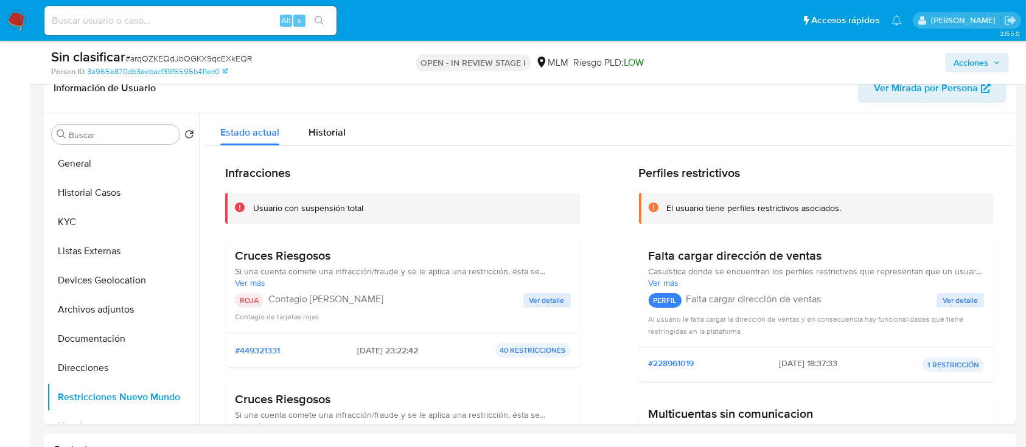
scroll to position [263, 0]
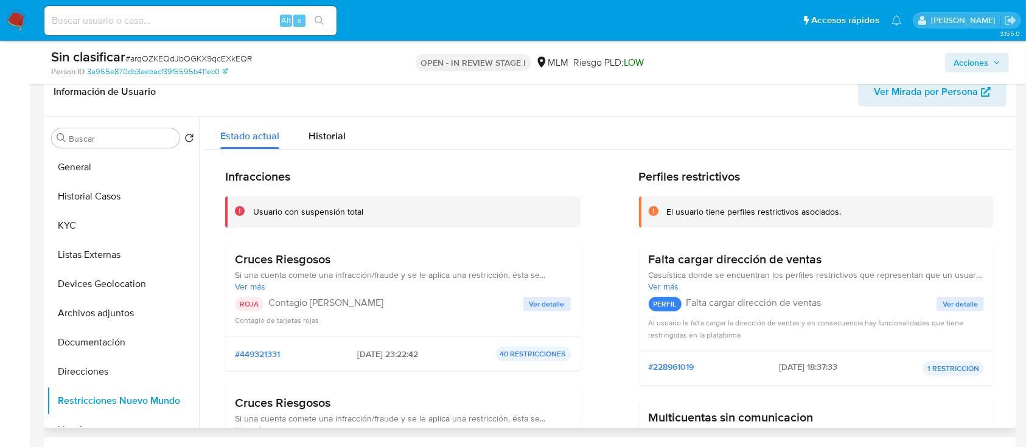
click at [536, 294] on div "Cruces Riesgosos Si una cuenta comete una infracción/fraude y se le aplica una …" at bounding box center [403, 289] width 336 height 74
click at [537, 298] on span "Ver detalle" at bounding box center [547, 304] width 35 height 12
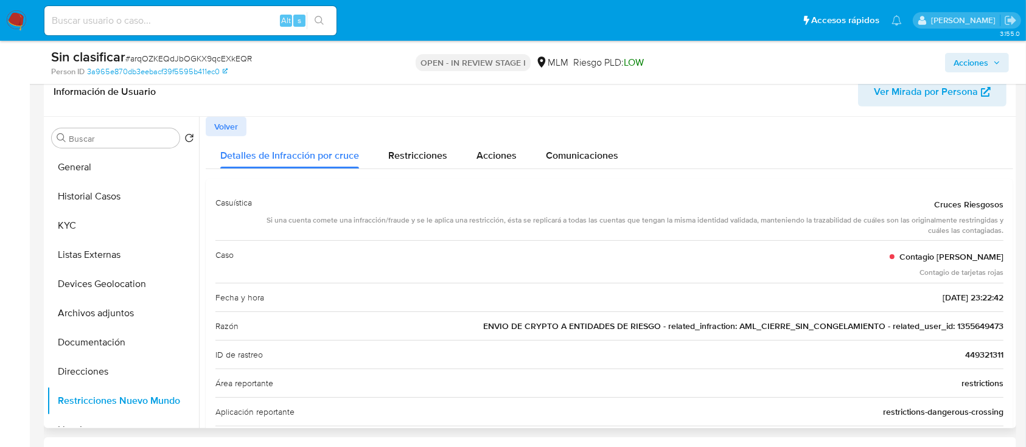
click at [980, 324] on span "ENVIO DE CRYPTO A ENTIDADES DE RIESGO - related_infraction: AML_CIERRE_SIN_CONG…" at bounding box center [743, 326] width 521 height 12
click at [86, 165] on button "General" at bounding box center [118, 167] width 142 height 29
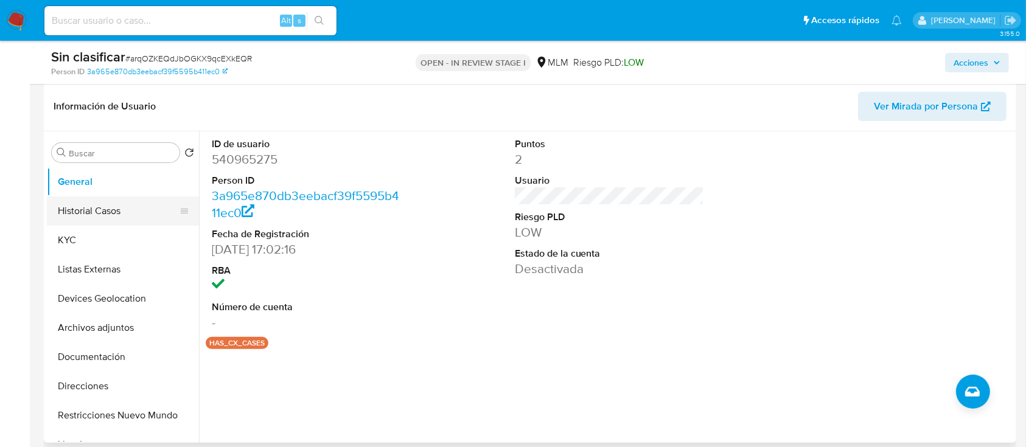
click at [90, 199] on button "Historial Casos" at bounding box center [118, 211] width 142 height 29
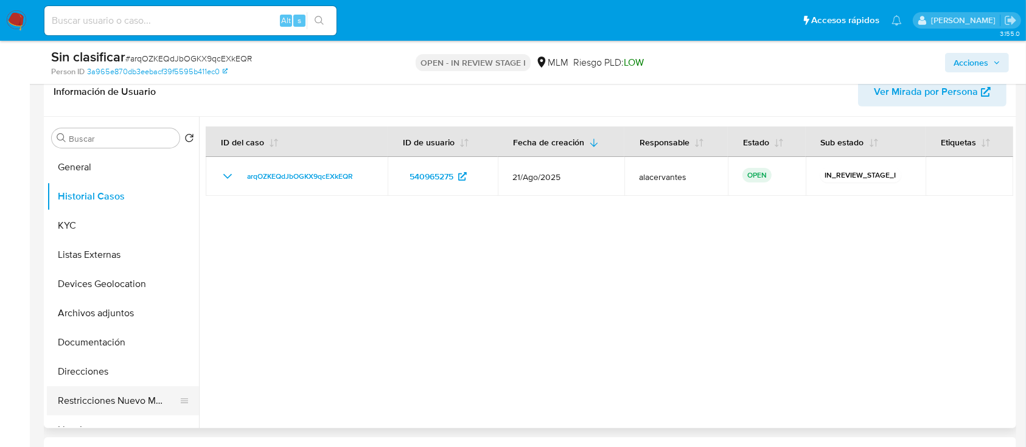
click at [130, 389] on button "Restricciones Nuevo Mundo" at bounding box center [118, 401] width 142 height 29
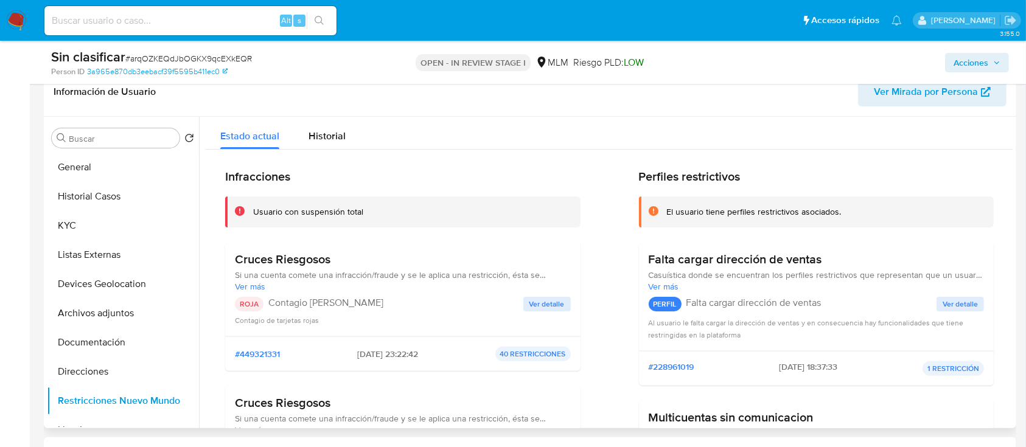
click at [539, 295] on div "Cruces Riesgosos Si una cuenta comete una infracción/fraude y se le aplica una …" at bounding box center [403, 289] width 336 height 74
click at [539, 301] on span "Ver detalle" at bounding box center [547, 304] width 35 height 12
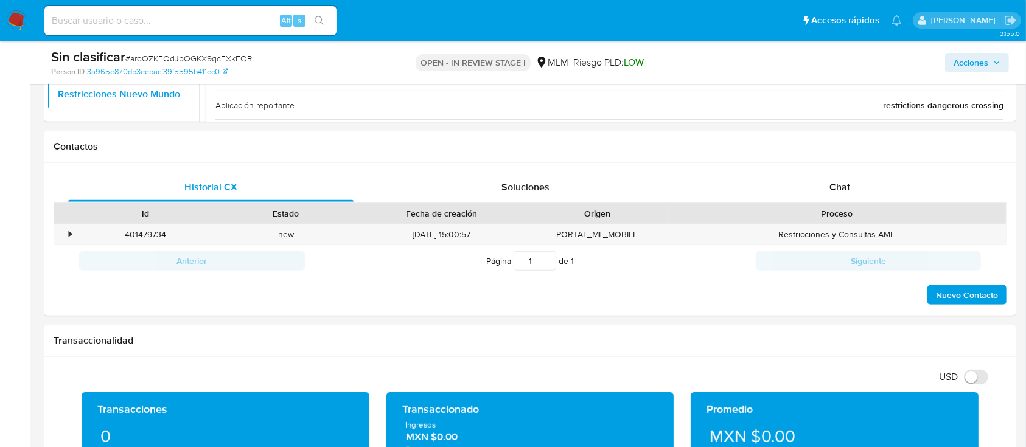
scroll to position [564, 0]
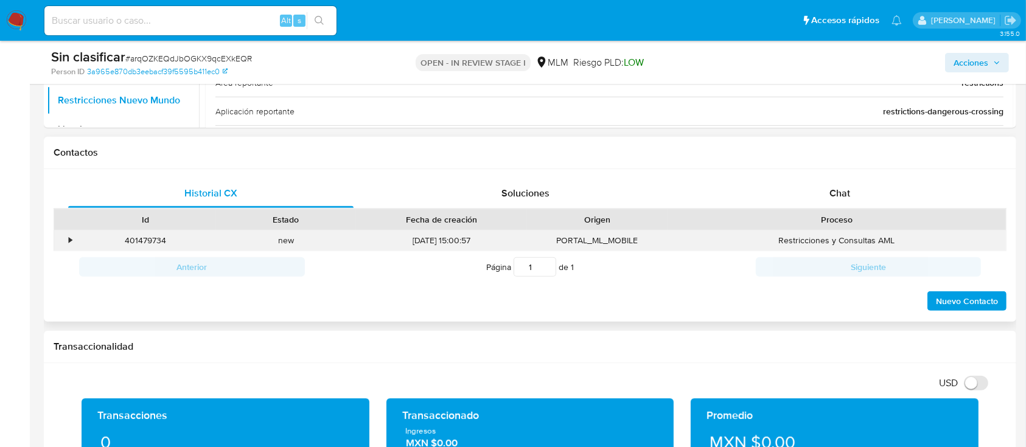
click at [62, 242] on div "•" at bounding box center [64, 241] width 21 height 20
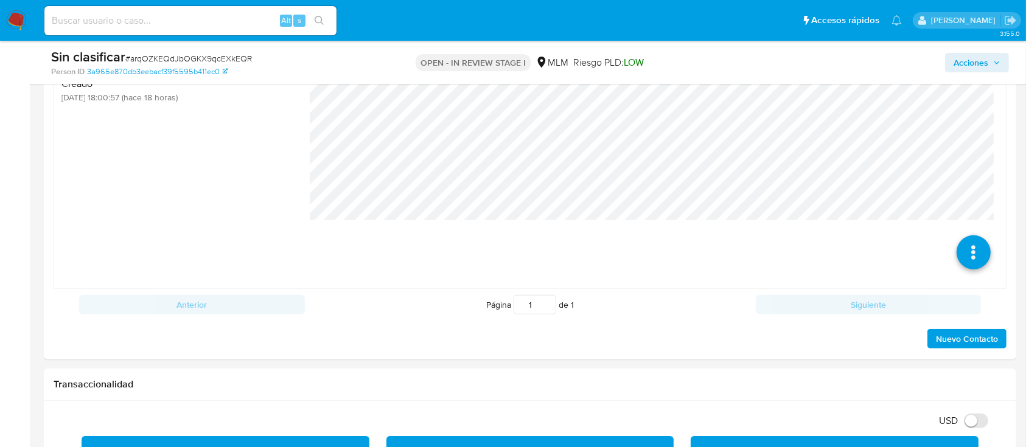
scroll to position [785, 0]
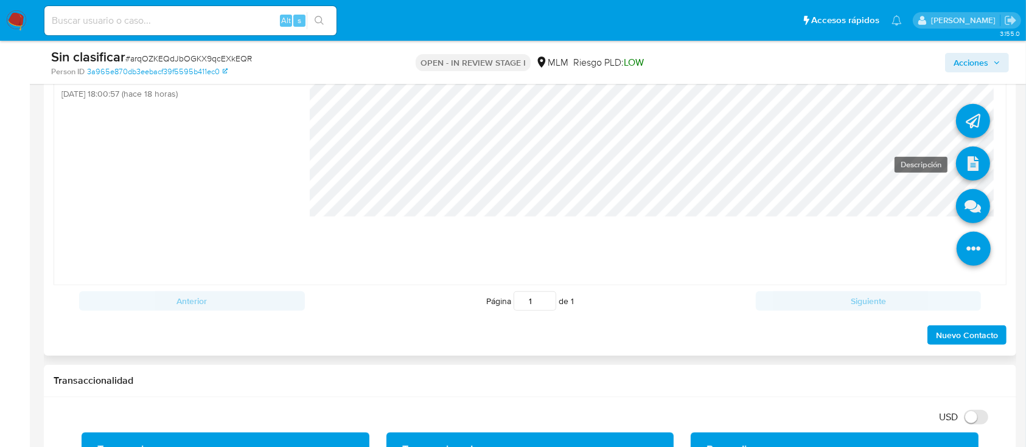
click at [960, 162] on icon at bounding box center [973, 164] width 34 height 34
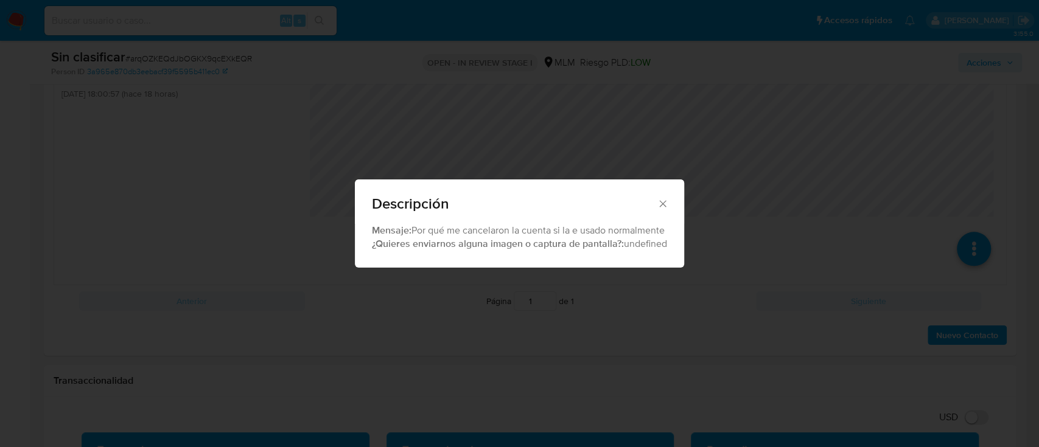
click at [663, 200] on icon "Cerrar" at bounding box center [663, 204] width 12 height 12
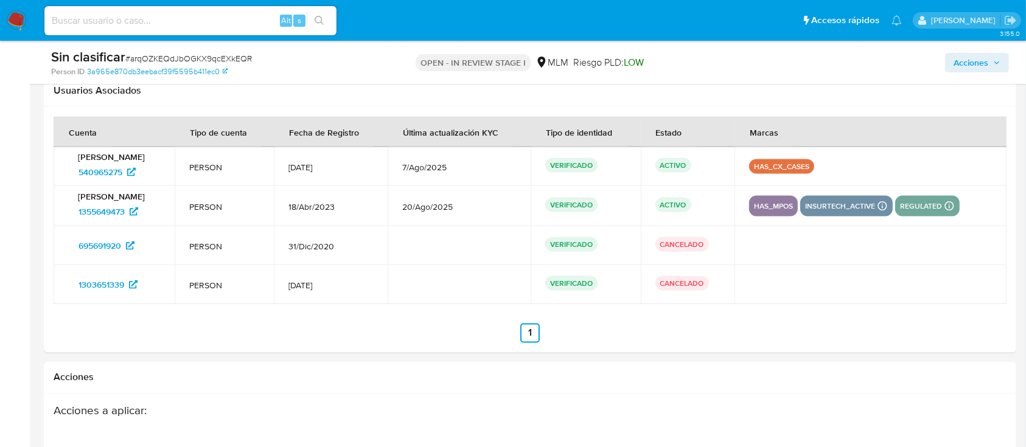
scroll to position [1972, 0]
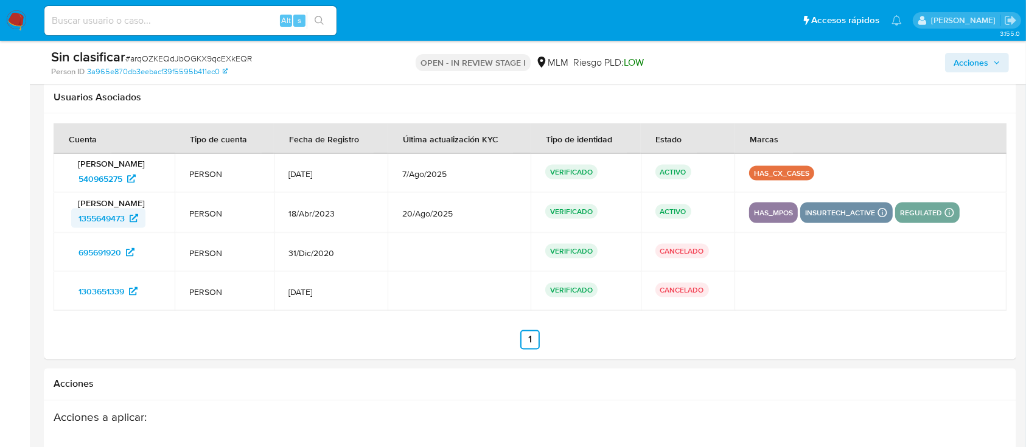
click at [127, 212] on span "1355649473" at bounding box center [109, 218] width 60 height 19
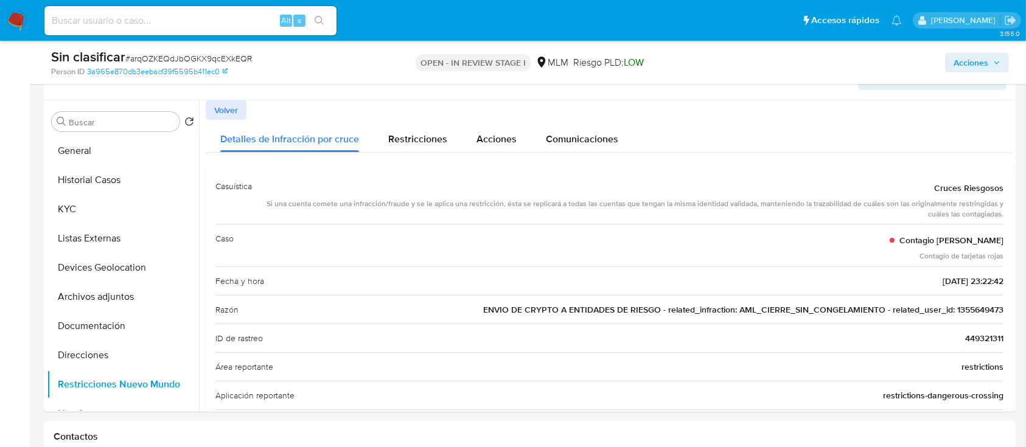
scroll to position [0, 0]
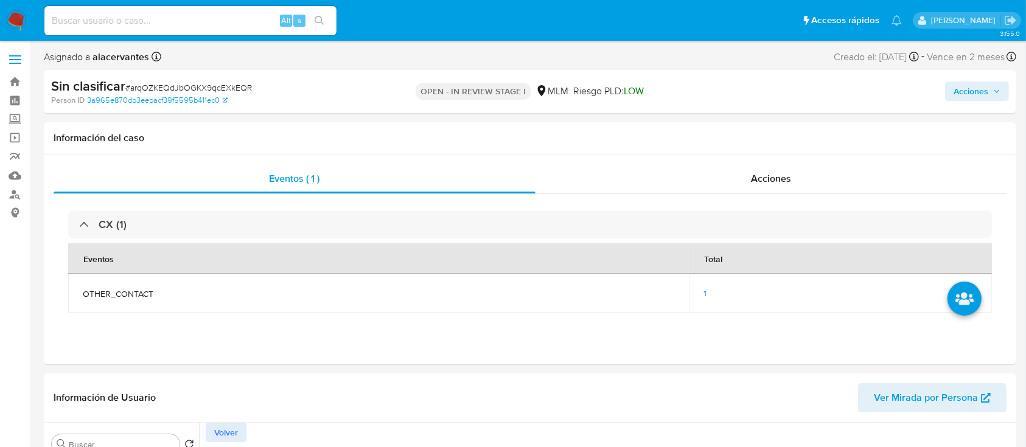
click at [1003, 82] on button "Acciones" at bounding box center [977, 91] width 64 height 19
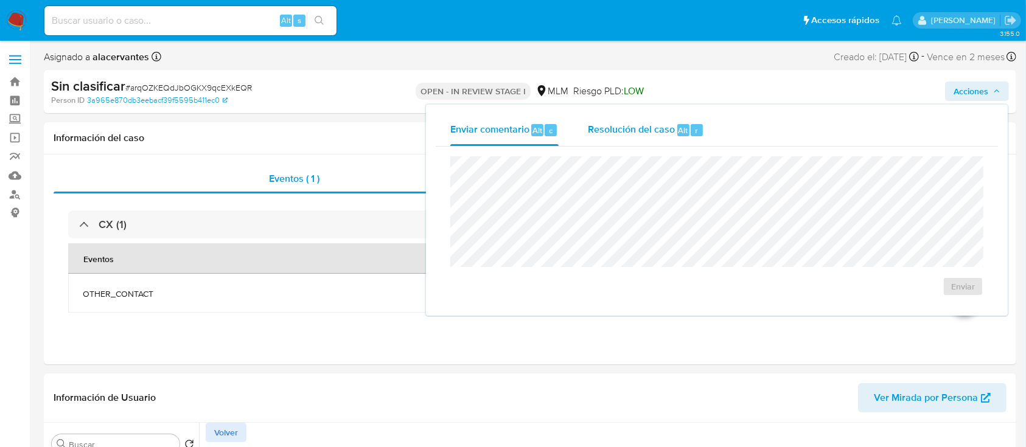
click at [666, 123] on span "Resolución del caso" at bounding box center [631, 130] width 87 height 14
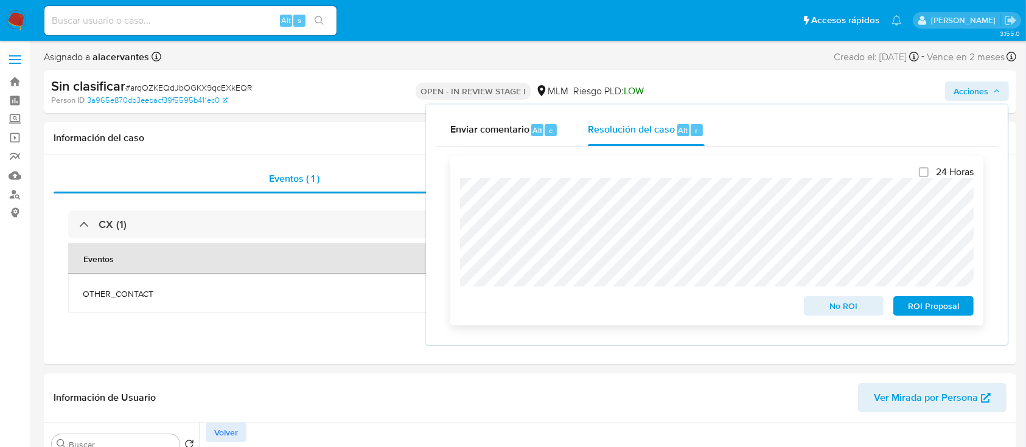
click at [830, 301] on span "No ROI" at bounding box center [844, 306] width 63 height 17
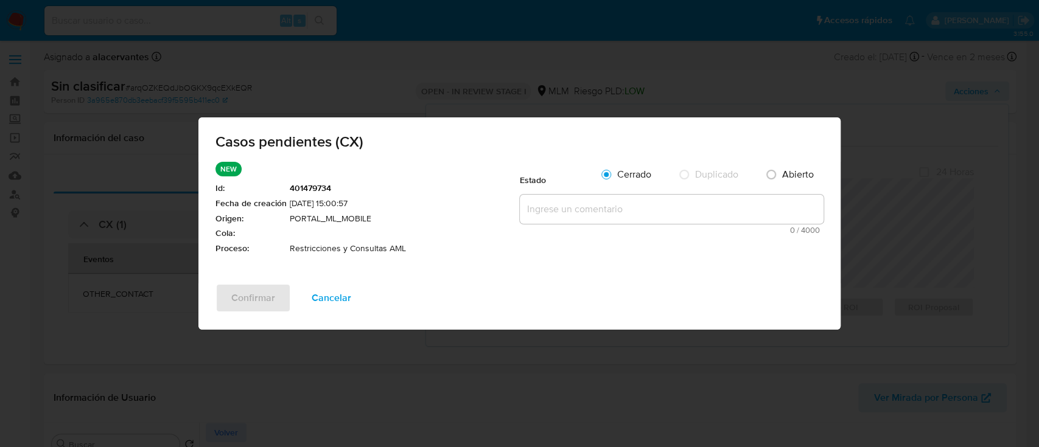
click at [715, 215] on textarea at bounding box center [672, 209] width 304 height 29
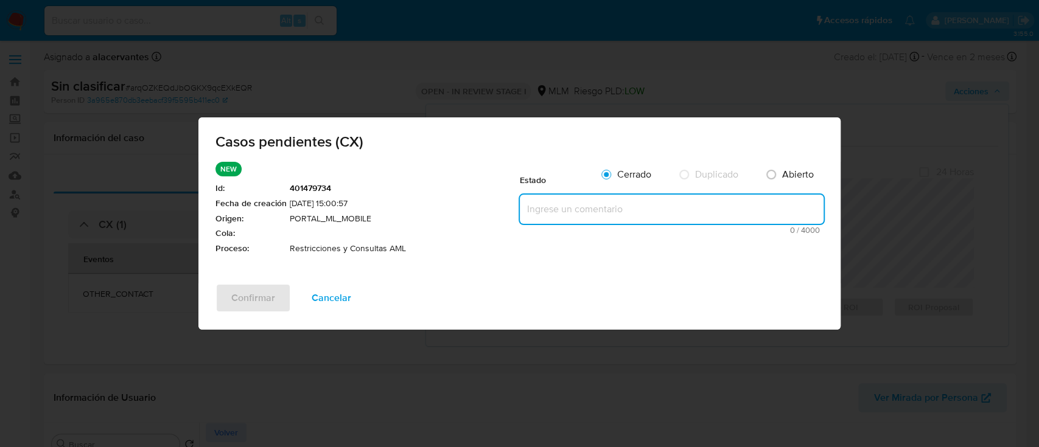
paste textarea "1355649473"
type textarea "1"
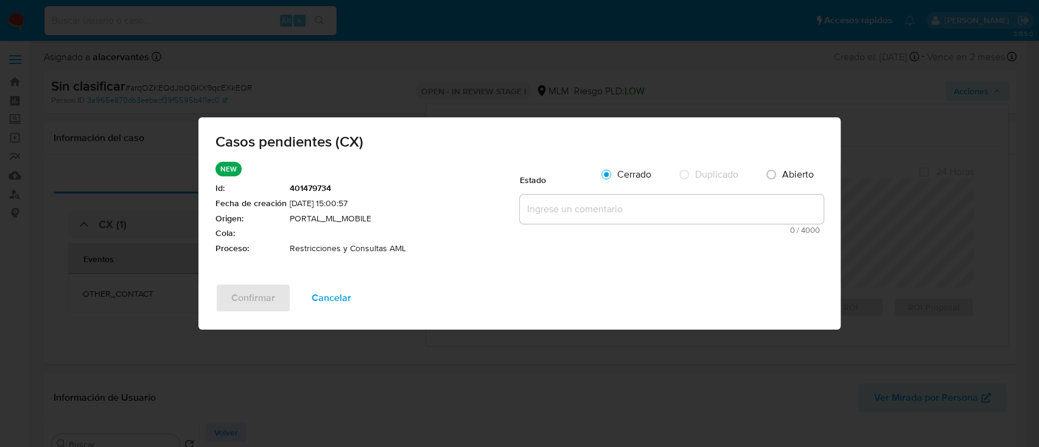
click at [346, 291] on span "Cancelar" at bounding box center [332, 298] width 40 height 27
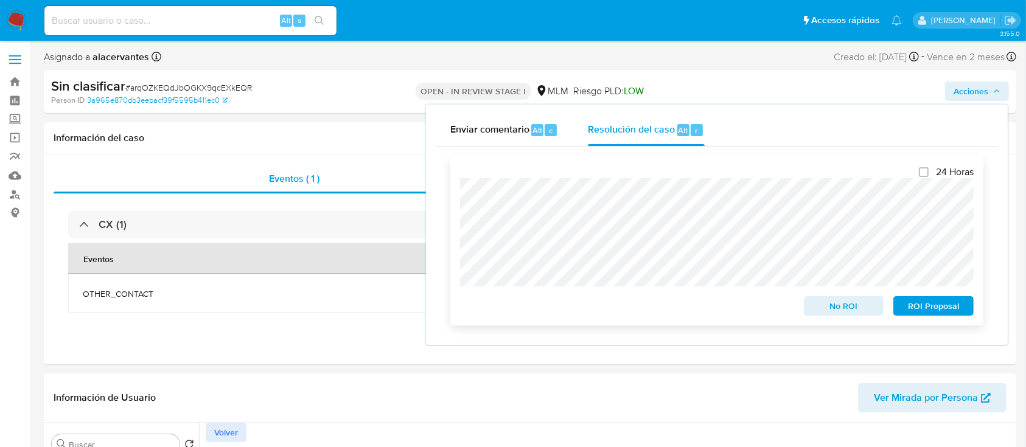
click at [834, 315] on span "No ROI" at bounding box center [844, 306] width 63 height 17
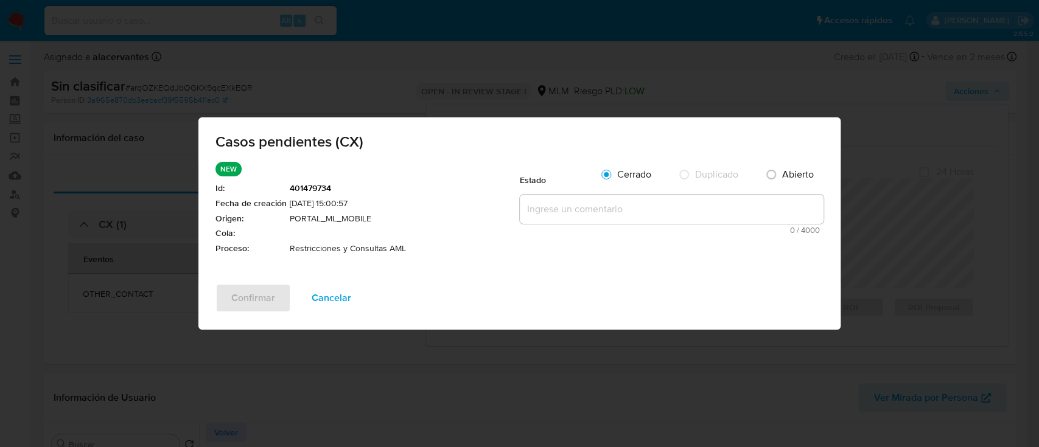
click at [662, 198] on textarea at bounding box center [672, 209] width 304 height 29
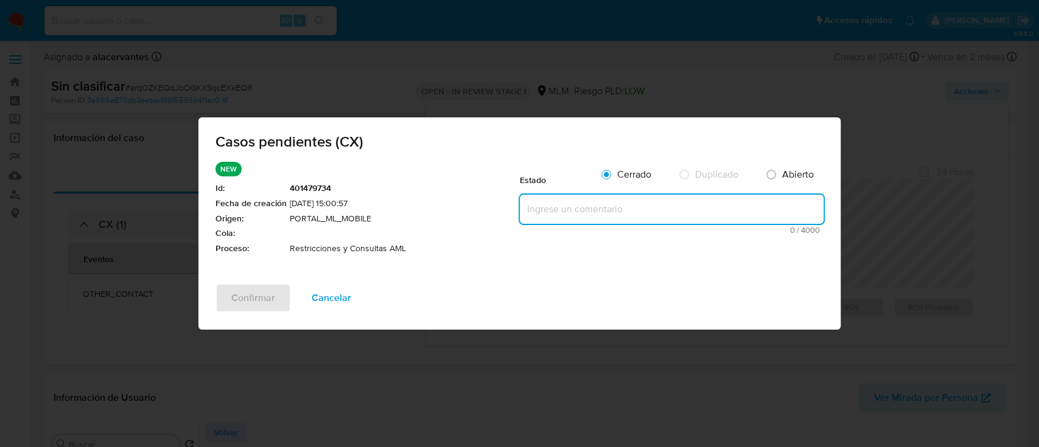
paste textarea "Se realiza validación de caso generado por CX donde se identifica en el ID 1355…"
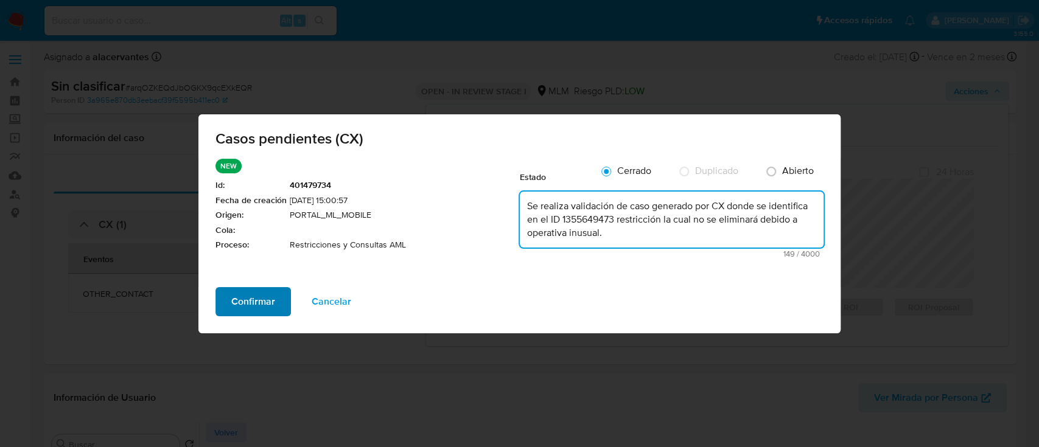
type textarea "Se realiza validación de caso generado por CX donde se identifica en el ID 1355…"
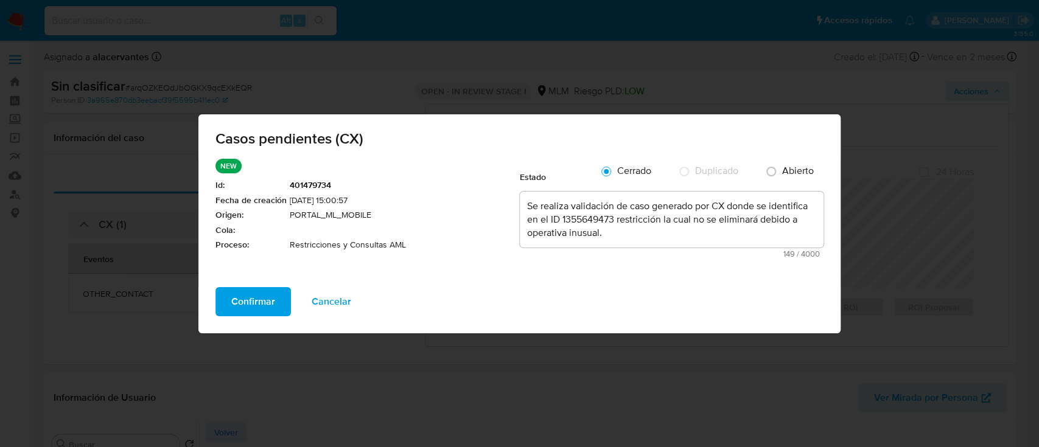
click at [262, 314] on span "Confirmar" at bounding box center [253, 302] width 44 height 27
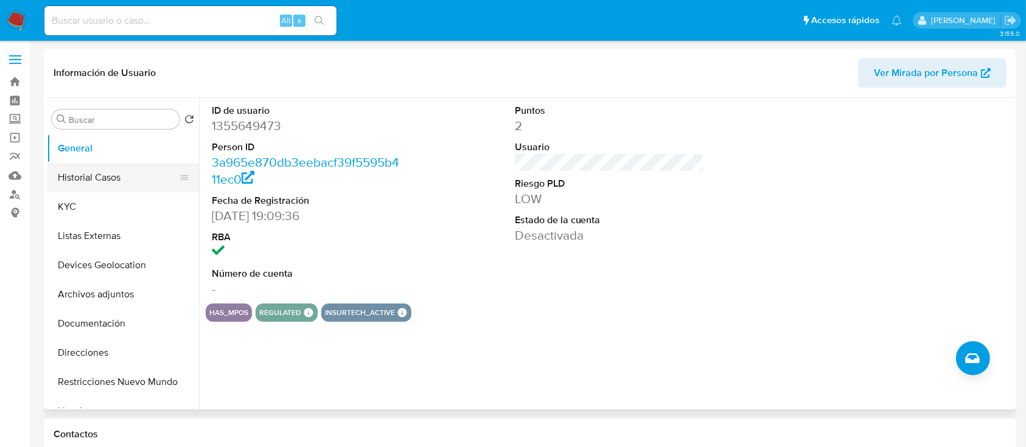
select select "10"
click at [122, 177] on button "Historial Casos" at bounding box center [118, 177] width 142 height 29
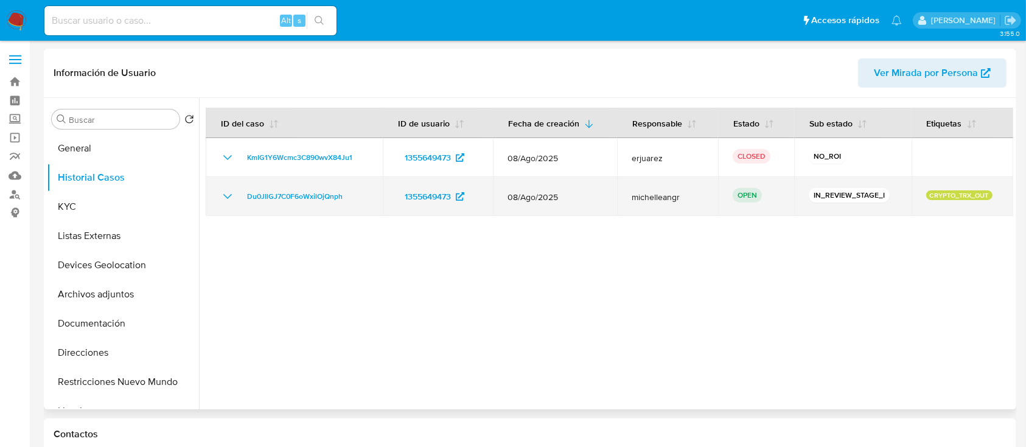
click at [230, 200] on icon "Mostrar/Ocultar" at bounding box center [227, 196] width 15 height 15
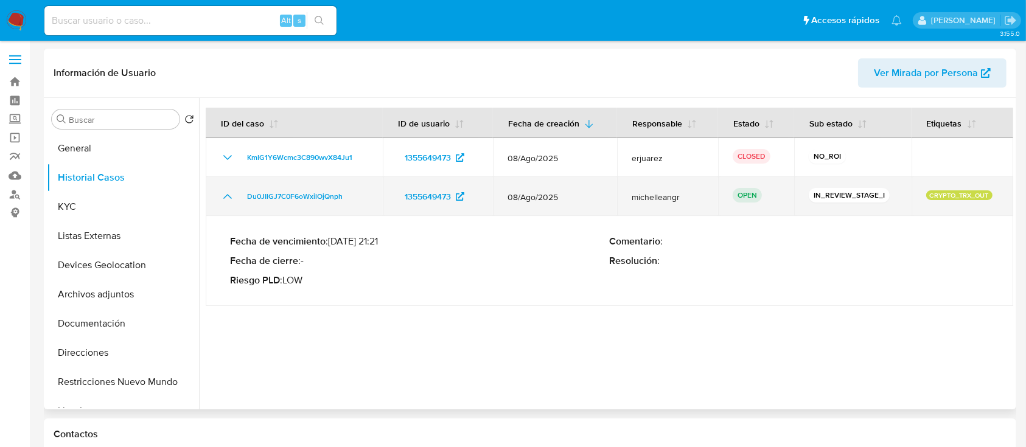
click at [230, 200] on icon "Mostrar/Ocultar" at bounding box center [227, 196] width 15 height 15
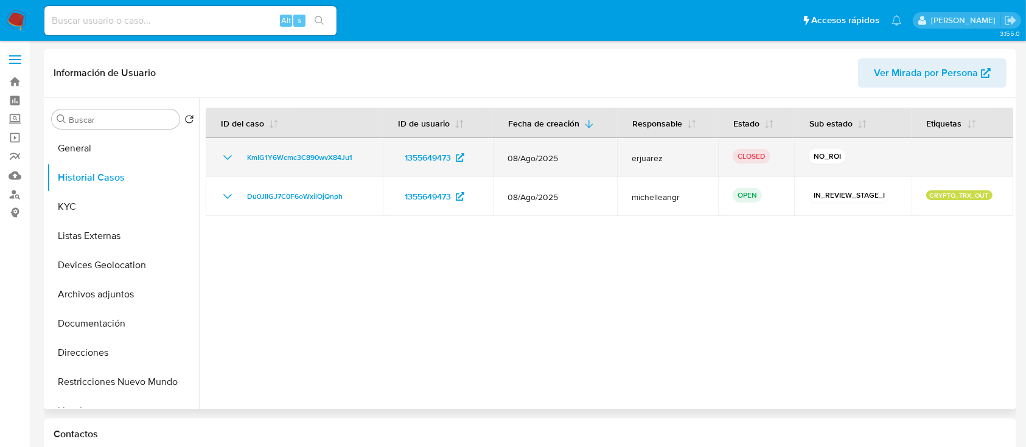
click at [223, 160] on icon "Mostrar/Ocultar" at bounding box center [227, 157] width 15 height 15
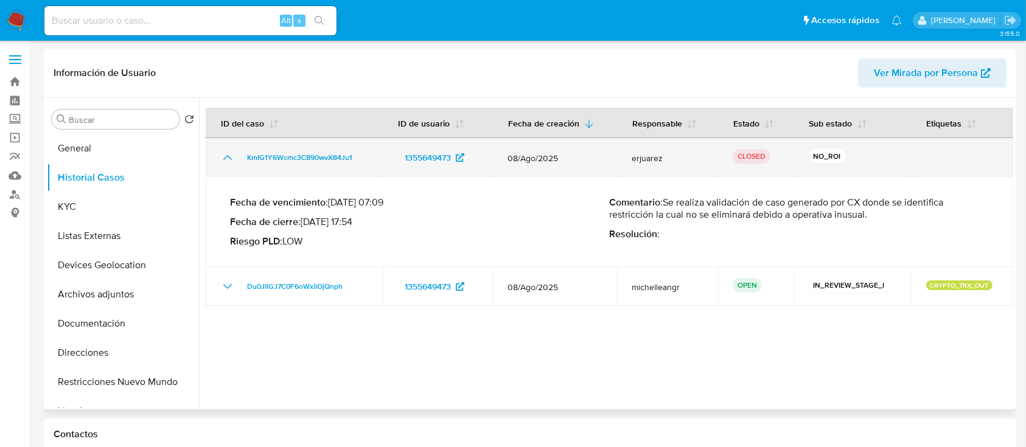
click at [223, 160] on icon "Mostrar/Ocultar" at bounding box center [227, 157] width 15 height 15
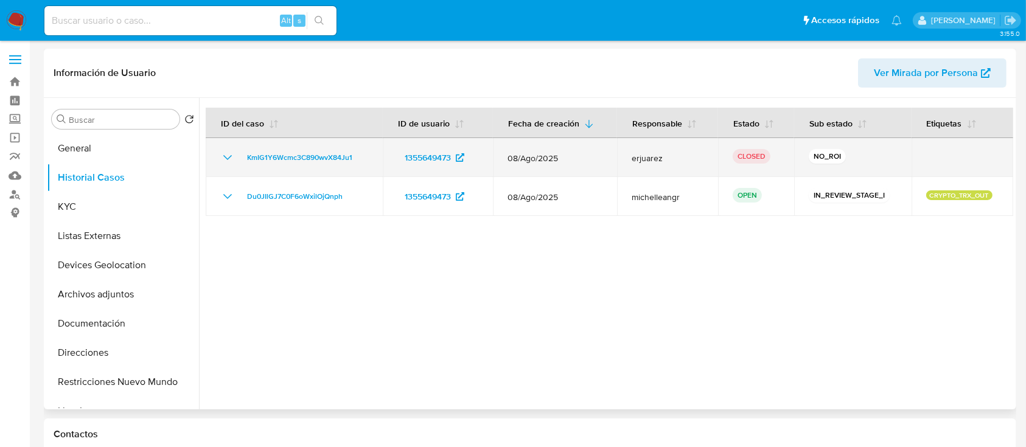
click at [228, 156] on icon "Mostrar/Ocultar" at bounding box center [227, 157] width 15 height 15
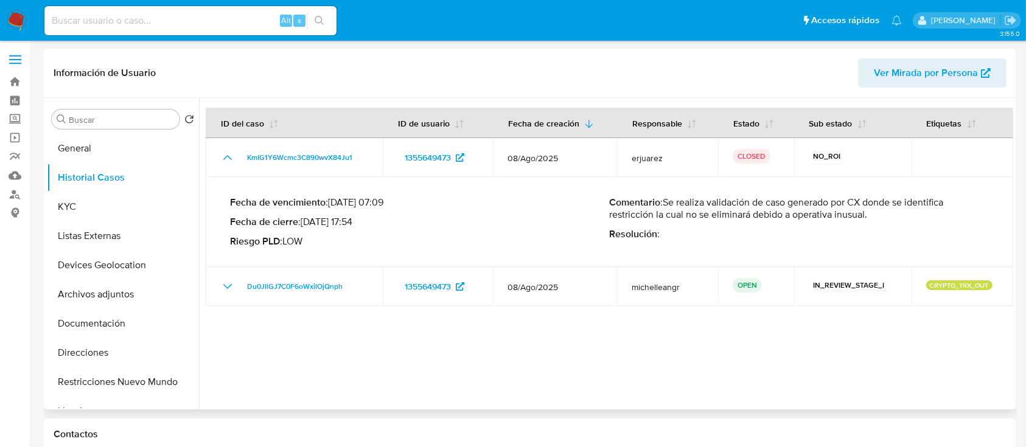
drag, startPoint x: 666, startPoint y: 202, endPoint x: 868, endPoint y: 218, distance: 202.1
click at [868, 218] on p "Comentario : Se realiza validación de caso generado por CX donde se identifica …" at bounding box center [800, 209] width 380 height 24
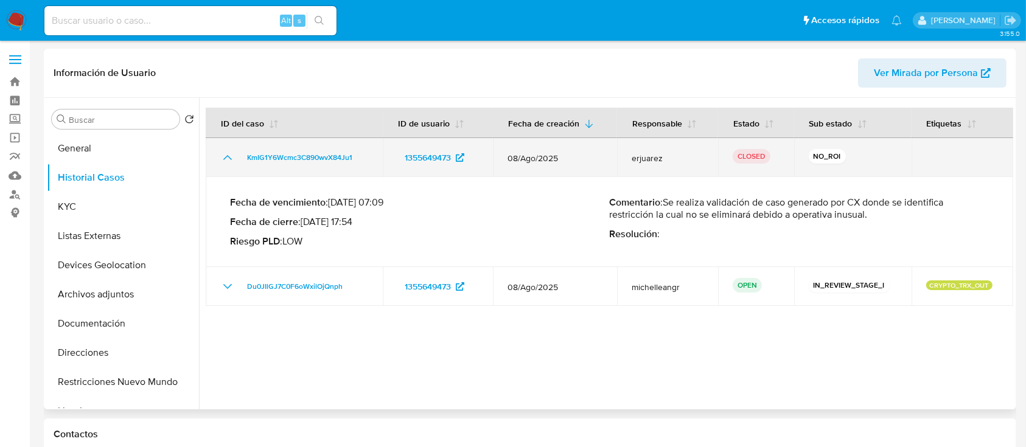
click at [234, 156] on icon "Mostrar/Ocultar" at bounding box center [227, 157] width 15 height 15
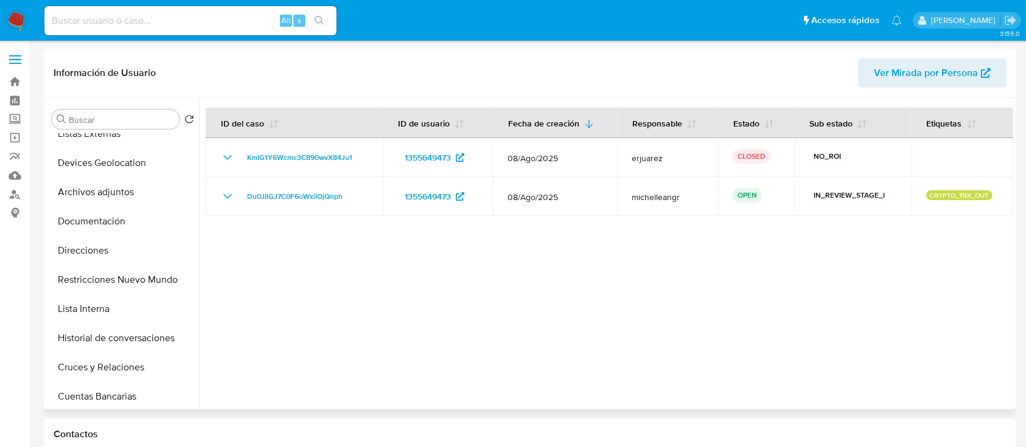
scroll to position [110, 0]
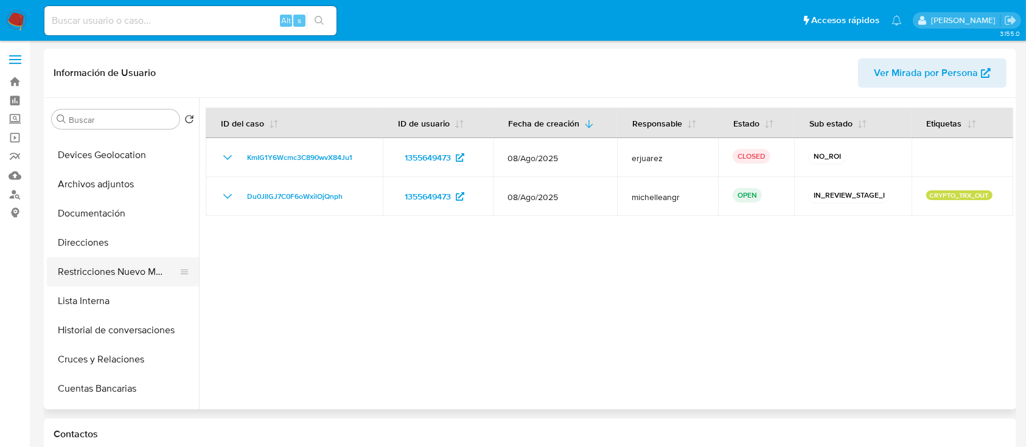
click at [116, 259] on button "Restricciones Nuevo Mundo" at bounding box center [118, 272] width 142 height 29
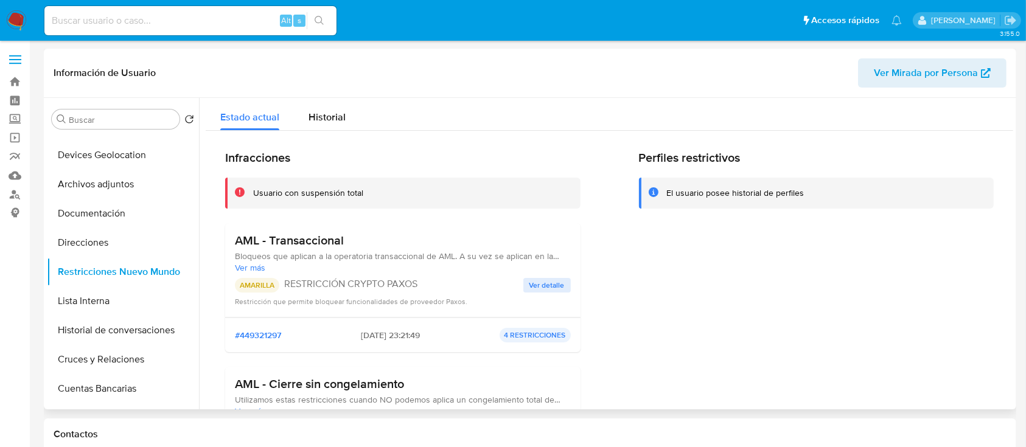
click at [546, 282] on span "Ver detalle" at bounding box center [547, 285] width 35 height 12
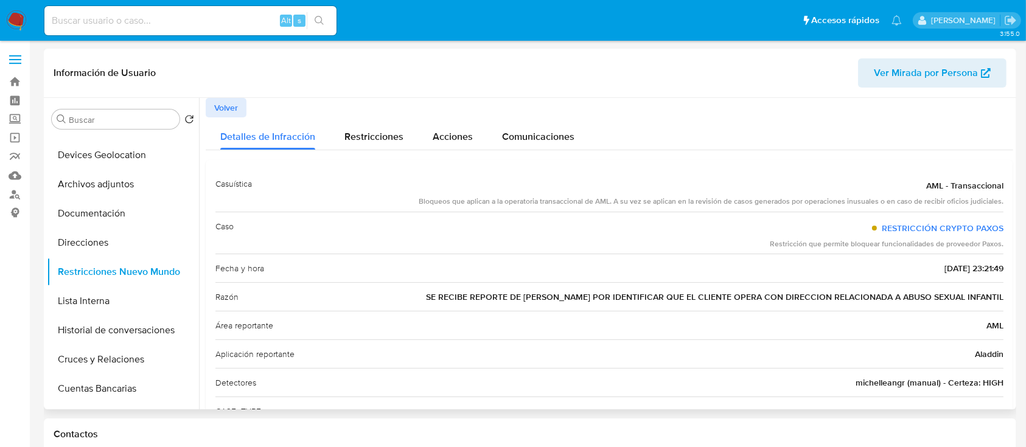
scroll to position [3, 0]
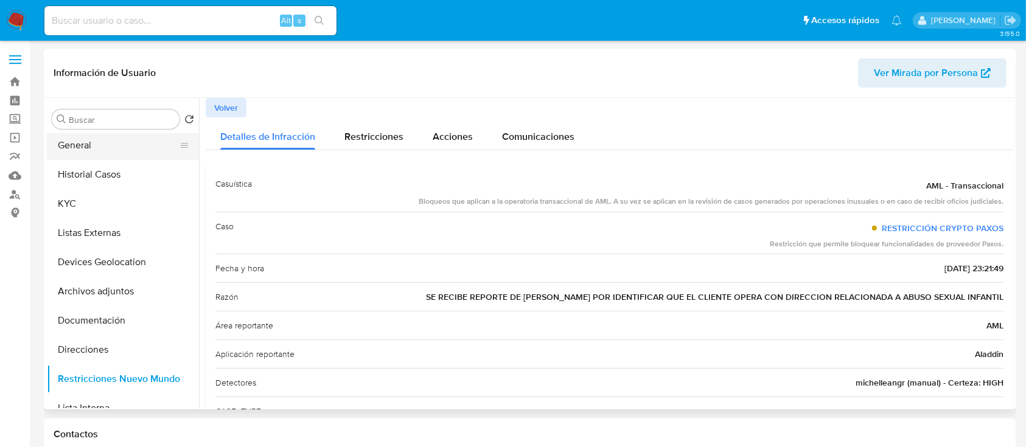
click at [127, 150] on button "General" at bounding box center [118, 145] width 142 height 29
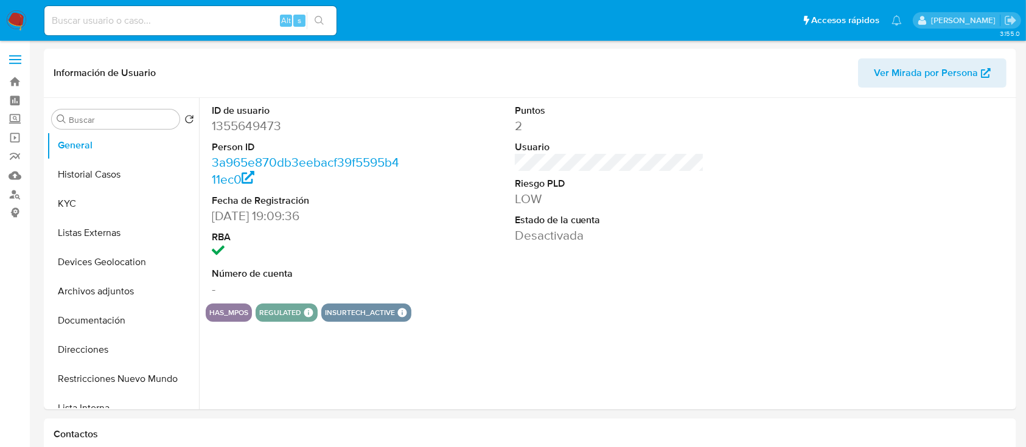
click at [270, 119] on dd "1355649473" at bounding box center [307, 126] width 190 height 17
copy dd "1355649473"
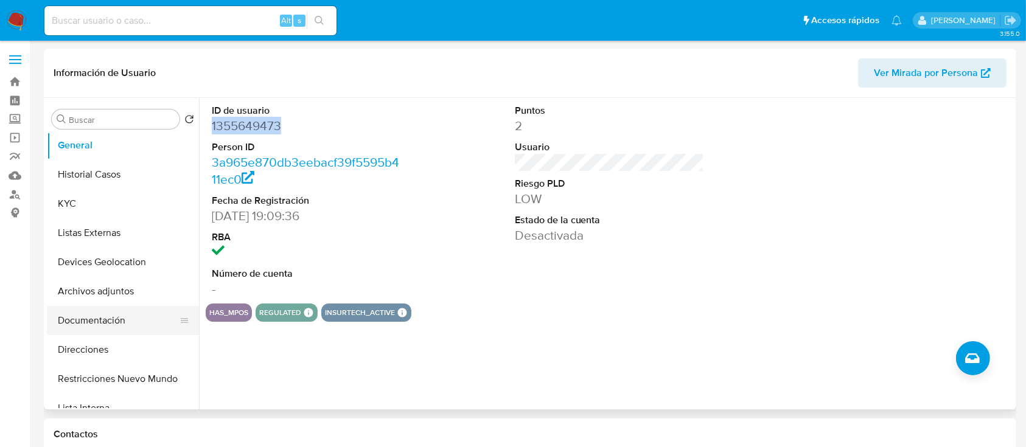
click at [98, 319] on button "Documentación" at bounding box center [118, 320] width 142 height 29
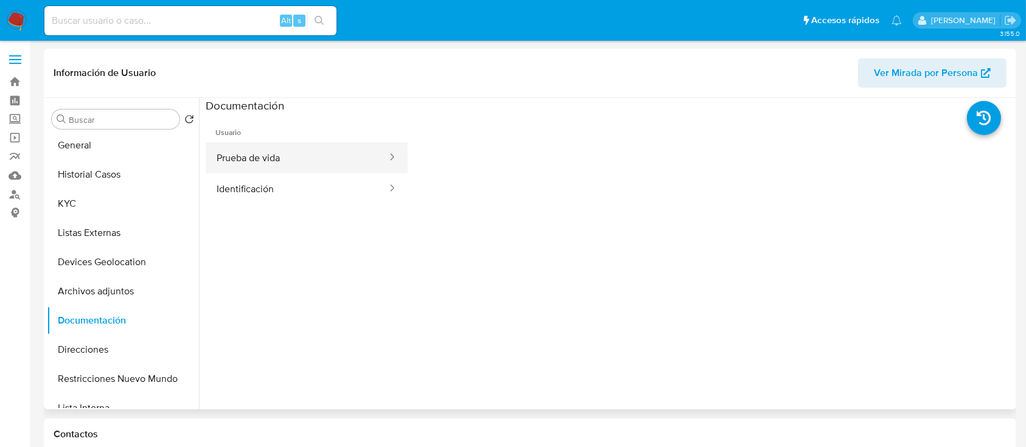
click at [261, 157] on button "Prueba de vida" at bounding box center [297, 157] width 183 height 31
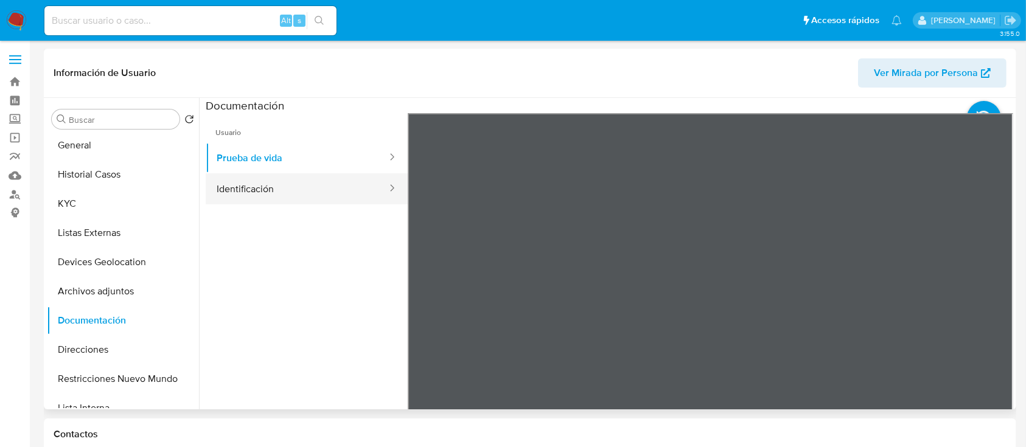
click at [288, 186] on button "Identificación" at bounding box center [297, 189] width 183 height 31
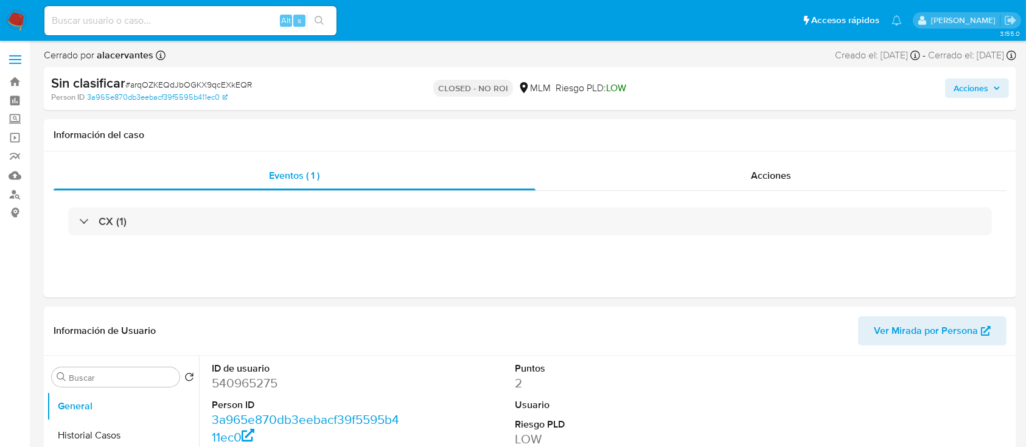
select select "10"
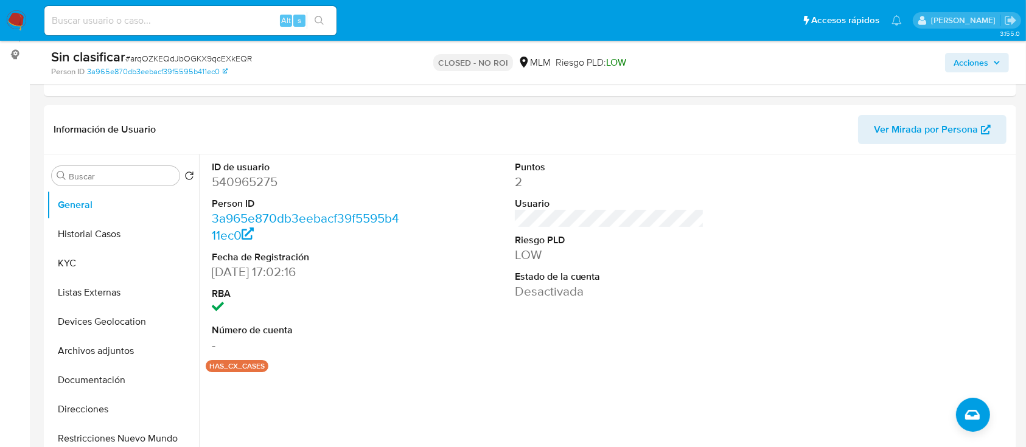
scroll to position [200, 0]
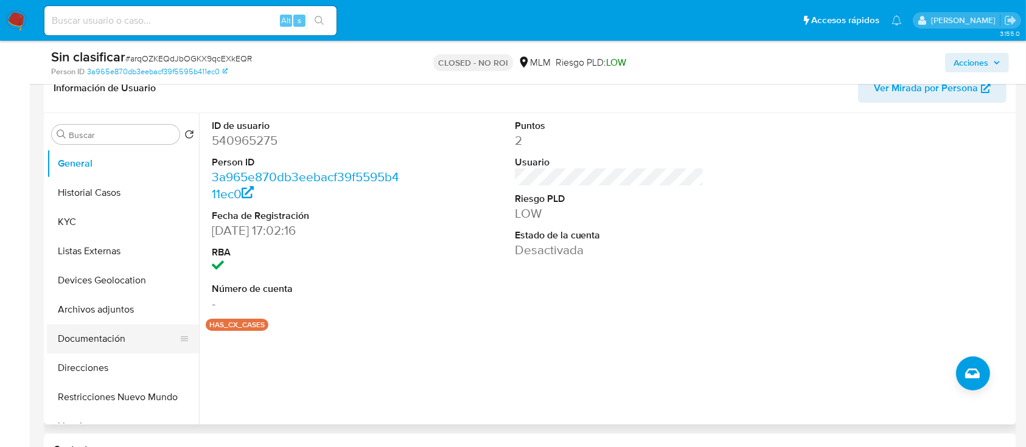
click at [85, 332] on button "Documentación" at bounding box center [118, 339] width 142 height 29
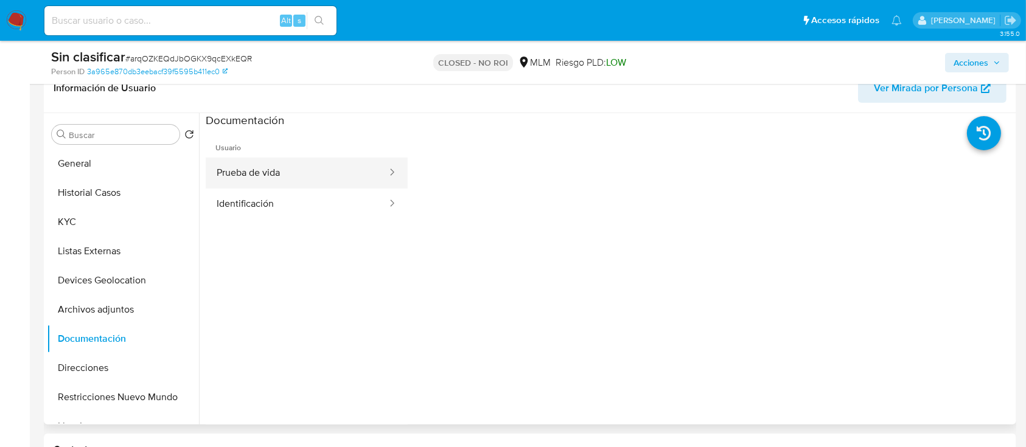
click at [289, 174] on button "Prueba de vida" at bounding box center [297, 173] width 183 height 31
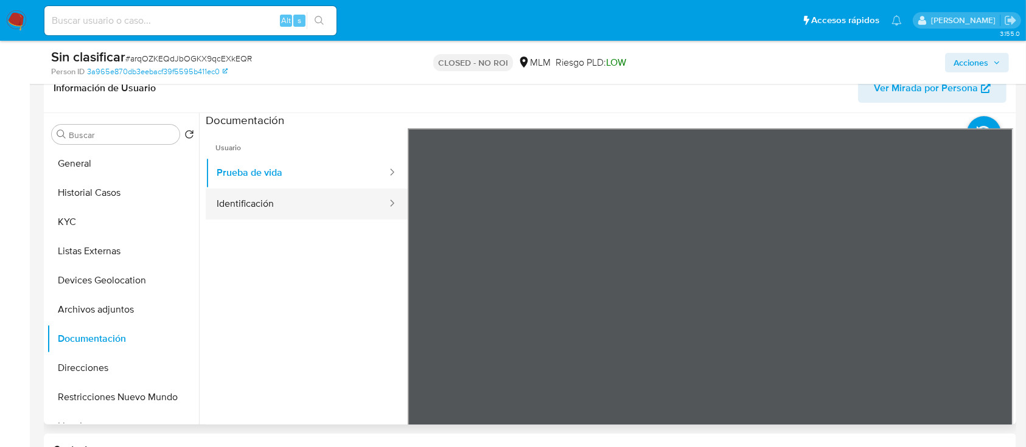
click at [329, 208] on button "Identificación" at bounding box center [297, 204] width 183 height 31
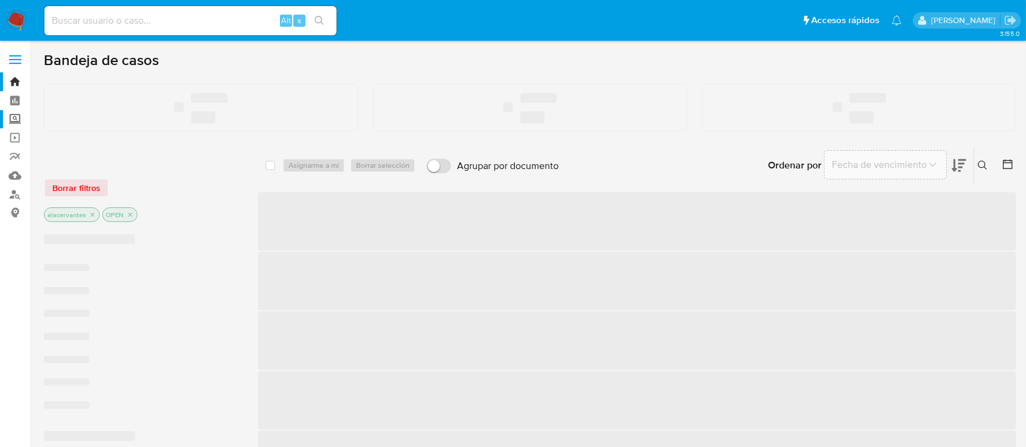
click at [16, 117] on label "Screening" at bounding box center [72, 119] width 145 height 19
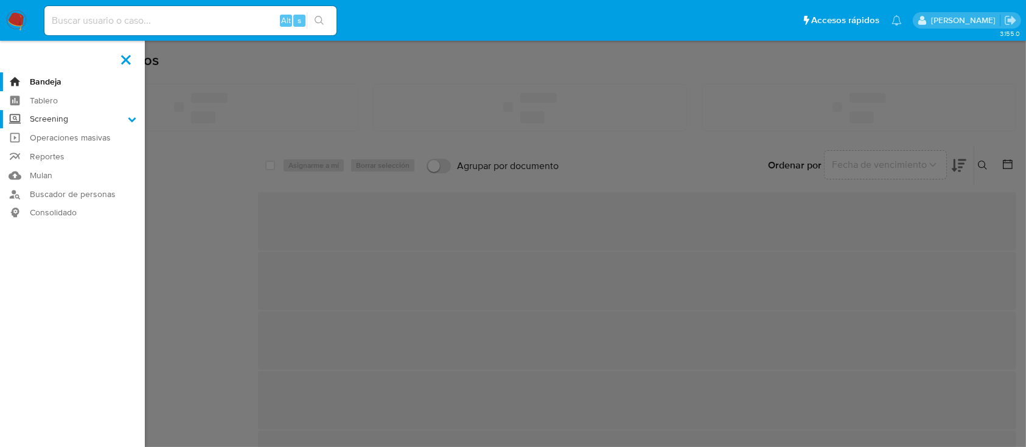
click at [0, 0] on input "Screening" at bounding box center [0, 0] width 0 height 0
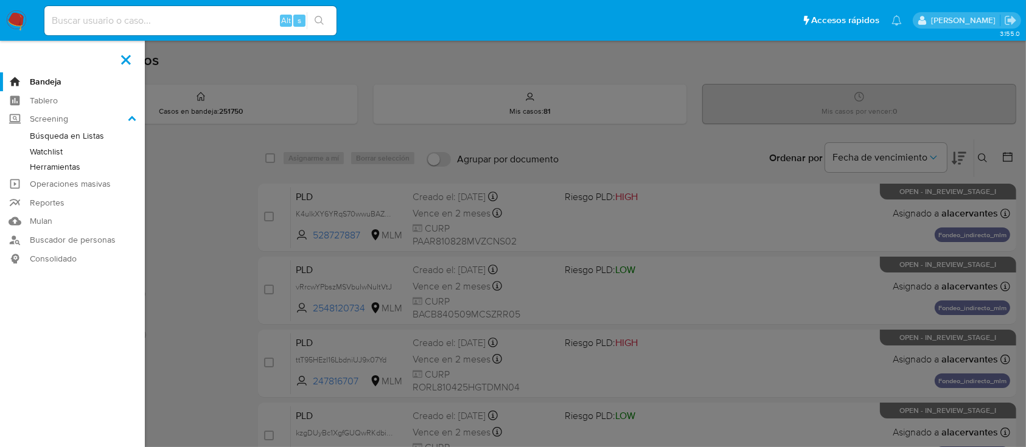
click at [55, 169] on link "Herramientas" at bounding box center [72, 167] width 145 height 15
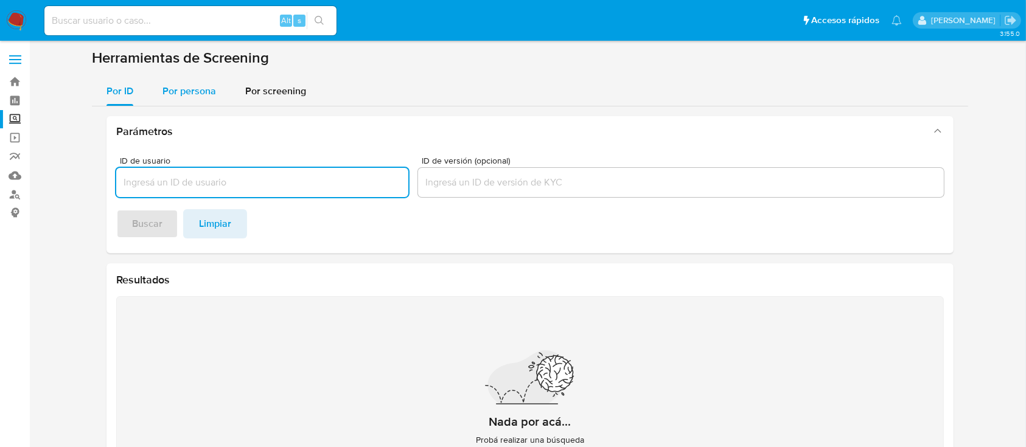
click at [183, 97] on span "Por persona" at bounding box center [190, 91] width 54 height 14
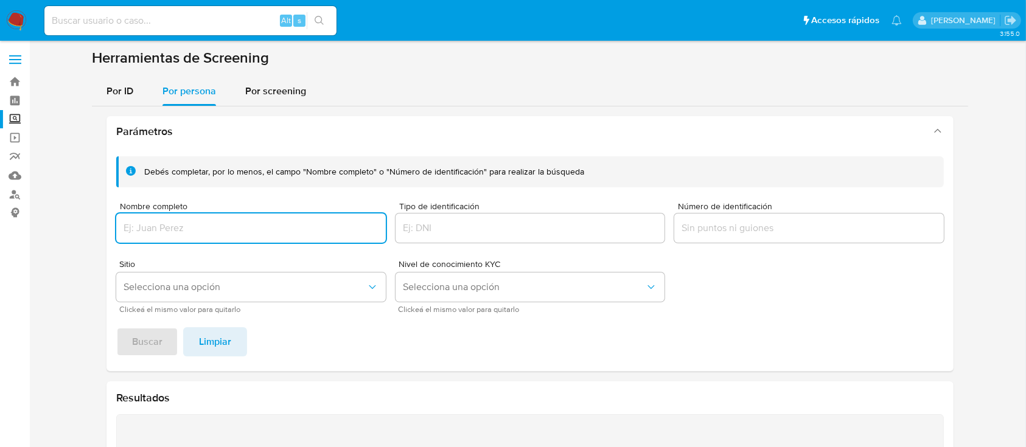
click at [189, 233] on input "Nombre completo" at bounding box center [251, 228] width 270 height 16
type input "[PERSON_NAME]"
click at [157, 337] on span "Buscar" at bounding box center [147, 342] width 30 height 27
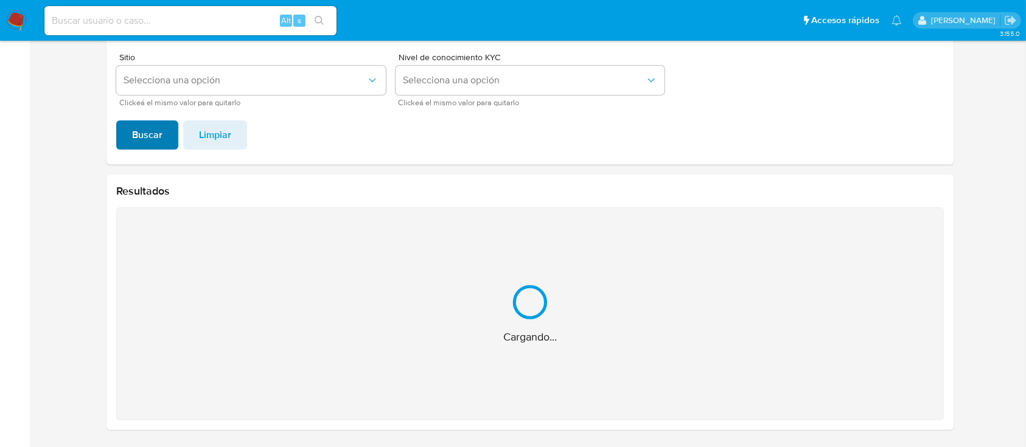
click at [157, 337] on div "Cargando..." at bounding box center [530, 314] width 828 height 213
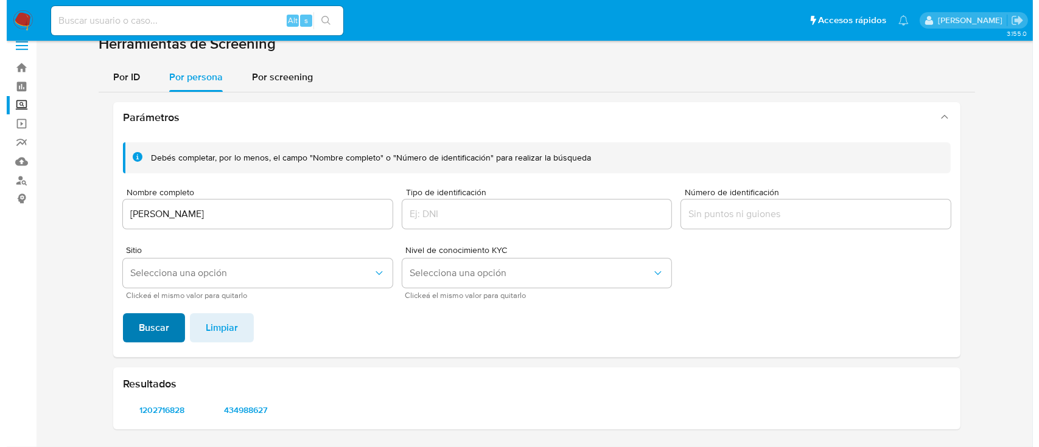
scroll to position [13, 0]
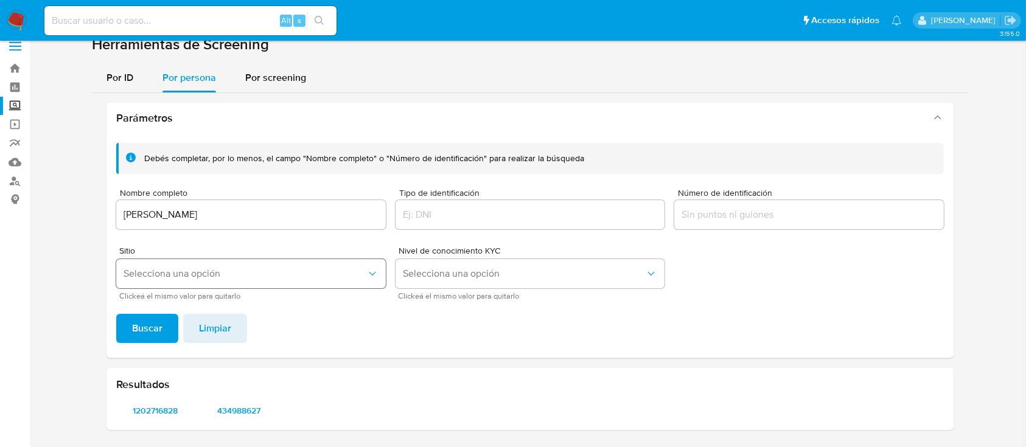
click at [258, 268] on span "Selecciona una opción" at bounding box center [245, 274] width 243 height 12
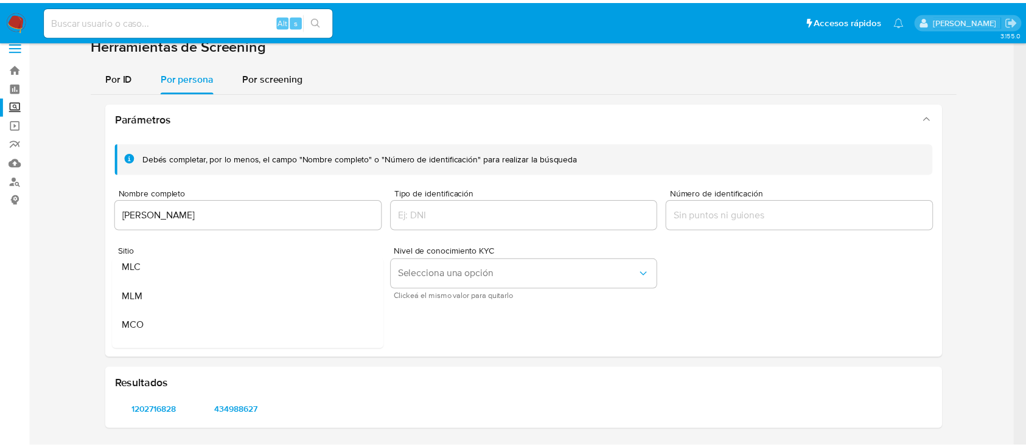
scroll to position [65, 0]
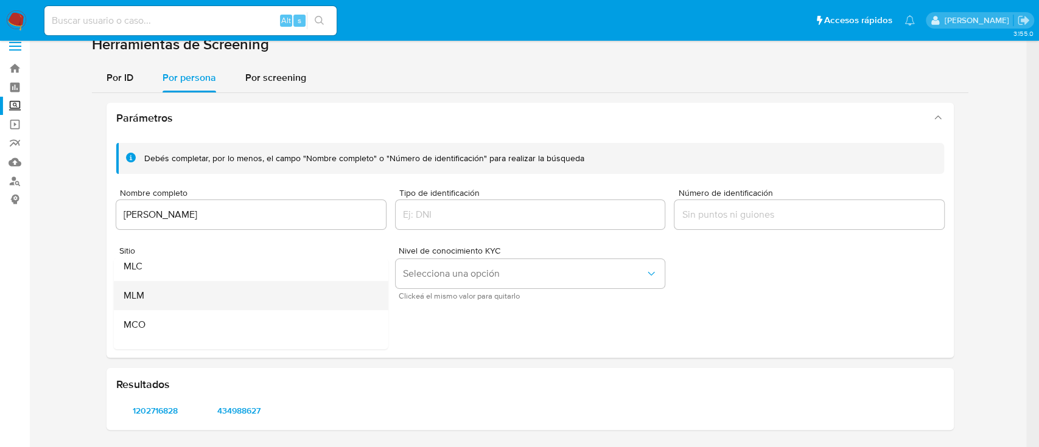
click at [223, 300] on div "MLM" at bounding box center [248, 295] width 248 height 29
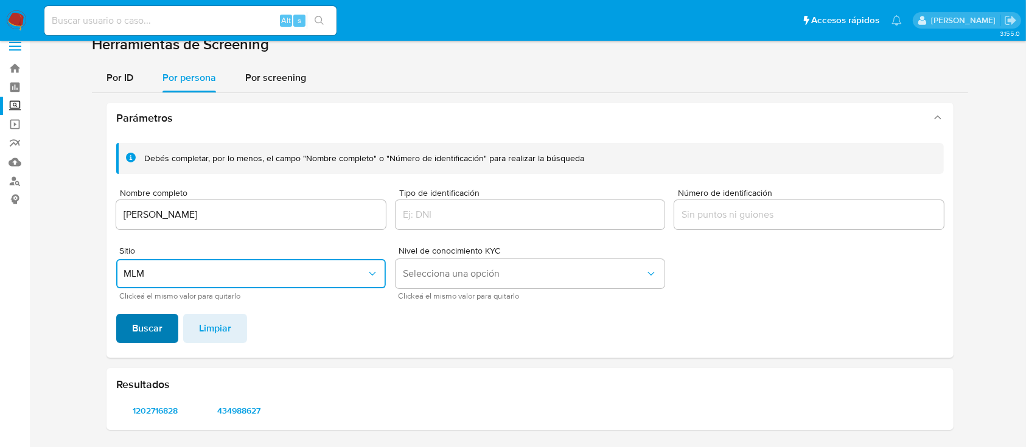
click at [156, 322] on span "Buscar" at bounding box center [147, 328] width 30 height 27
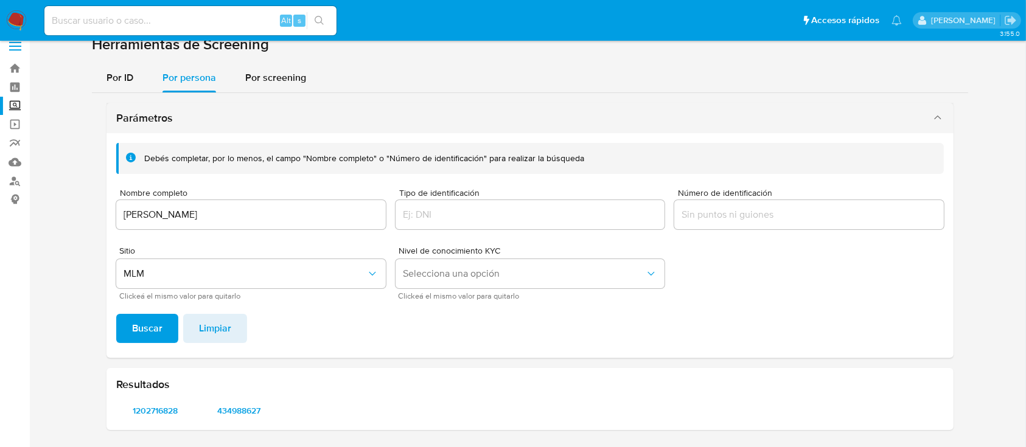
click at [837, 132] on div "Parámetros" at bounding box center [530, 118] width 847 height 30
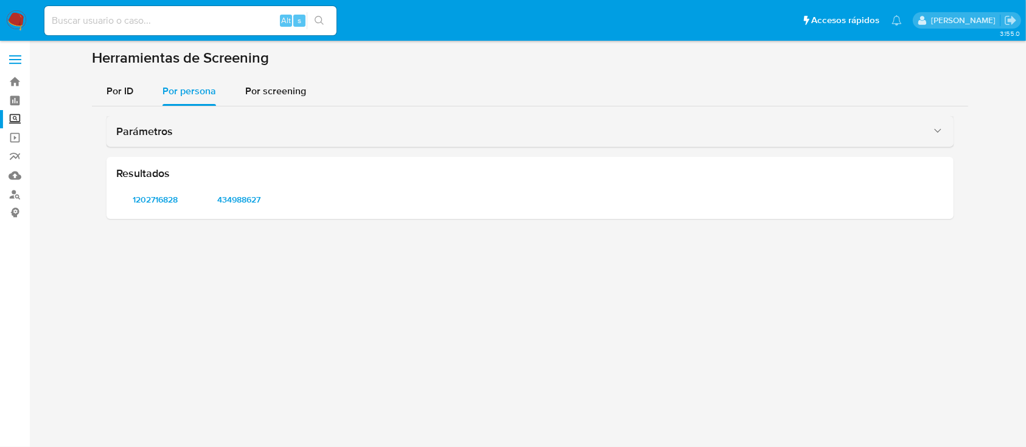
scroll to position [0, 0]
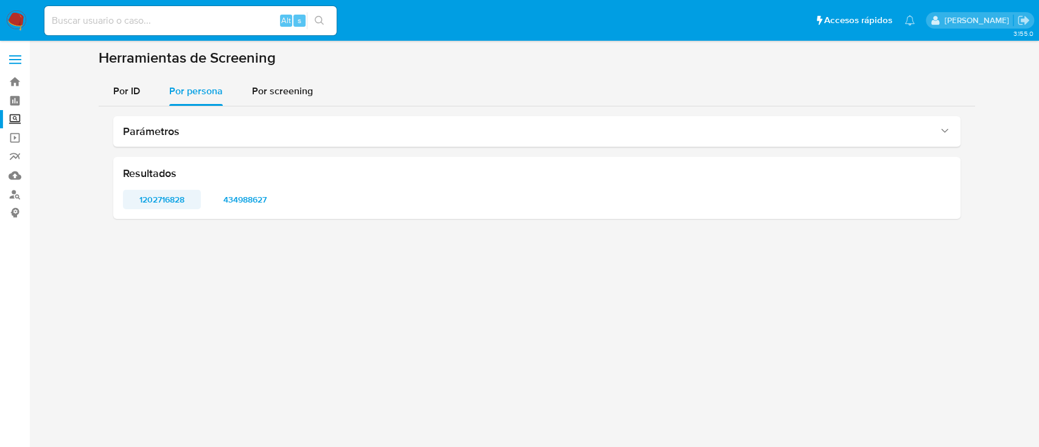
click at [145, 198] on span "1202716828" at bounding box center [162, 199] width 61 height 17
click at [188, 98] on span "Por persona" at bounding box center [196, 91] width 54 height 14
click at [140, 88] on button "Por ID" at bounding box center [127, 91] width 56 height 29
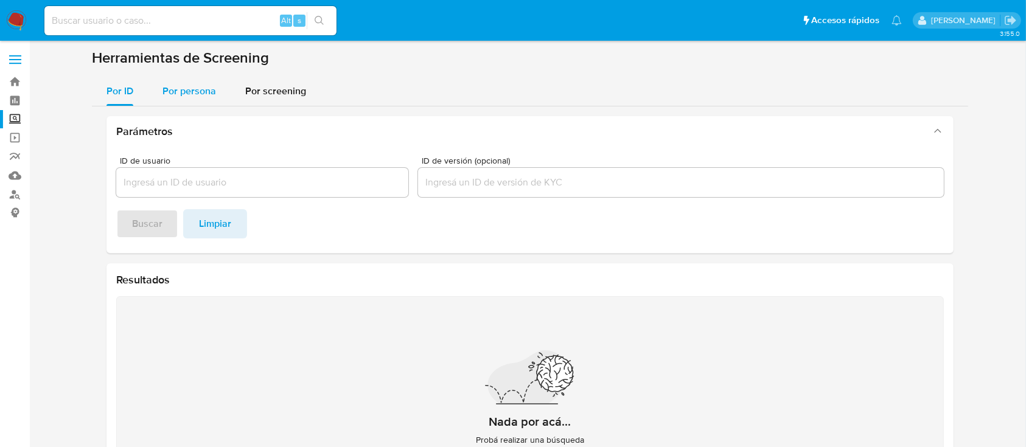
click at [186, 100] on div "Por persona" at bounding box center [190, 91] width 54 height 29
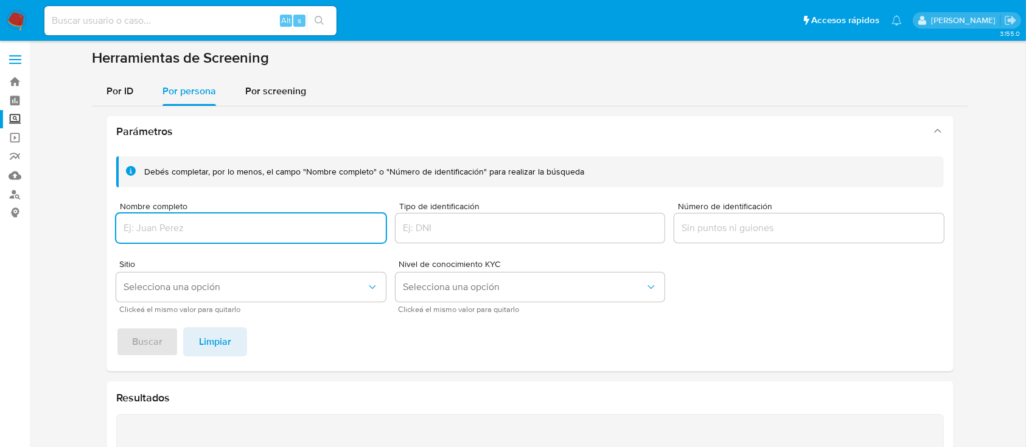
click at [184, 220] on input "Nombre completo" at bounding box center [251, 228] width 270 height 16
type input "IVAN DANIEL SANCHEZ FLORES"
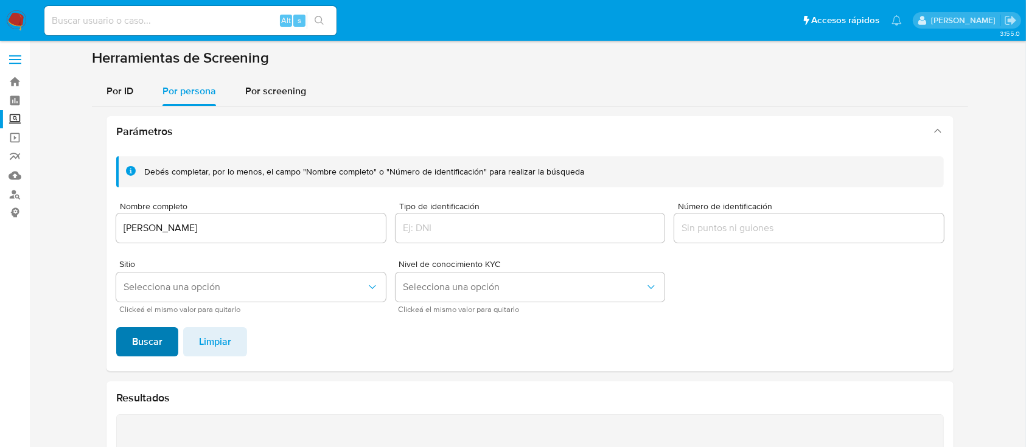
drag, startPoint x: 148, startPoint y: 344, endPoint x: 137, endPoint y: 343, distance: 11.0
click at [137, 343] on span "Buscar" at bounding box center [147, 342] width 30 height 27
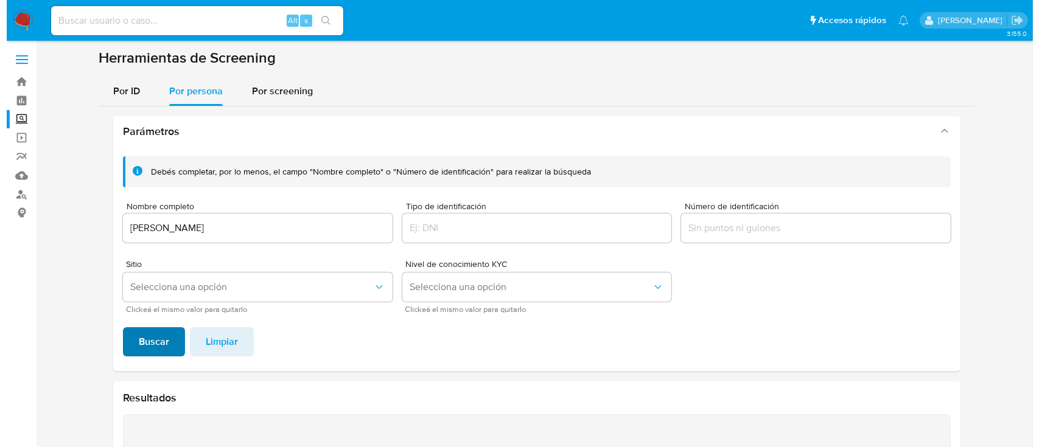
scroll to position [207, 0]
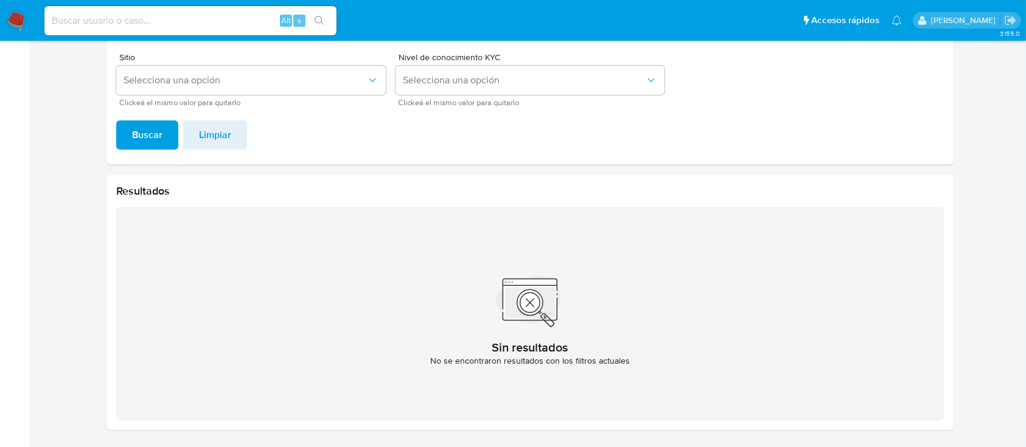
click at [354, 96] on div "Sitio Selecciona una opción Clickeá el mismo valor para quitarlo" at bounding box center [251, 79] width 270 height 53
click at [373, 77] on icon "Sitio" at bounding box center [373, 80] width 12 height 12
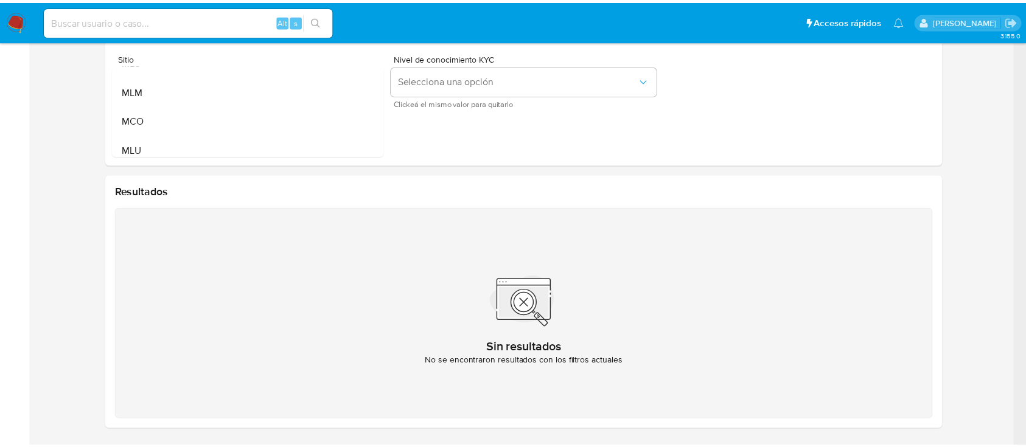
scroll to position [83, 0]
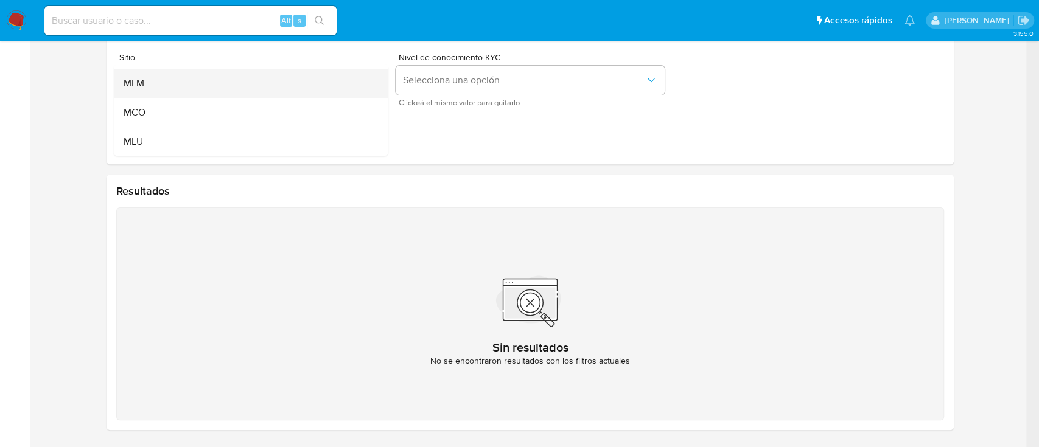
click at [220, 86] on div "MLM" at bounding box center [248, 83] width 248 height 29
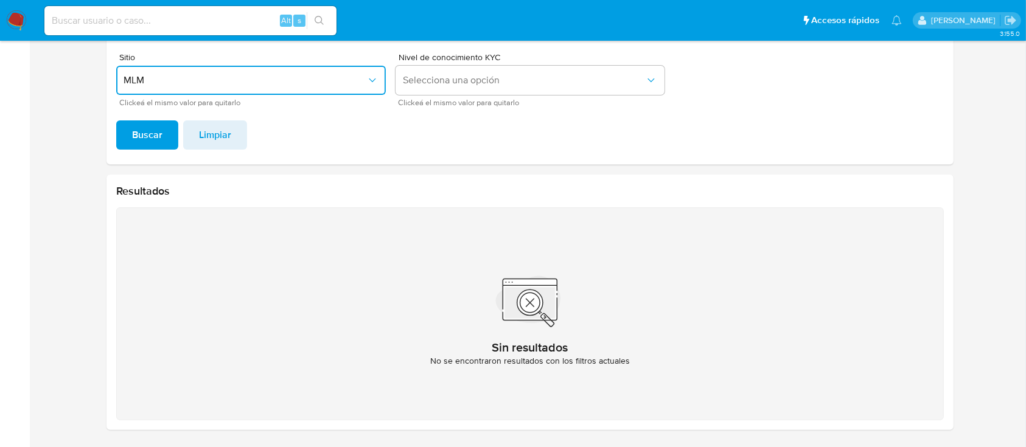
click at [149, 151] on div "Debés completar, por lo menos, el campo "Nombre completo" o "Número de identifi…" at bounding box center [530, 52] width 847 height 225
click at [146, 147] on span "Buscar" at bounding box center [147, 135] width 30 height 27
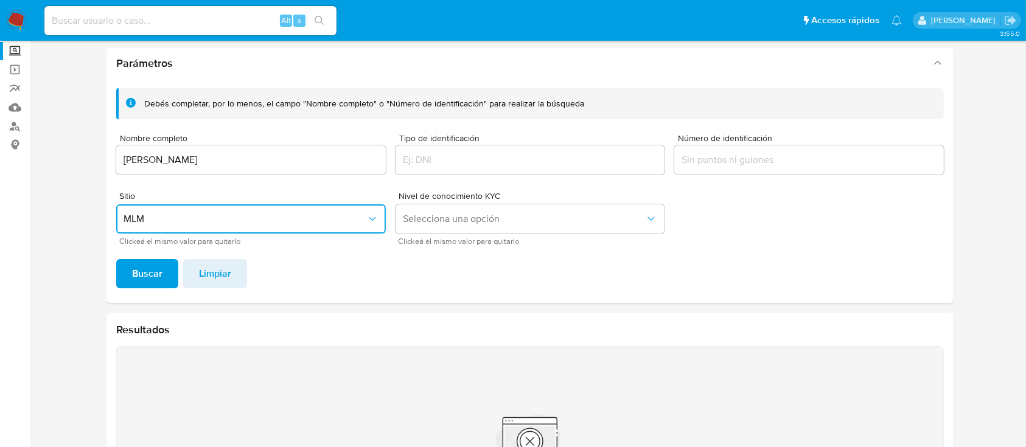
scroll to position [68, 0]
click at [214, 153] on input "IVAN DANIEL SANCHEZ FLORES" at bounding box center [251, 160] width 270 height 16
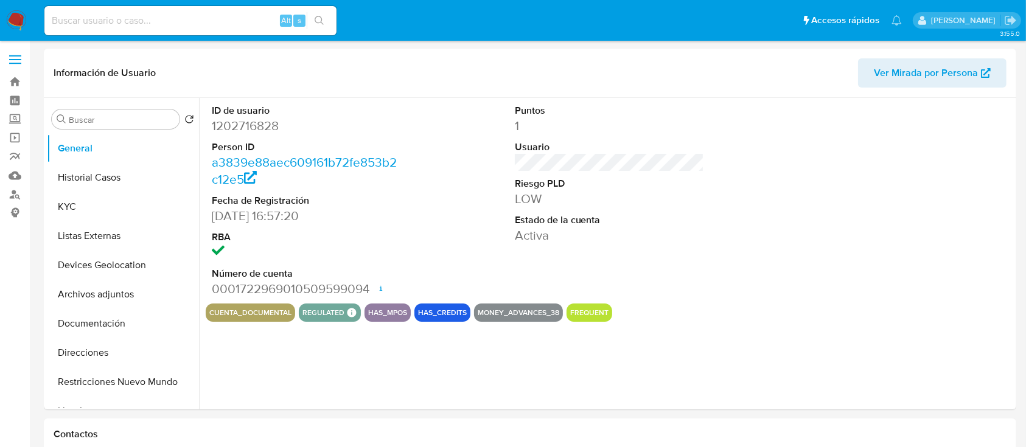
select select "10"
click at [104, 208] on button "KYC" at bounding box center [118, 206] width 142 height 29
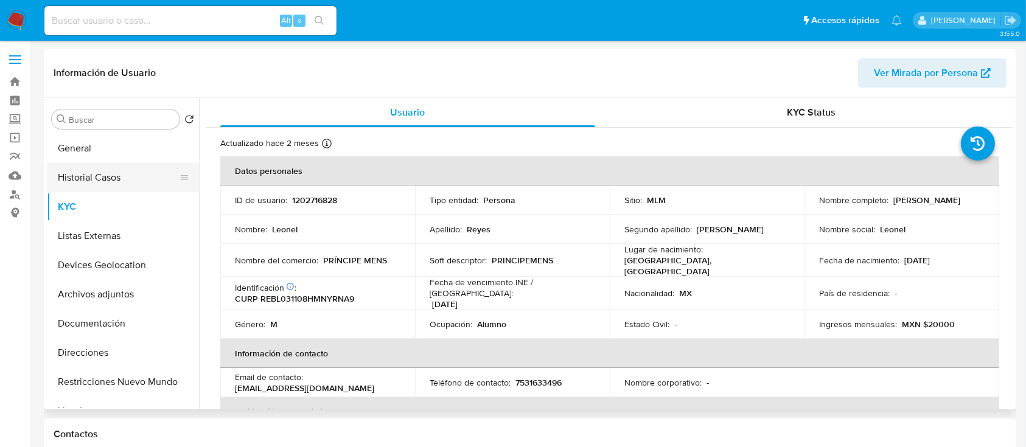
click at [99, 188] on button "Historial Casos" at bounding box center [118, 177] width 142 height 29
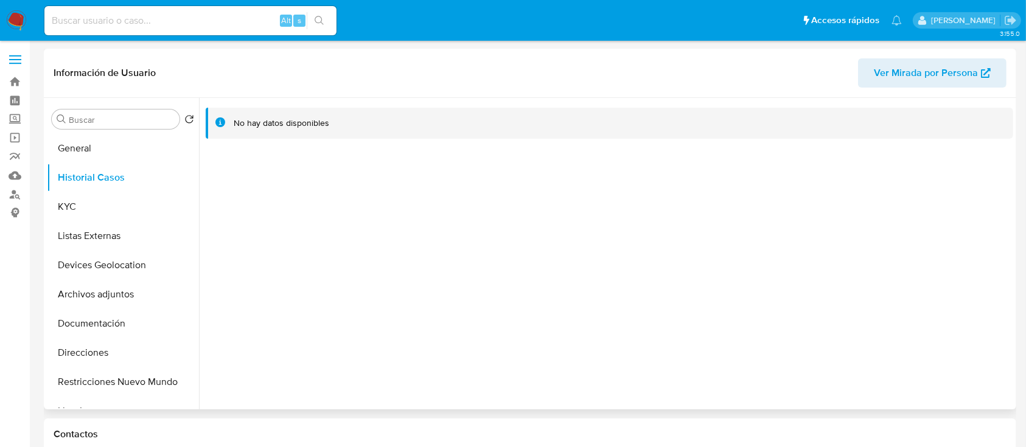
click at [77, 132] on div "Buscar Volver al orden por defecto General Historial Casos KYC Listas Externas …" at bounding box center [123, 255] width 152 height 310
click at [74, 144] on button "General" at bounding box center [118, 148] width 142 height 29
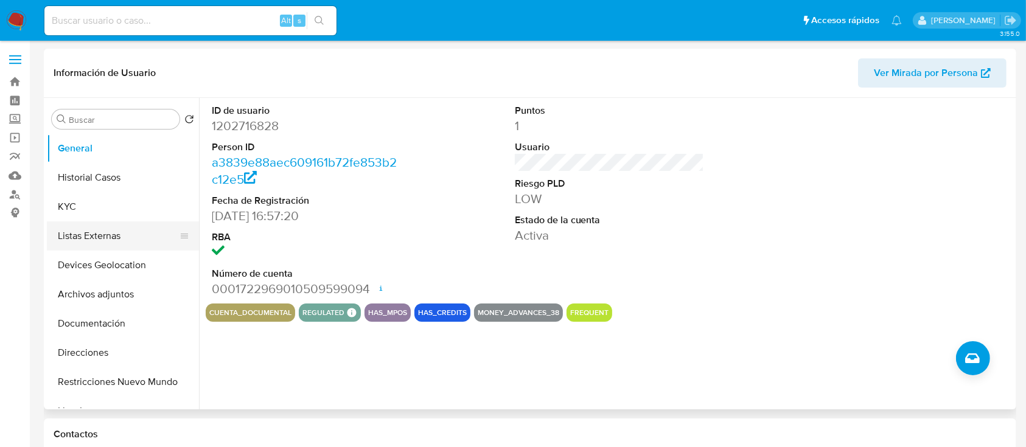
click at [107, 246] on button "Listas Externas" at bounding box center [118, 236] width 142 height 29
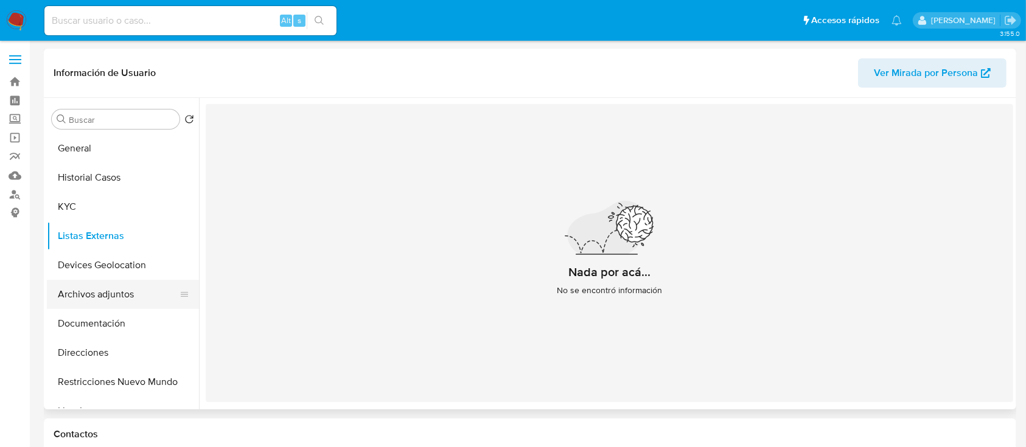
click at [110, 290] on button "Archivos adjuntos" at bounding box center [118, 294] width 142 height 29
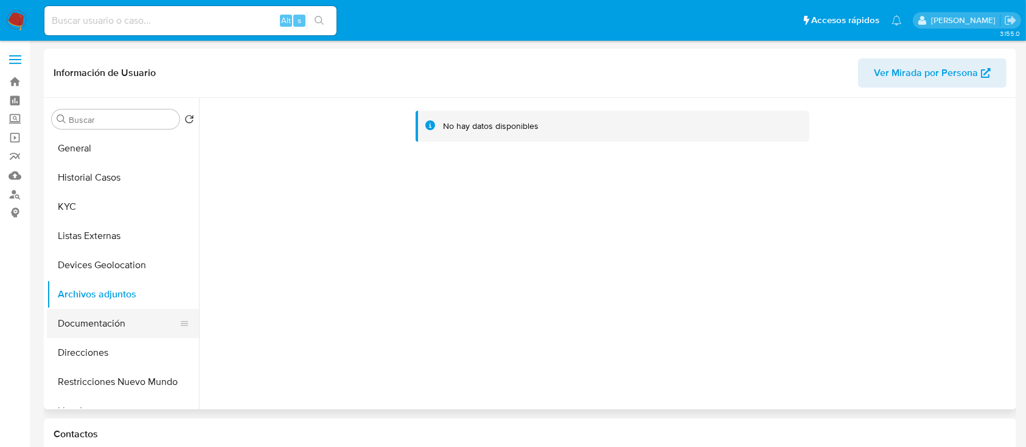
click at [106, 318] on button "Documentación" at bounding box center [118, 323] width 142 height 29
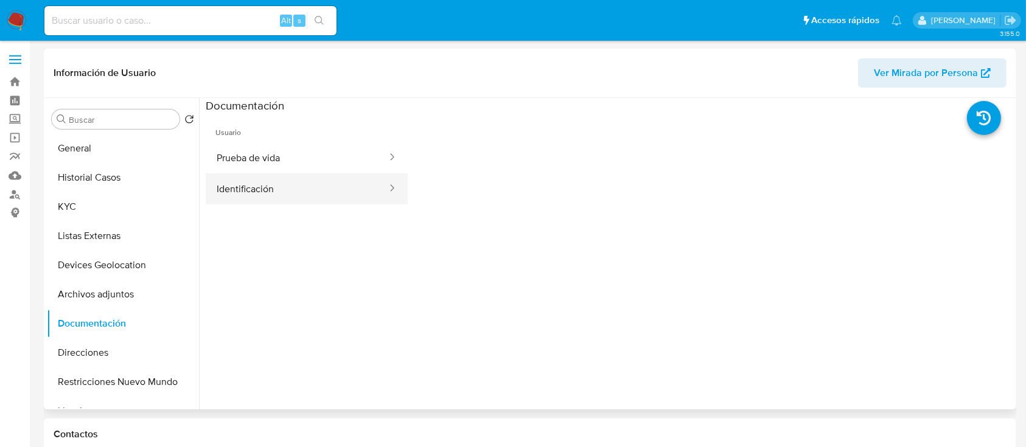
click at [272, 174] on button "Identificación" at bounding box center [297, 189] width 183 height 31
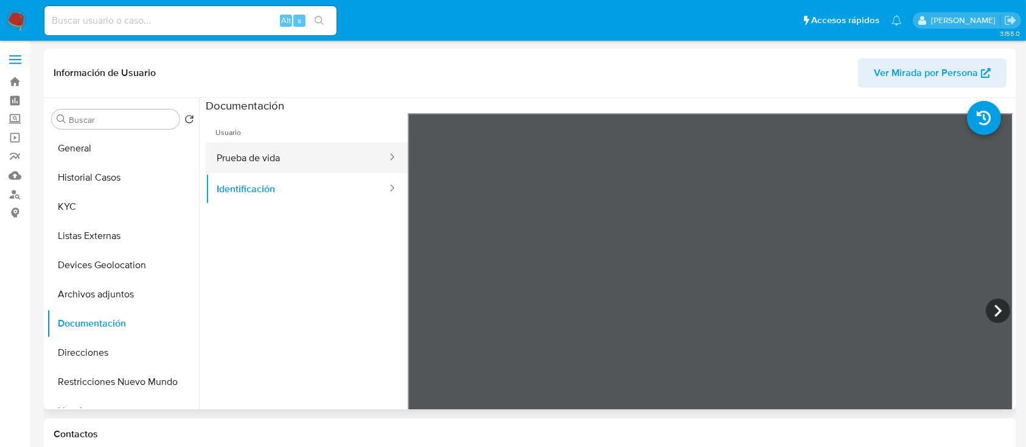
click at [285, 149] on button "Prueba de vida" at bounding box center [297, 157] width 183 height 31
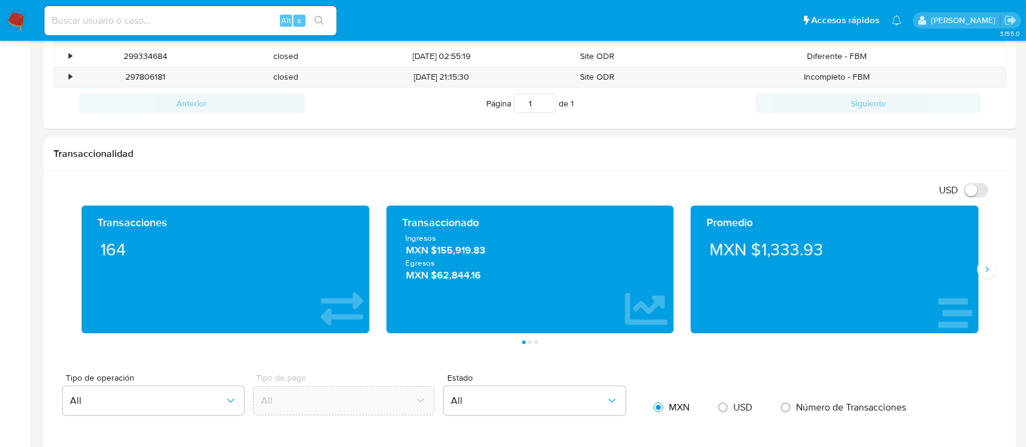
scroll to position [495, 0]
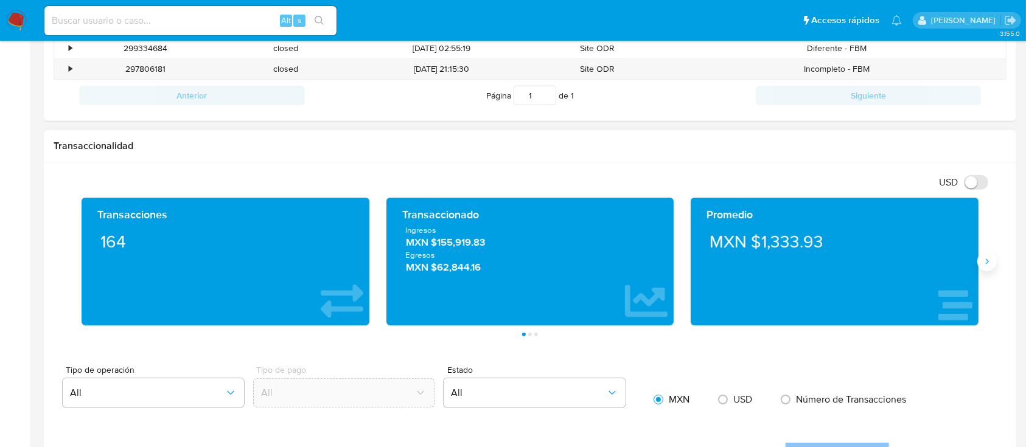
click at [985, 255] on button "Siguiente" at bounding box center [987, 261] width 19 height 19
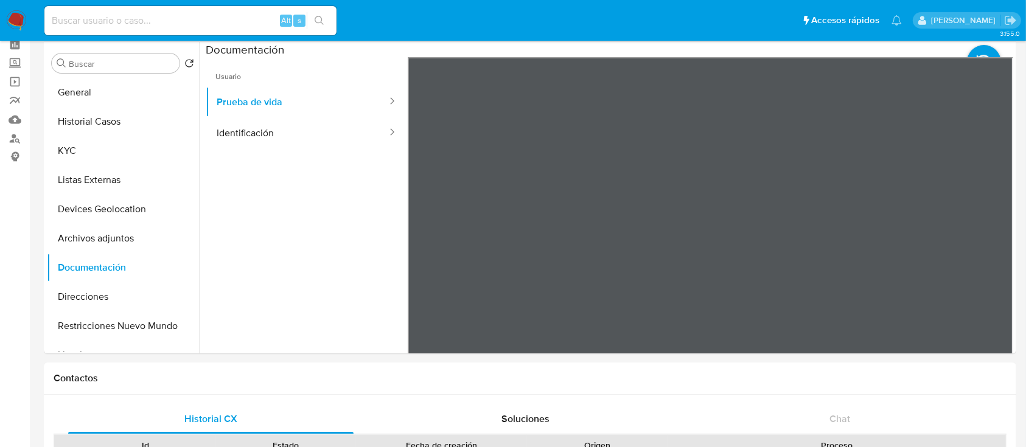
scroll to position [0, 0]
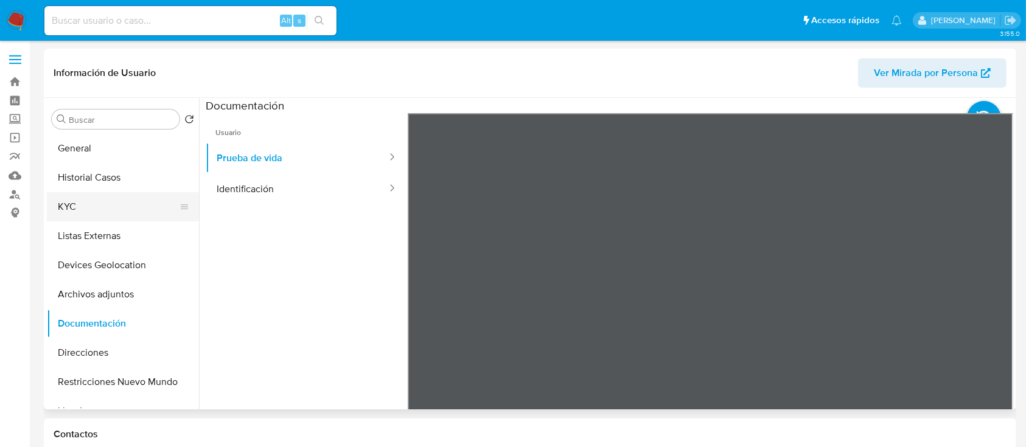
click at [68, 217] on button "KYC" at bounding box center [118, 206] width 142 height 29
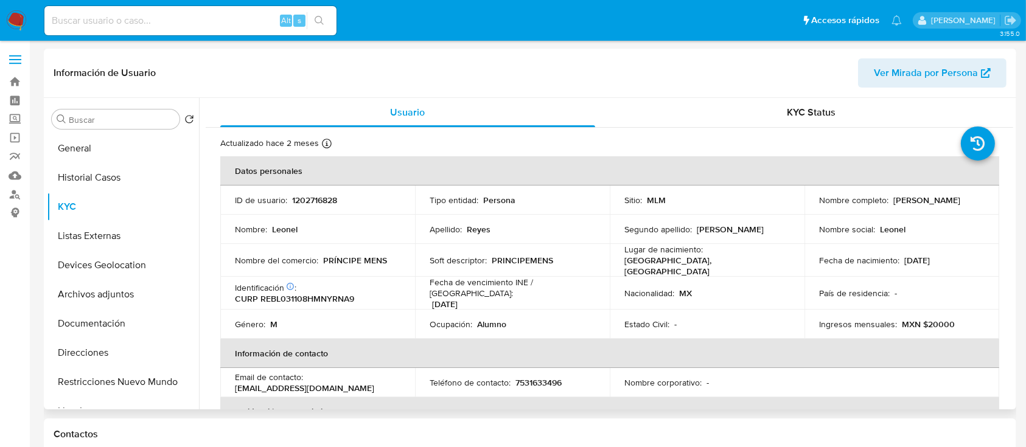
click at [327, 195] on p "1202716828" at bounding box center [314, 200] width 45 height 11
copy p "1202716828"
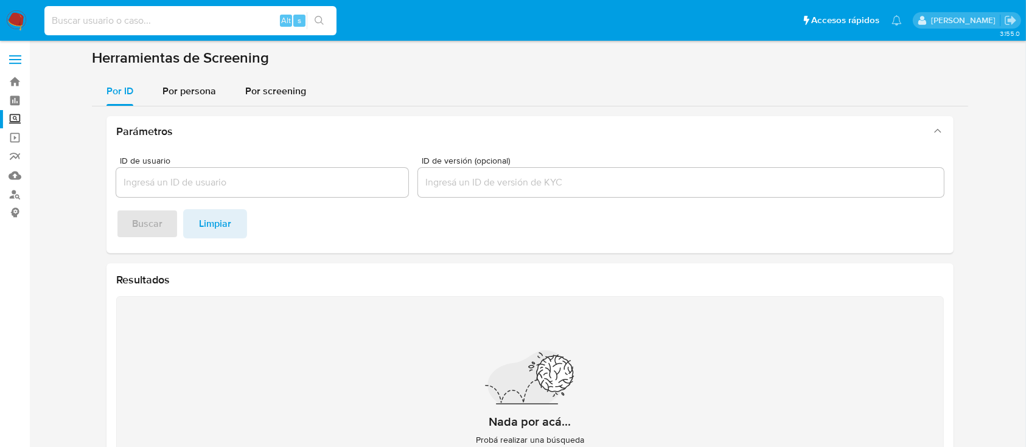
click at [80, 19] on input at bounding box center [190, 21] width 292 height 16
type input "2450529742"
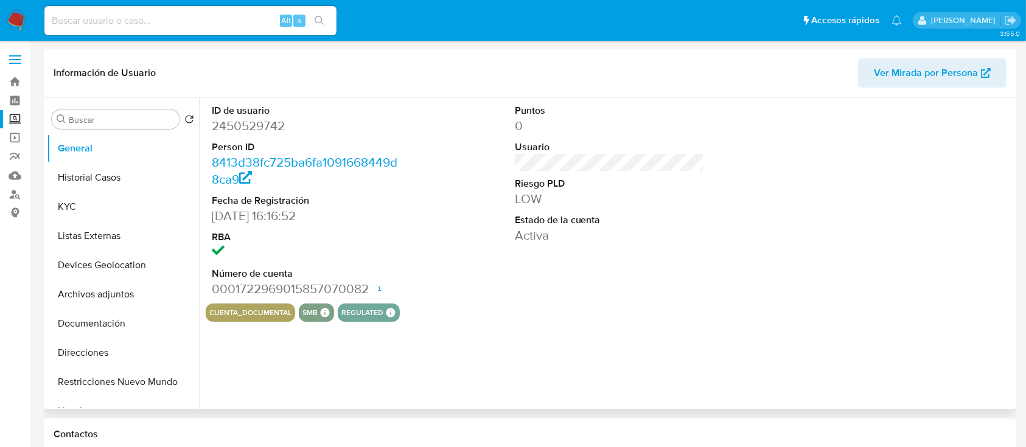
select select "10"
click at [121, 295] on button "Archivos adjuntos" at bounding box center [118, 294] width 142 height 29
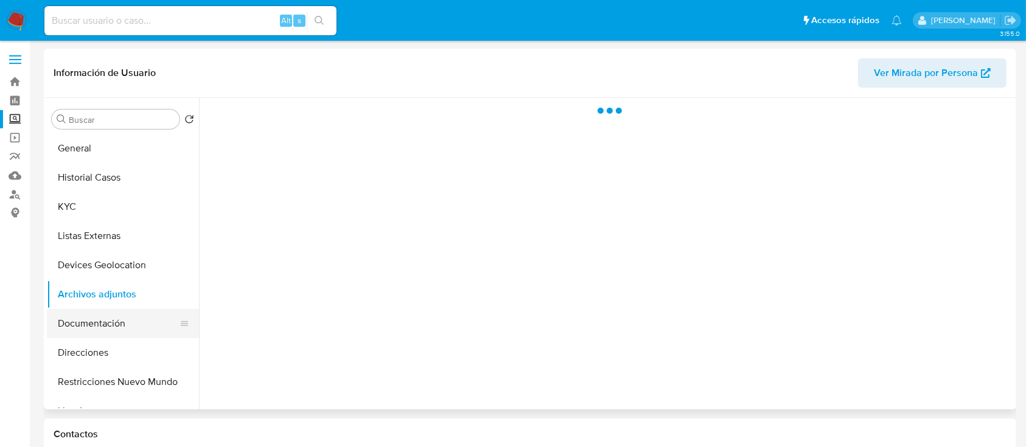
click at [112, 314] on button "Documentación" at bounding box center [118, 323] width 142 height 29
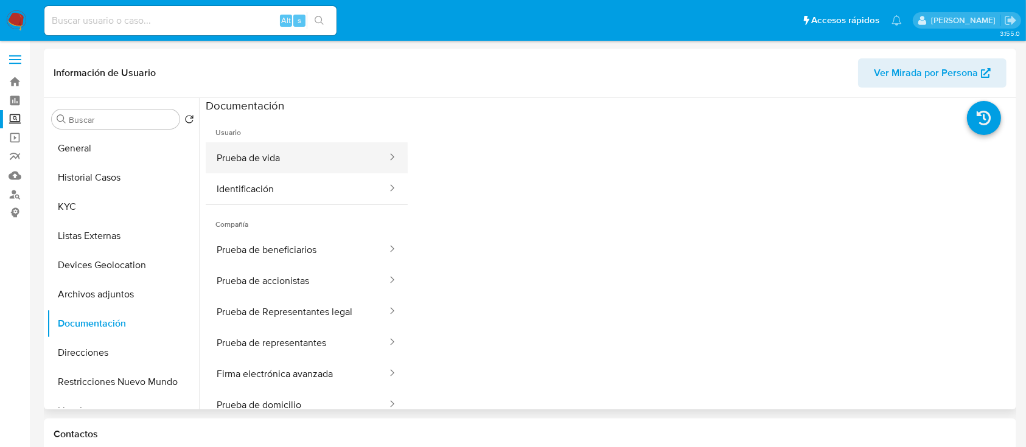
click at [379, 162] on div at bounding box center [388, 158] width 19 height 14
click at [386, 160] on icon at bounding box center [392, 157] width 12 height 12
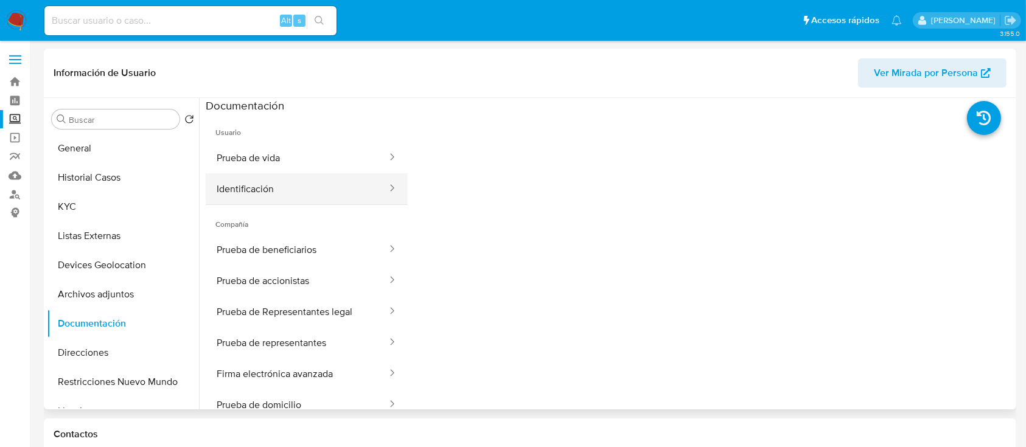
click at [386, 184] on icon at bounding box center [392, 188] width 12 height 12
click at [77, 334] on button "Documentación" at bounding box center [118, 323] width 142 height 29
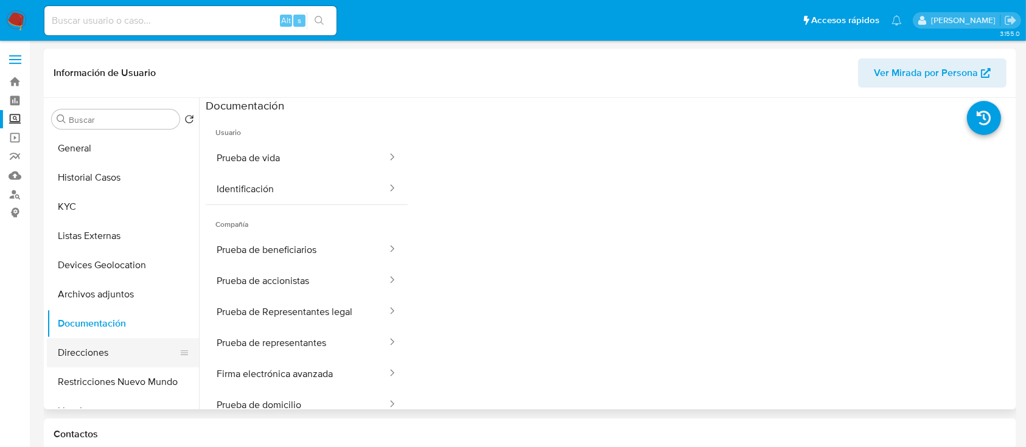
click at [77, 348] on button "Direcciones" at bounding box center [118, 353] width 142 height 29
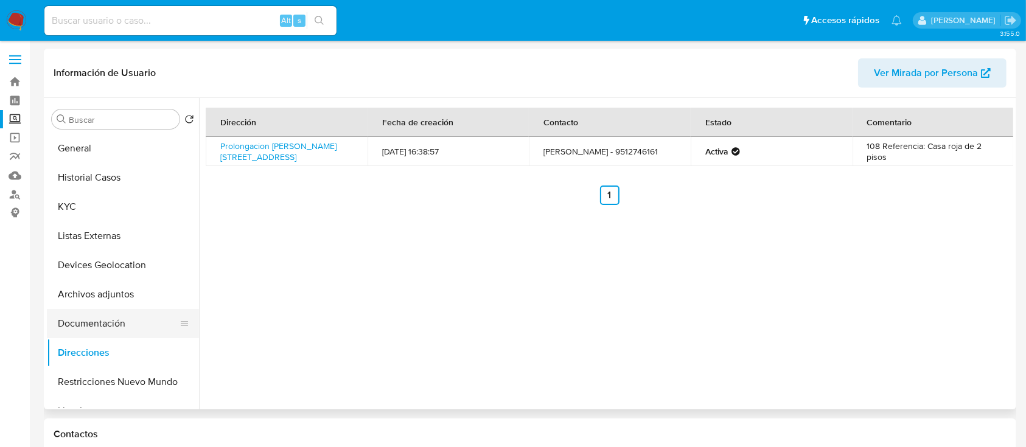
click at [105, 329] on button "Documentación" at bounding box center [118, 323] width 142 height 29
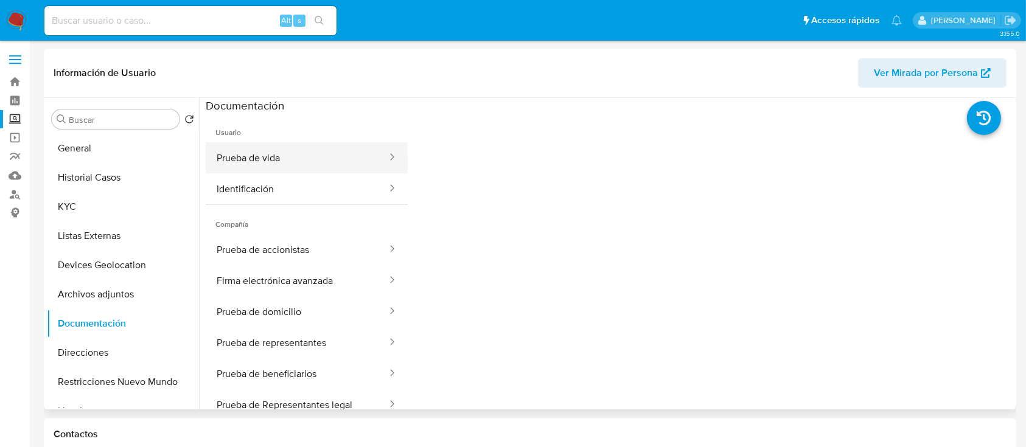
click at [268, 163] on button "Prueba de vida" at bounding box center [297, 157] width 183 height 31
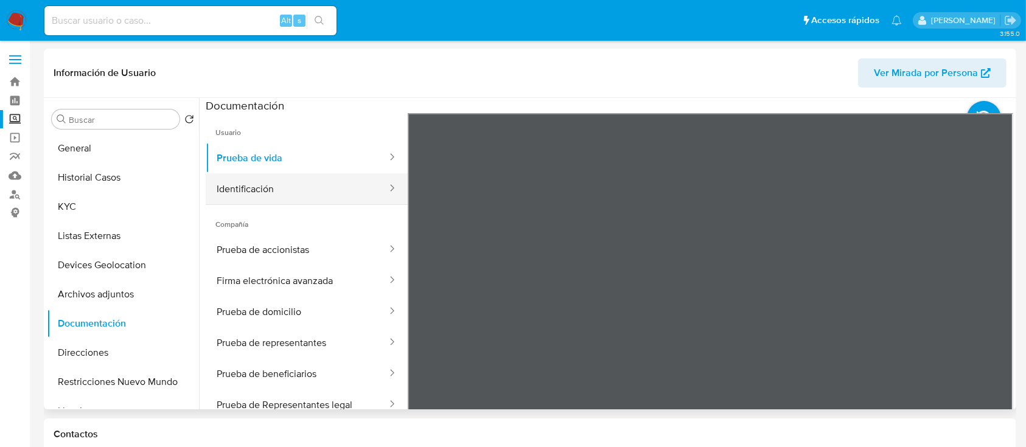
click at [346, 175] on button "Identificación" at bounding box center [297, 189] width 183 height 31
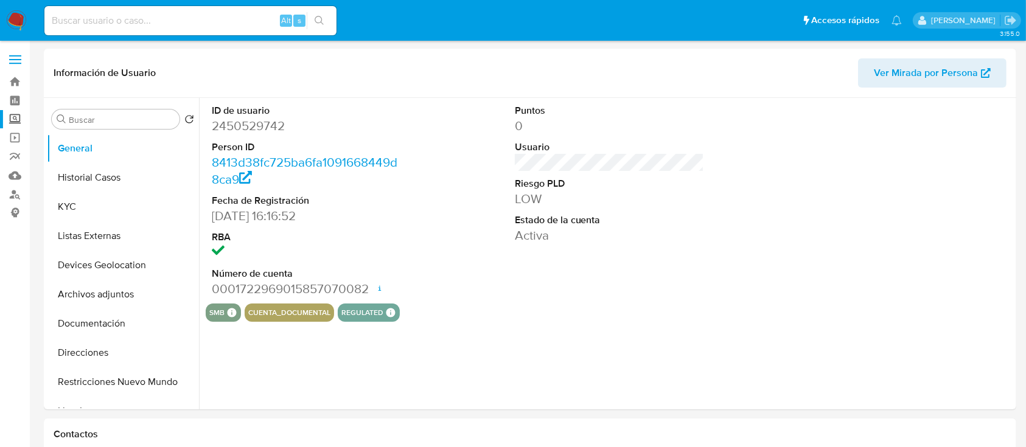
click at [16, 114] on label "Screening" at bounding box center [72, 119] width 145 height 19
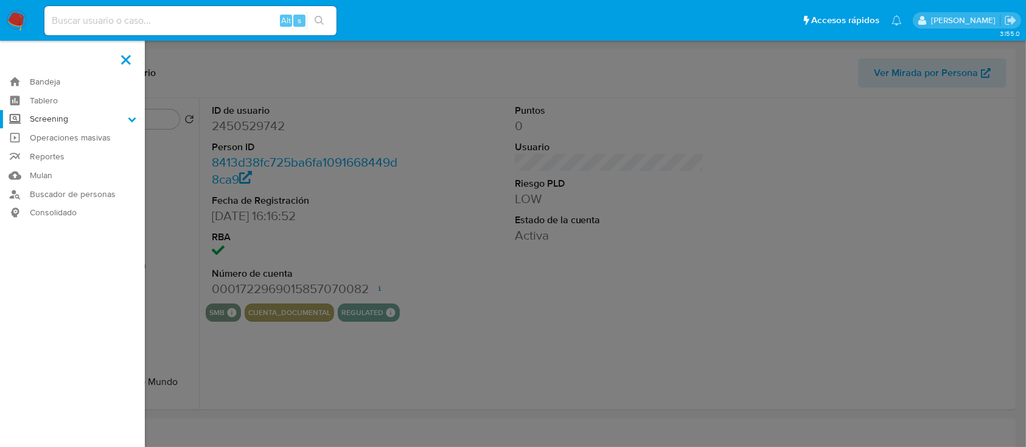
click at [0, 0] on input "Screening" at bounding box center [0, 0] width 0 height 0
select select "10"
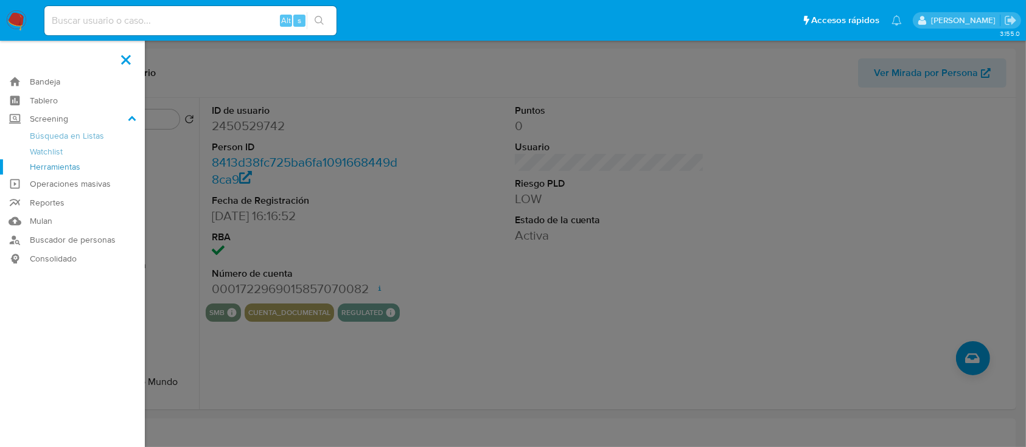
click at [69, 164] on link "Herramientas" at bounding box center [72, 167] width 145 height 15
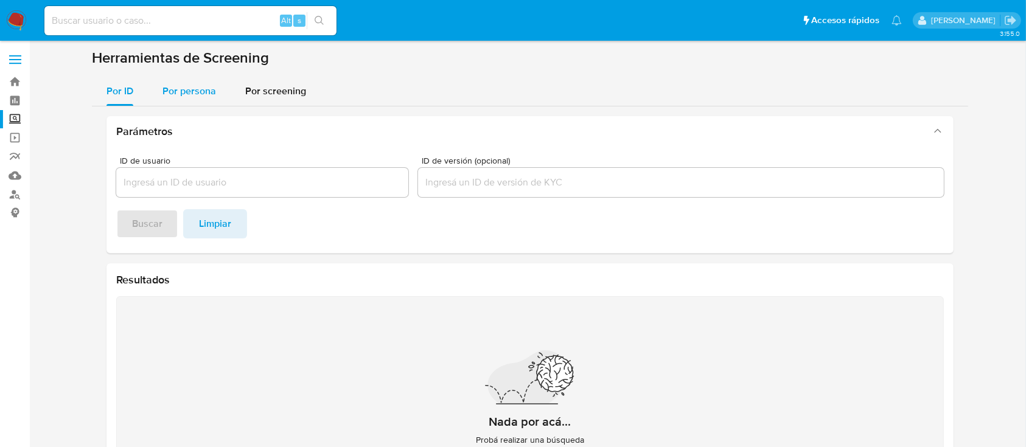
click at [196, 100] on div "Por persona" at bounding box center [190, 91] width 54 height 29
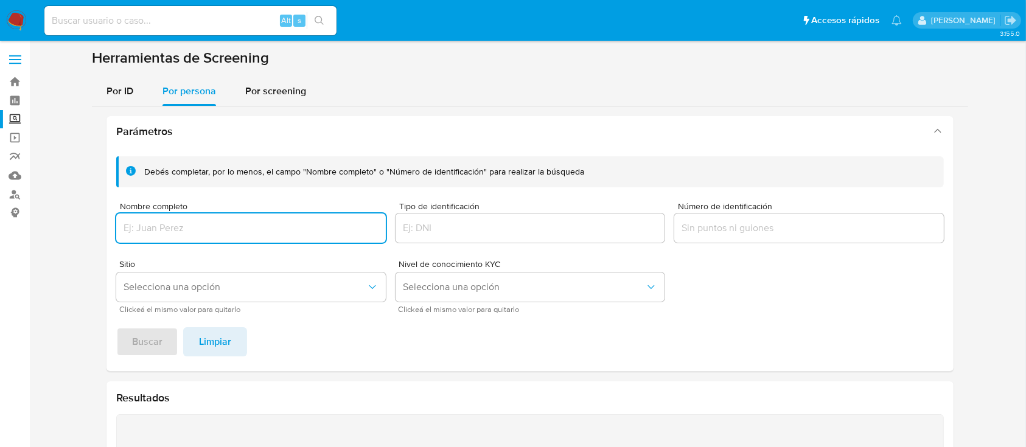
click at [186, 222] on input "Nombre completo" at bounding box center [251, 228] width 270 height 16
click at [170, 283] on span "Selecciona una opción" at bounding box center [245, 287] width 243 height 12
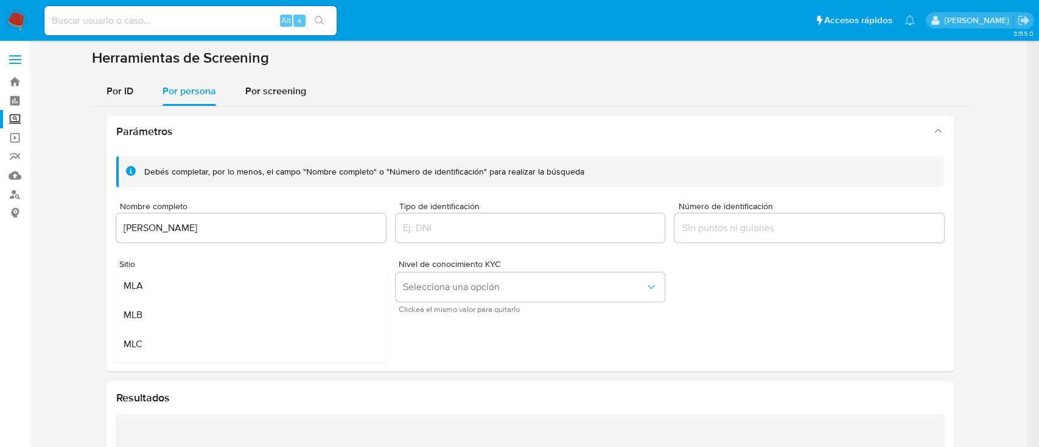
click at [389, 356] on footer "Buscar Limpiar" at bounding box center [530, 342] width 828 height 29
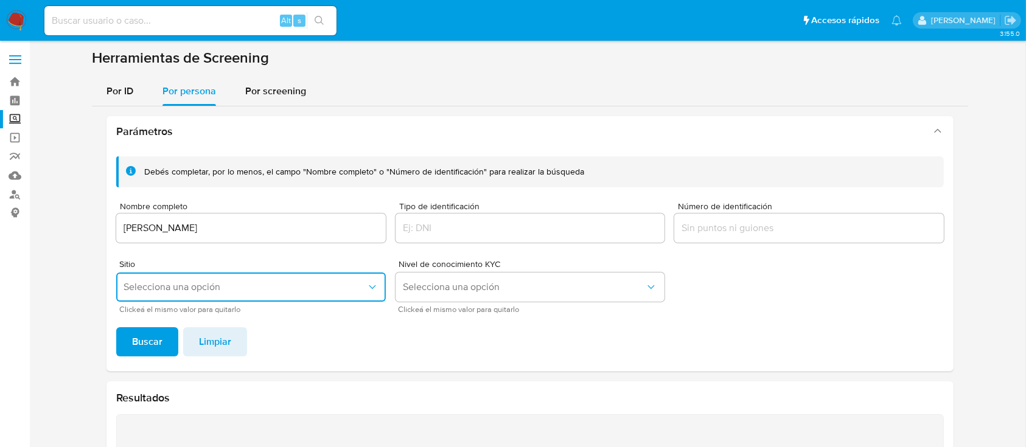
click at [381, 297] on button "Selecciona una opción" at bounding box center [251, 287] width 270 height 29
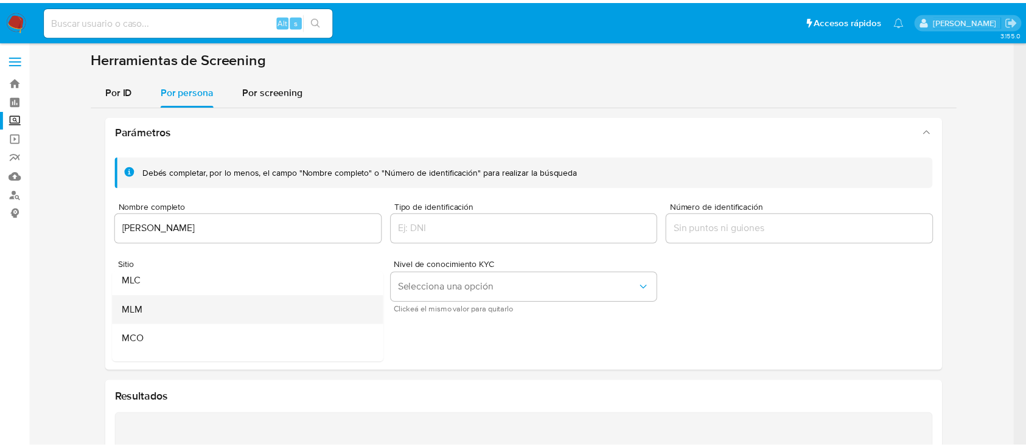
scroll to position [65, 0]
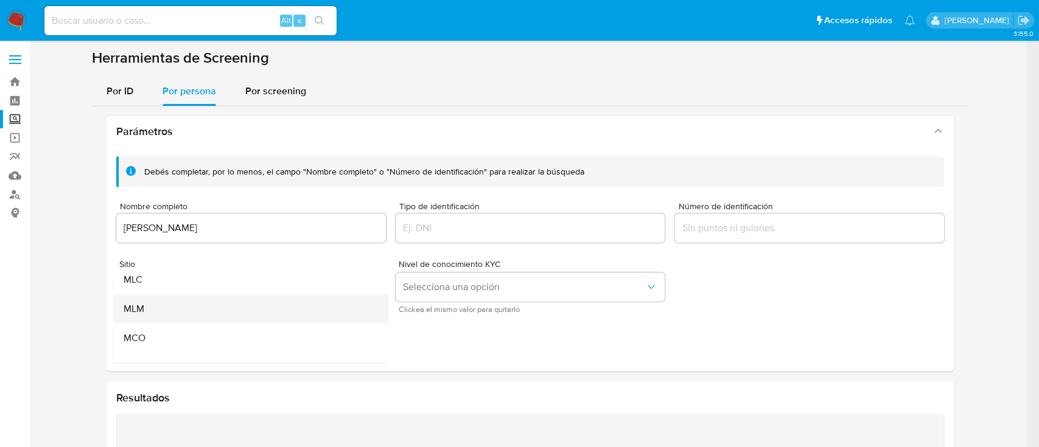
click at [223, 313] on div "MLM" at bounding box center [248, 309] width 248 height 29
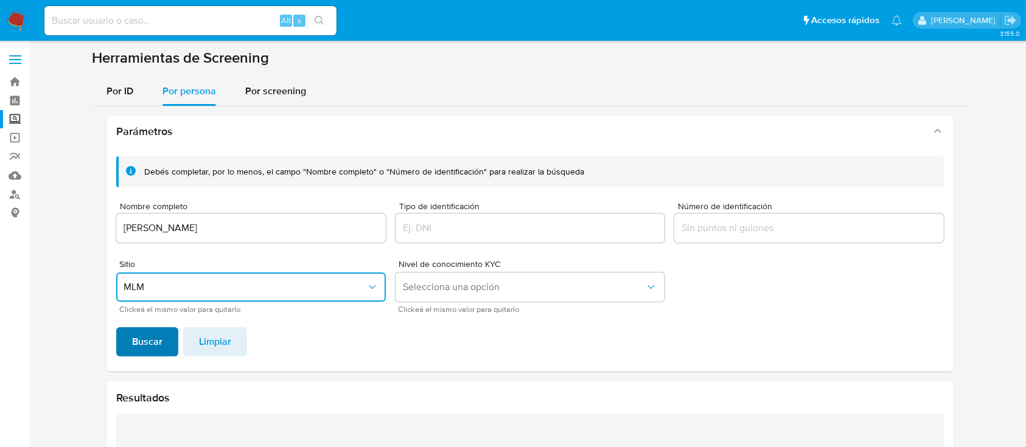
click at [150, 338] on span "Buscar" at bounding box center [147, 342] width 30 height 27
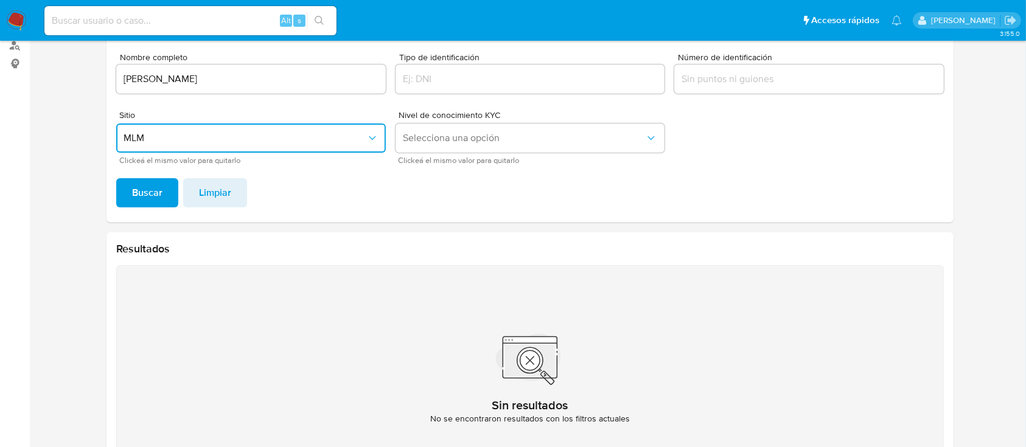
scroll to position [148, 0]
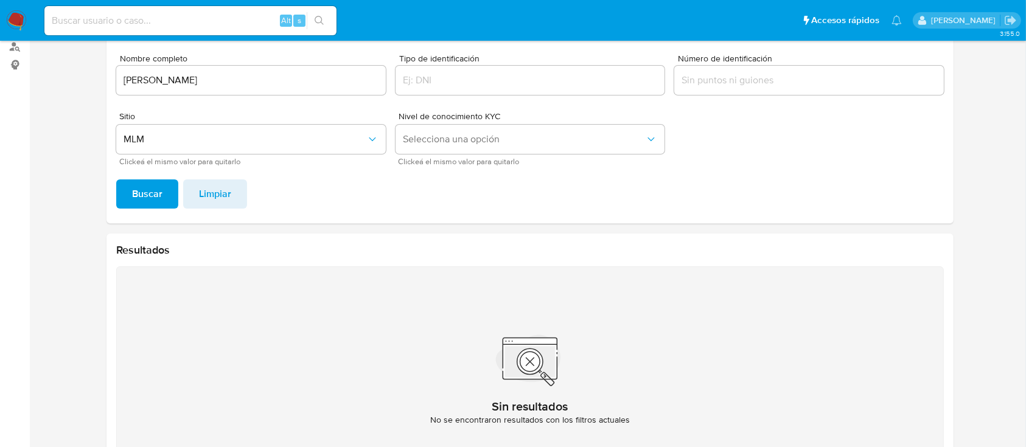
click at [261, 78] on input "[PERSON_NAME]" at bounding box center [251, 80] width 270 height 16
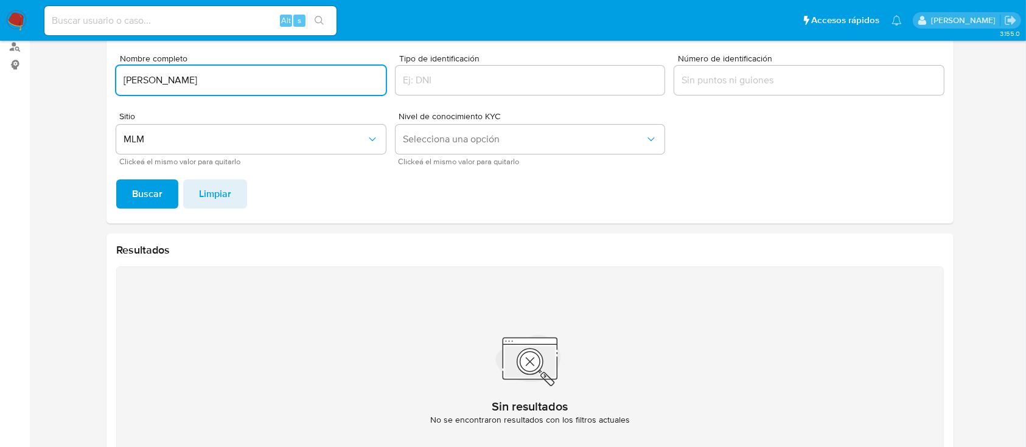
click at [261, 78] on input "[PERSON_NAME]" at bounding box center [251, 80] width 270 height 16
click at [148, 191] on span "Buscar" at bounding box center [147, 194] width 30 height 27
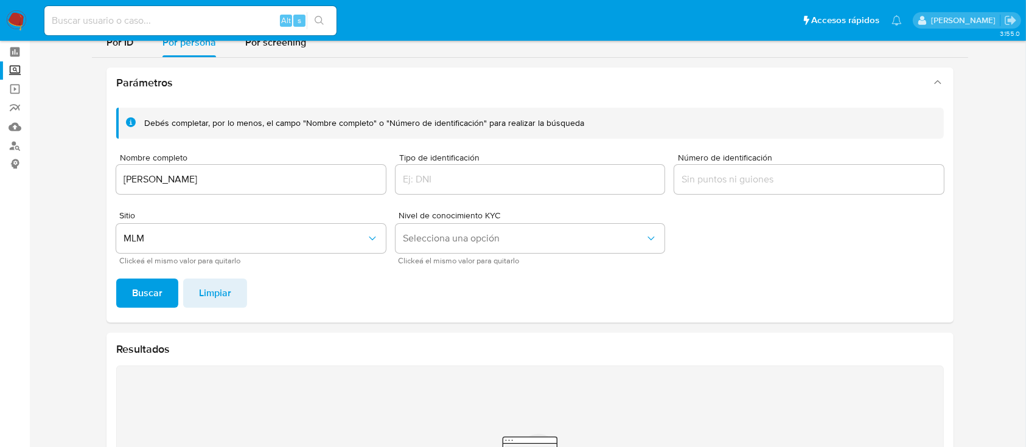
scroll to position [0, 0]
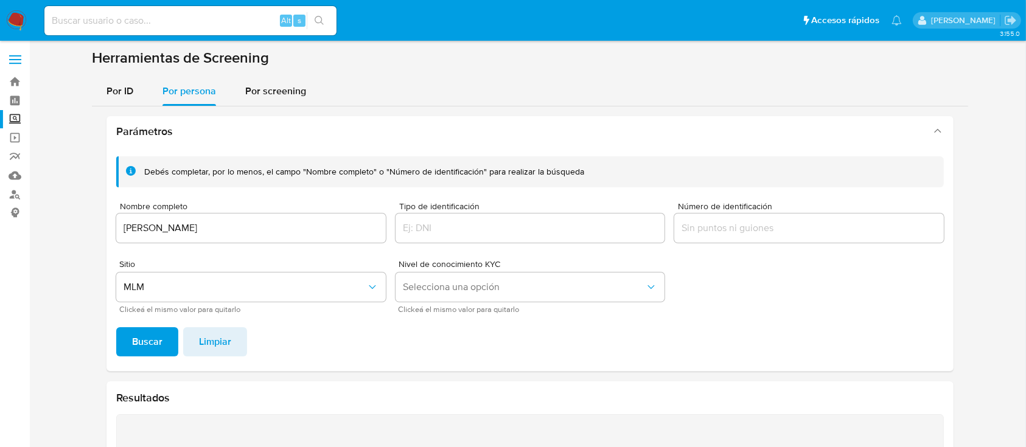
click at [181, 231] on input "[PERSON_NAME]" at bounding box center [251, 228] width 270 height 16
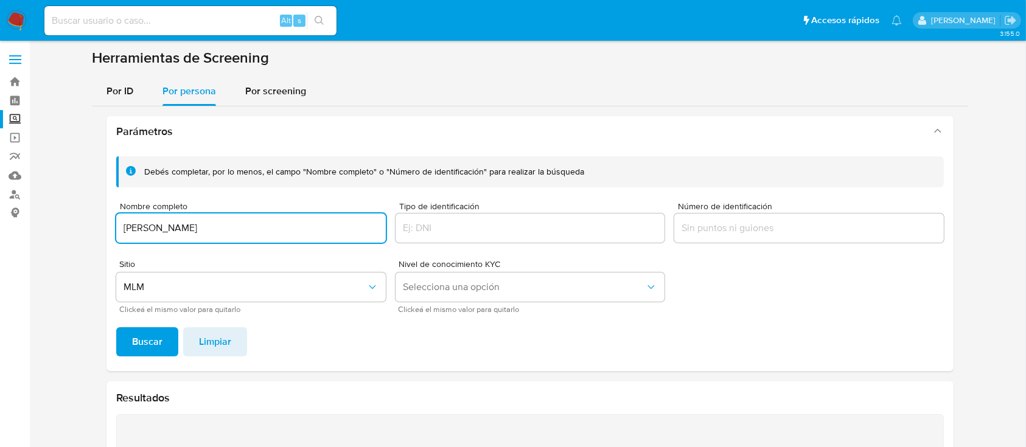
click at [181, 231] on input "[PERSON_NAME]" at bounding box center [251, 228] width 270 height 16
type input "[PERSON_NAME]"
click at [116, 328] on button "Buscar" at bounding box center [147, 342] width 62 height 29
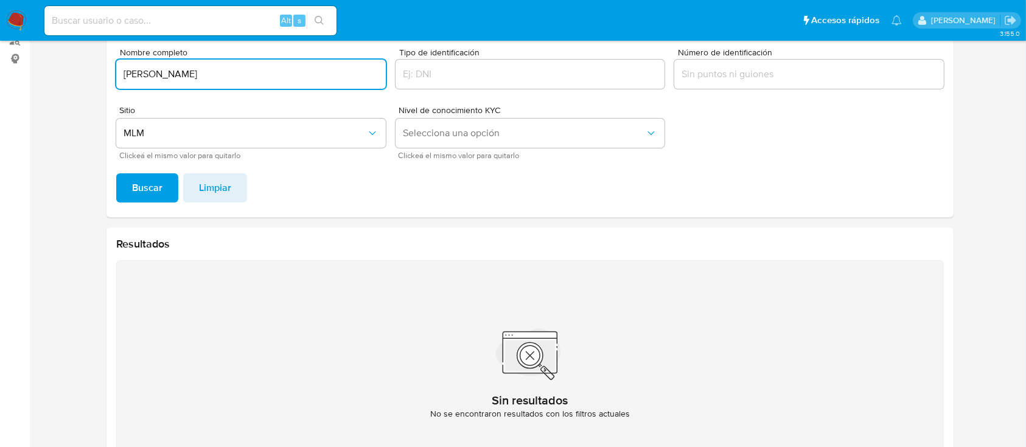
scroll to position [151, 0]
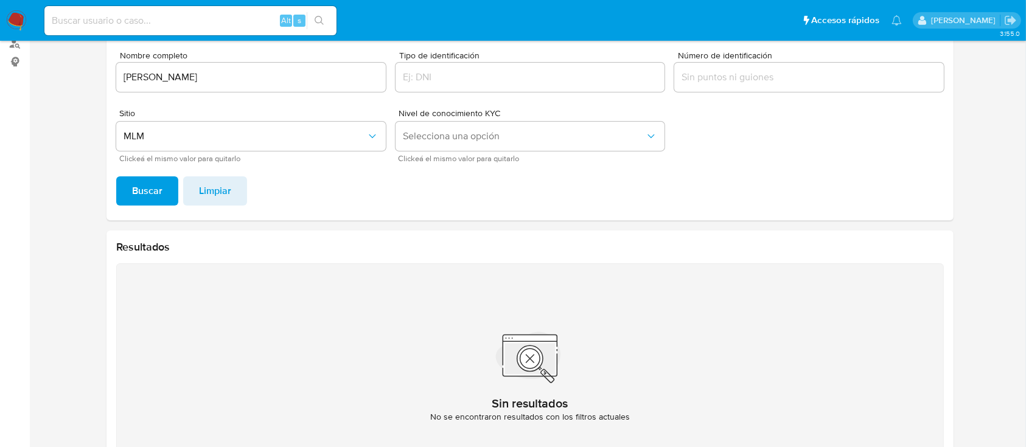
click at [186, 72] on input "[PERSON_NAME]" at bounding box center [251, 77] width 270 height 16
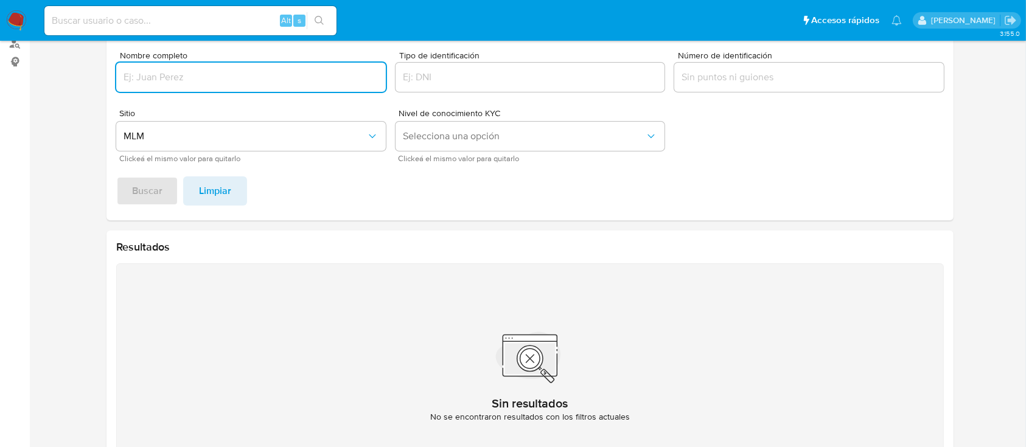
type input "r"
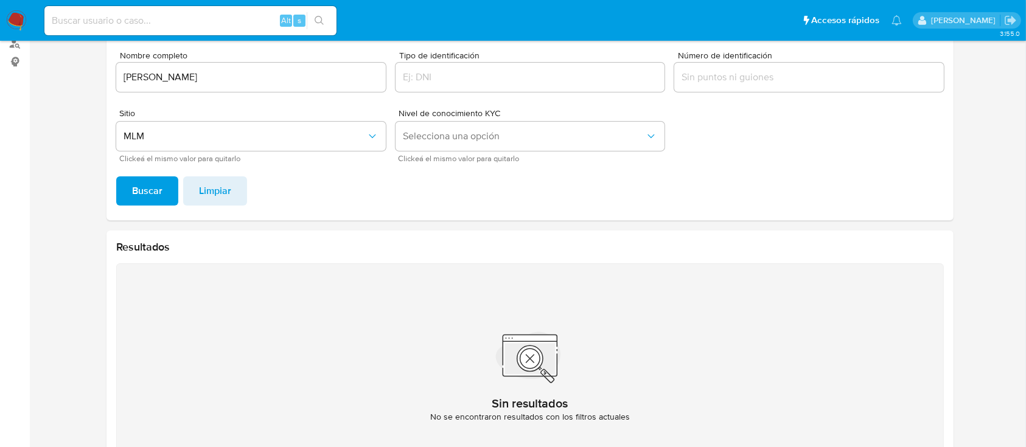
click at [183, 74] on input "[PERSON_NAME]" at bounding box center [251, 77] width 270 height 16
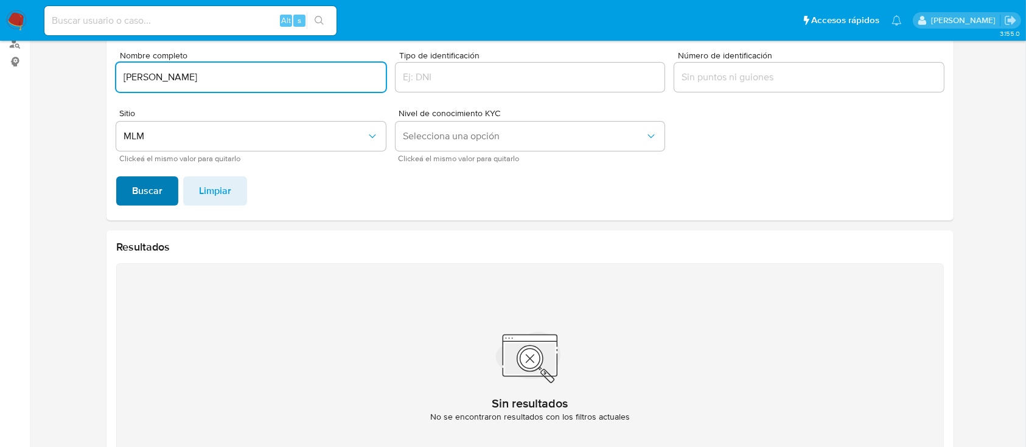
type input "[PERSON_NAME]"
click at [153, 197] on span "Buscar" at bounding box center [147, 191] width 30 height 27
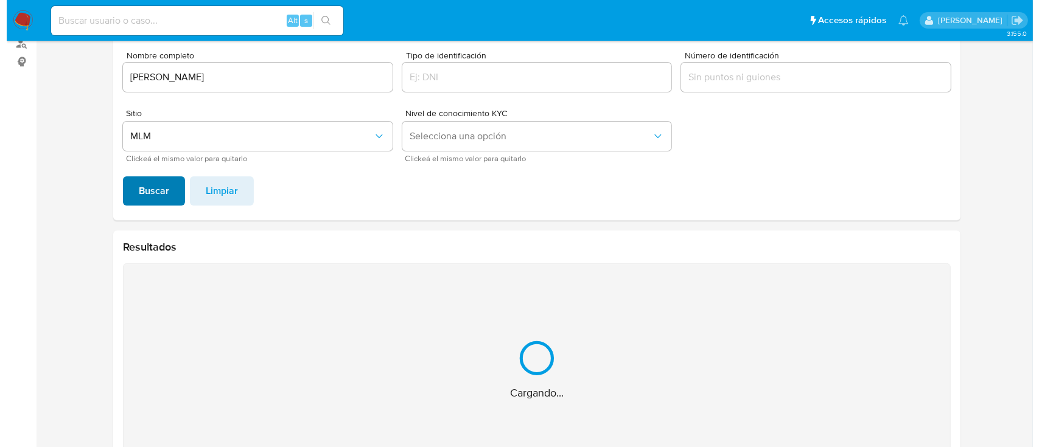
scroll to position [207, 0]
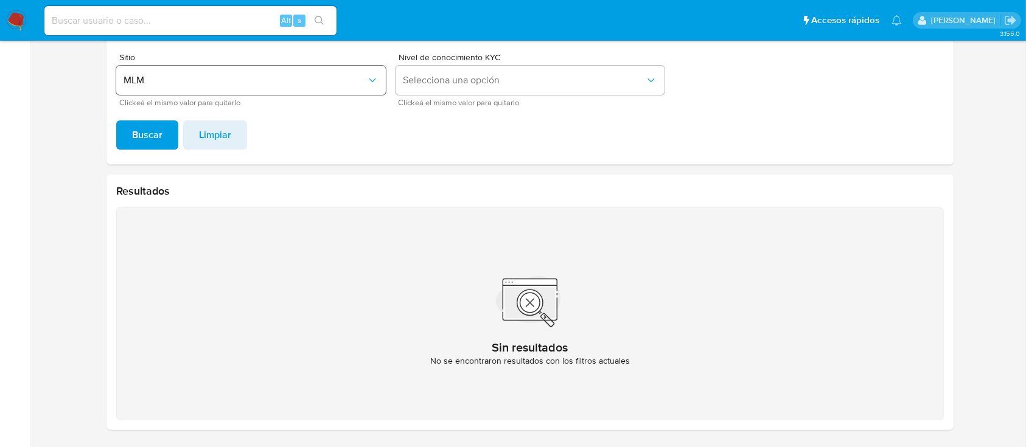
click at [278, 87] on button "MLM" at bounding box center [251, 80] width 270 height 29
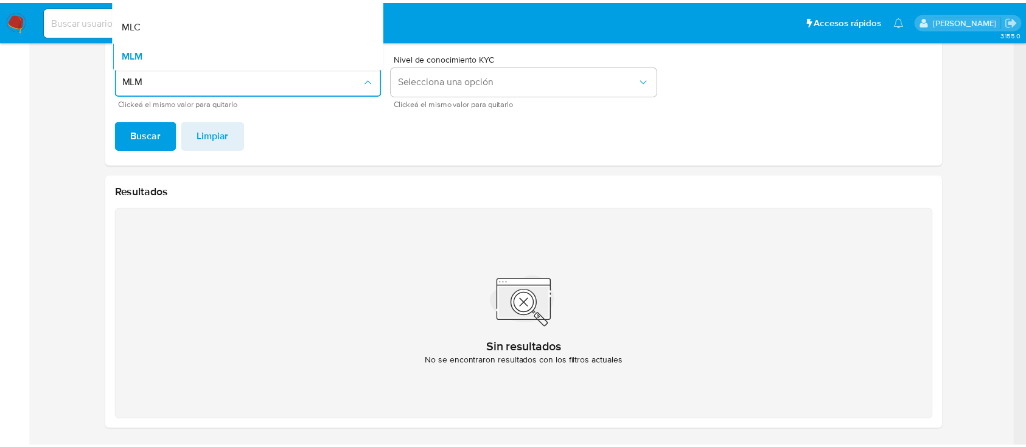
scroll to position [0, 0]
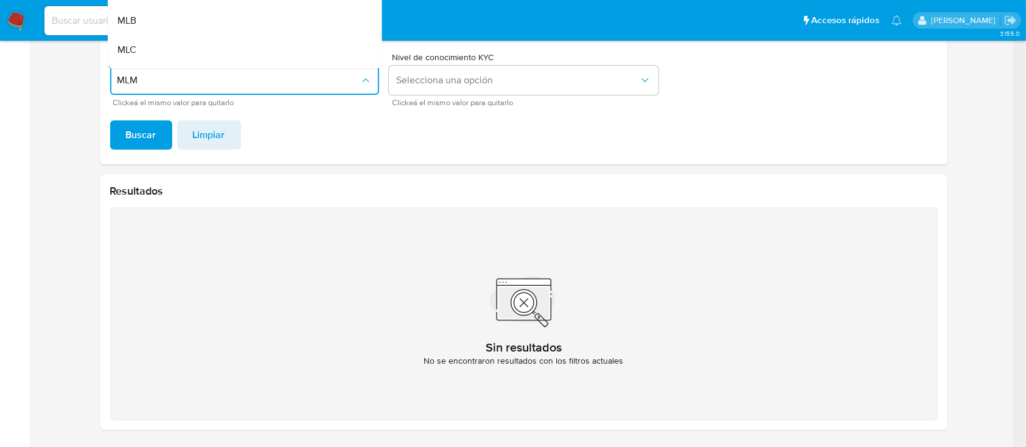
click at [809, 248] on div "Sin resultados No se encontraron resultados con los filtros actuales" at bounding box center [524, 314] width 828 height 213
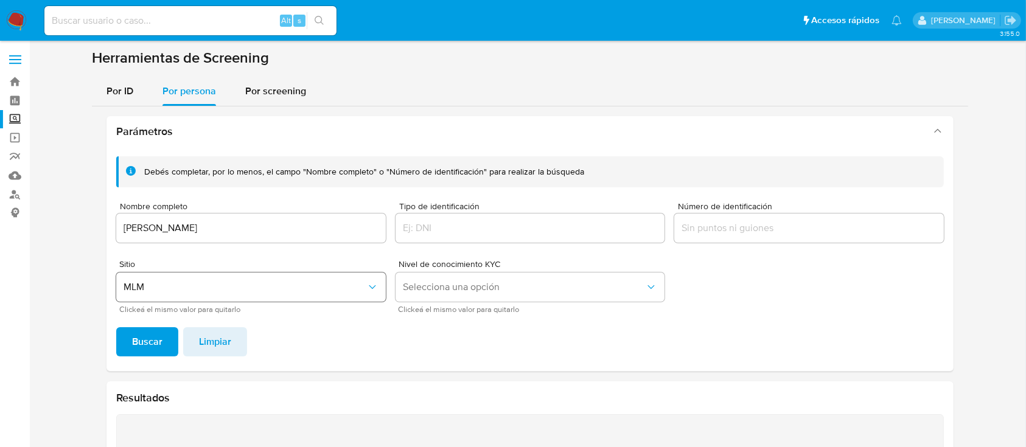
click at [320, 281] on span "MLM" at bounding box center [245, 287] width 243 height 12
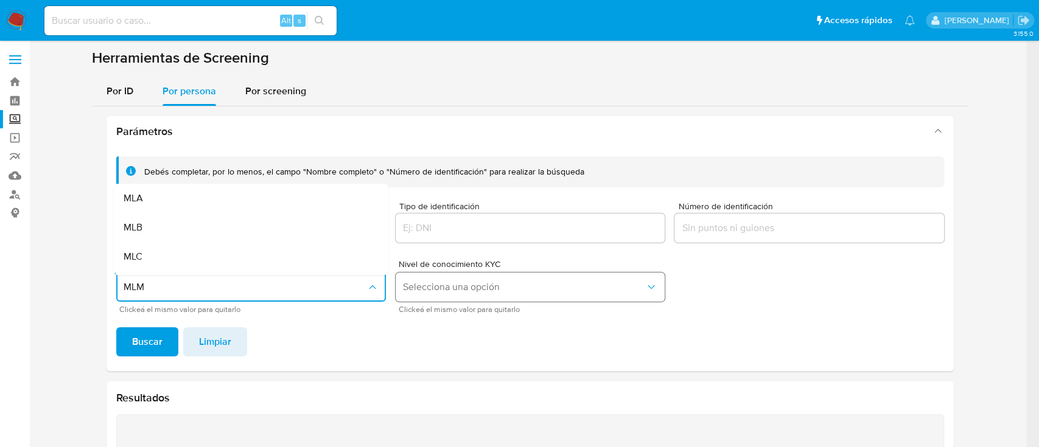
click at [429, 281] on span "Selecciona una opción" at bounding box center [524, 287] width 243 height 12
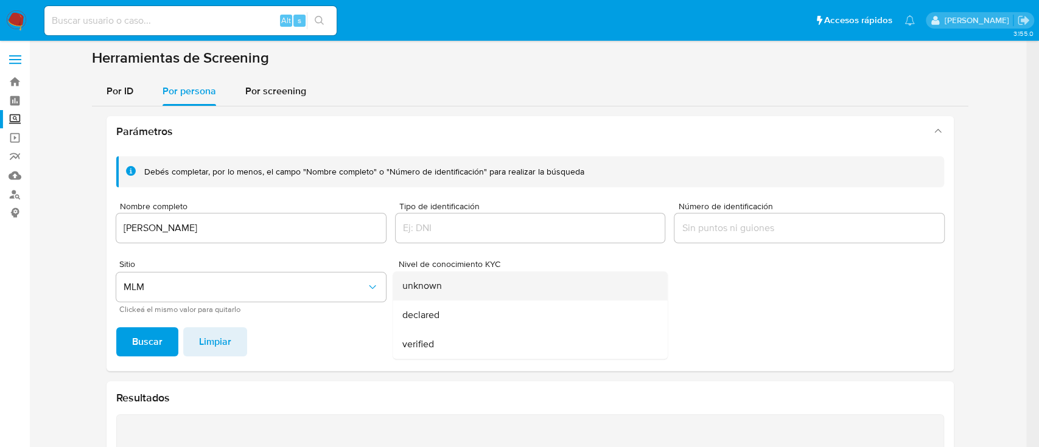
click at [462, 286] on div "unknown" at bounding box center [526, 286] width 248 height 29
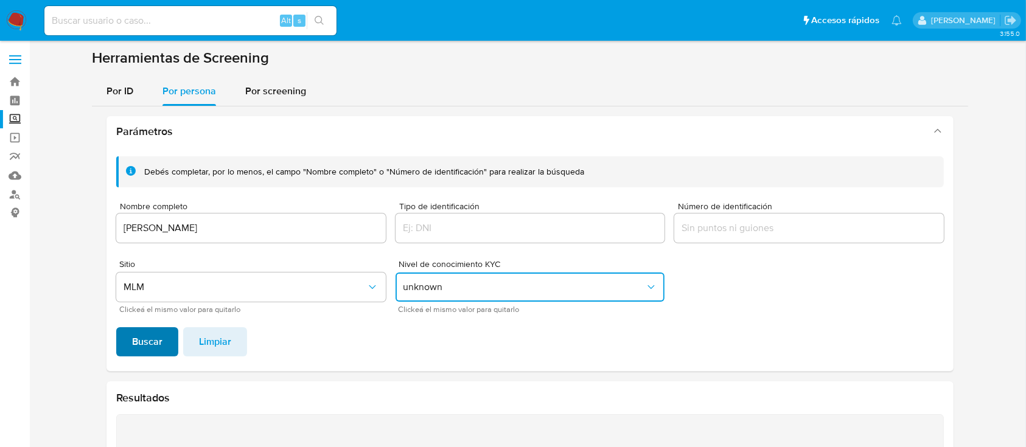
click at [155, 345] on span "Buscar" at bounding box center [147, 342] width 30 height 27
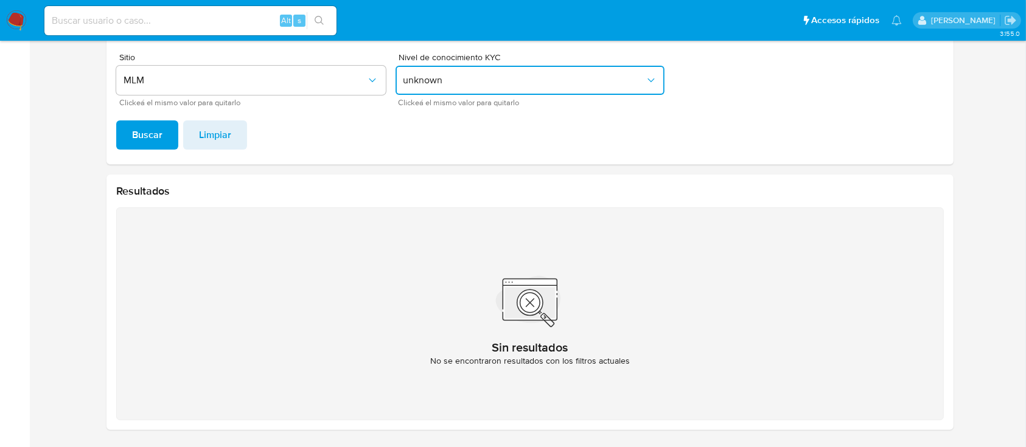
click at [468, 74] on span "unknown" at bounding box center [524, 80] width 243 height 12
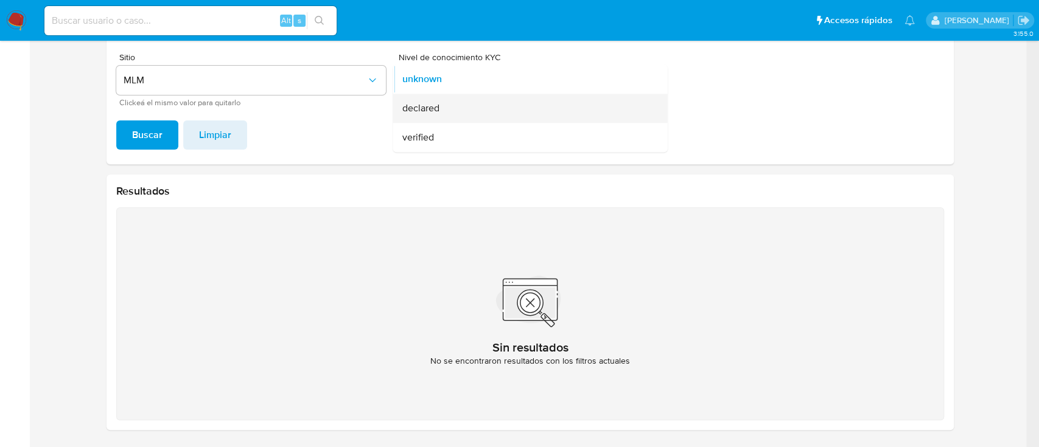
click at [443, 111] on div "declared" at bounding box center [526, 108] width 248 height 29
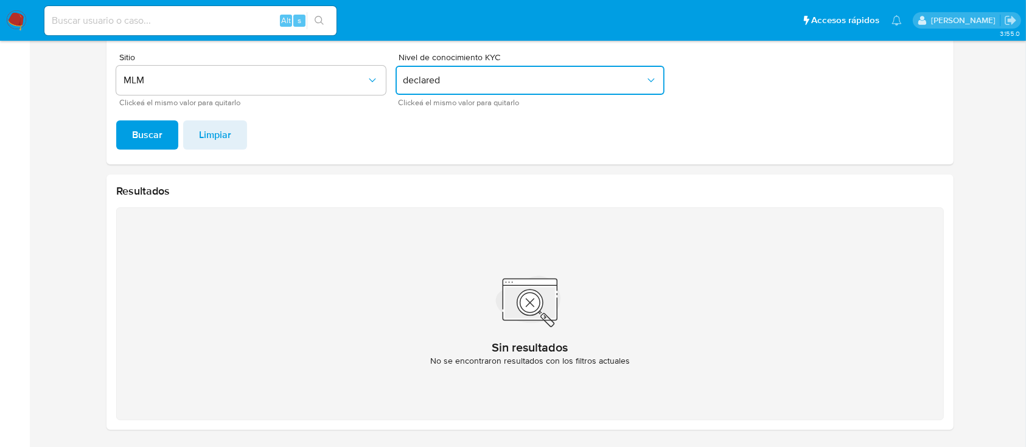
click at [148, 118] on div "Debés completar, por lo menos, el campo "Nombre completo" o "Número de identifi…" at bounding box center [530, 52] width 847 height 225
click at [147, 128] on span "Buscar" at bounding box center [147, 135] width 30 height 27
click at [451, 88] on button "declared" at bounding box center [531, 80] width 270 height 29
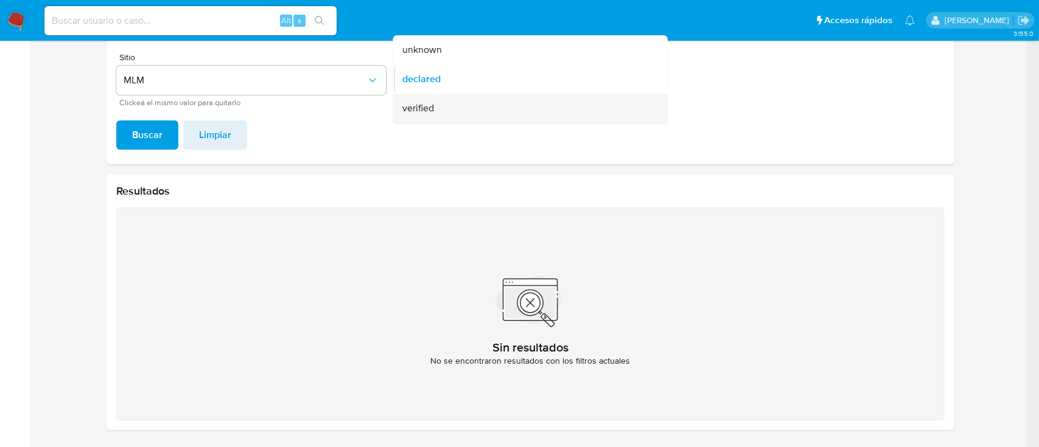
click at [441, 109] on div "verified" at bounding box center [526, 108] width 248 height 29
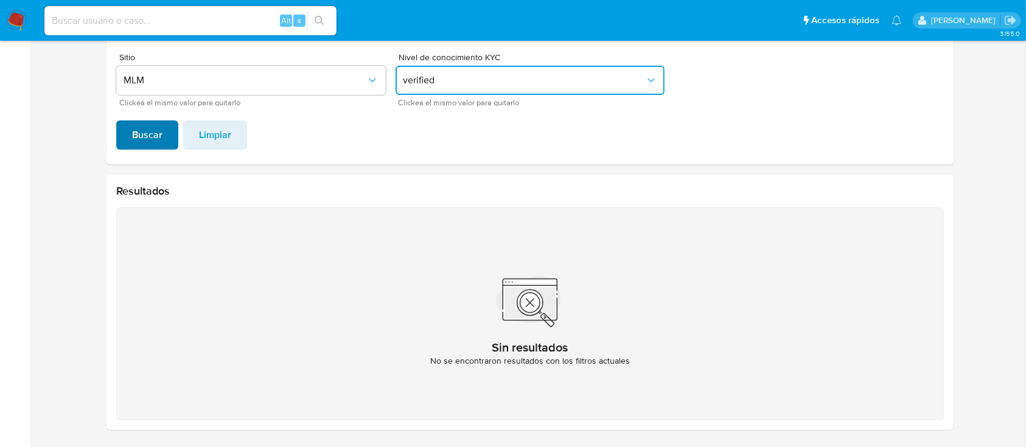
click at [164, 126] on button "Buscar" at bounding box center [147, 135] width 62 height 29
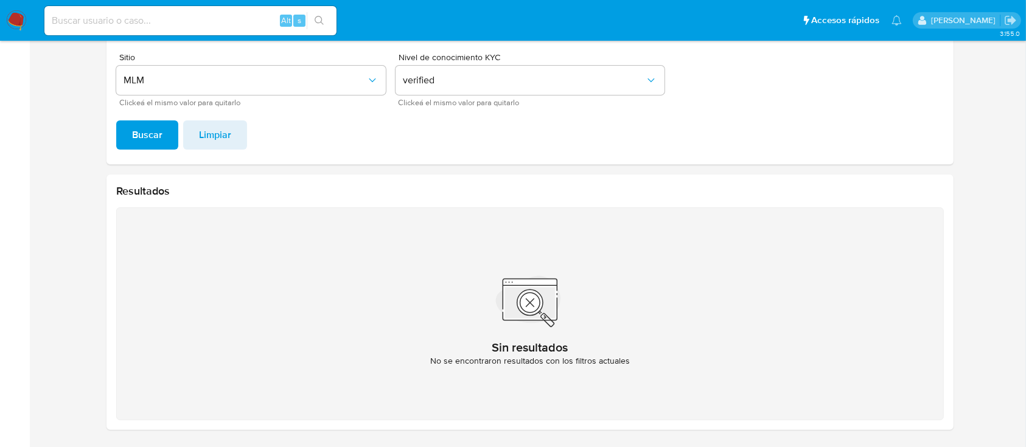
drag, startPoint x: 1025, startPoint y: 216, endPoint x: 1036, endPoint y: 223, distance: 13.4
click at [1026, 223] on html "Pausado Ver notificaciones Alt s Accesos rápidos Presiona las siguientes teclas…" at bounding box center [513, 120] width 1026 height 655
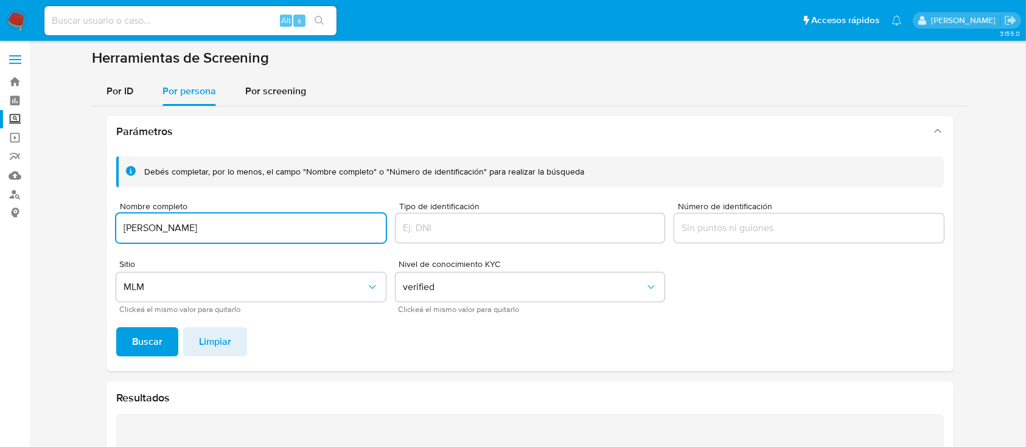
click at [249, 233] on input "[PERSON_NAME]" at bounding box center [251, 228] width 270 height 16
click at [136, 96] on button "Por ID" at bounding box center [120, 91] width 56 height 29
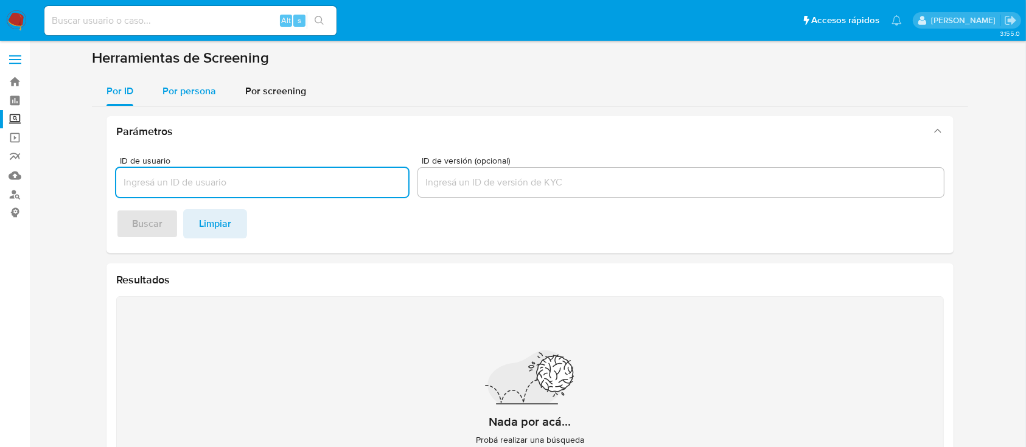
click at [175, 95] on span "Por persona" at bounding box center [190, 91] width 54 height 14
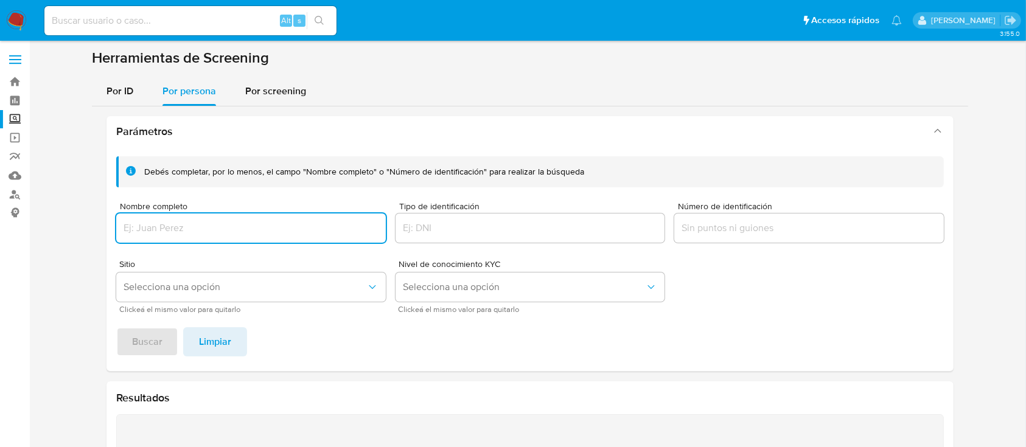
click at [170, 224] on input "Nombre completo" at bounding box center [251, 228] width 270 height 16
type input "[PERSON_NAME]"
click at [155, 350] on span "Buscar" at bounding box center [147, 342] width 30 height 27
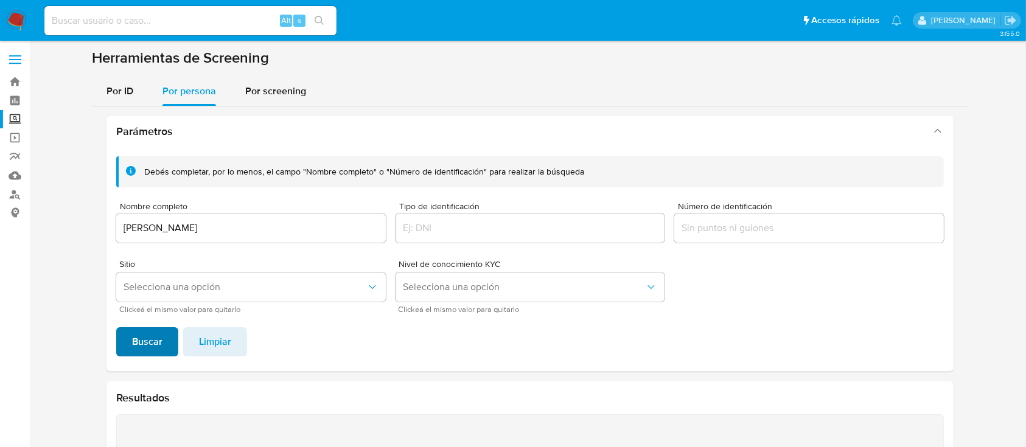
scroll to position [207, 0]
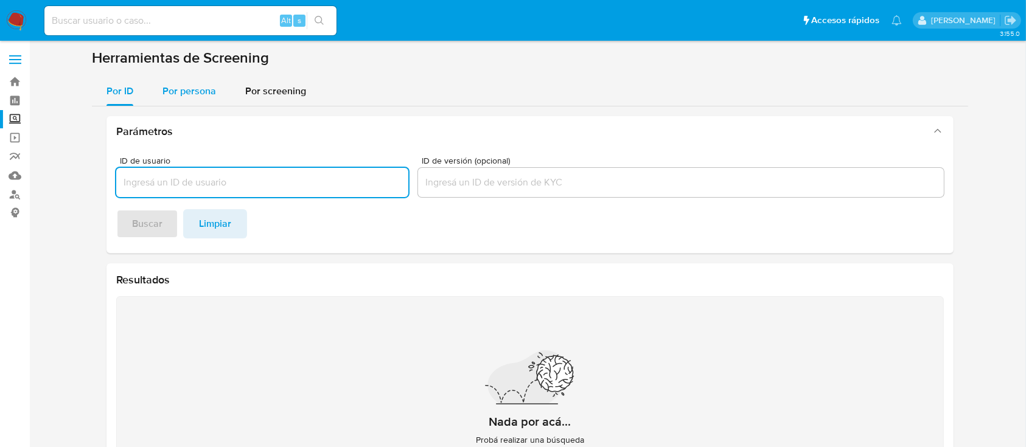
click at [166, 90] on span "Por persona" at bounding box center [190, 91] width 54 height 14
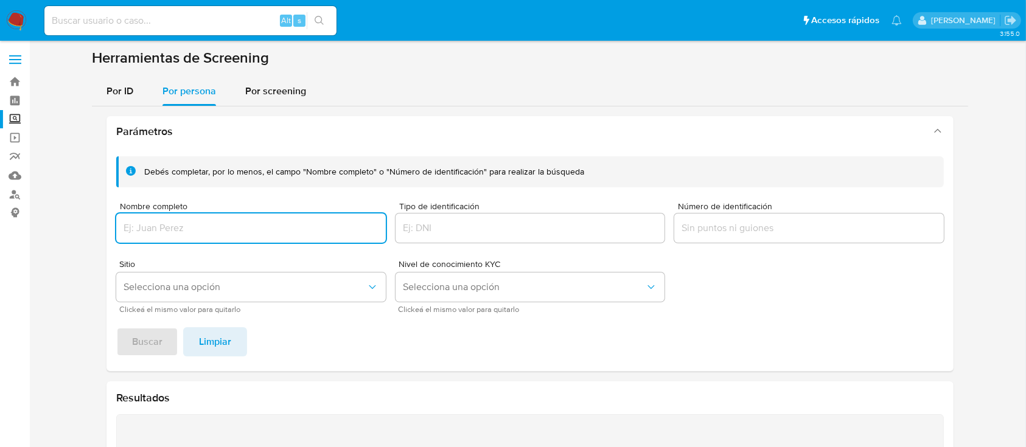
click at [234, 222] on input "Nombre completo" at bounding box center [251, 228] width 270 height 16
type input "[PERSON_NAME] CONDADO"
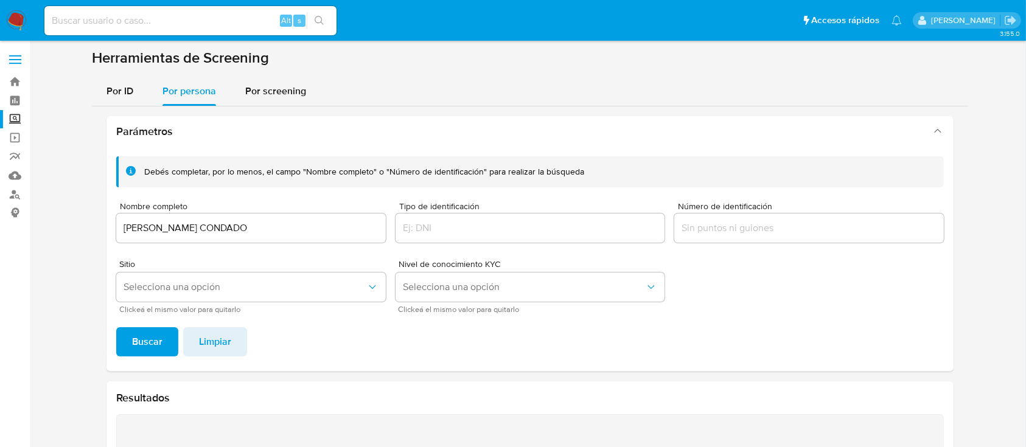
drag, startPoint x: 152, startPoint y: 334, endPoint x: 258, endPoint y: 329, distance: 106.6
click at [258, 329] on footer "Buscar Limpiar" at bounding box center [530, 342] width 828 height 29
click at [335, 295] on button "Selecciona una opción" at bounding box center [251, 287] width 270 height 29
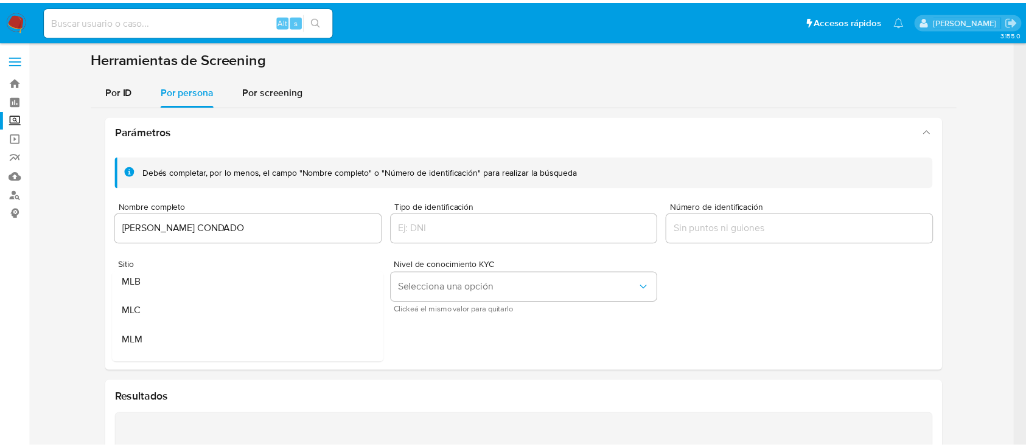
scroll to position [65, 0]
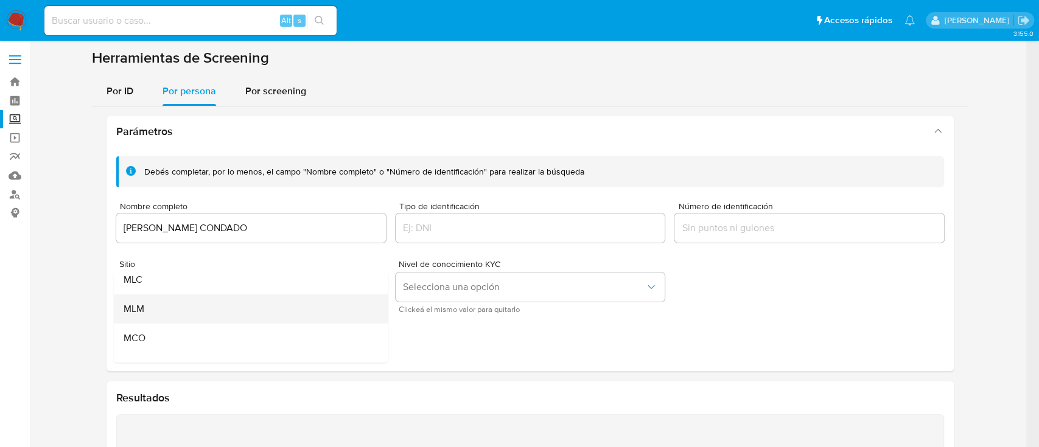
drag, startPoint x: 255, startPoint y: 328, endPoint x: 229, endPoint y: 304, distance: 35.3
click at [229, 304] on ul "MLA MLB MLC MLM MCO MLU" at bounding box center [251, 294] width 275 height 175
click at [229, 304] on div "MLM" at bounding box center [248, 309] width 248 height 29
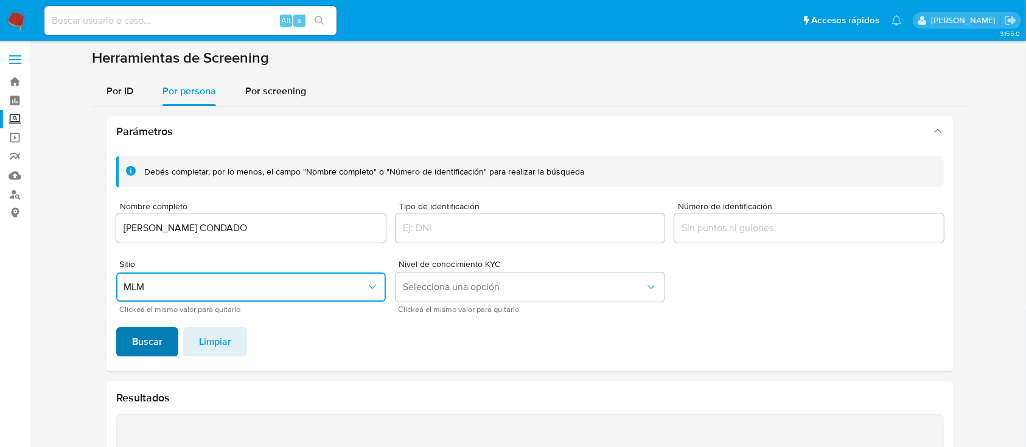
click at [150, 333] on span "Buscar" at bounding box center [147, 342] width 30 height 27
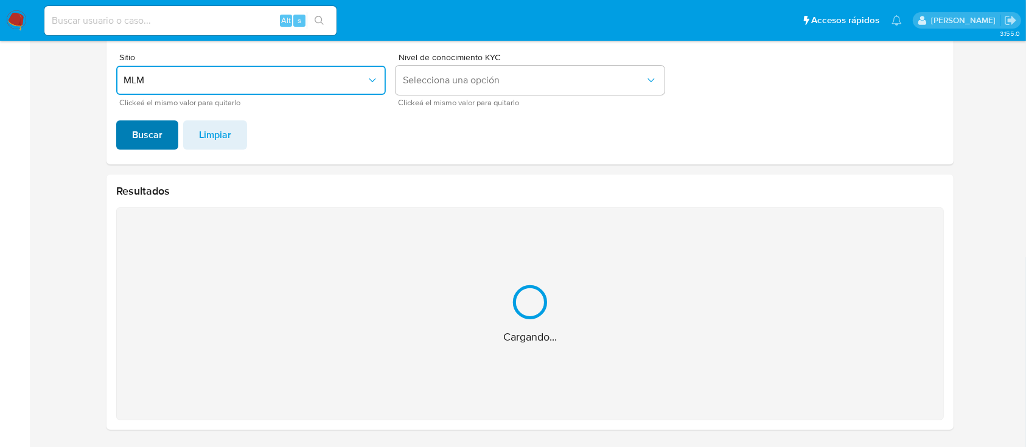
scroll to position [13, 0]
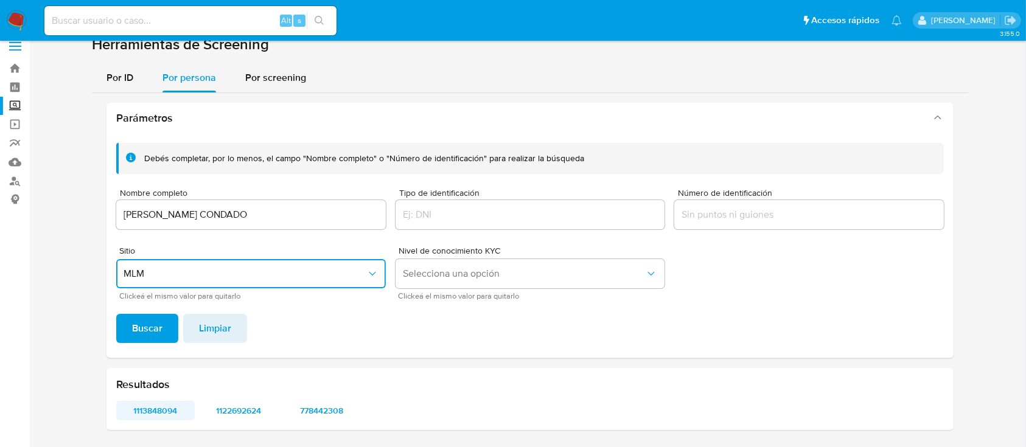
click at [157, 409] on span "1113848094" at bounding box center [155, 410] width 61 height 17
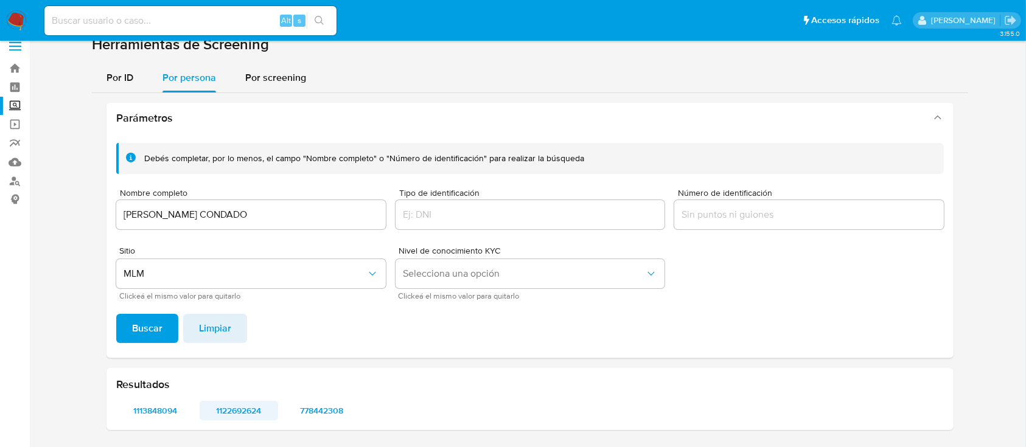
click at [234, 409] on span "1122692624" at bounding box center [238, 410] width 61 height 17
click at [313, 405] on span "778442308" at bounding box center [322, 410] width 61 height 17
click at [248, 216] on input "[PERSON_NAME] CONDADO" at bounding box center [251, 215] width 270 height 16
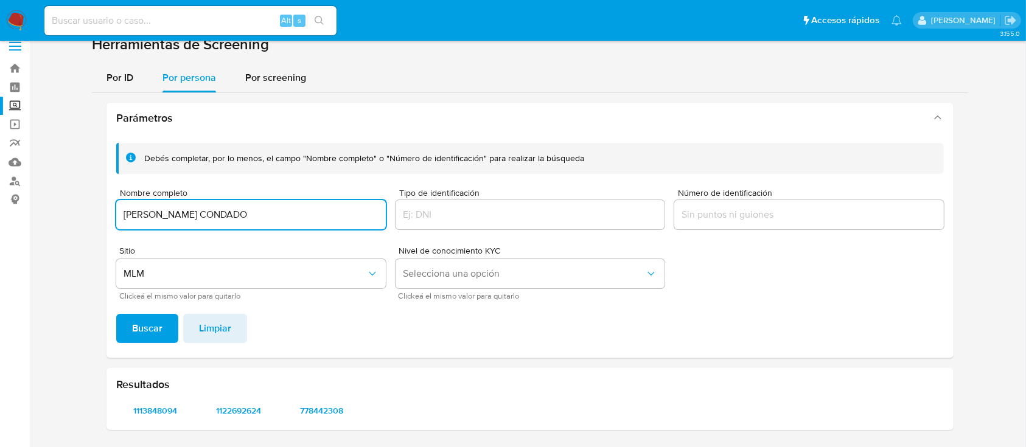
click at [248, 216] on input "[PERSON_NAME] CONDADO" at bounding box center [251, 215] width 270 height 16
type input "[PERSON_NAME]"
click at [116, 314] on button "Buscar" at bounding box center [147, 328] width 62 height 29
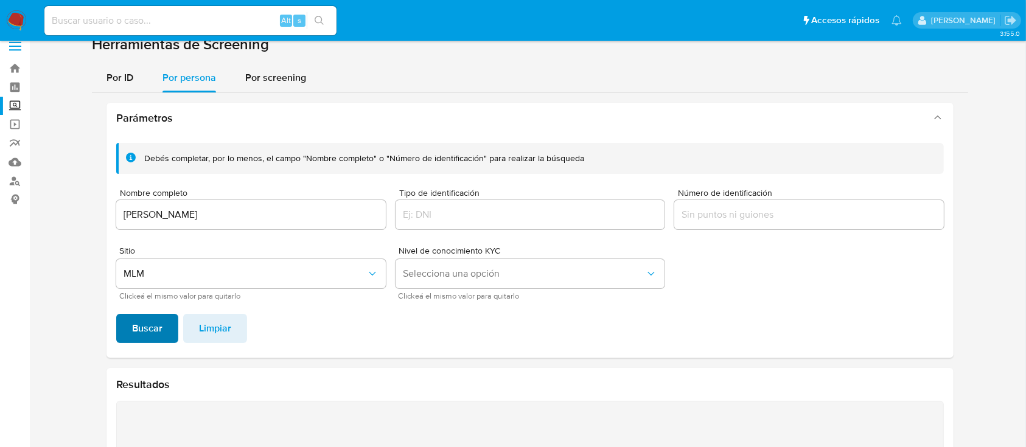
click at [158, 324] on span "Buscar" at bounding box center [147, 328] width 30 height 27
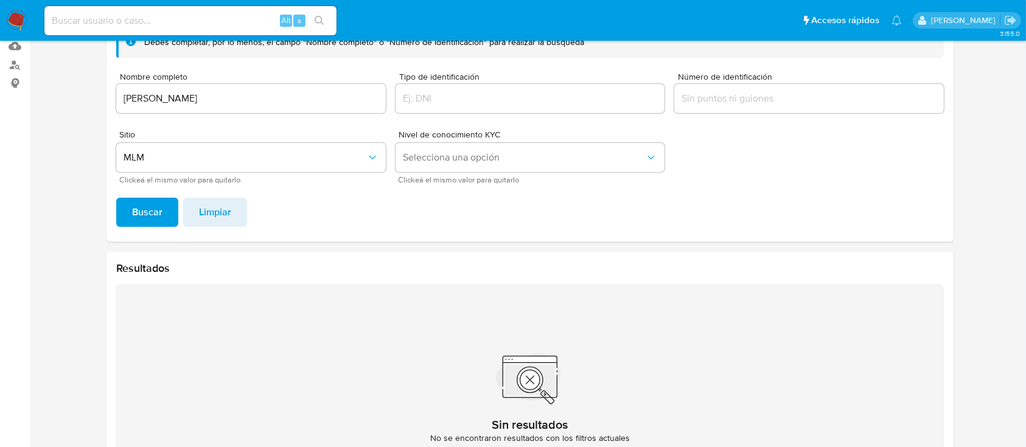
scroll to position [127, 0]
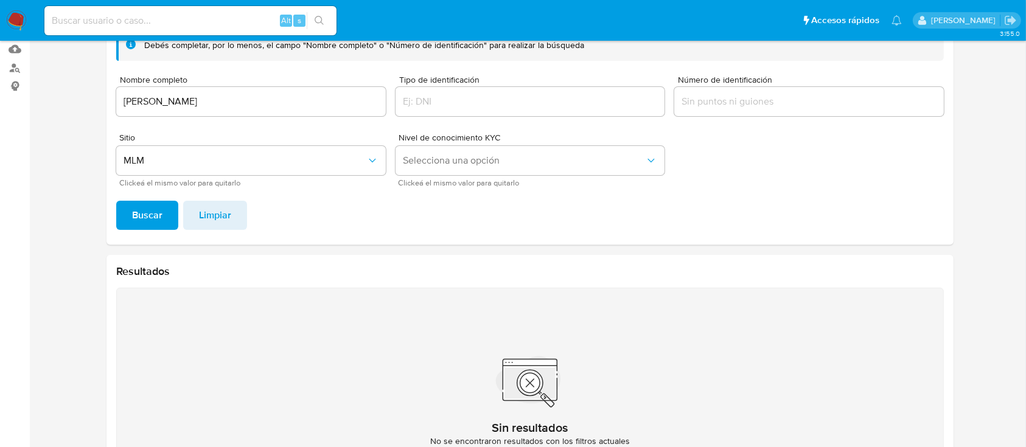
click at [264, 90] on div "[PERSON_NAME]" at bounding box center [251, 101] width 270 height 29
click at [263, 96] on input "[PERSON_NAME]" at bounding box center [251, 102] width 270 height 16
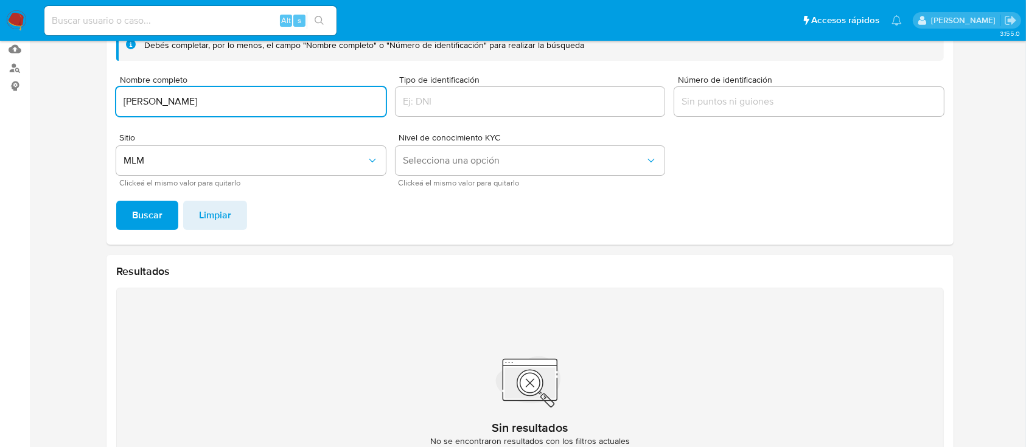
click at [263, 96] on input "[PERSON_NAME]" at bounding box center [251, 102] width 270 height 16
click at [201, 105] on input "[PERSON_NAME] SEA [PERSON_NAME]" at bounding box center [251, 102] width 270 height 16
click at [151, 222] on span "Buscar" at bounding box center [147, 215] width 30 height 27
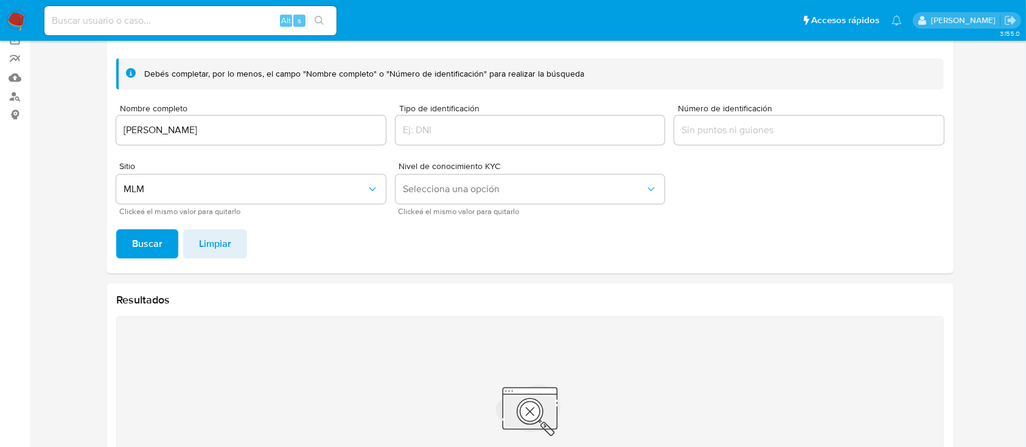
scroll to position [88, 0]
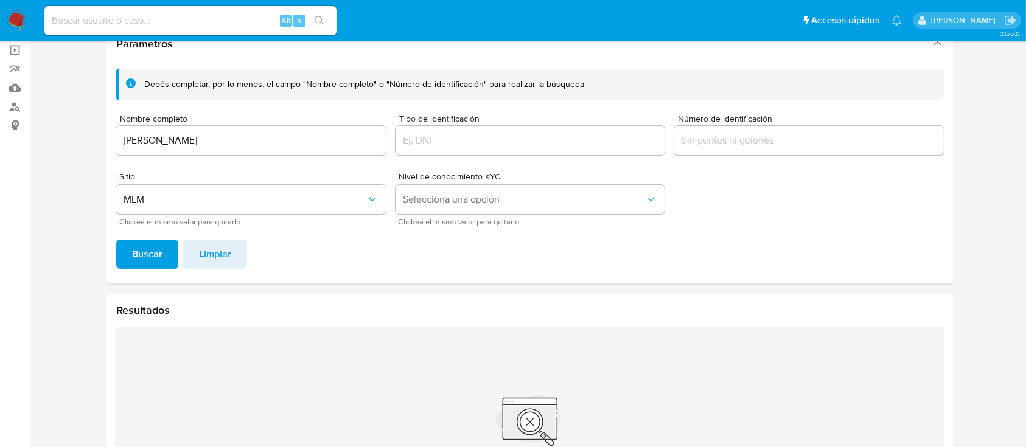
click at [205, 142] on input "[PERSON_NAME]" at bounding box center [251, 141] width 270 height 16
click at [140, 245] on span "Buscar" at bounding box center [147, 254] width 30 height 27
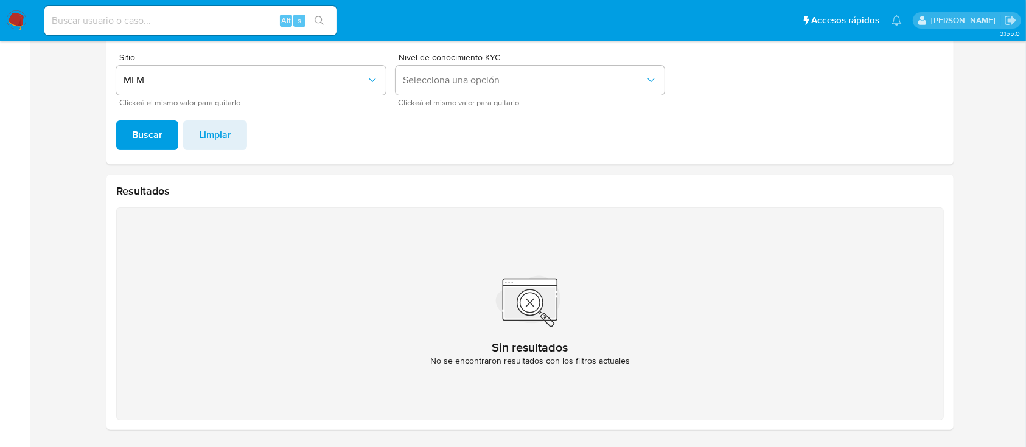
drag, startPoint x: 1026, startPoint y: 265, endPoint x: 1028, endPoint y: 217, distance: 48.1
click at [1026, 217] on html "Pausado Ver notificaciones Alt s Accesos rápidos Presiona las siguientes teclas…" at bounding box center [513, 120] width 1026 height 655
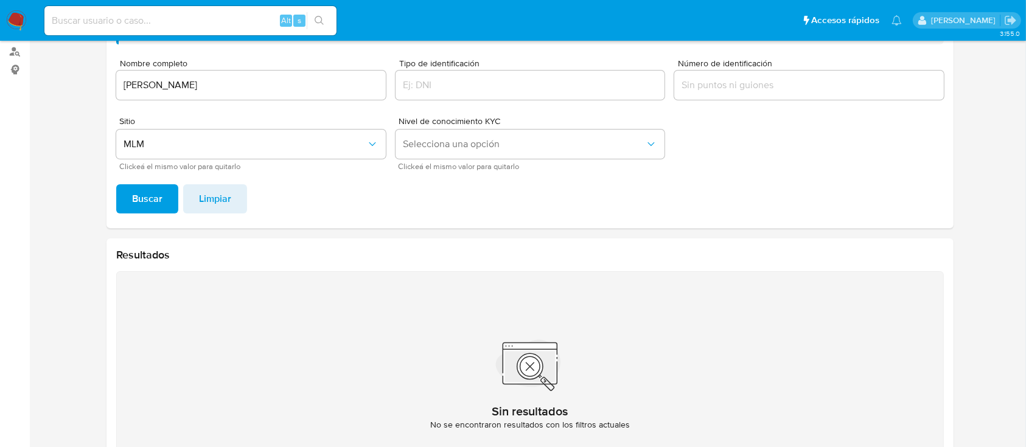
scroll to position [141, 0]
click at [273, 80] on input "[PERSON_NAME]" at bounding box center [251, 88] width 270 height 16
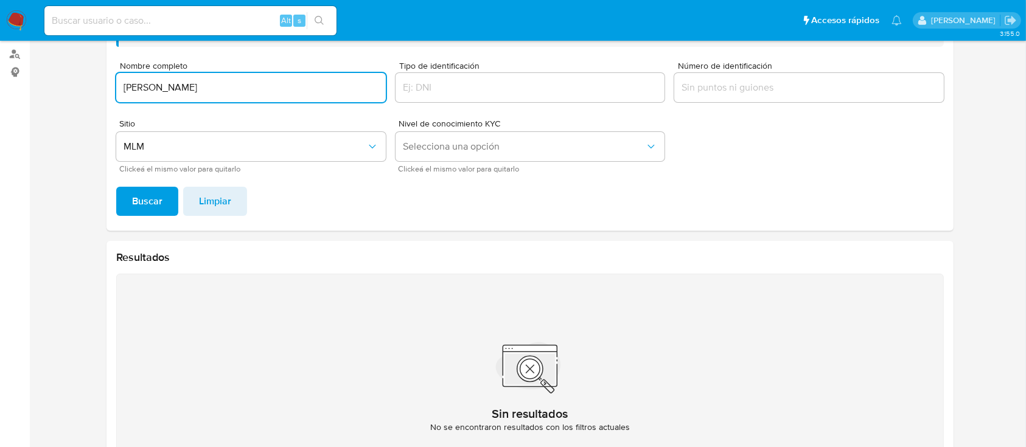
click at [273, 80] on input "[PERSON_NAME]" at bounding box center [251, 88] width 270 height 16
click at [225, 97] on div "[PERSON_NAME]" at bounding box center [251, 87] width 270 height 29
click at [234, 88] on input "[PERSON_NAME]" at bounding box center [251, 88] width 270 height 16
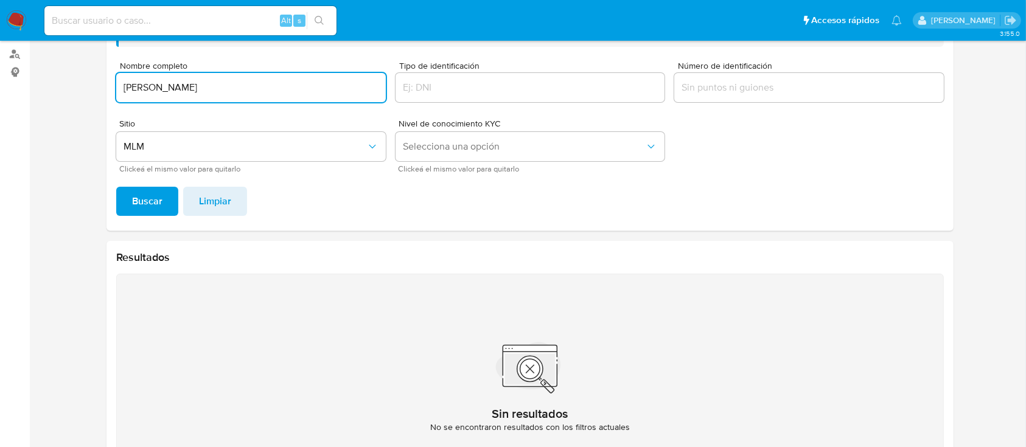
click at [234, 88] on input "[PERSON_NAME]" at bounding box center [251, 88] width 270 height 16
paste input "[PERSON_NAME]"
click at [146, 208] on span "Buscar" at bounding box center [147, 201] width 30 height 27
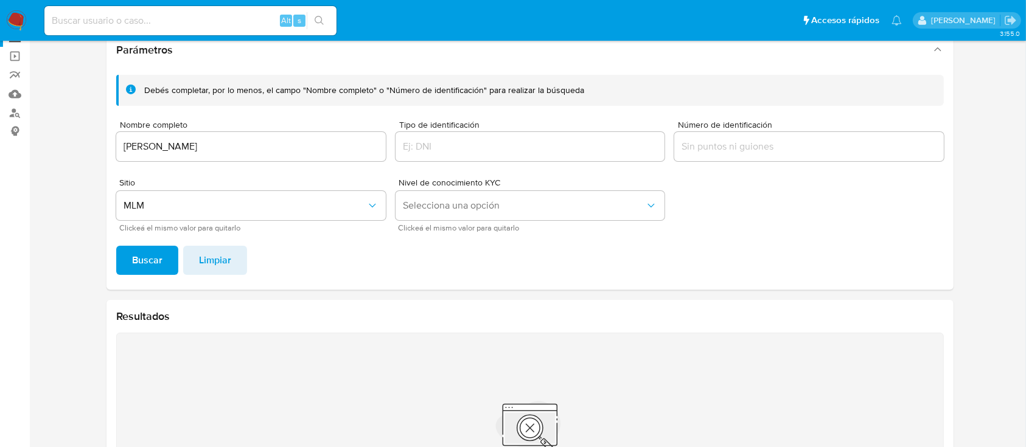
scroll to position [0, 0]
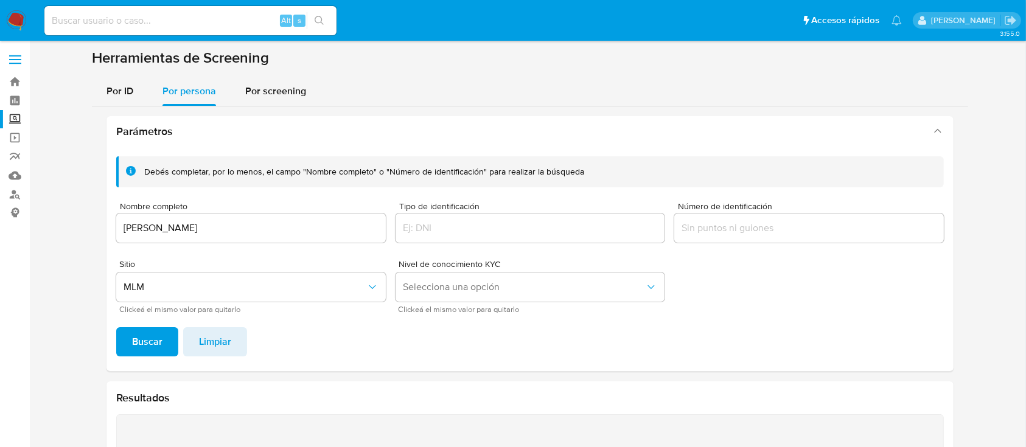
click at [188, 226] on input "[PERSON_NAME]" at bounding box center [251, 228] width 270 height 16
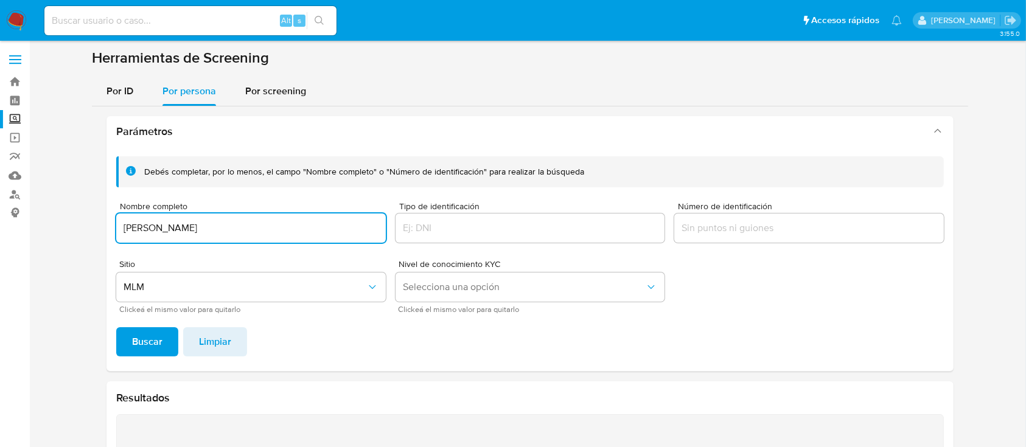
click at [188, 226] on input "[PERSON_NAME]" at bounding box center [251, 228] width 270 height 16
type input "[PERSON_NAME]"
click at [146, 343] on span "Buscar" at bounding box center [147, 342] width 30 height 27
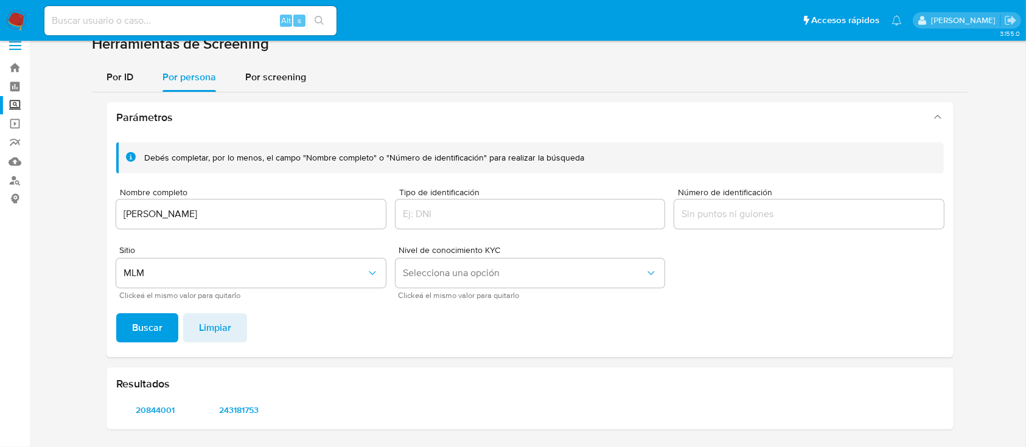
scroll to position [13, 0]
click at [224, 418] on span "243181753" at bounding box center [238, 410] width 61 height 17
click at [159, 403] on span "20844001" at bounding box center [155, 410] width 61 height 17
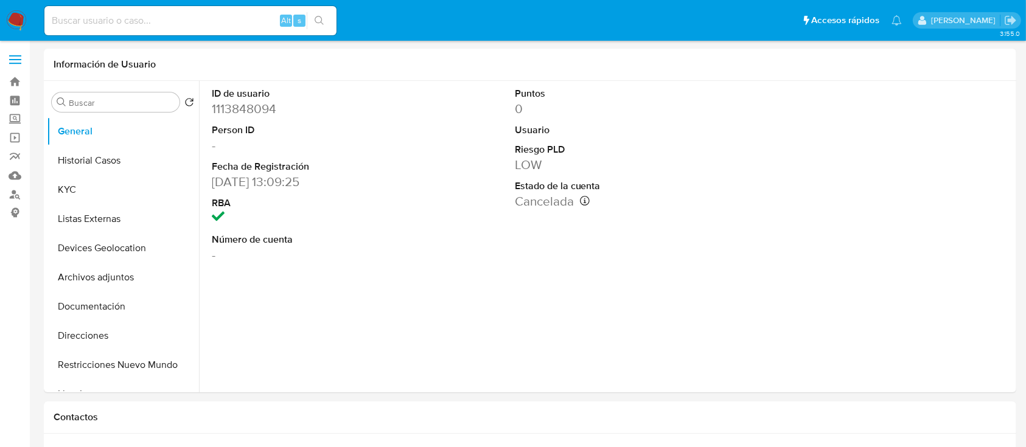
select select "10"
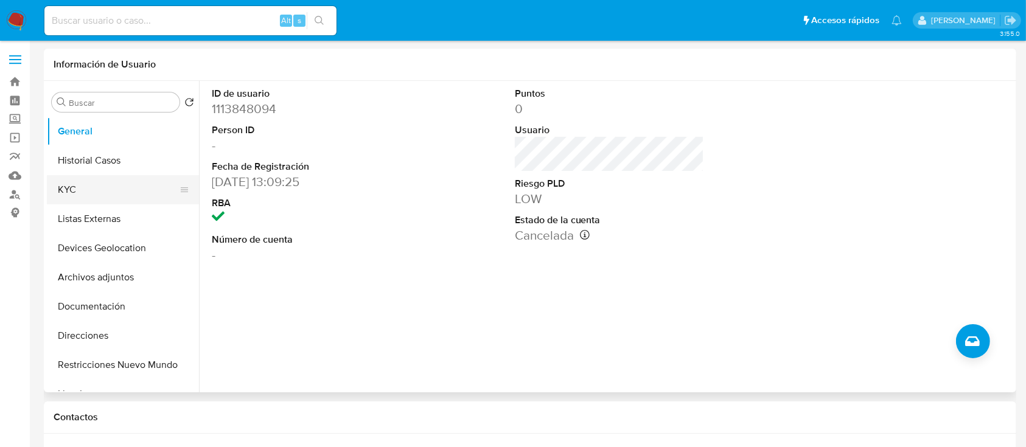
click at [68, 202] on button "KYC" at bounding box center [118, 189] width 142 height 29
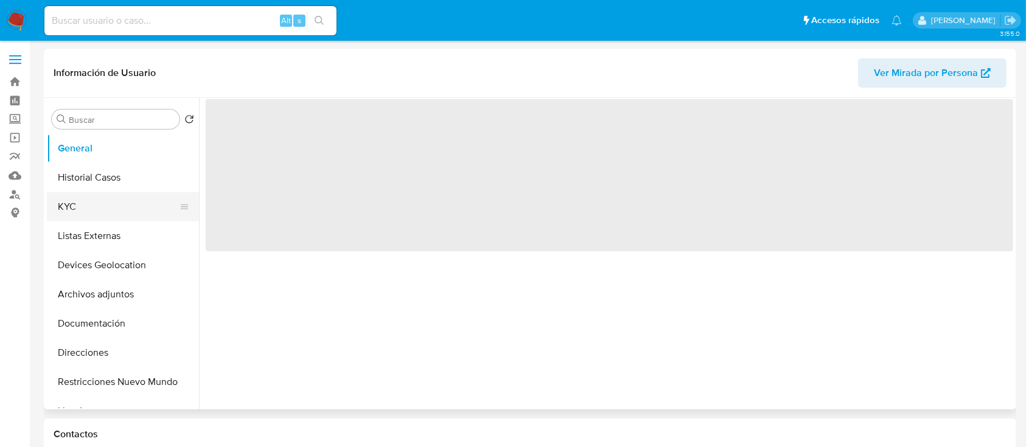
click at [80, 199] on button "KYC" at bounding box center [118, 206] width 142 height 29
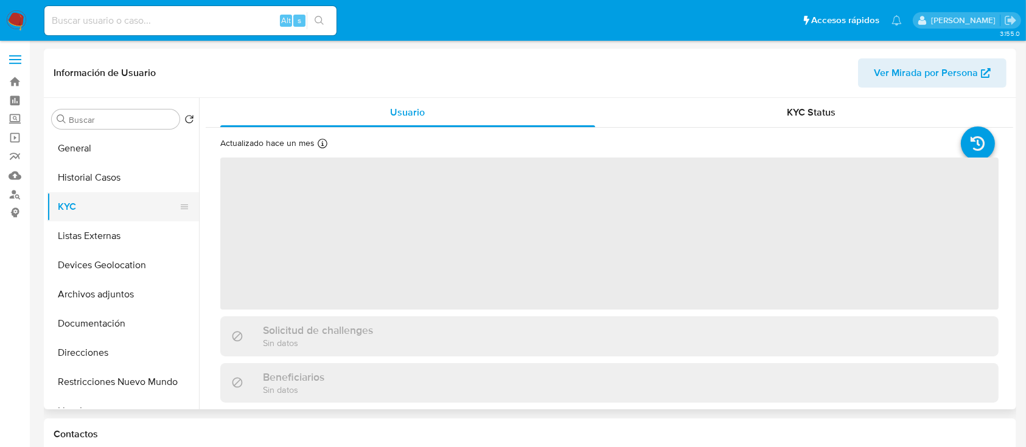
select select "10"
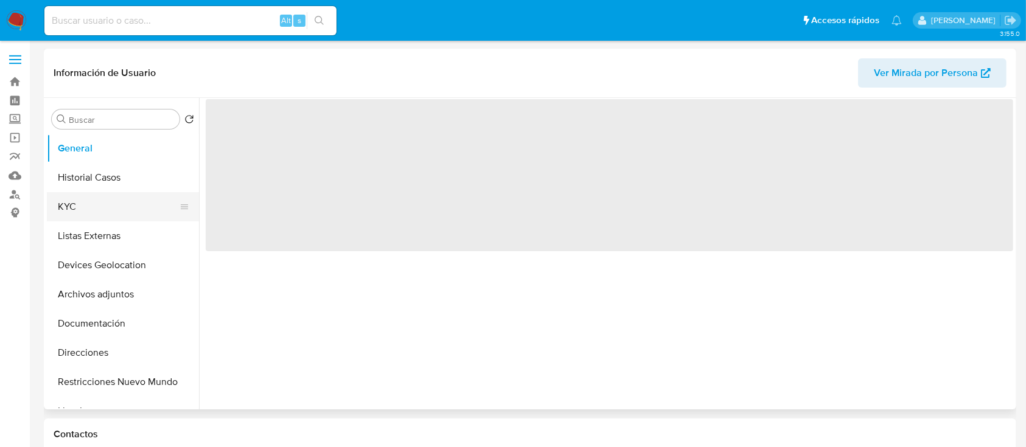
click at [110, 194] on button "KYC" at bounding box center [118, 206] width 142 height 29
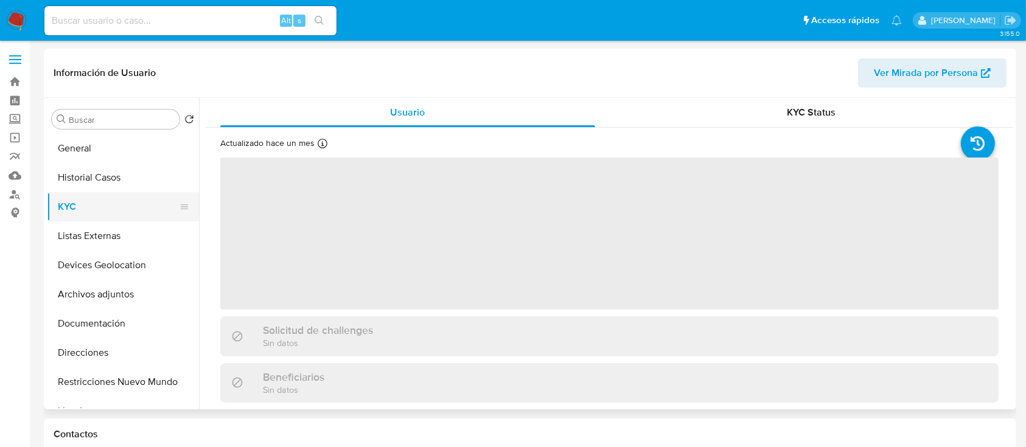
select select "10"
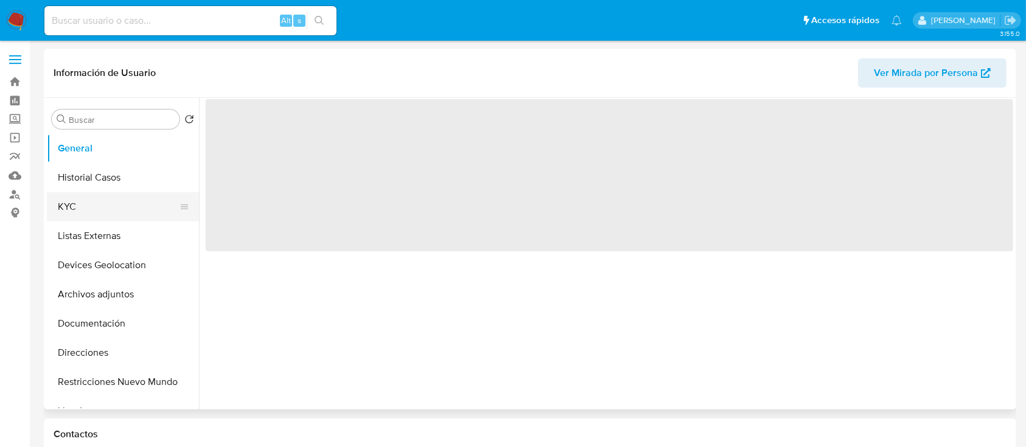
click at [93, 196] on button "KYC" at bounding box center [118, 206] width 142 height 29
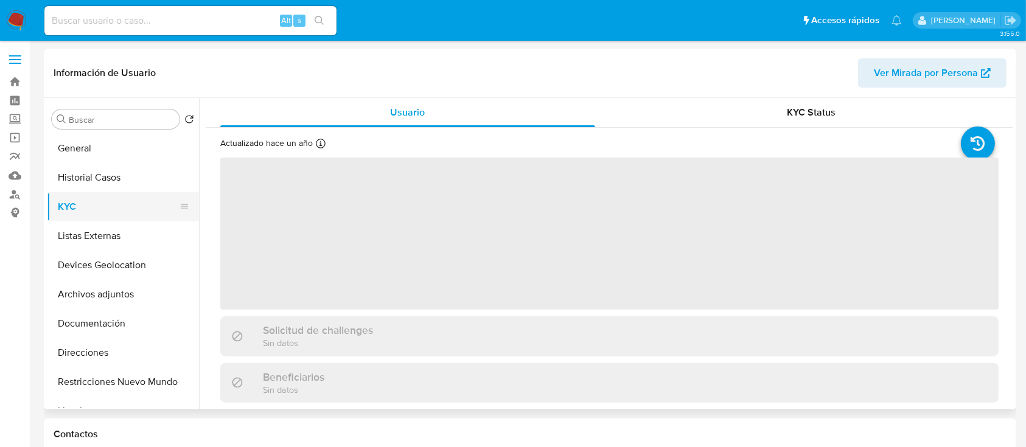
select select "10"
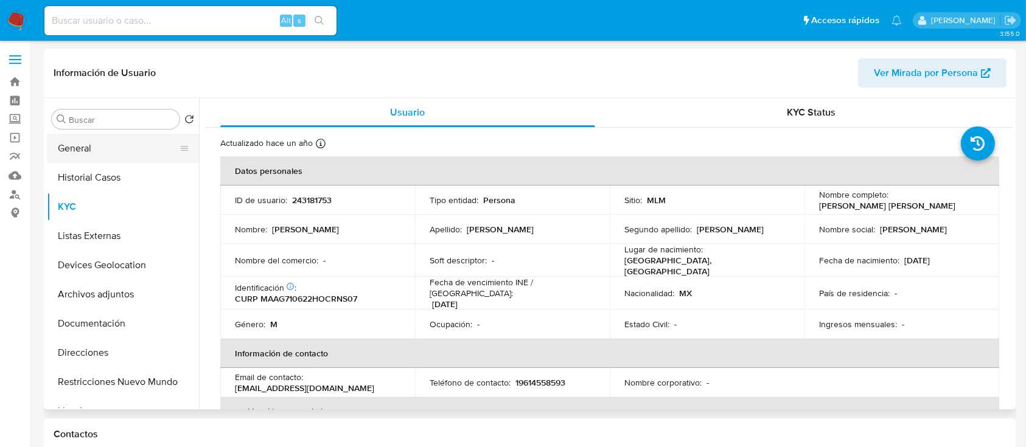
click at [61, 153] on button "General" at bounding box center [118, 148] width 142 height 29
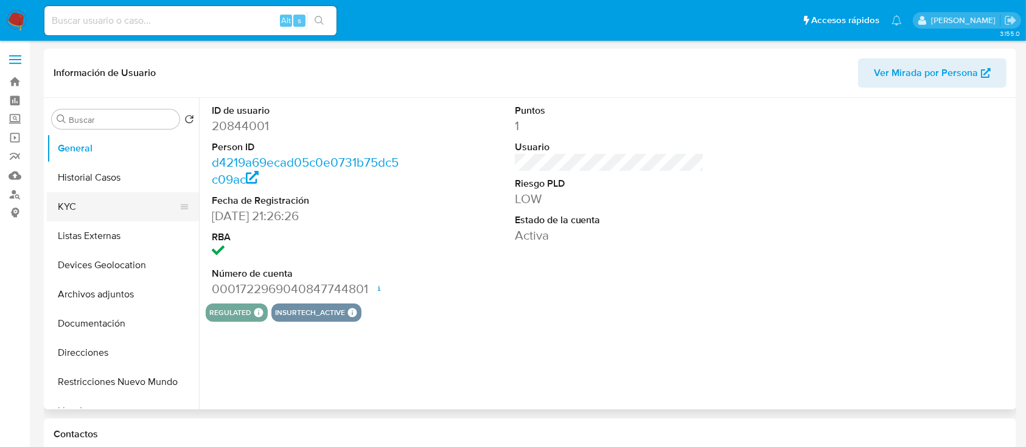
click at [59, 212] on button "KYC" at bounding box center [118, 206] width 142 height 29
select select "10"
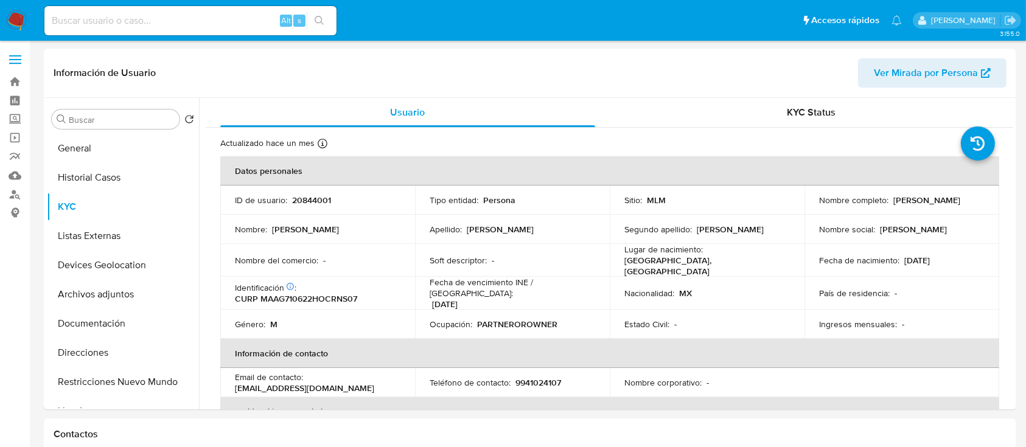
drag, startPoint x: 1026, startPoint y: 105, endPoint x: 1034, endPoint y: 107, distance: 8.3
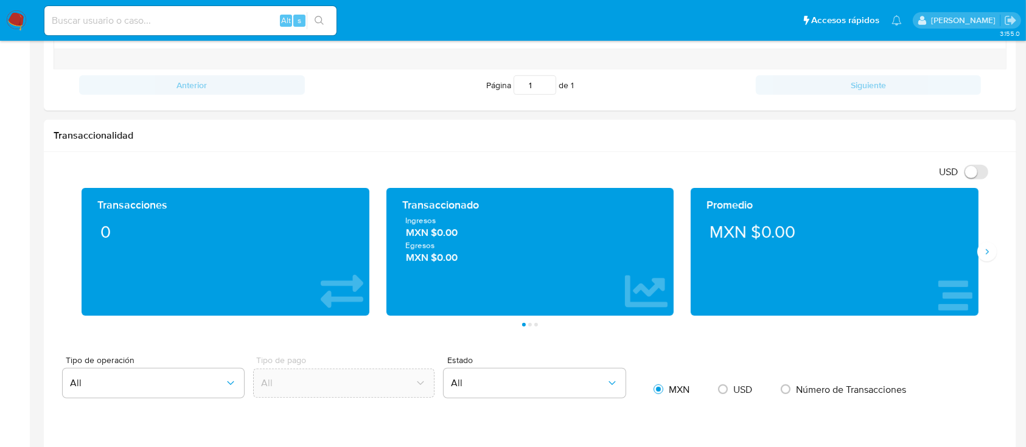
scroll to position [551, 0]
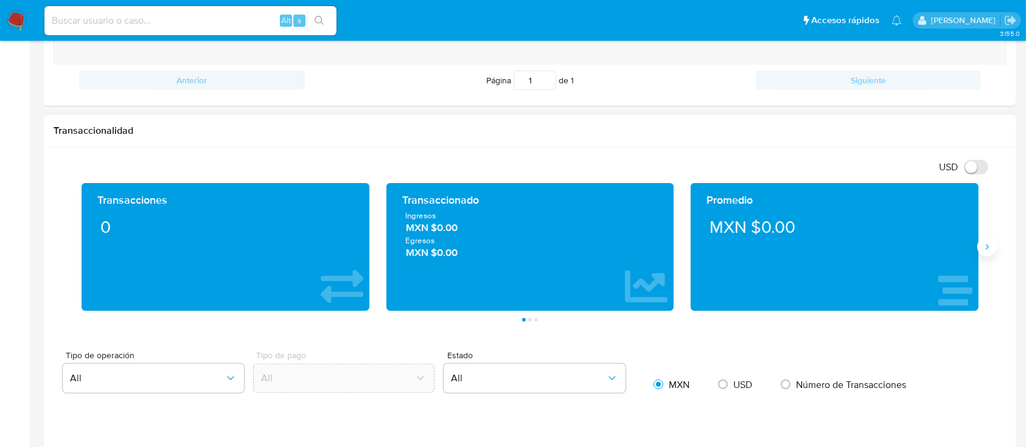
click at [992, 253] on button "Siguiente" at bounding box center [987, 246] width 19 height 19
